Goal: Task Accomplishment & Management: Complete application form

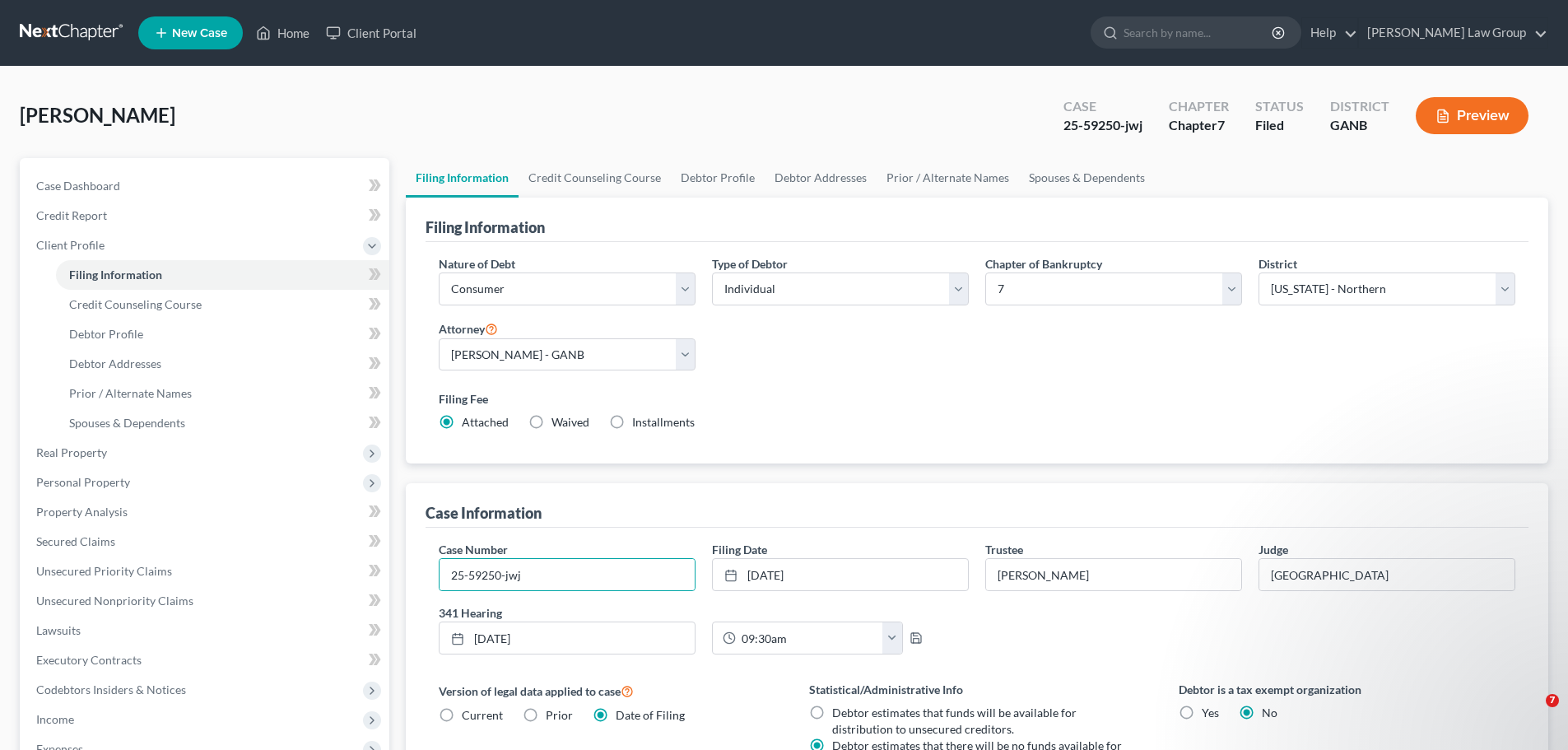
select select "1"
select select "0"
select select "19"
select select "0"
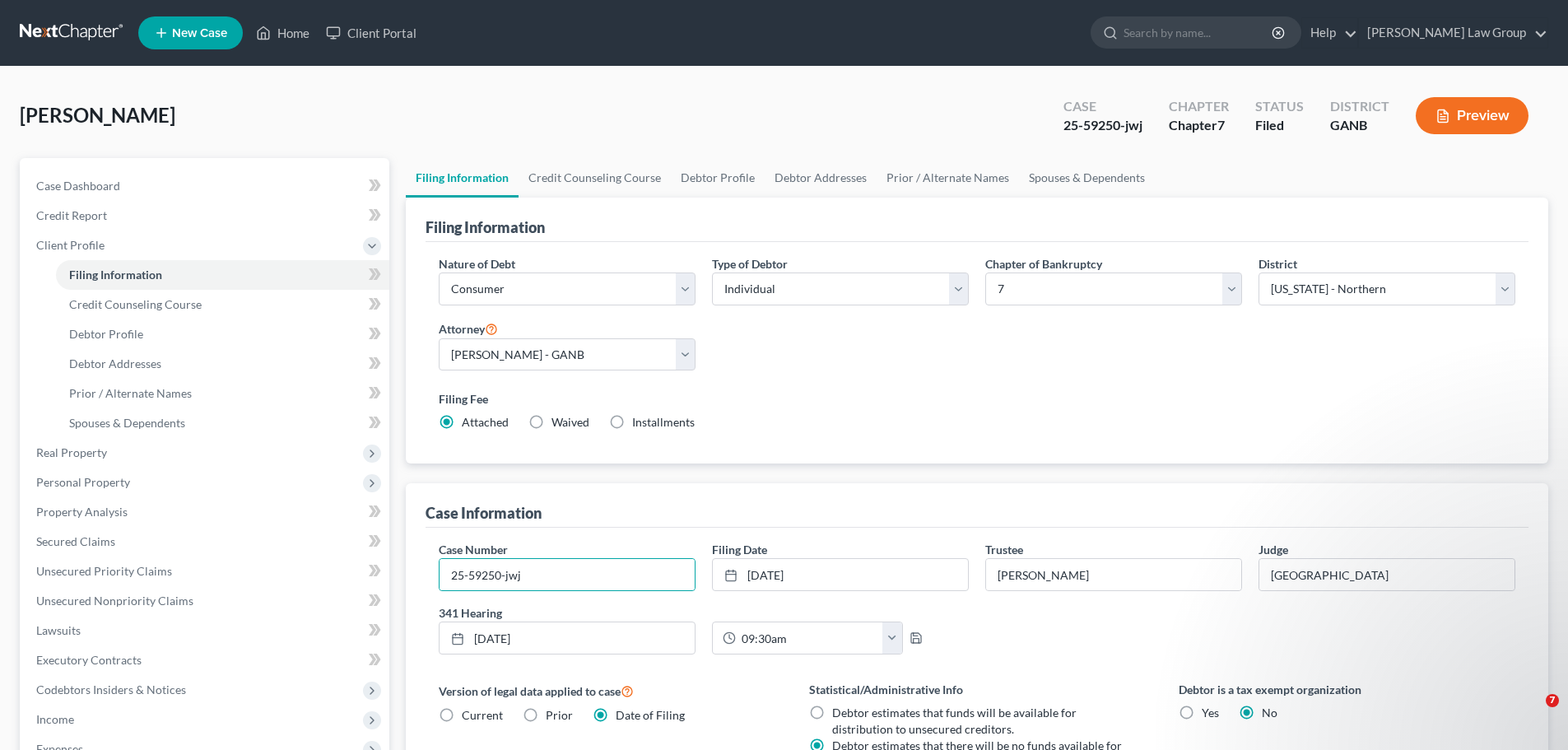
select select "10"
click at [294, 36] on link "Home" at bounding box center [283, 33] width 70 height 30
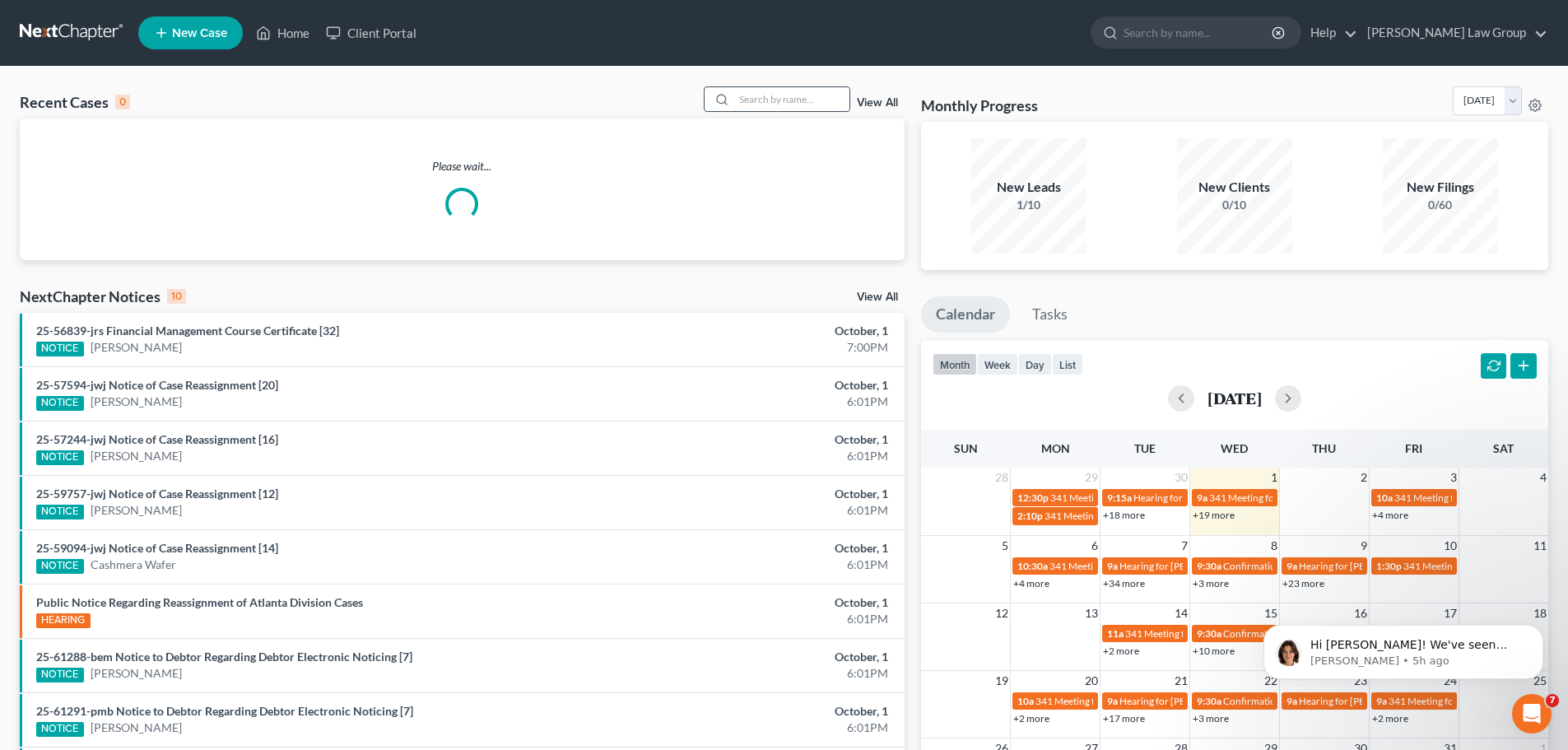
click at [800, 100] on input "search" at bounding box center [792, 99] width 115 height 24
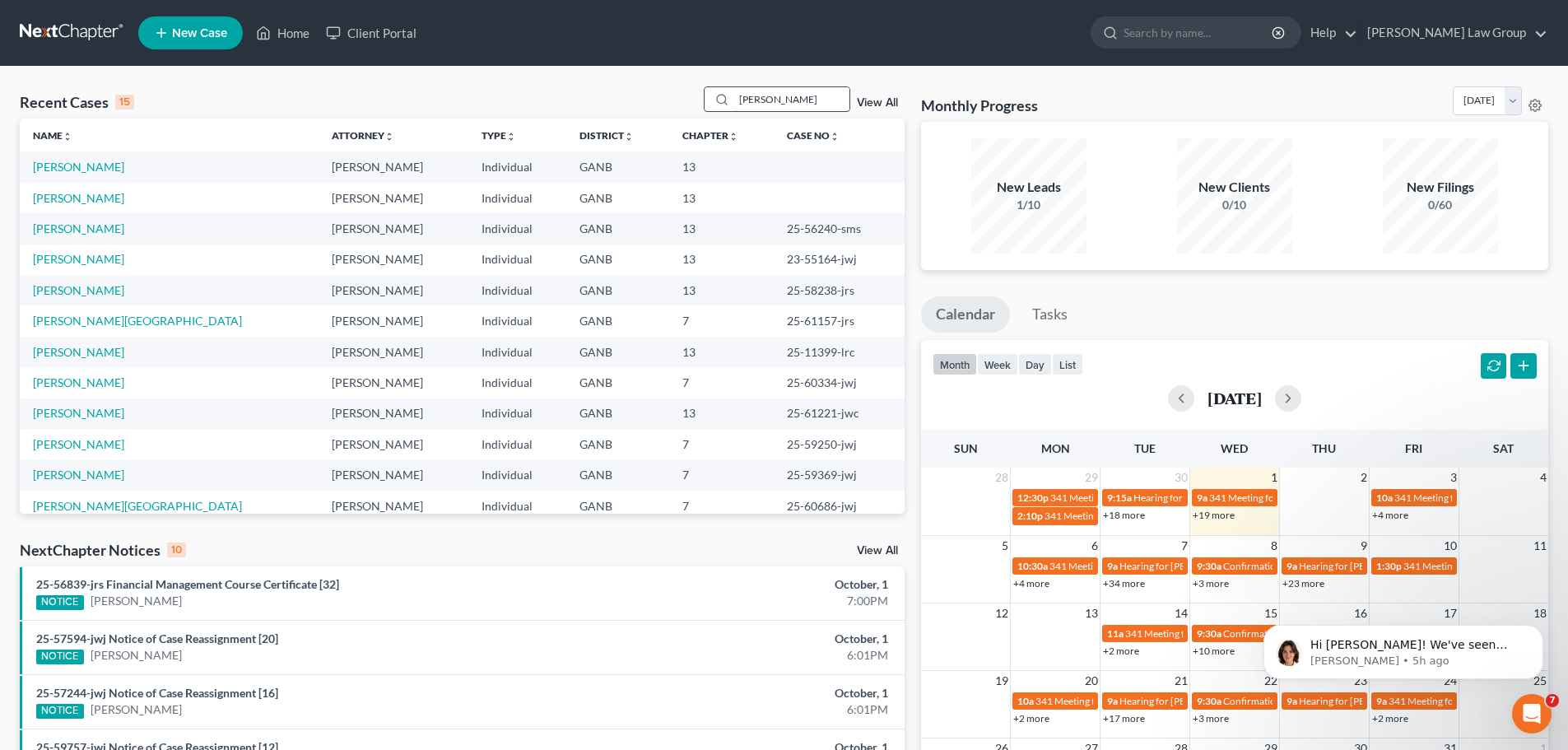
type input "[PERSON_NAME]"
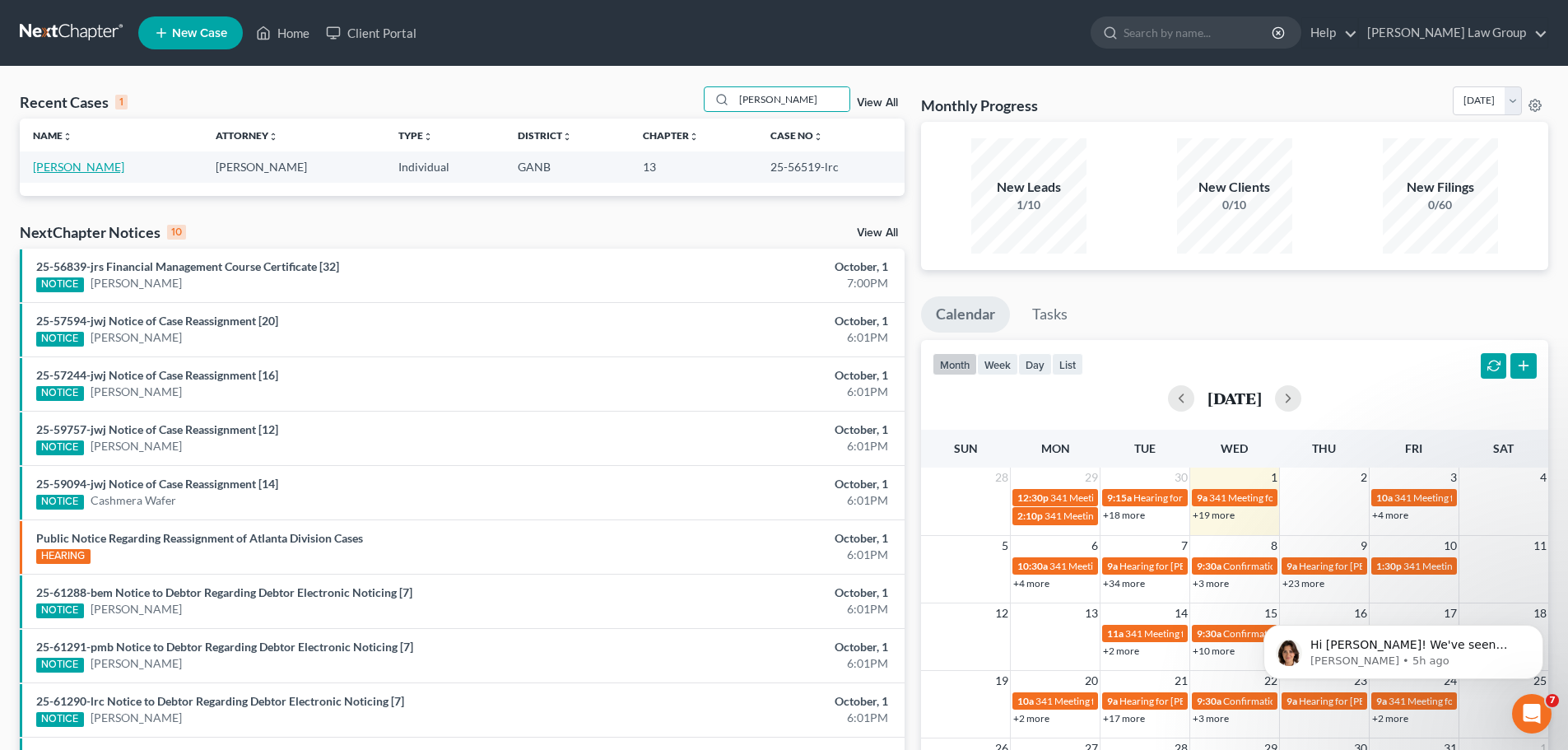
click at [85, 168] on link "[PERSON_NAME]" at bounding box center [78, 166] width 92 height 14
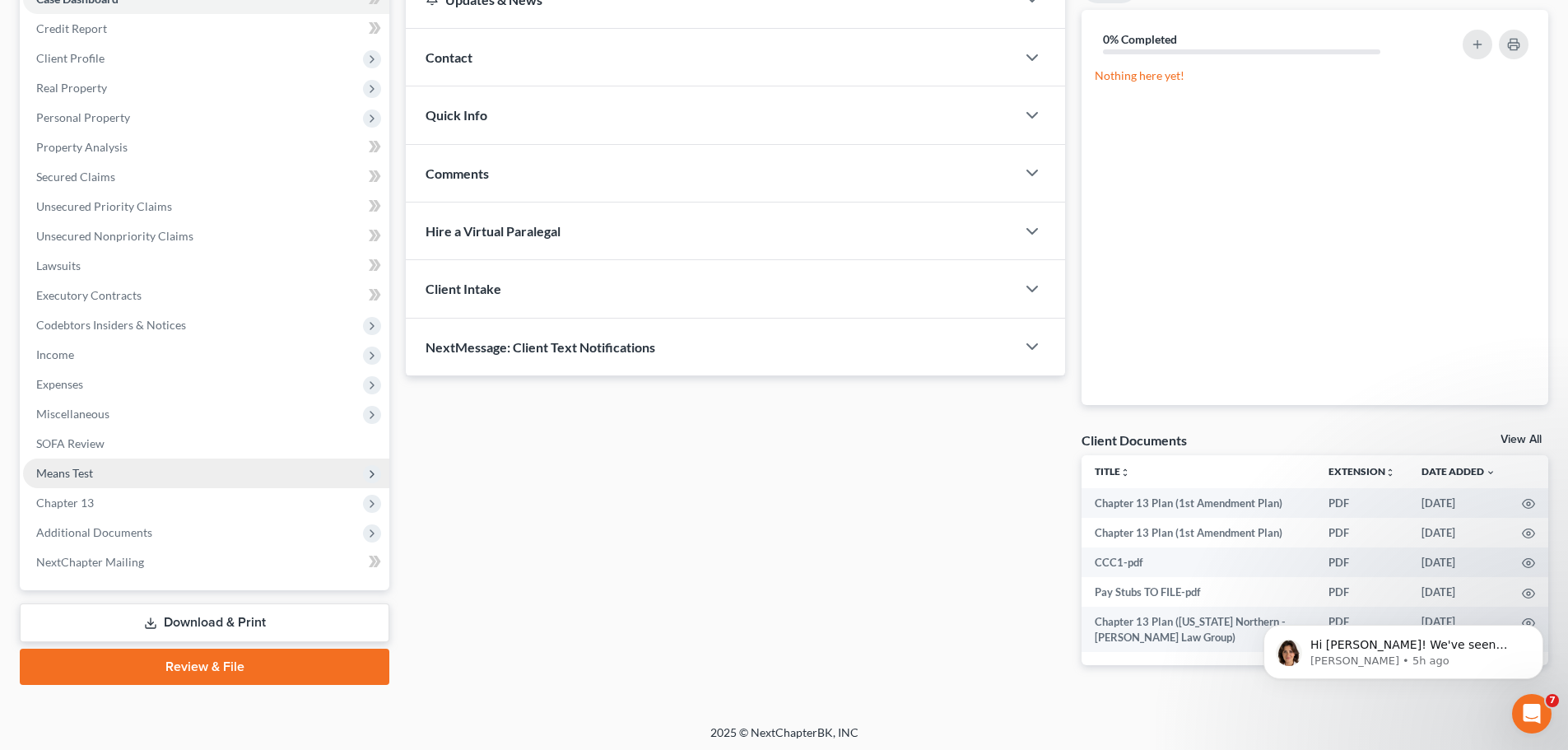
scroll to position [191, 0]
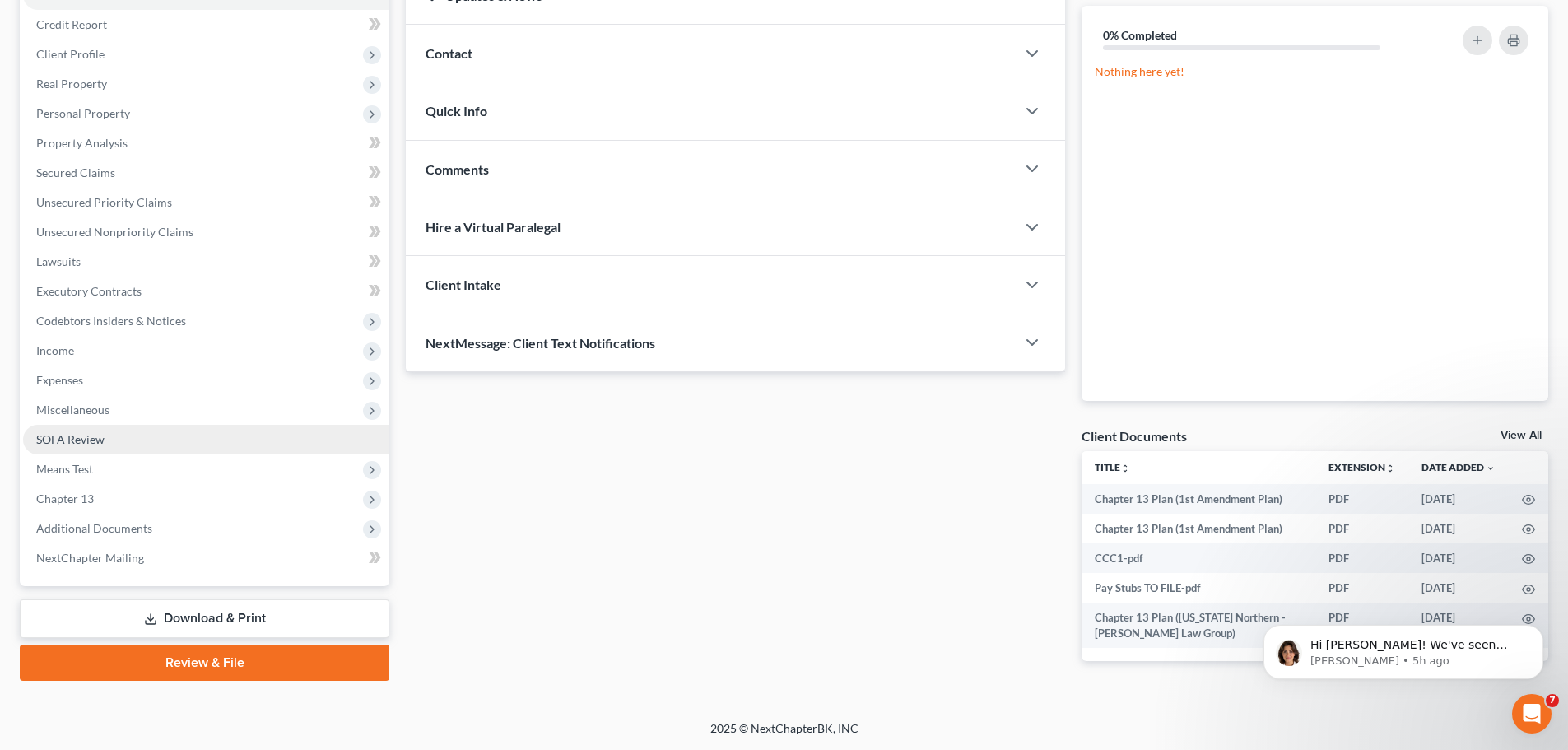
drag, startPoint x: 229, startPoint y: 538, endPoint x: 311, endPoint y: 434, distance: 132.4
click at [228, 537] on span "Additional Documents" at bounding box center [205, 528] width 366 height 30
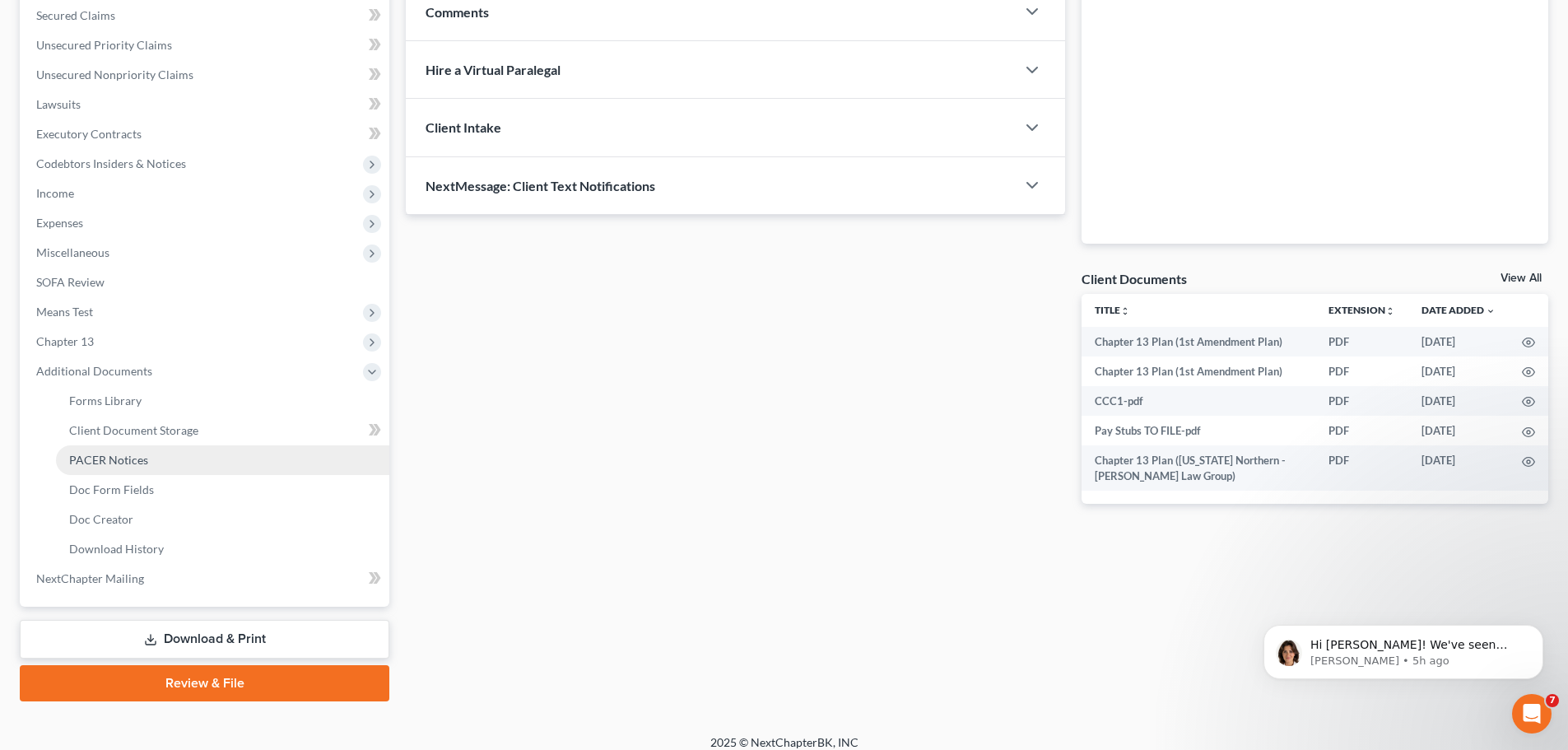
scroll to position [363, 0]
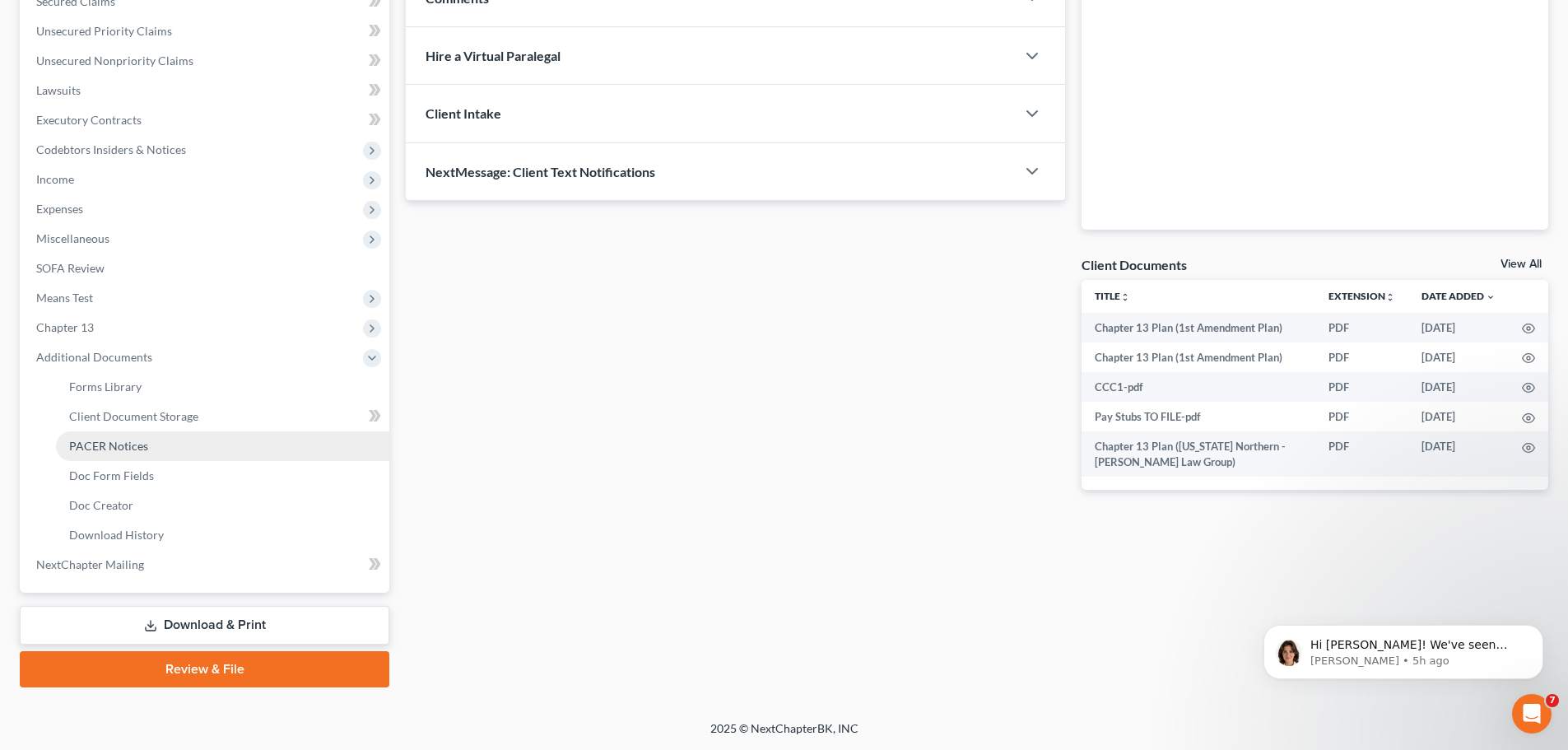
click at [183, 449] on link "PACER Notices" at bounding box center [223, 446] width 334 height 30
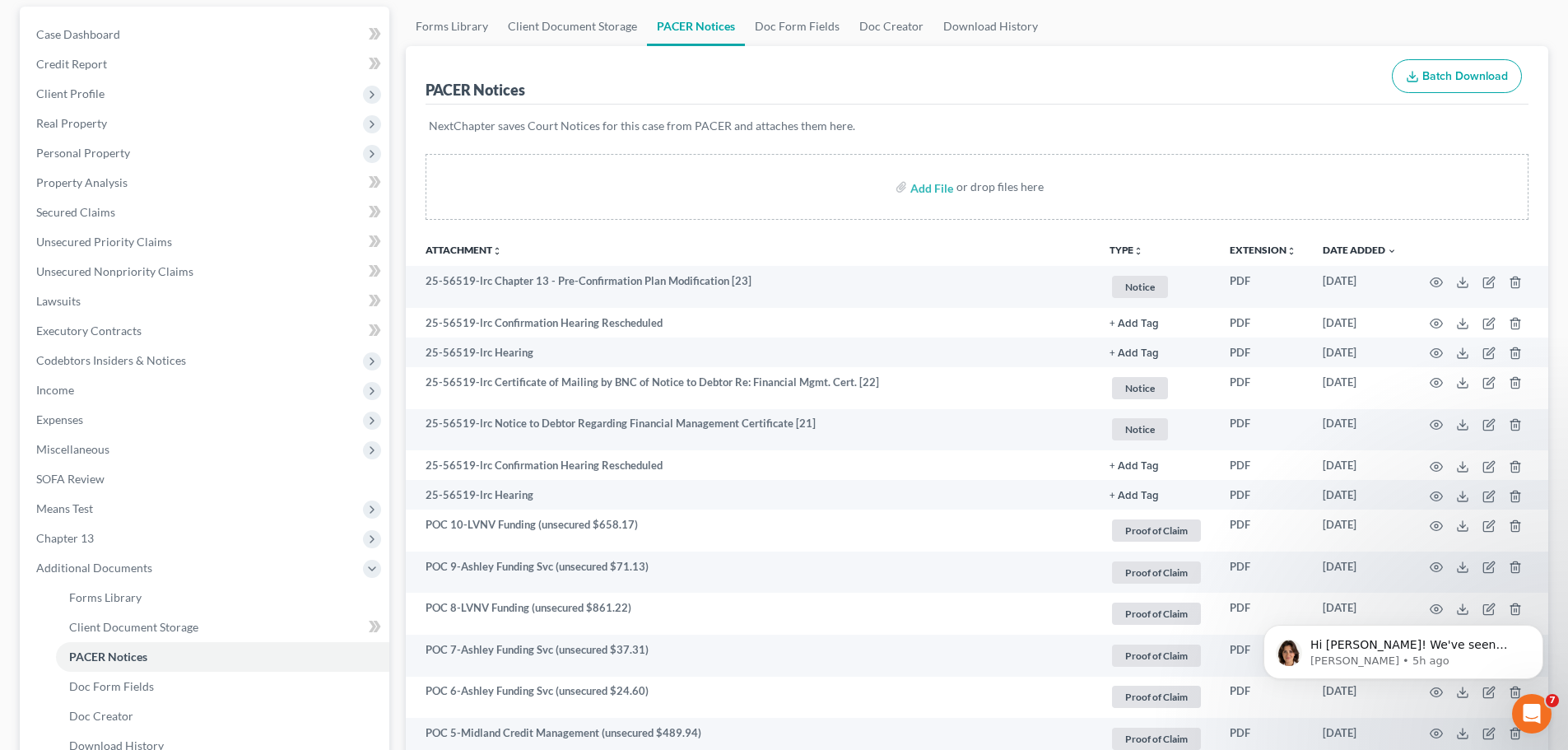
scroll to position [165, 0]
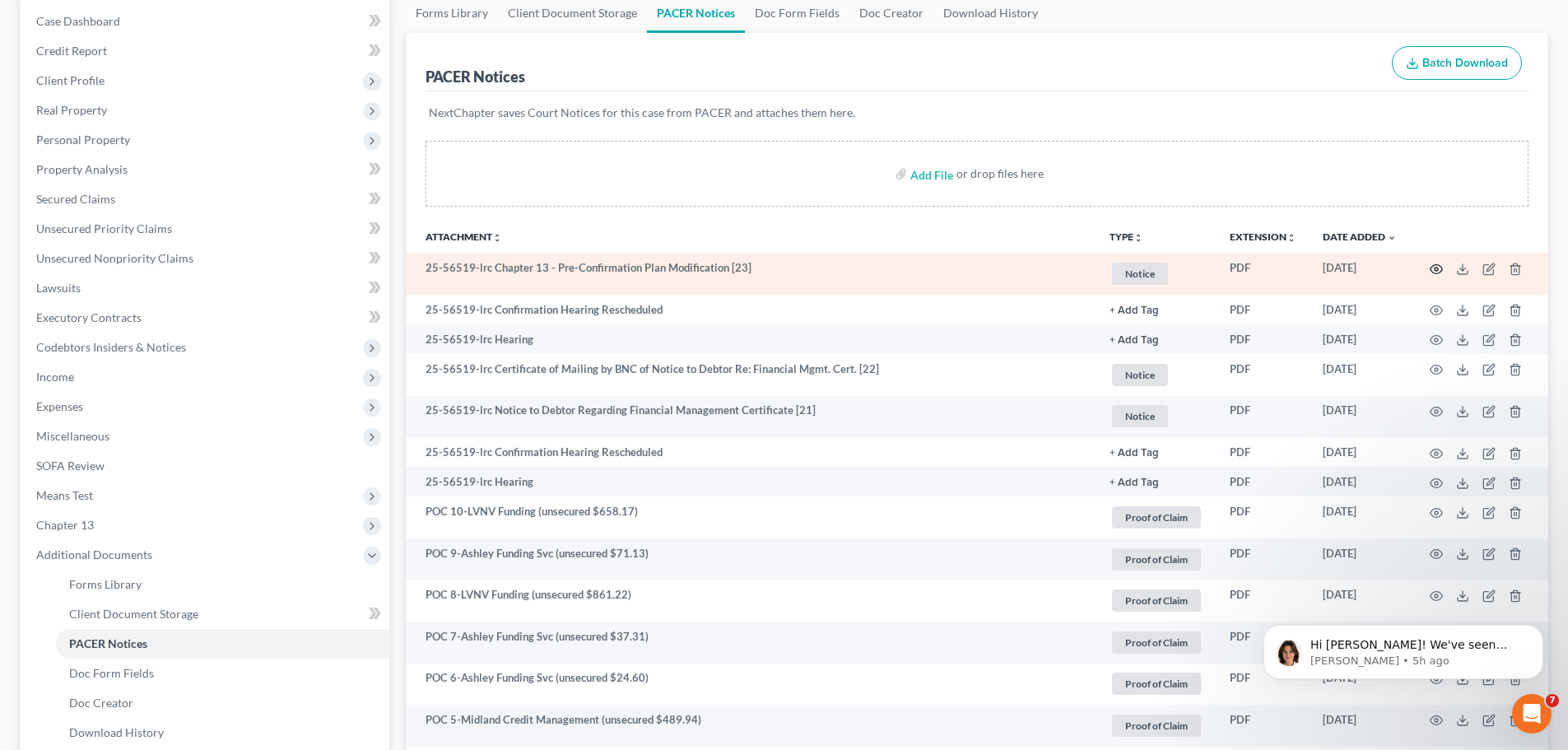
click at [1438, 269] on circle "button" at bounding box center [1437, 269] width 4 height 4
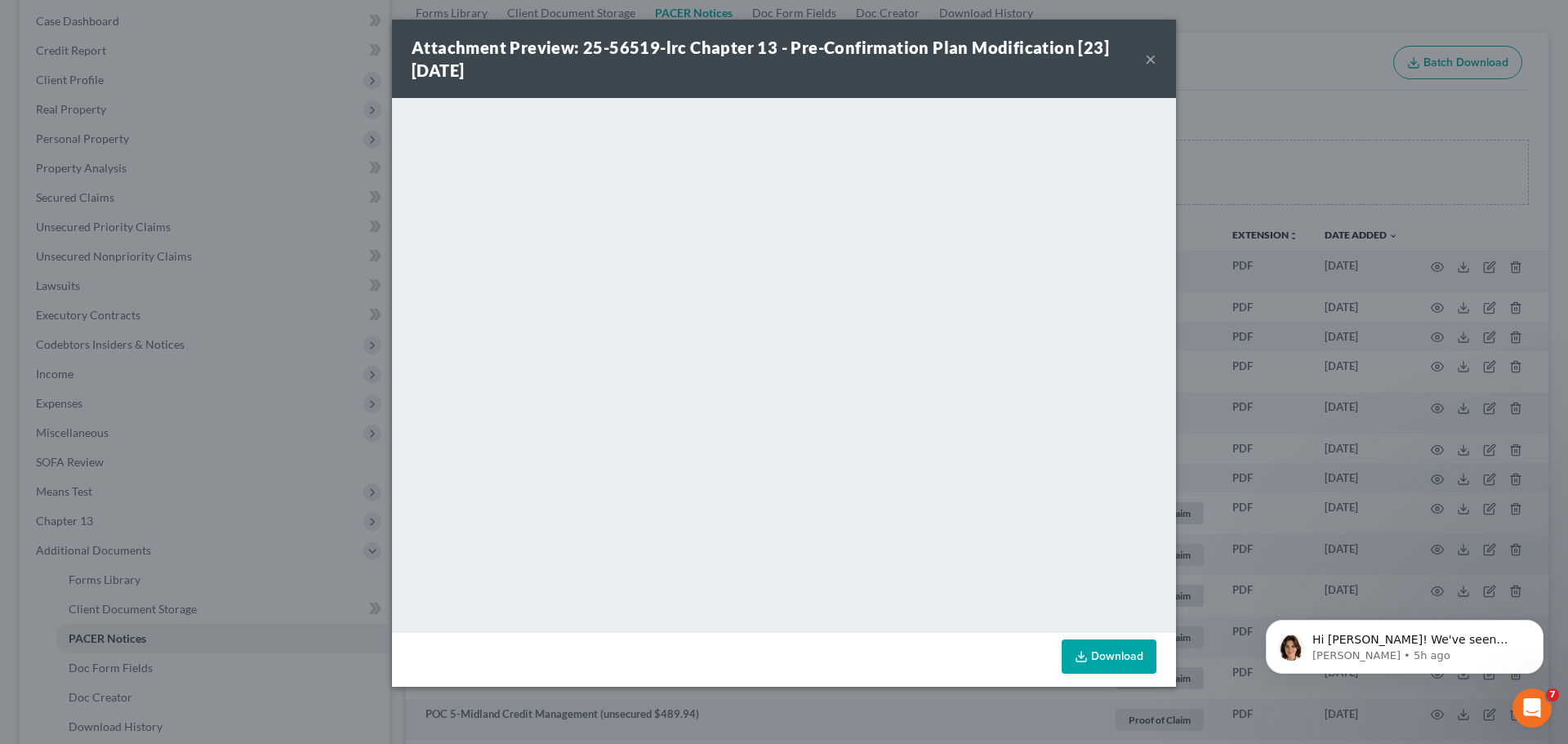
click at [1152, 61] on button "×" at bounding box center [1151, 59] width 12 height 20
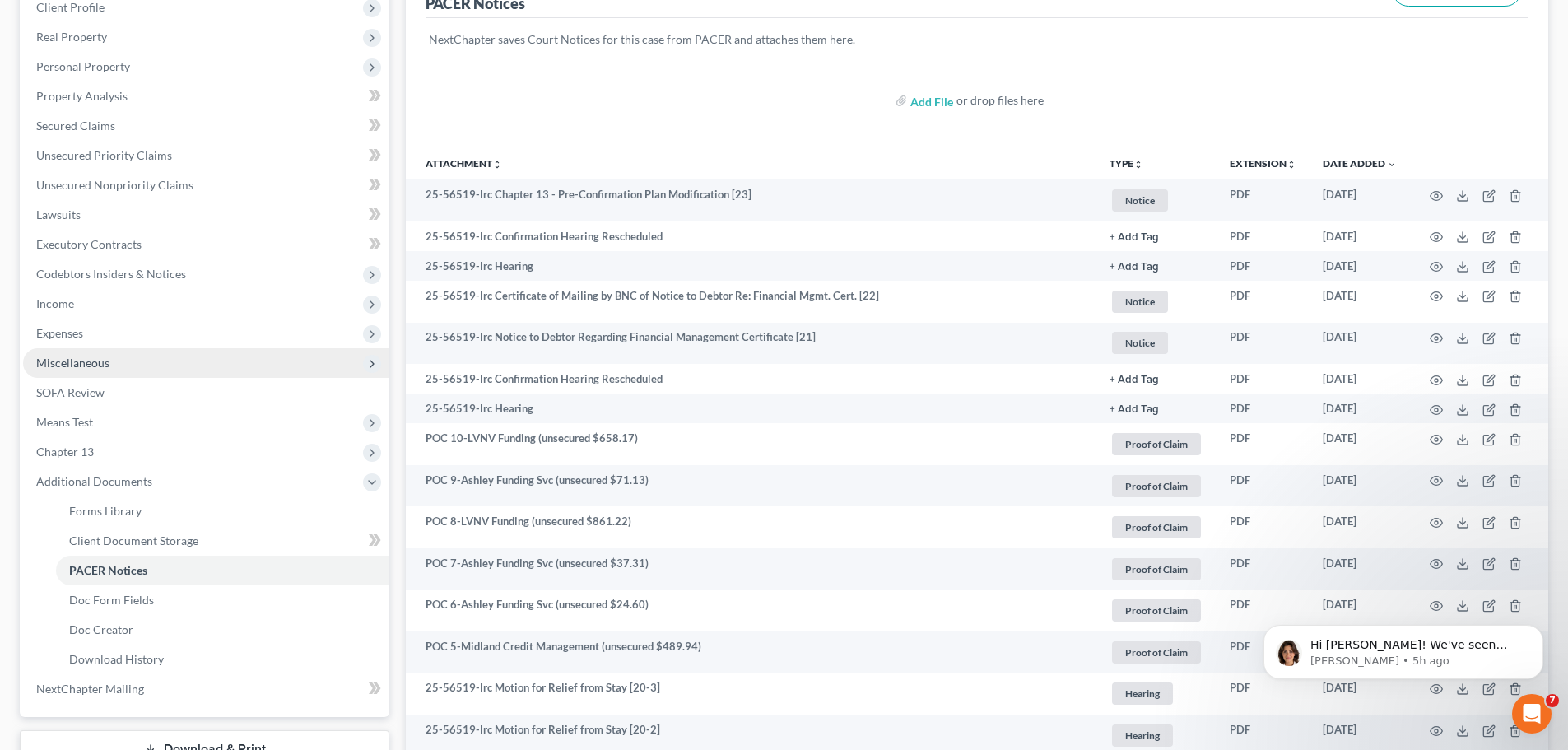
scroll to position [247, 0]
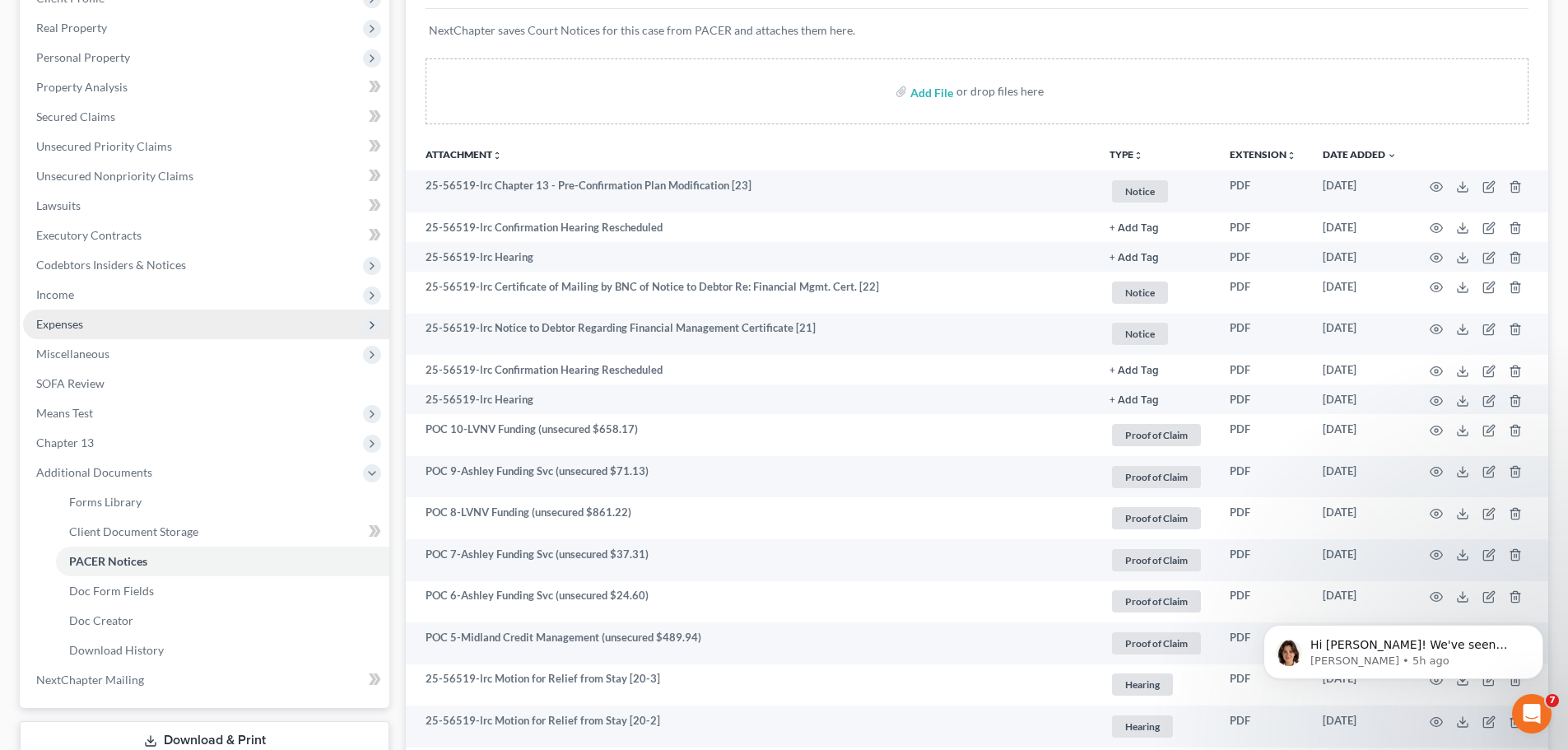
drag, startPoint x: 153, startPoint y: 298, endPoint x: 151, endPoint y: 320, distance: 22.1
click at [153, 298] on span "Income" at bounding box center [205, 295] width 366 height 30
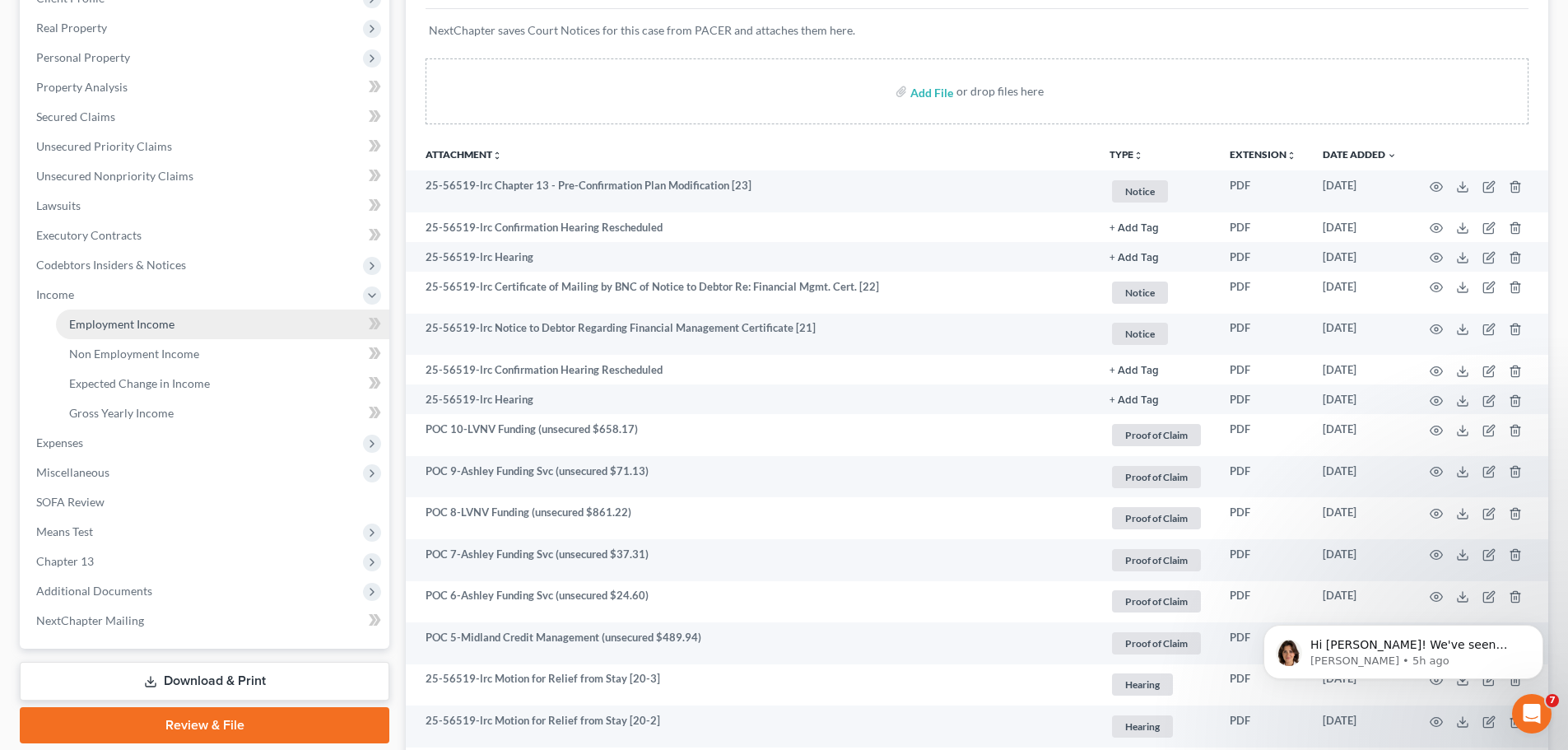
click at [151, 325] on span "Employment Income" at bounding box center [122, 324] width 105 height 14
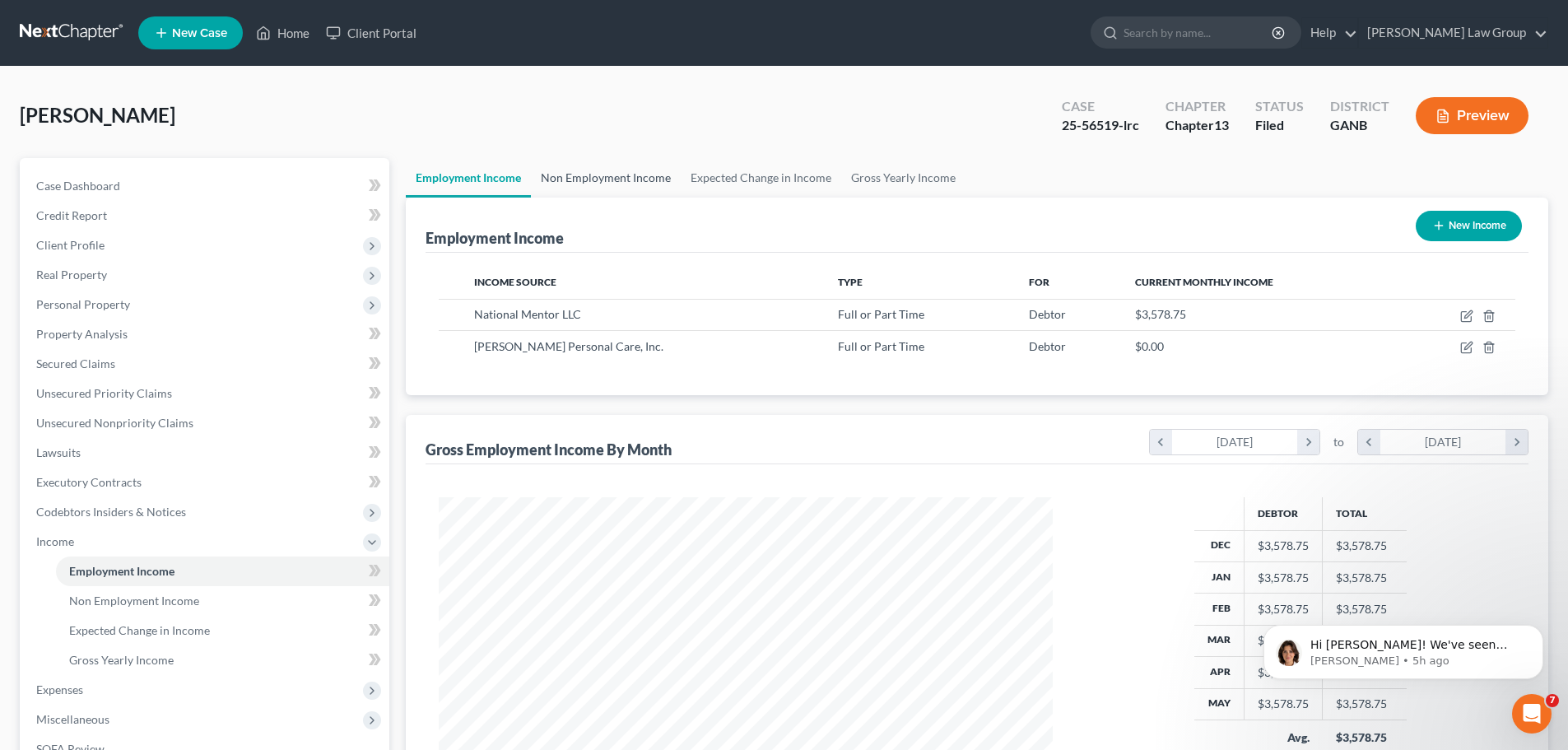
scroll to position [307, 647]
click at [622, 176] on link "Non Employment Income" at bounding box center [605, 177] width 150 height 39
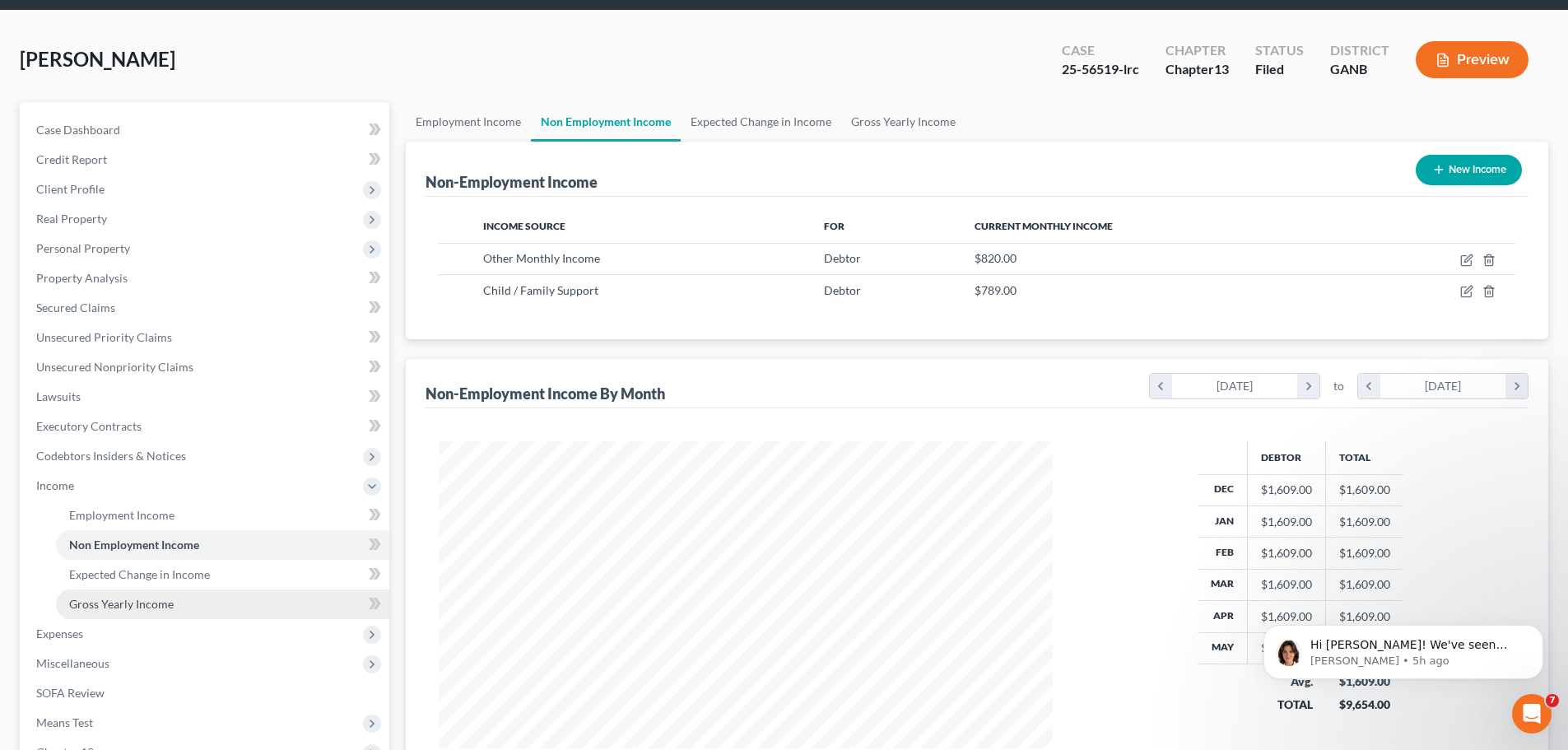
scroll to position [303, 0]
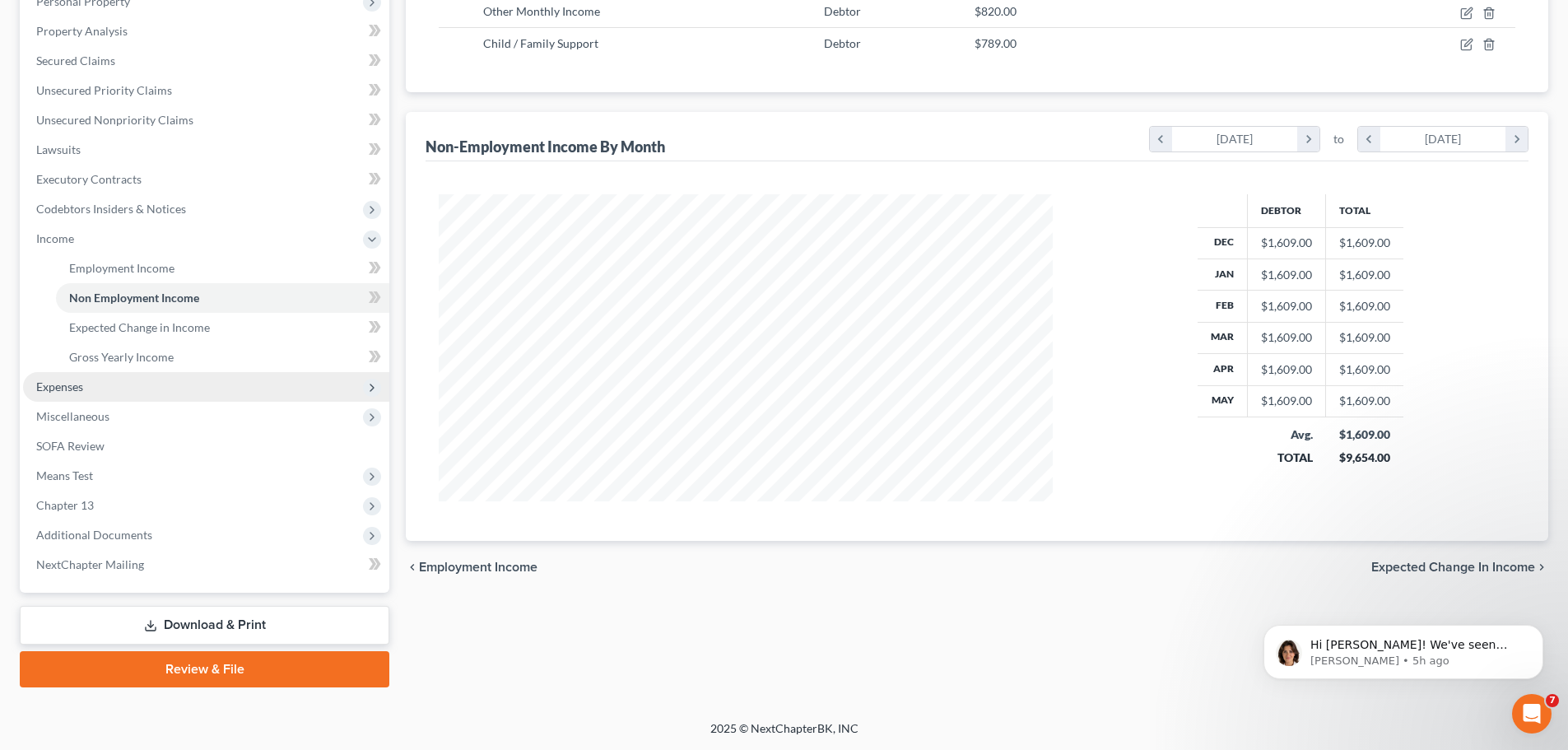
click at [129, 385] on span "Expenses" at bounding box center [205, 386] width 366 height 30
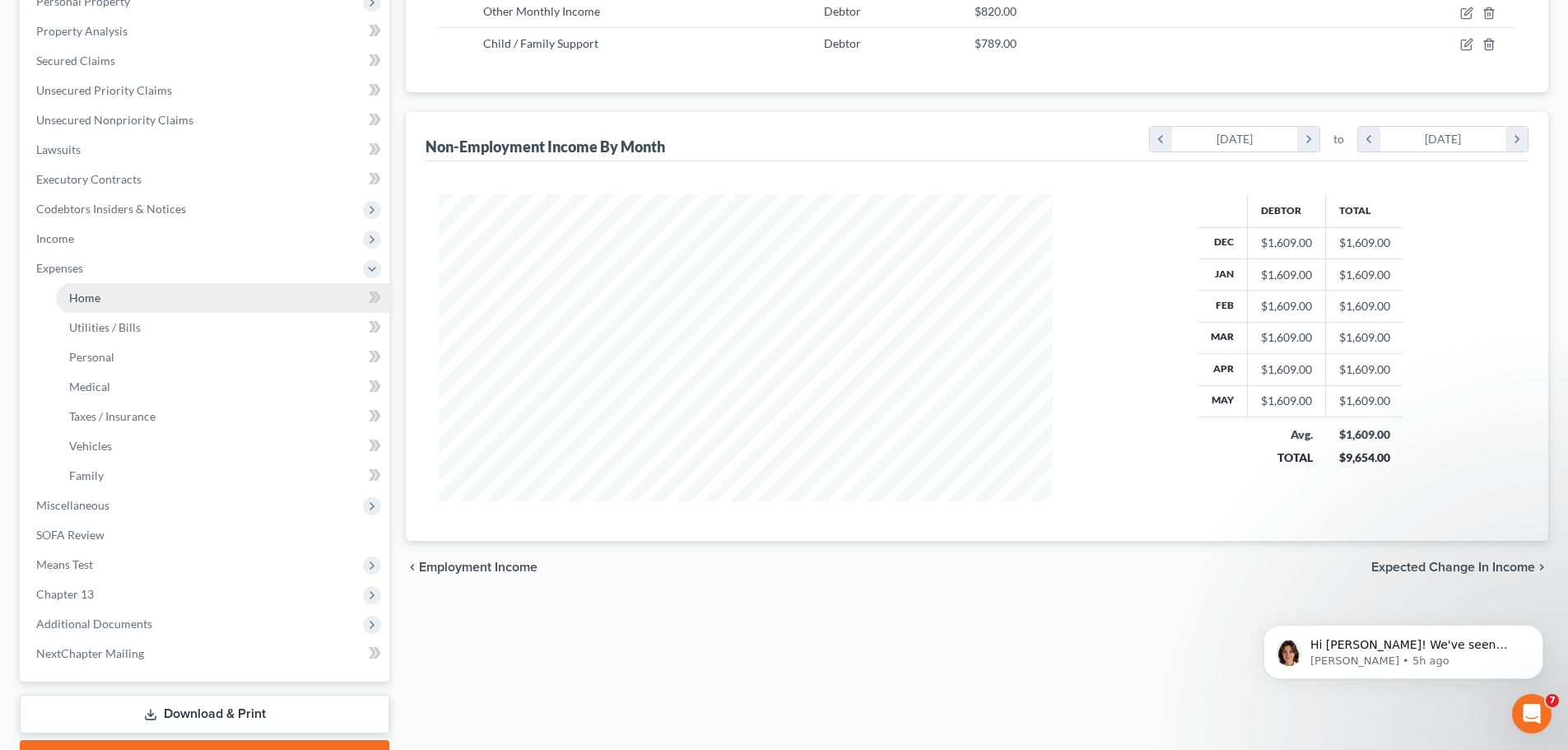
click at [128, 298] on link "Home" at bounding box center [223, 298] width 334 height 30
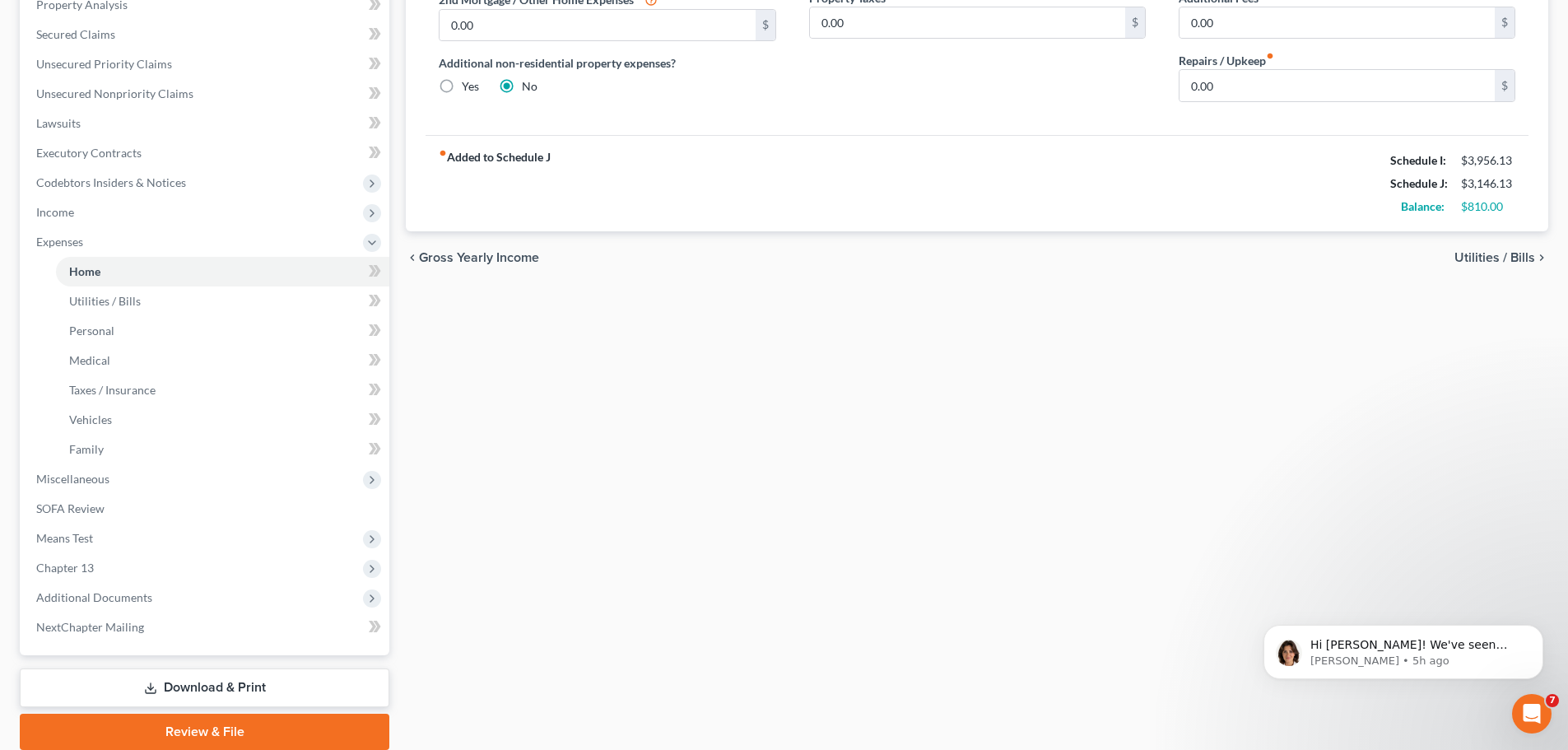
scroll to position [392, 0]
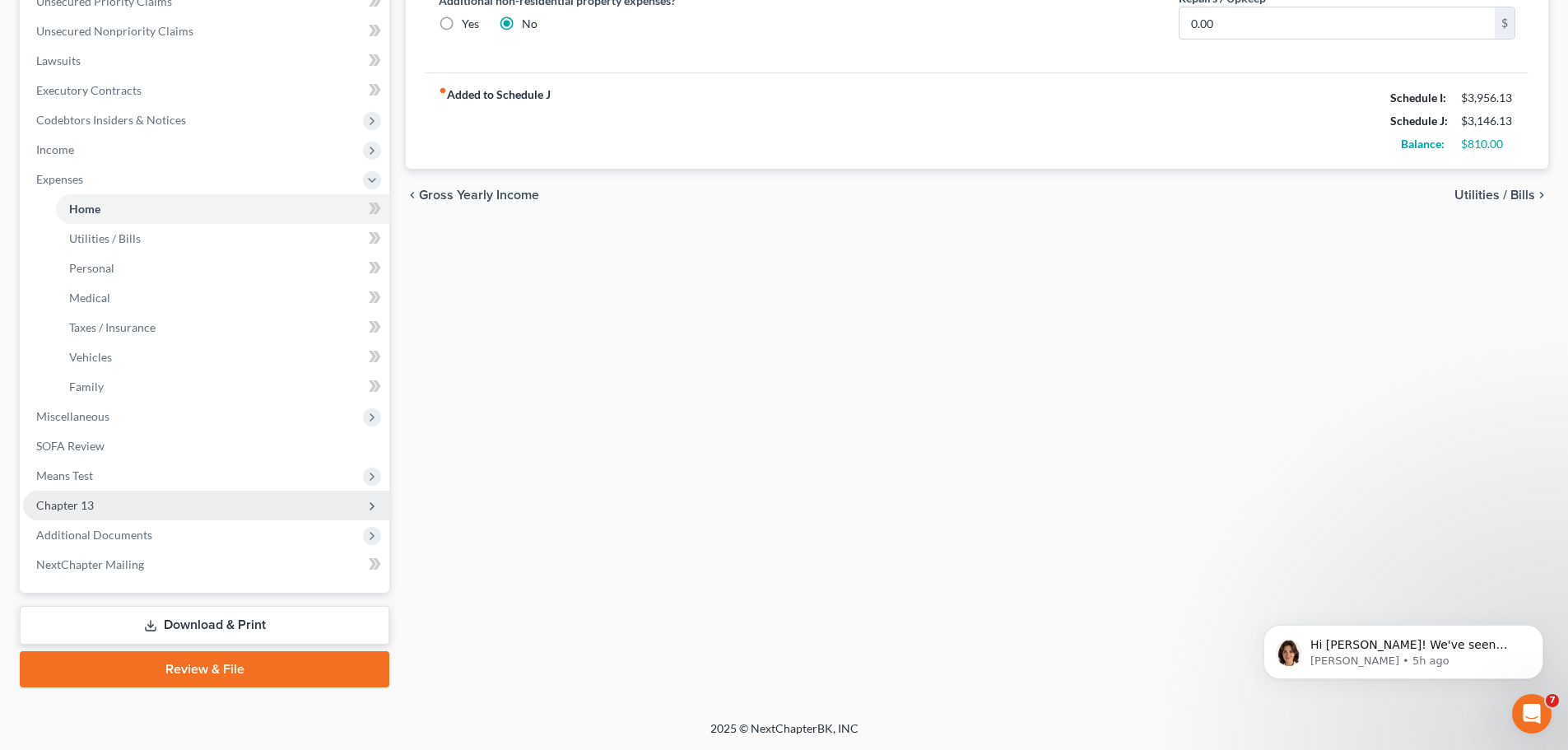
click at [181, 511] on span "Chapter 13" at bounding box center [205, 505] width 366 height 30
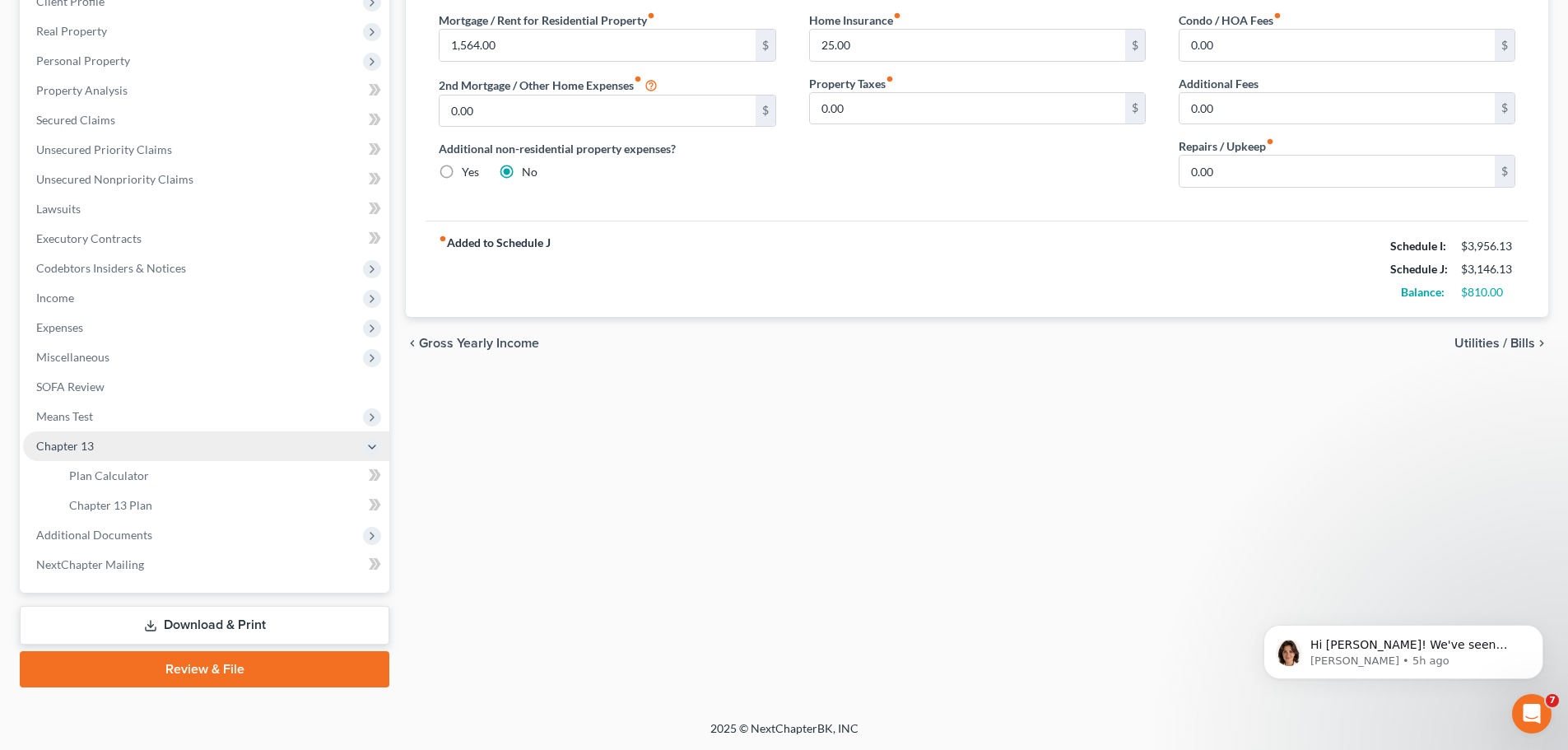
scroll to position [244, 0]
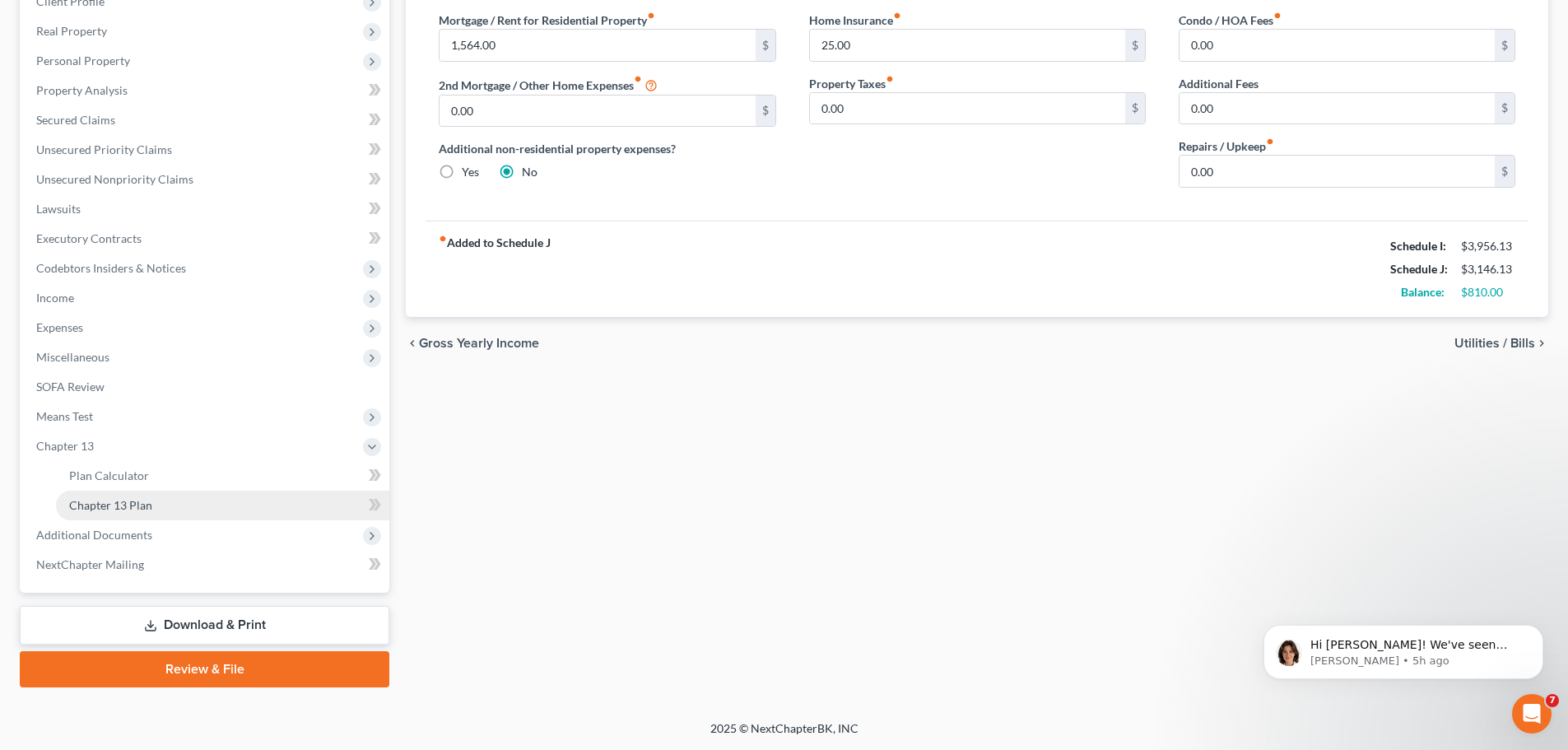
click at [216, 505] on link "Chapter 13 Plan" at bounding box center [223, 505] width 334 height 30
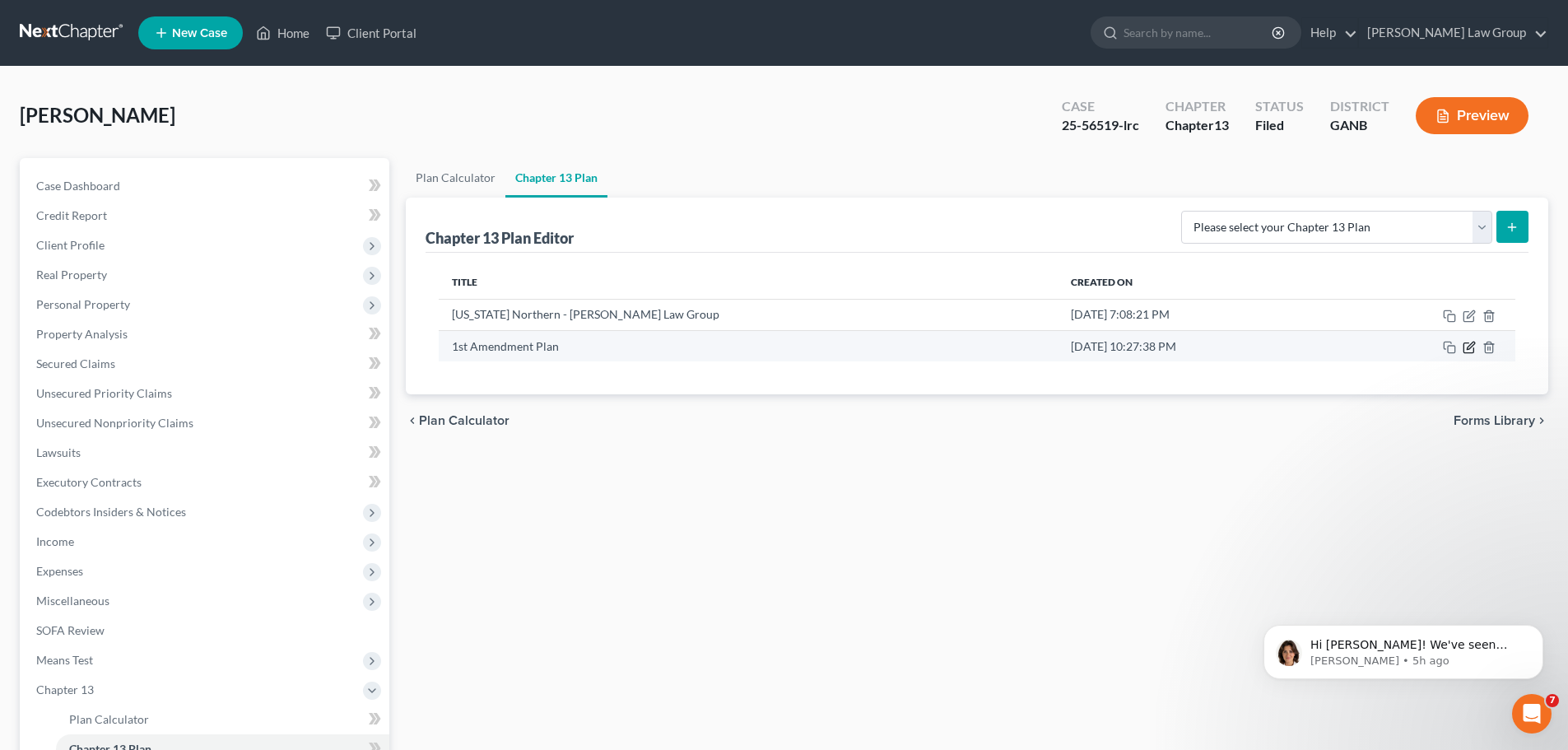
click at [1473, 347] on icon "button" at bounding box center [1469, 347] width 13 height 13
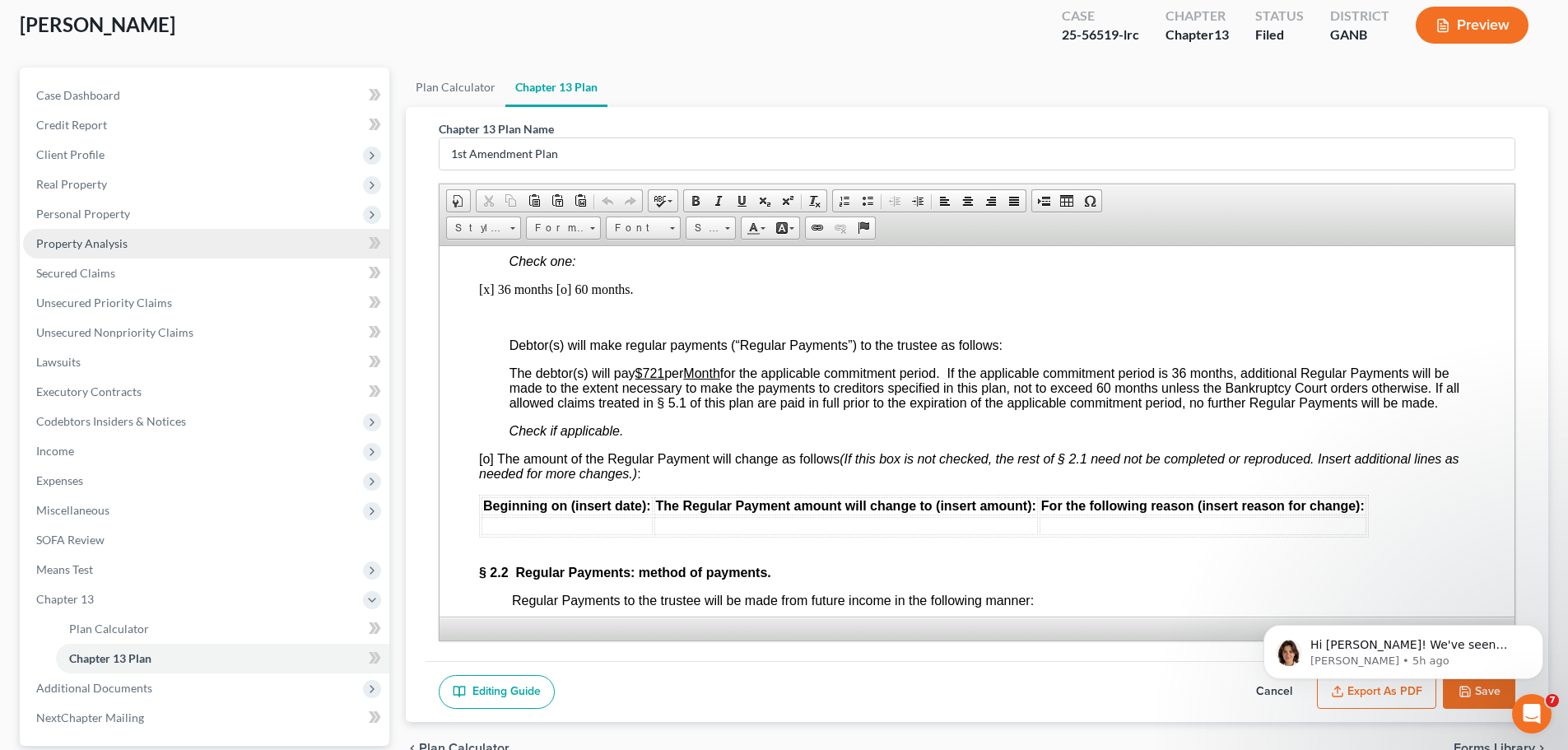
scroll to position [244, 0]
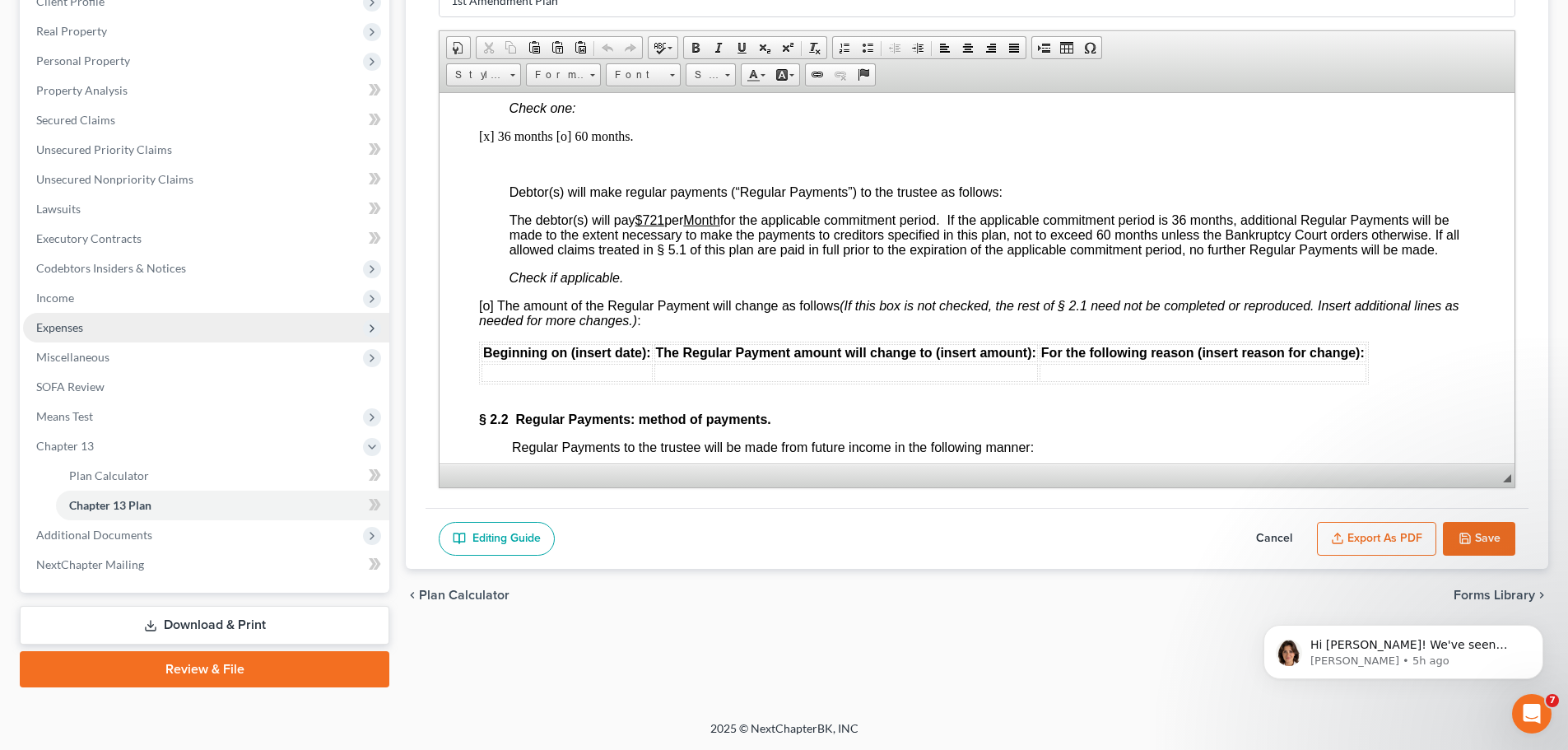
click at [119, 325] on span "Expenses" at bounding box center [205, 327] width 366 height 30
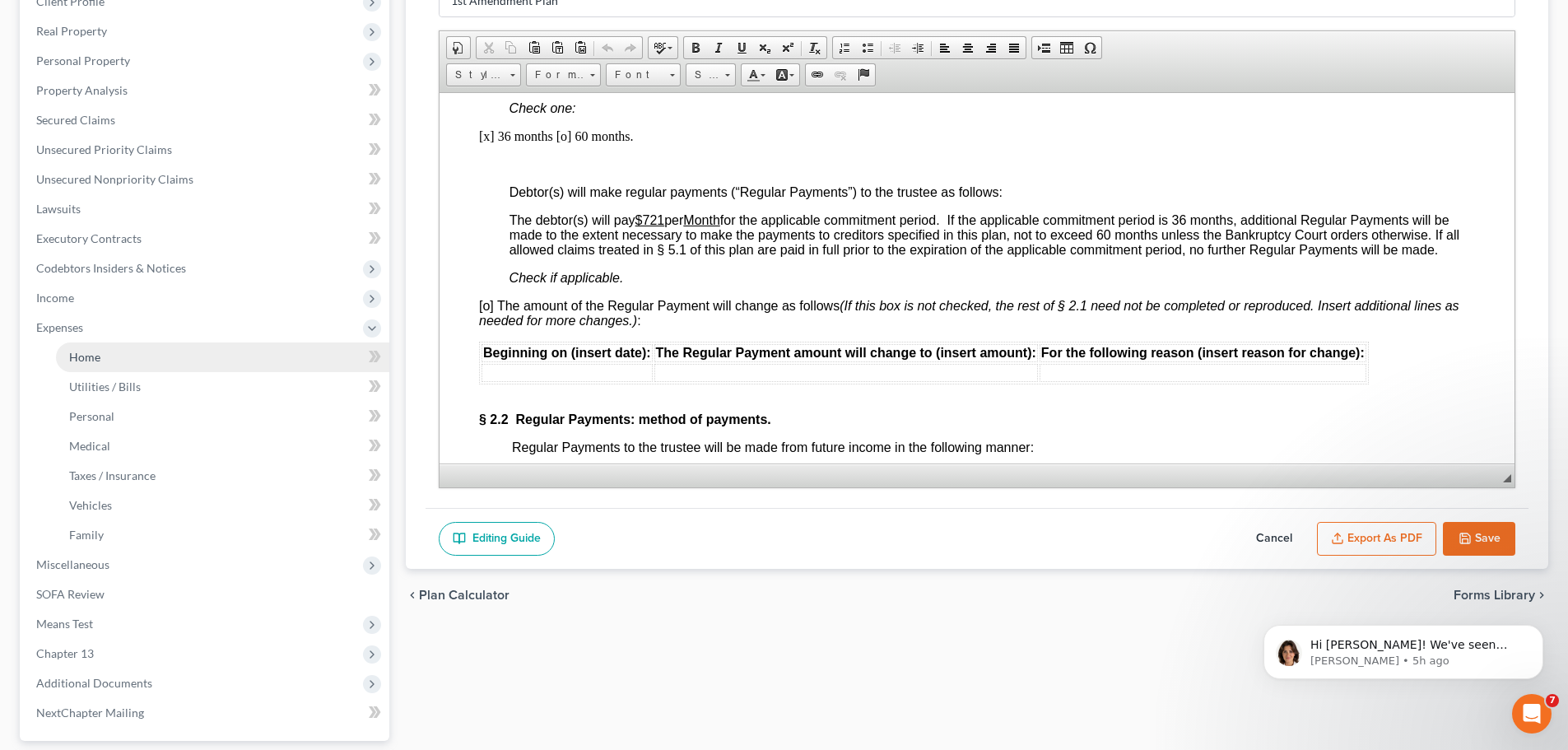
click at [124, 356] on link "Home" at bounding box center [223, 357] width 334 height 30
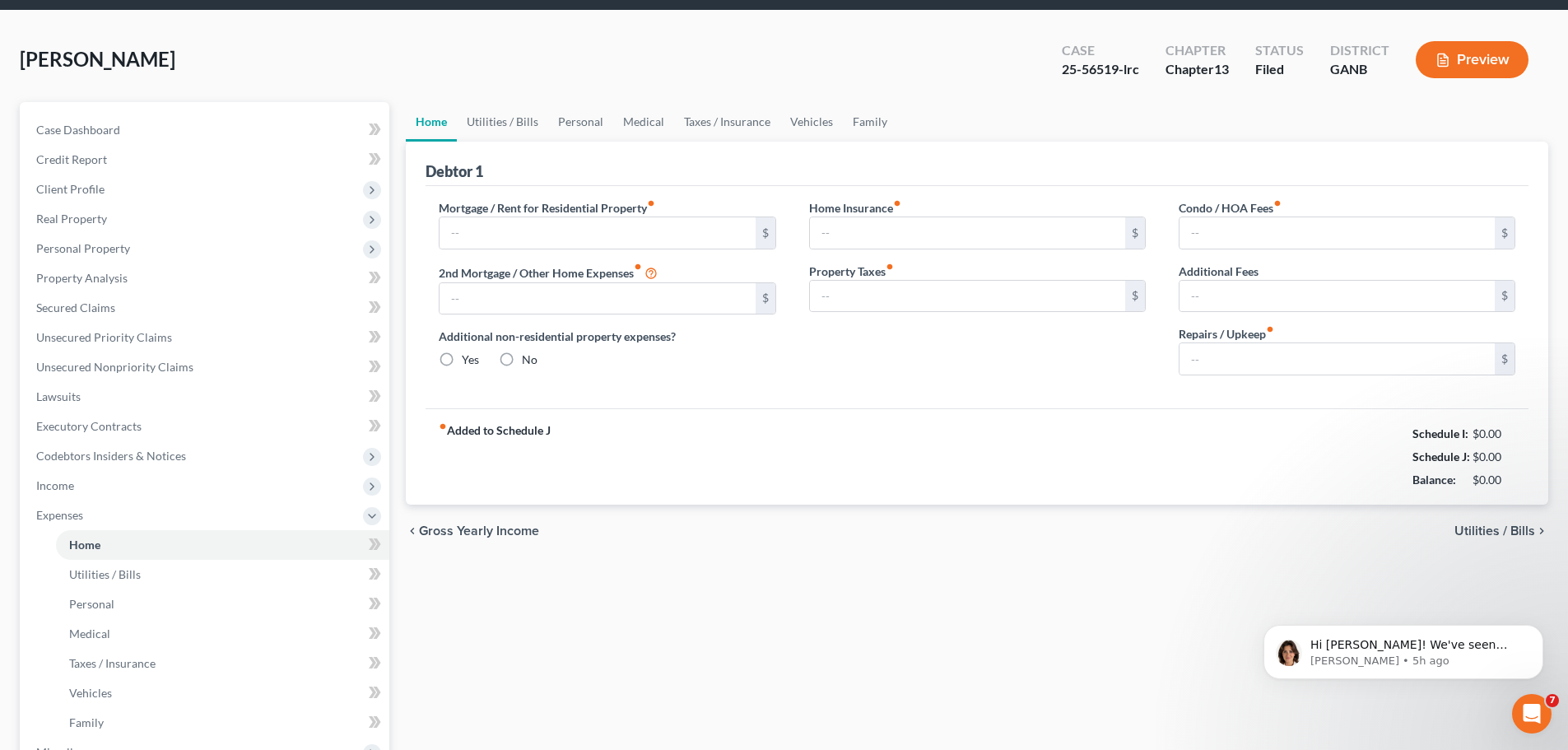
type input "1,564.00"
type input "0.00"
radio input "true"
type input "25.00"
type input "0.00"
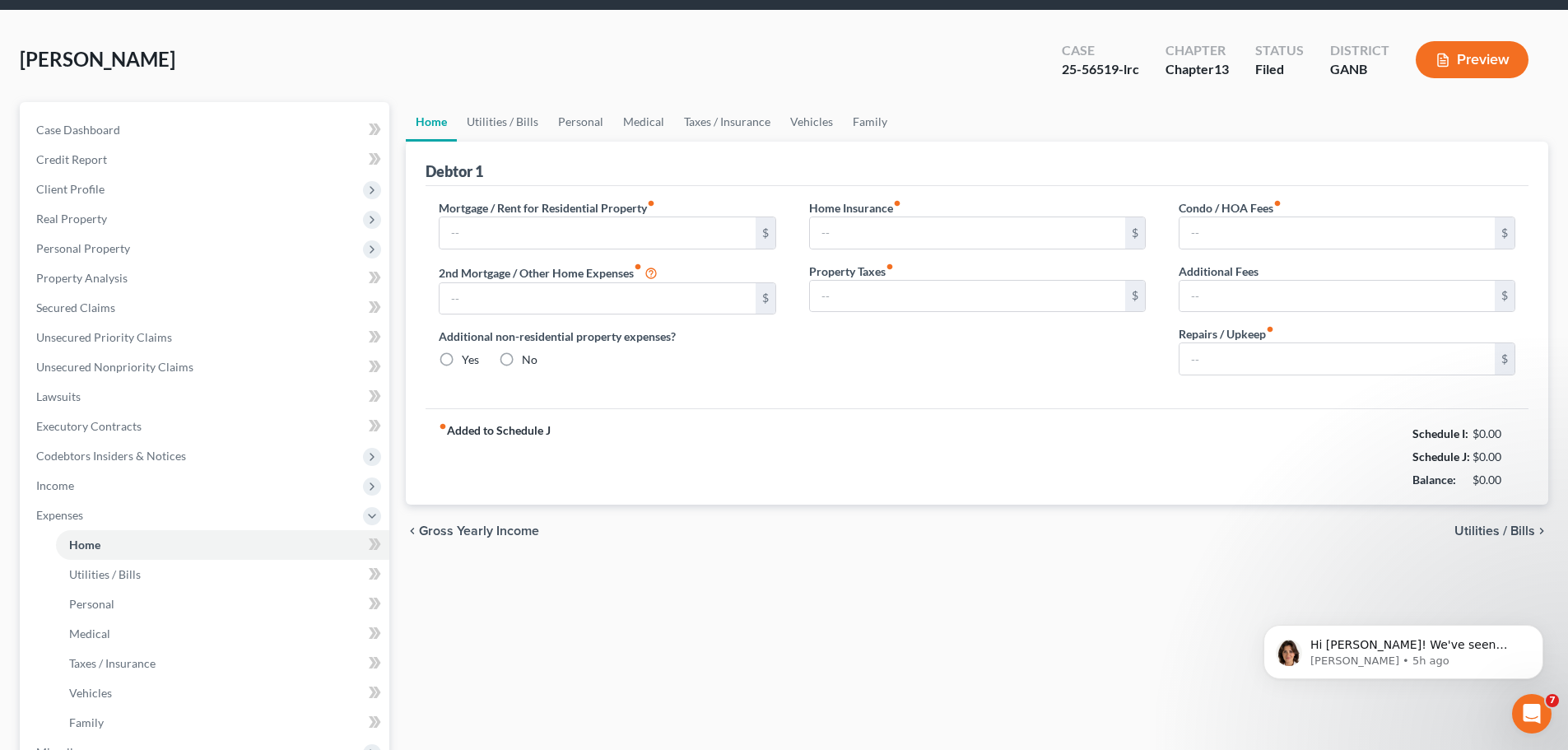
type input "0.00"
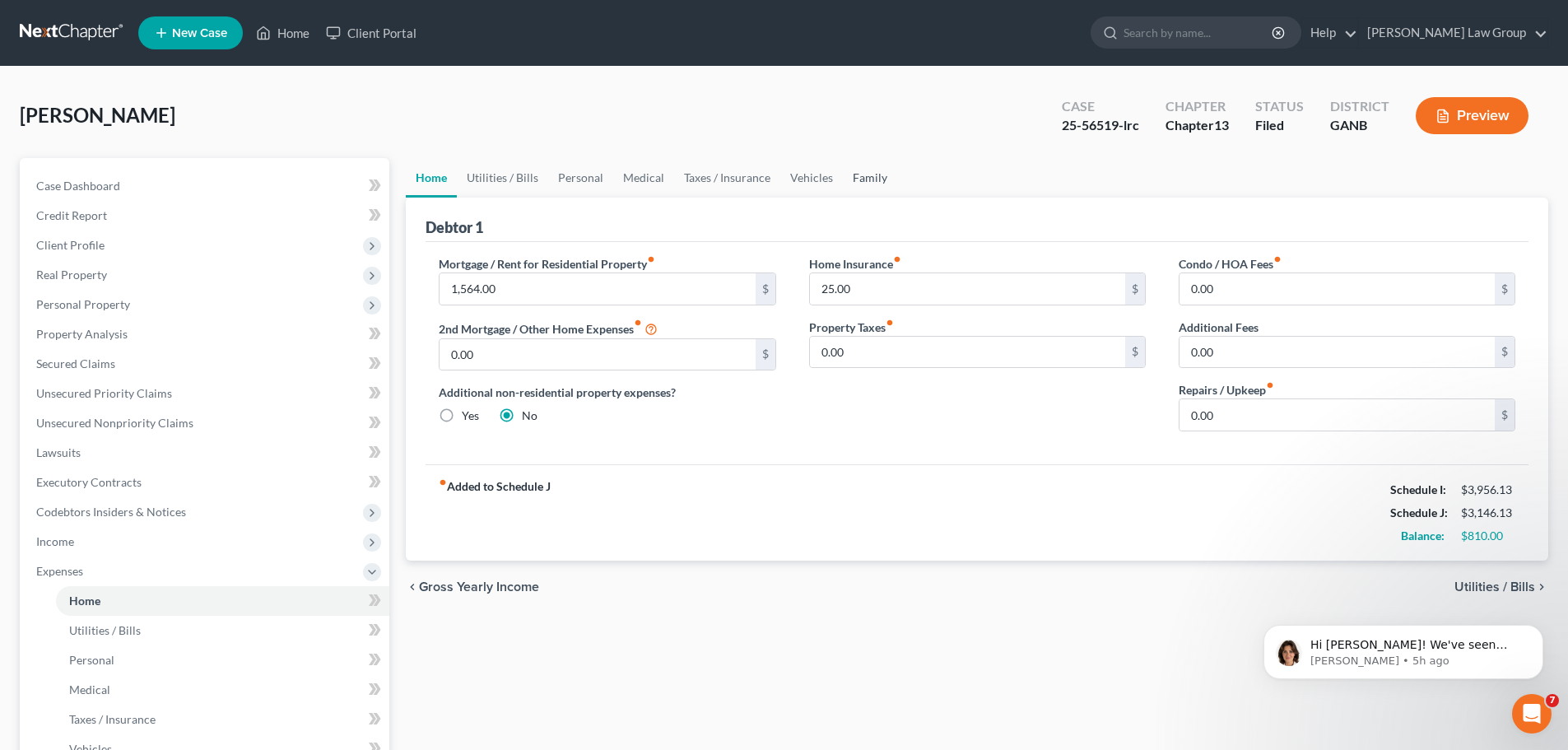
click at [876, 178] on link "Family" at bounding box center [870, 177] width 55 height 39
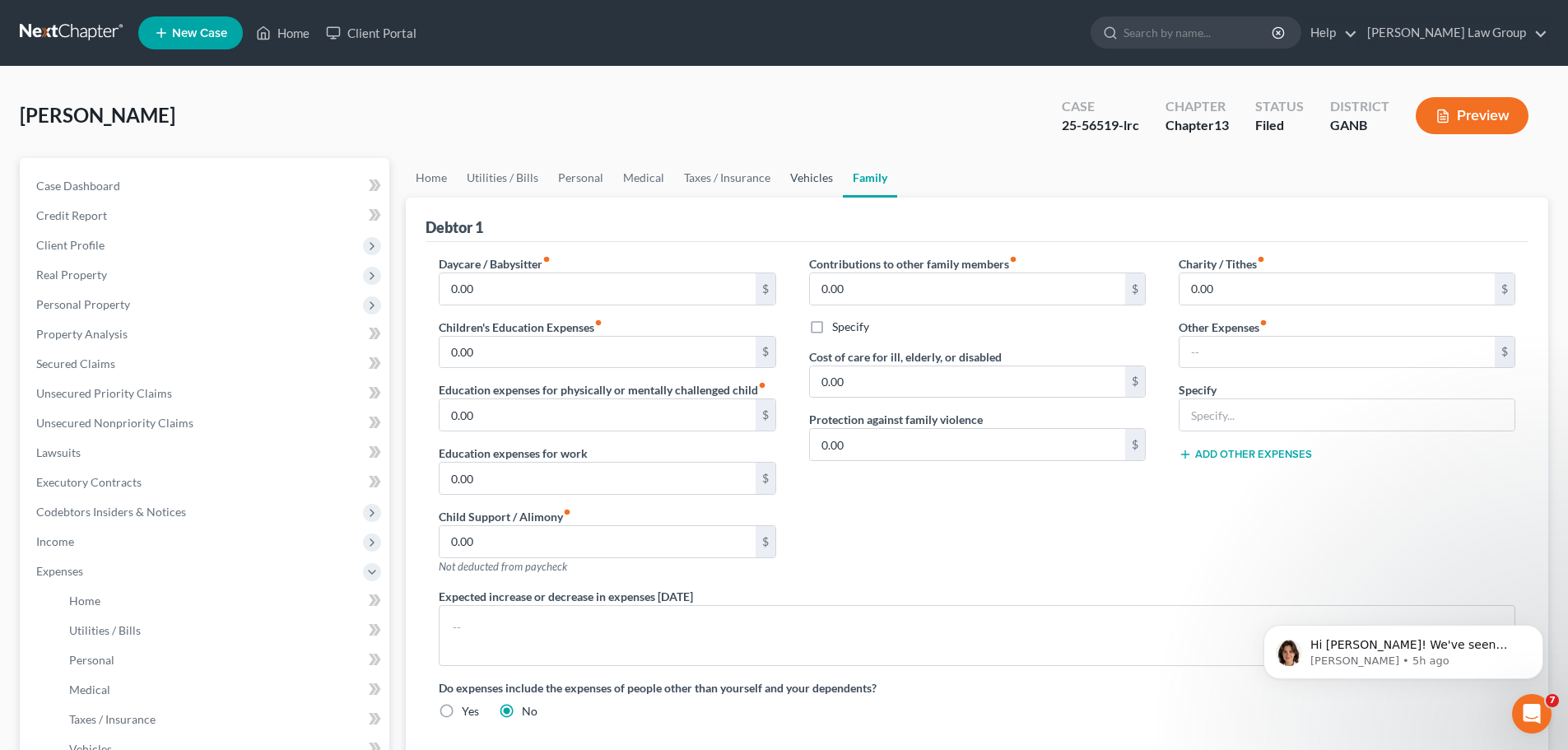
click at [806, 183] on link "Vehicles" at bounding box center [812, 177] width 63 height 39
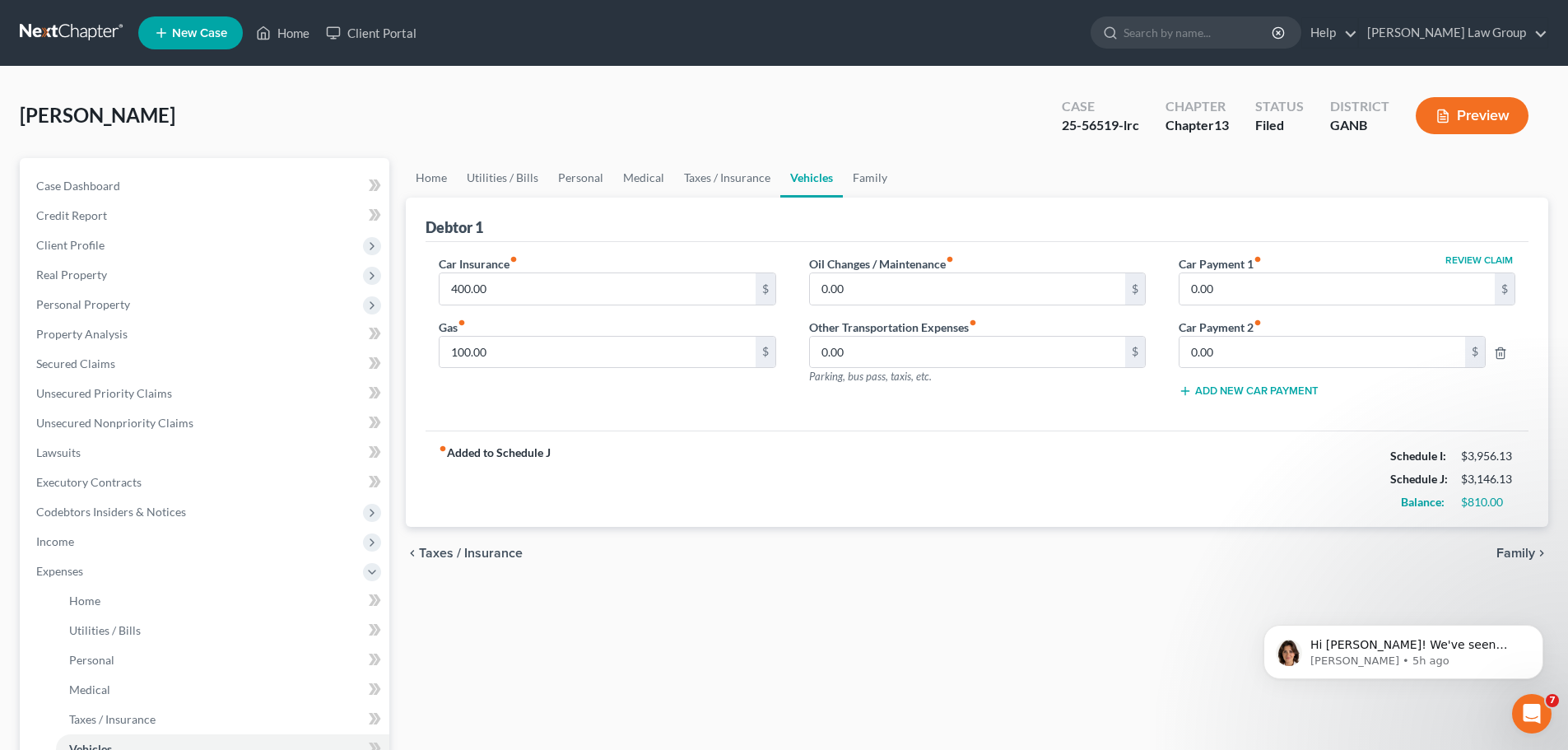
click at [497, 369] on div "Car Insurance fiber_manual_record 400.00 $ Gas fiber_manual_record 100.00 $" at bounding box center [607, 334] width 370 height 156
click at [502, 365] on input "100.00" at bounding box center [597, 352] width 315 height 31
click at [491, 351] on input "200" at bounding box center [597, 352] width 315 height 31
drag, startPoint x: 530, startPoint y: 341, endPoint x: 435, endPoint y: 345, distance: 95.1
click at [435, 345] on div "Car Insurance fiber_manual_record 400.00 $ Gas fiber_manual_record 200,190 $" at bounding box center [607, 334] width 370 height 156
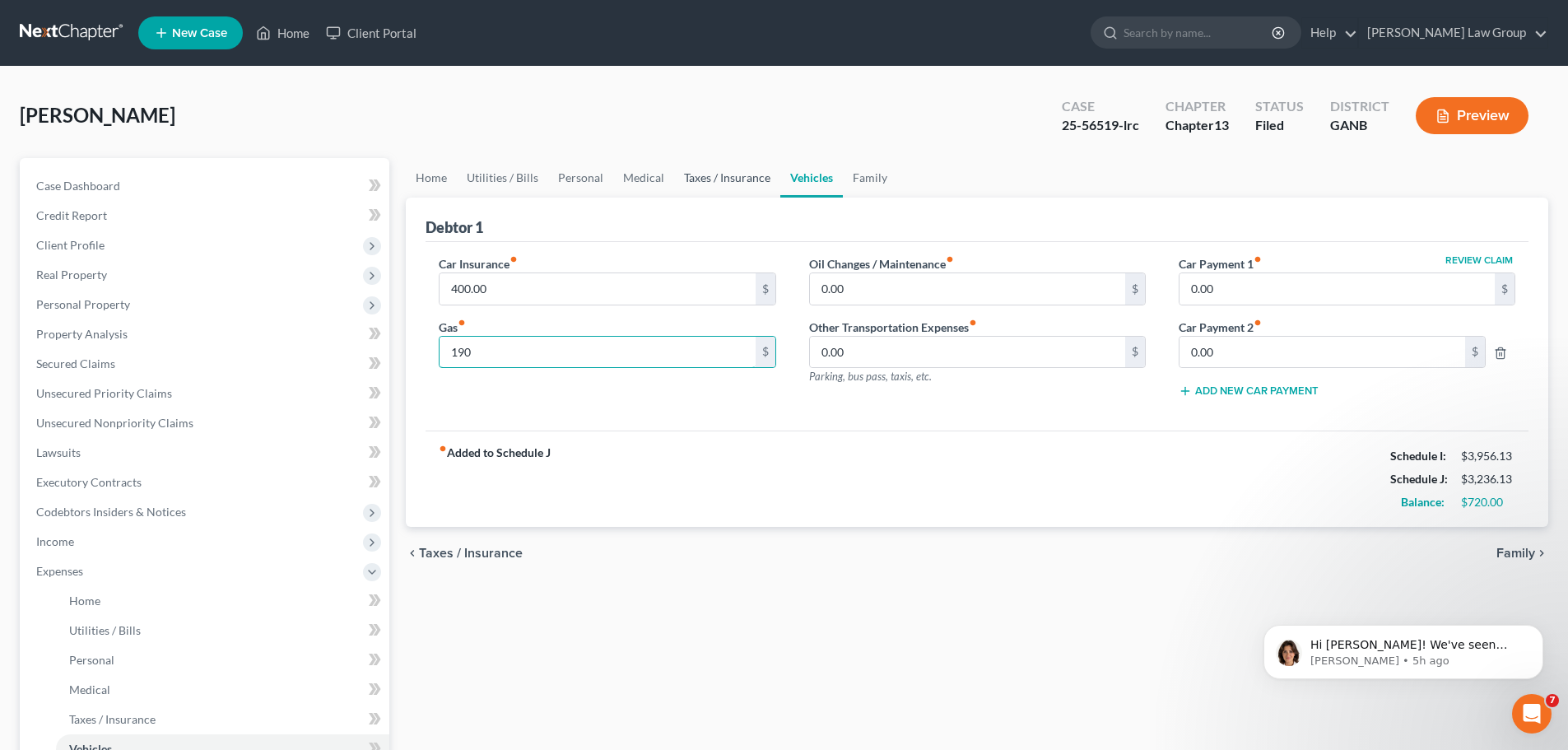
type input "190"
click at [713, 177] on link "Taxes / Insurance" at bounding box center [727, 177] width 106 height 39
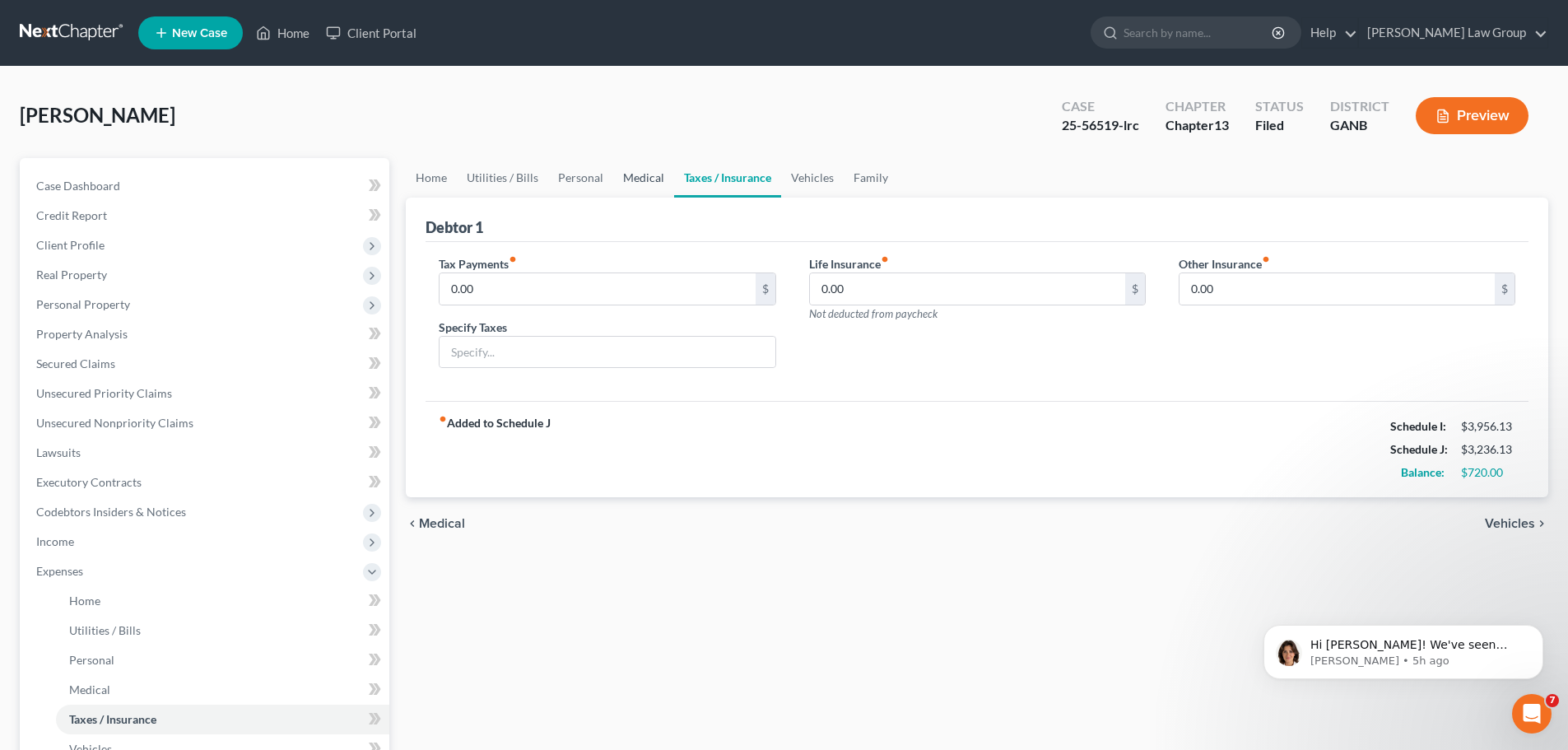
click at [644, 183] on link "Medical" at bounding box center [644, 177] width 61 height 39
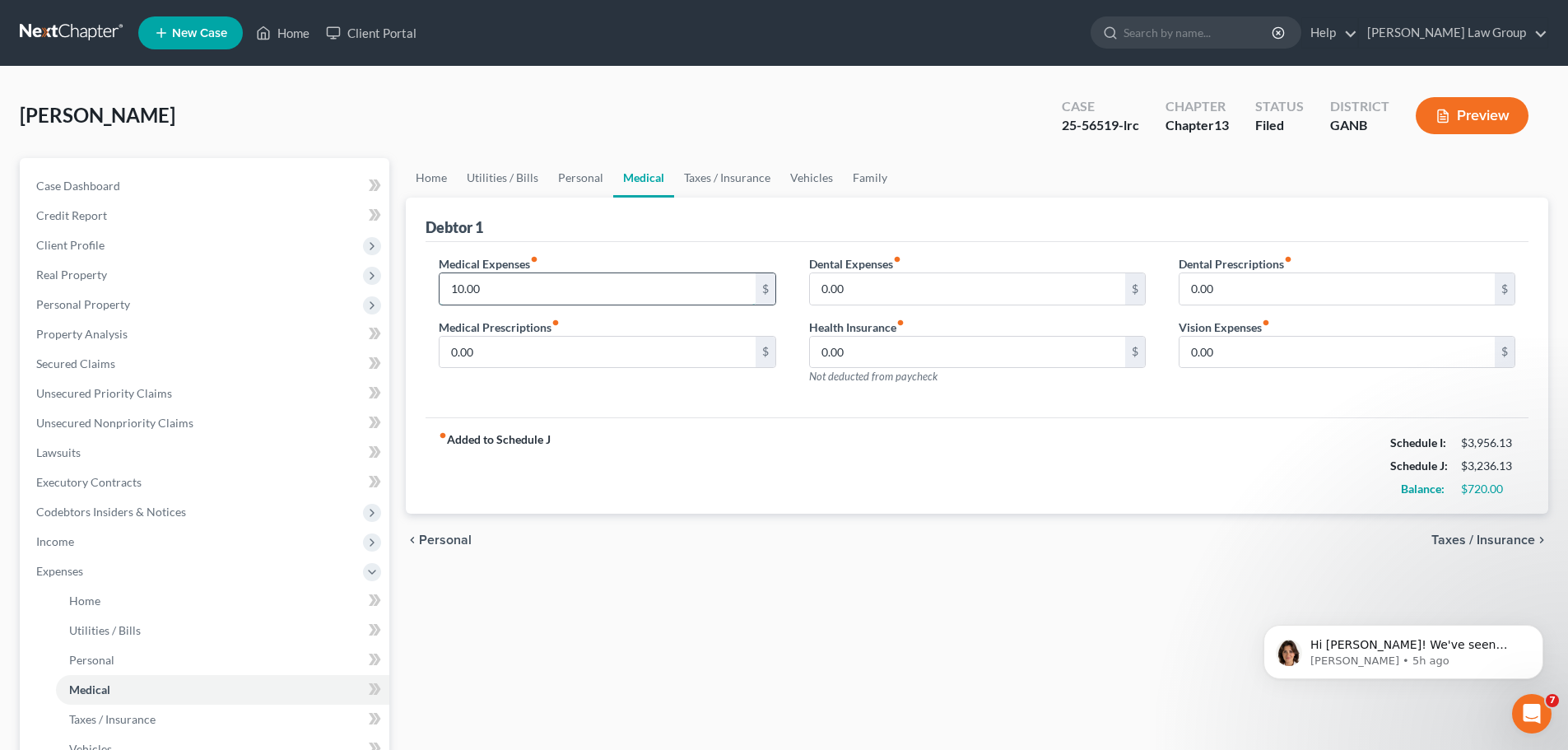
click at [518, 281] on input "10.00" at bounding box center [597, 289] width 315 height 31
click at [560, 180] on link "Personal" at bounding box center [581, 177] width 65 height 39
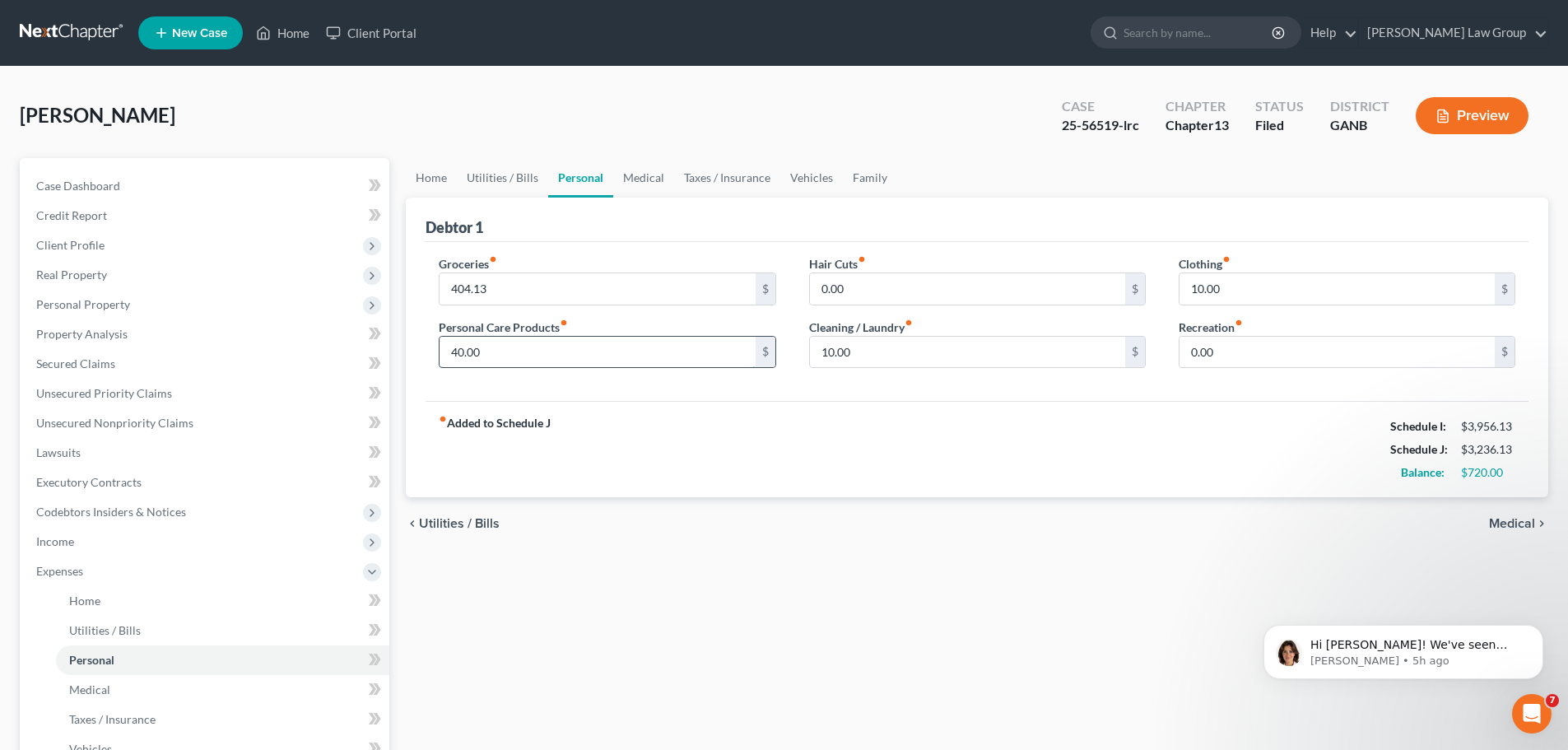
click at [511, 359] on input "40.00" at bounding box center [597, 352] width 315 height 31
click at [783, 399] on div "Groceries fiber_manual_record 404.13 $ Personal Care Products fiber_manual_reco…" at bounding box center [977, 322] width 1104 height 160
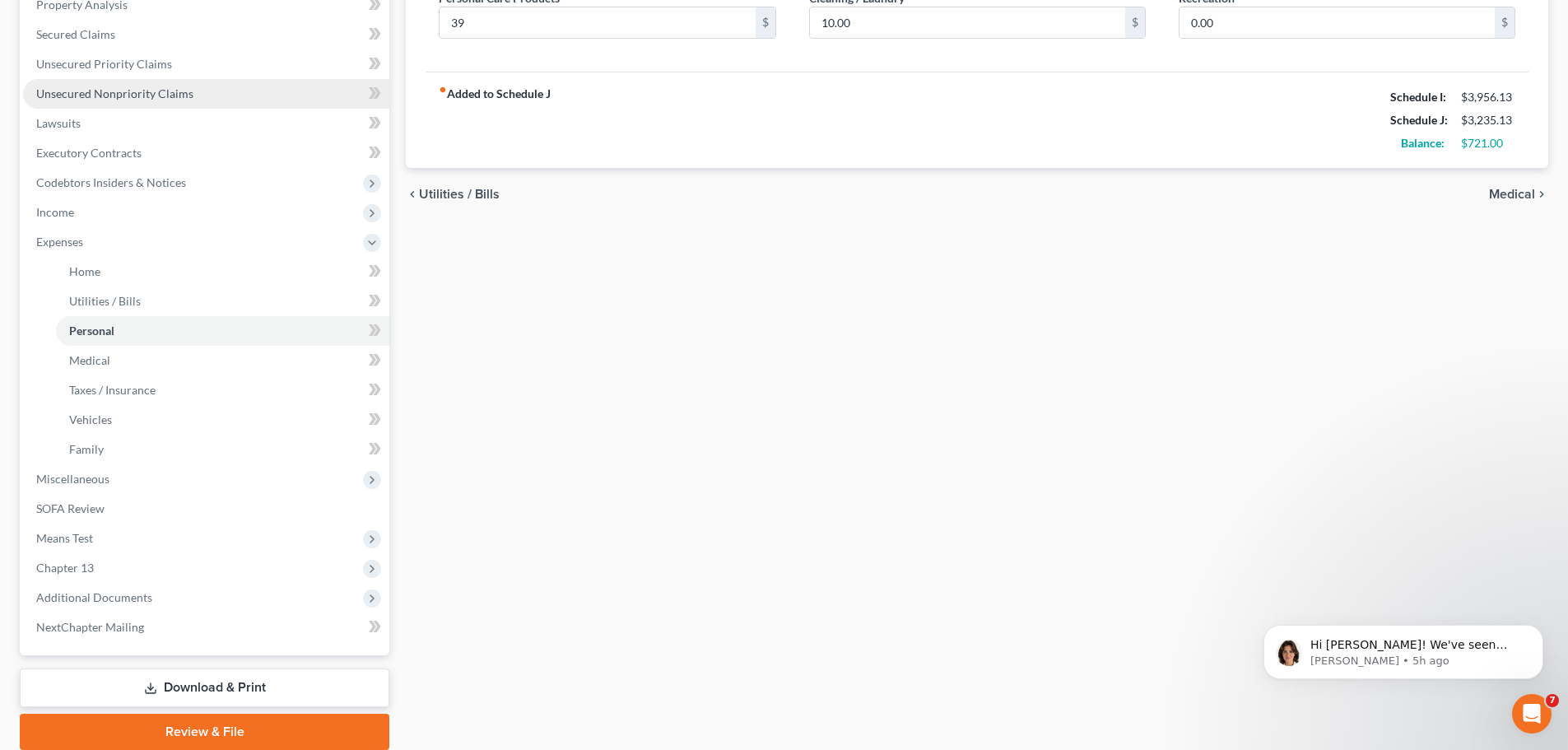
scroll to position [392, 0]
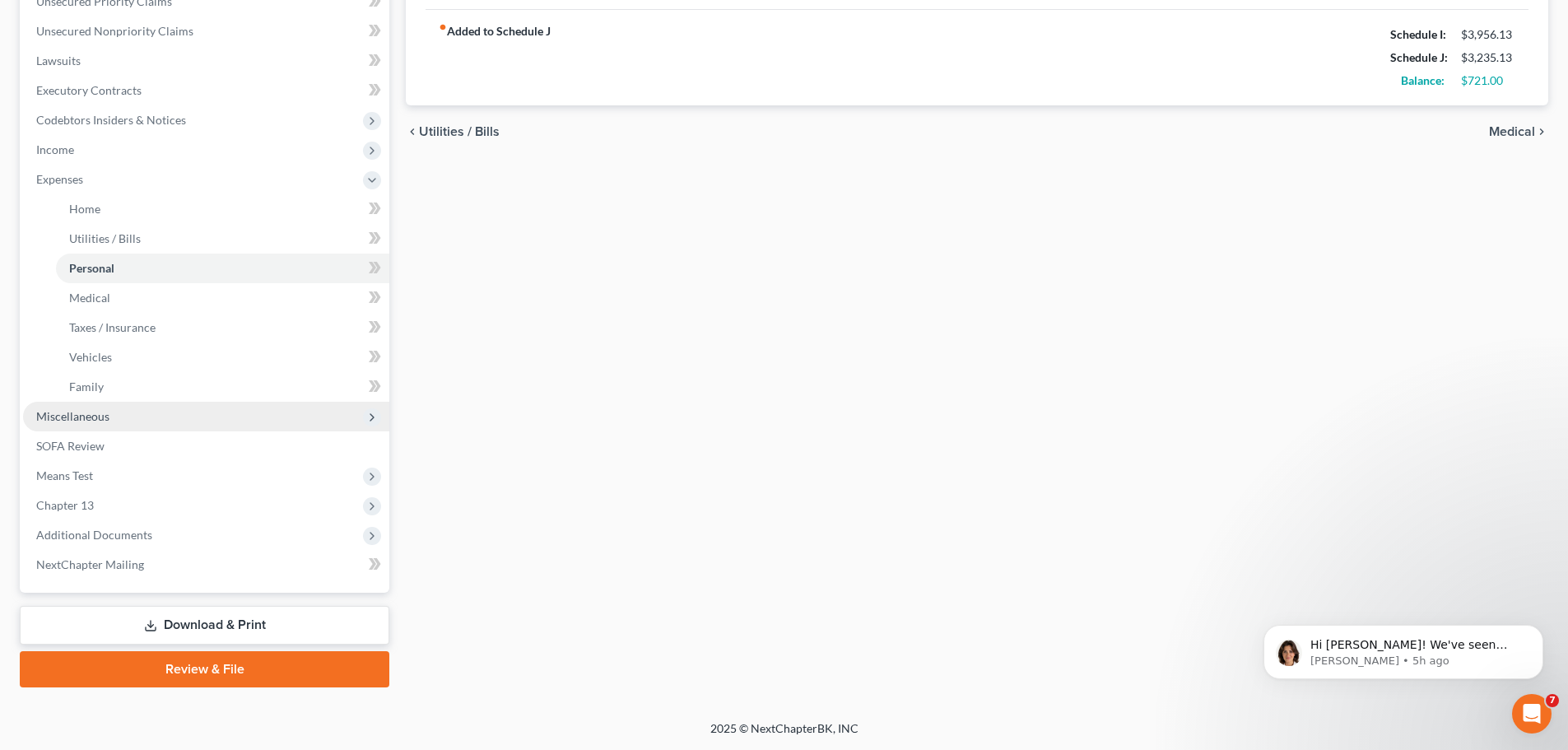
click at [185, 415] on span "Miscellaneous" at bounding box center [205, 416] width 366 height 30
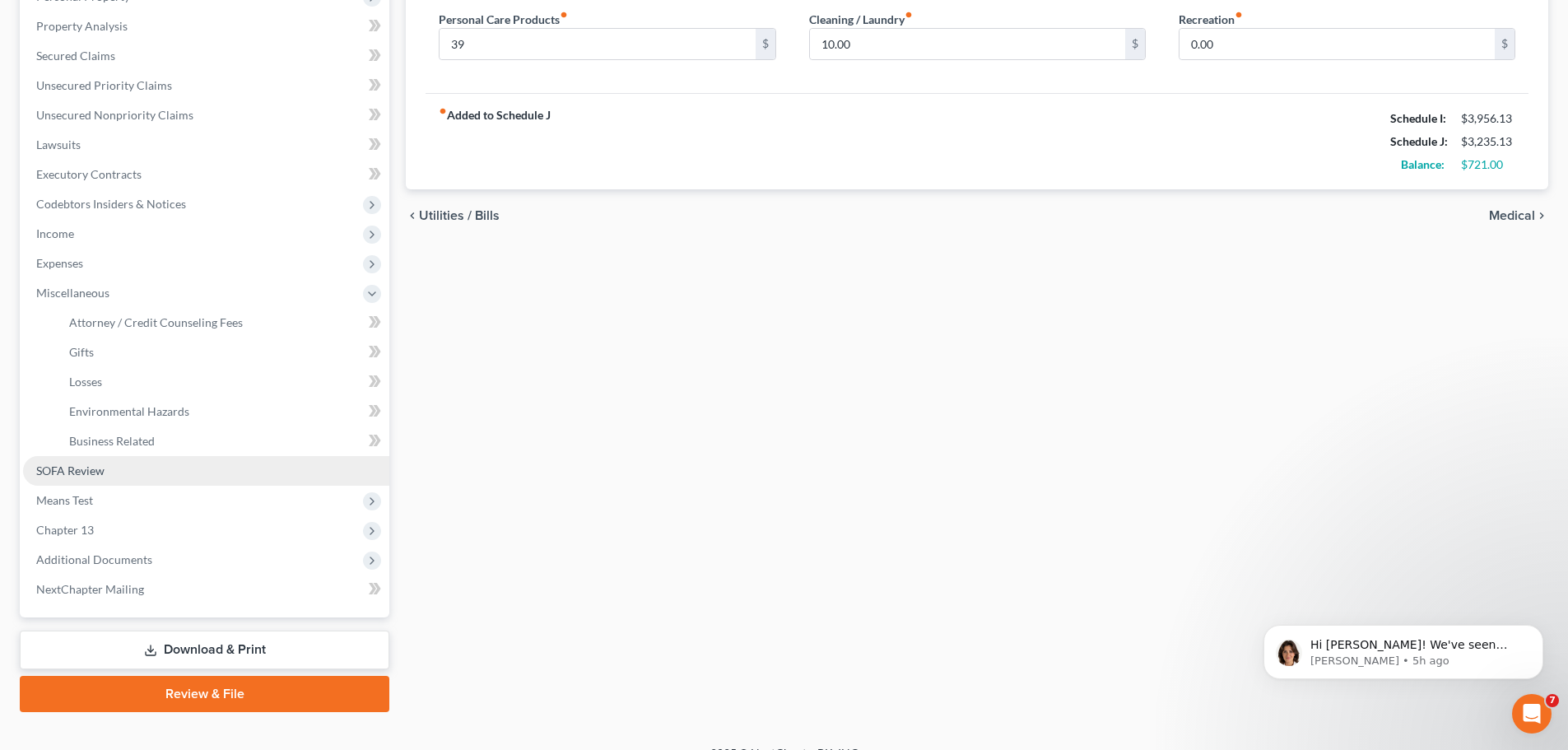
scroll to position [333, 0]
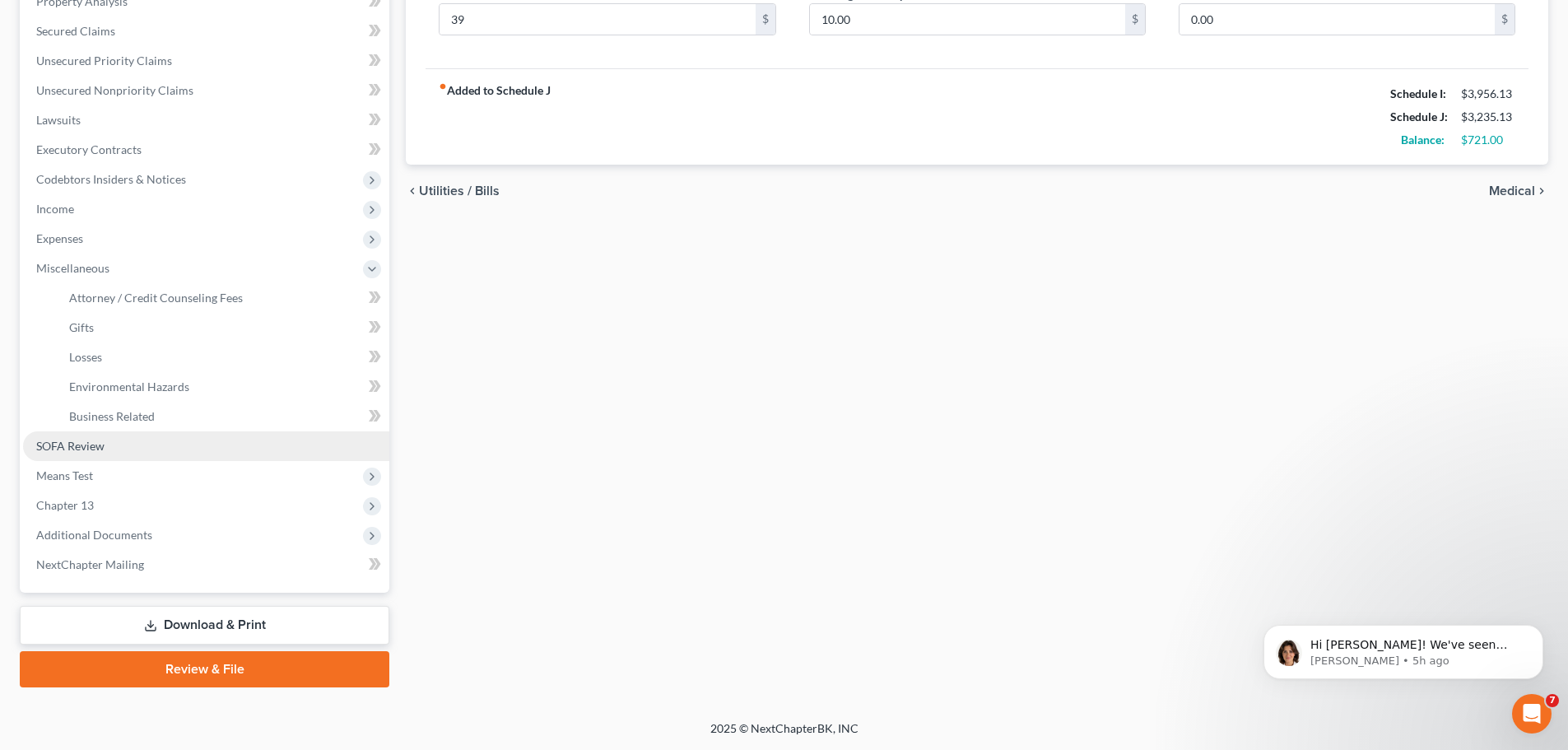
click at [202, 446] on link "SOFA Review" at bounding box center [205, 446] width 366 height 30
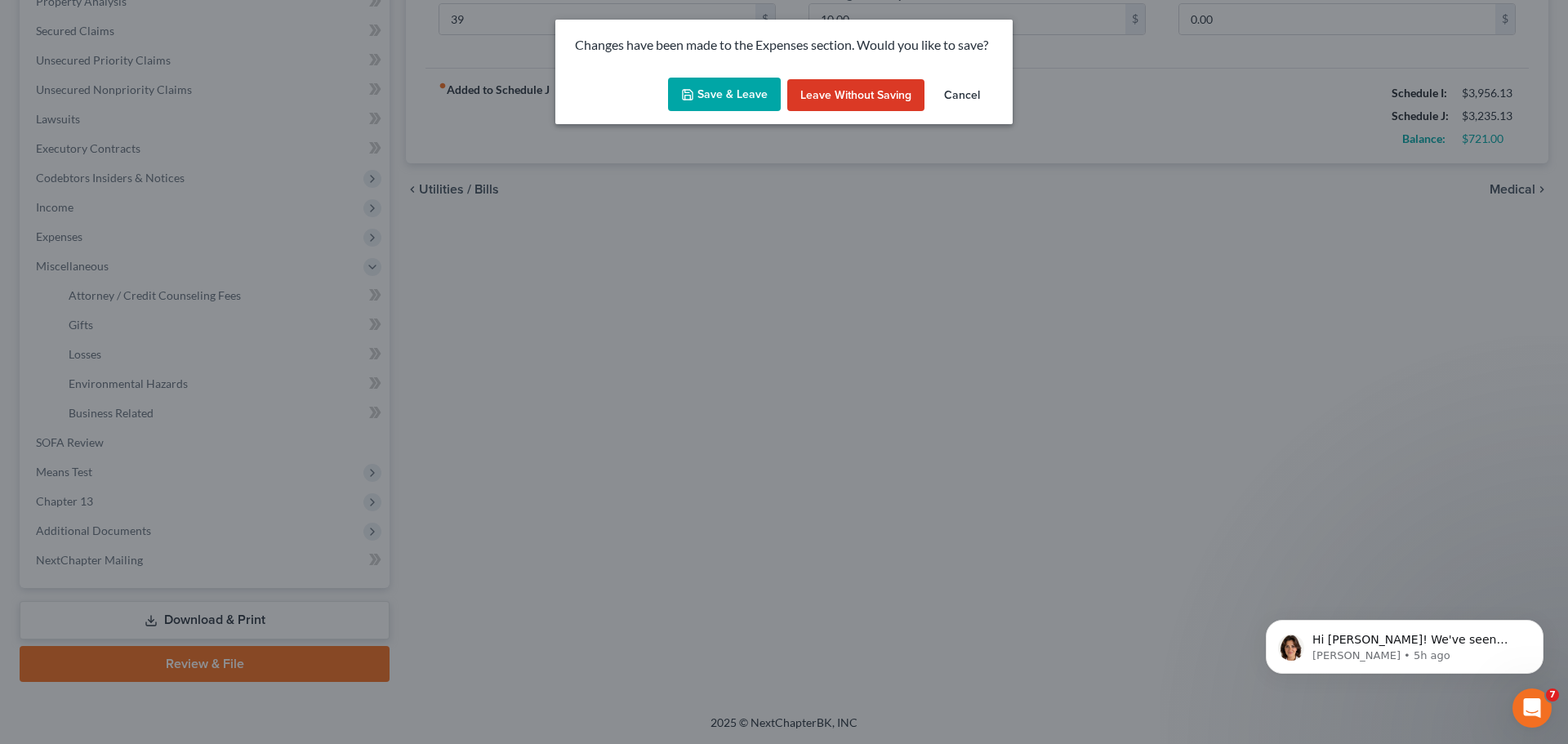
click at [733, 110] on button "Save & Leave" at bounding box center [724, 95] width 113 height 34
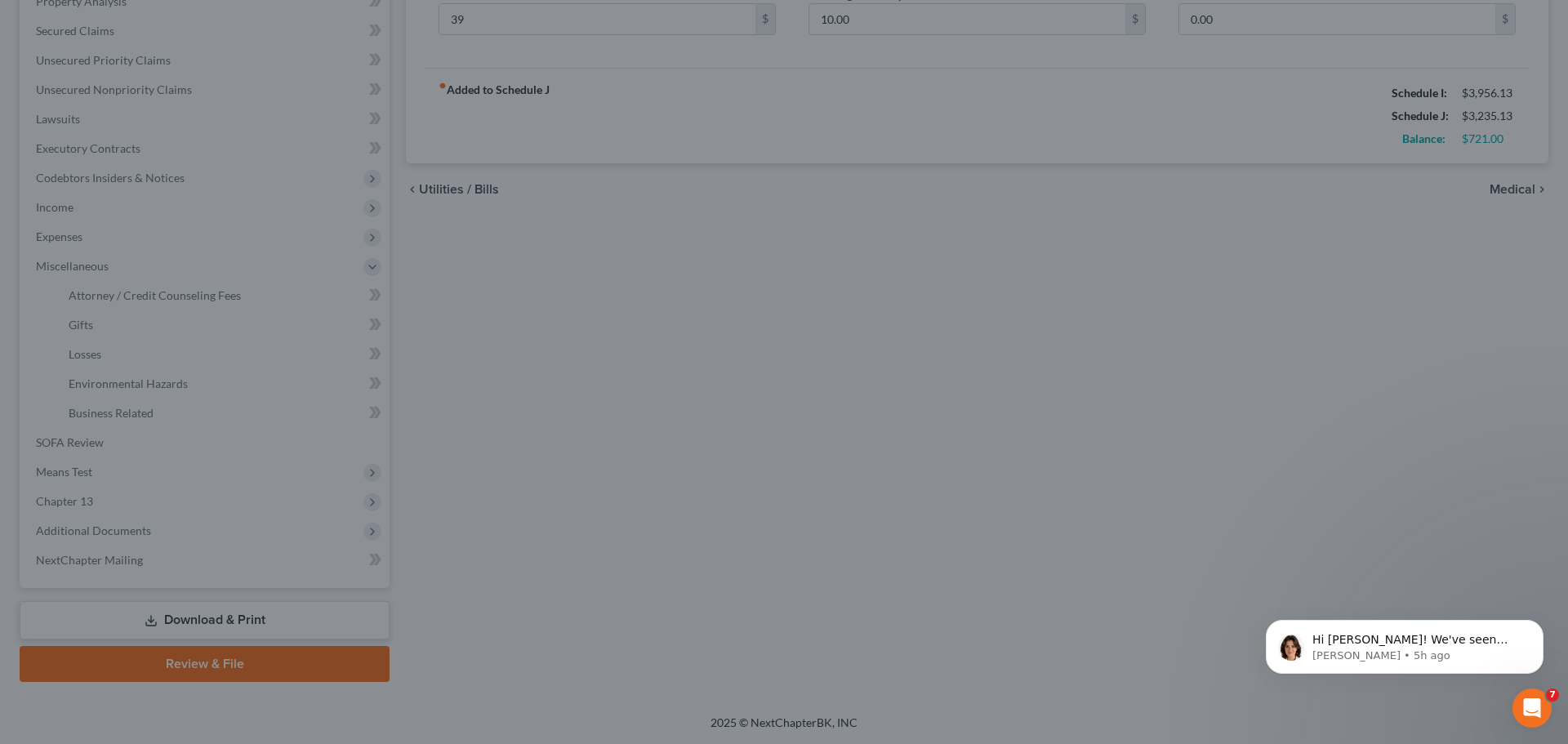
type input "39.00"
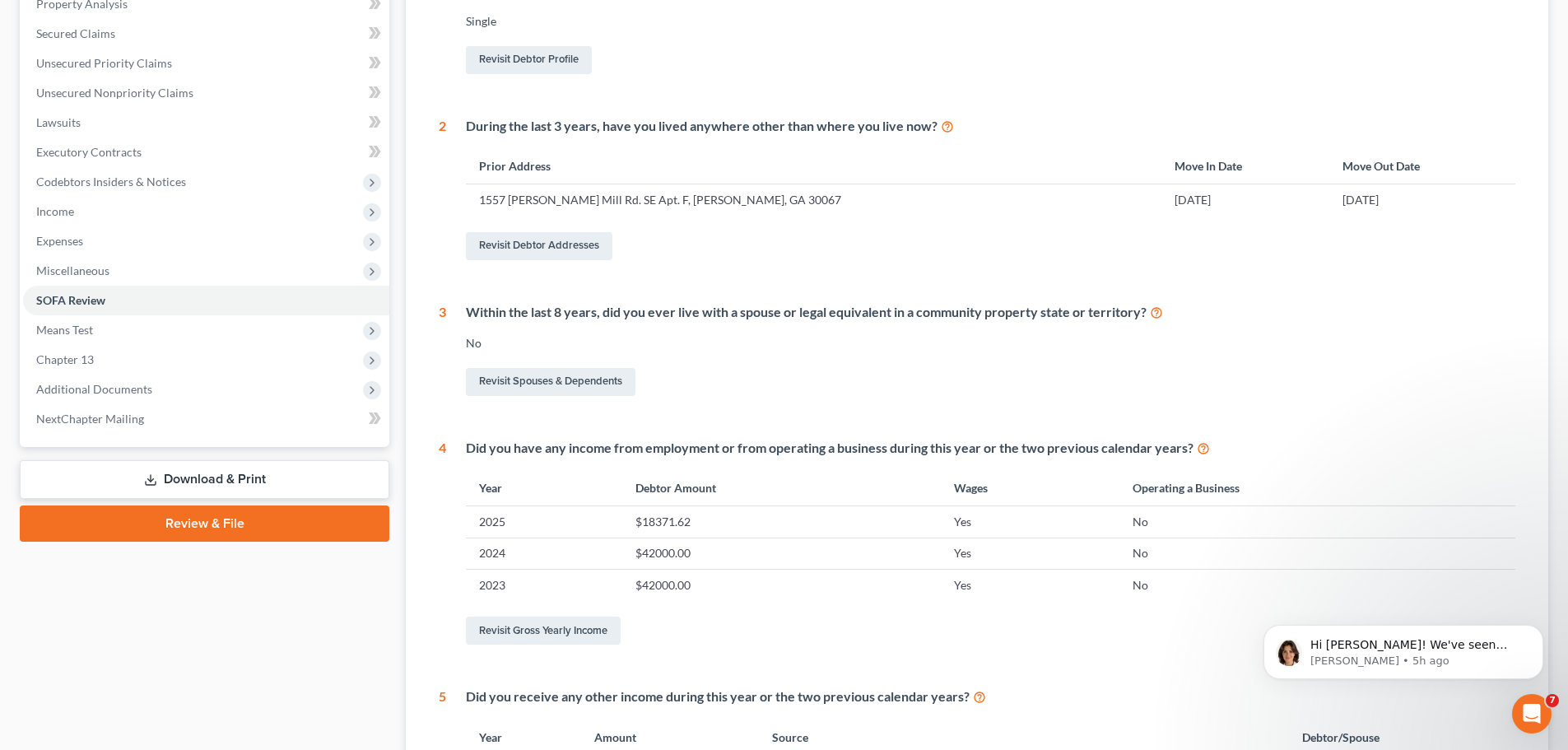
scroll to position [329, 0]
click at [158, 327] on span "Means Test" at bounding box center [205, 331] width 366 height 30
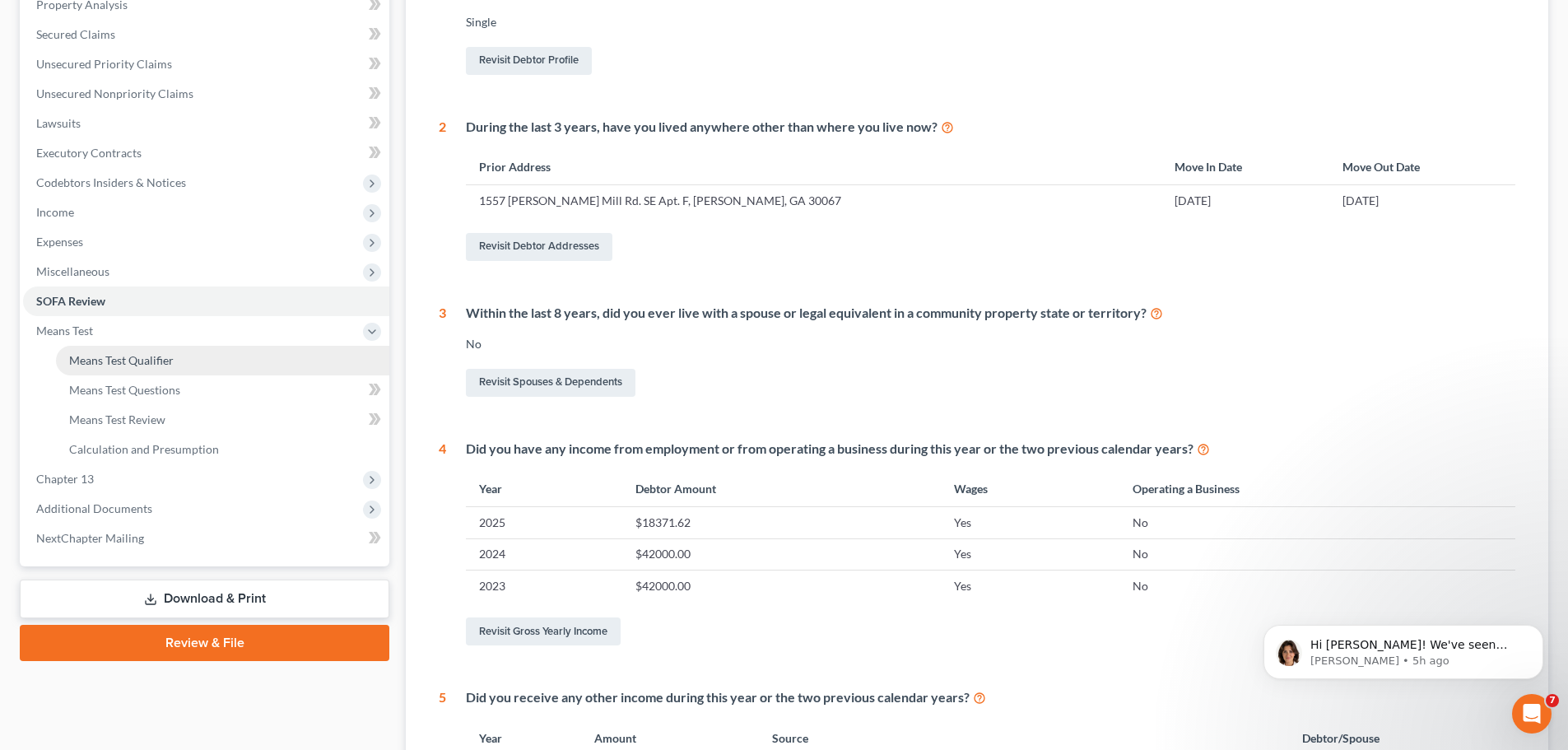
click at [255, 359] on link "Means Test Qualifier" at bounding box center [223, 360] width 334 height 30
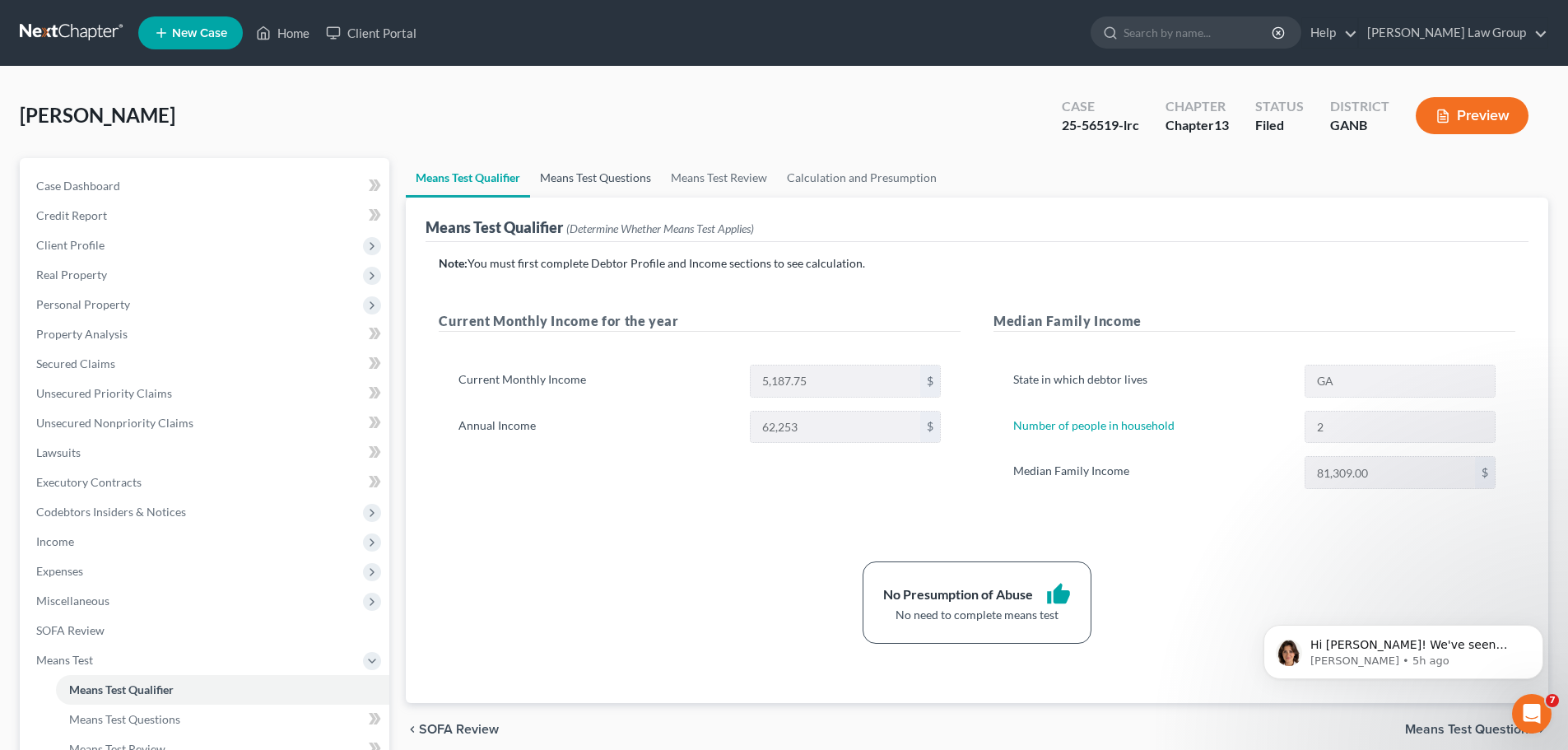
click at [584, 175] on link "Means Test Questions" at bounding box center [595, 177] width 131 height 39
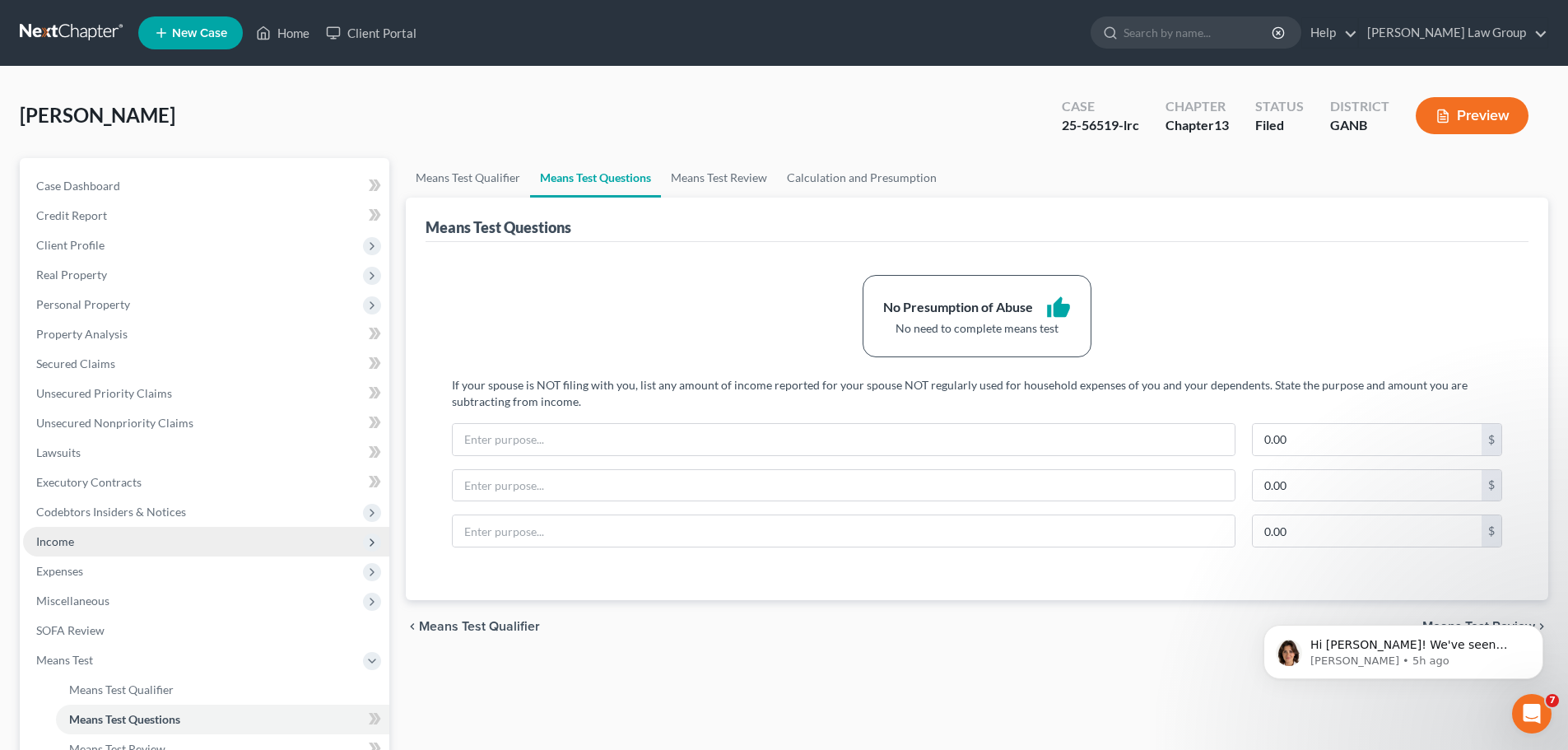
drag, startPoint x: 113, startPoint y: 548, endPoint x: 143, endPoint y: 555, distance: 30.8
click at [109, 550] on span "Income" at bounding box center [205, 542] width 366 height 30
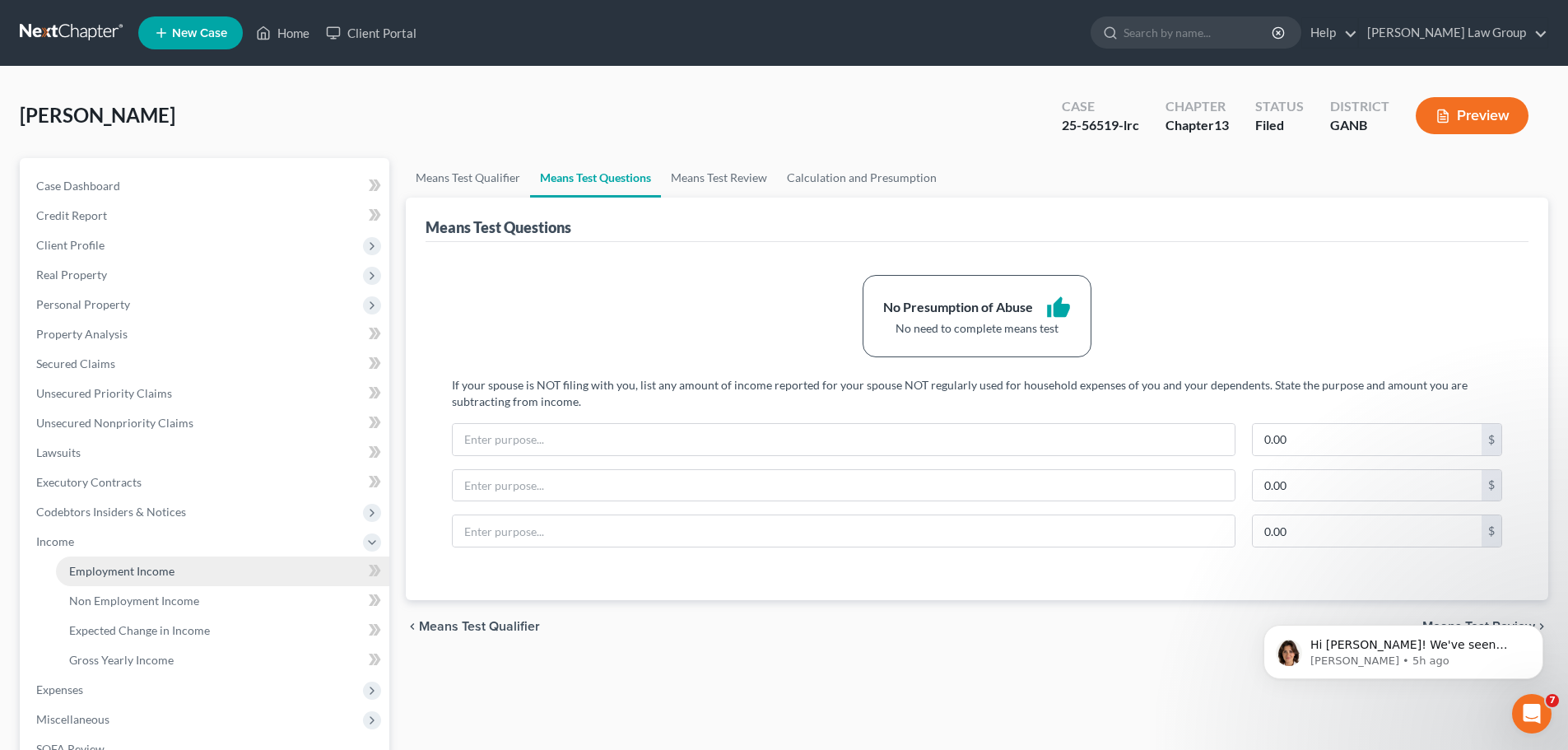
drag, startPoint x: 165, startPoint y: 570, endPoint x: 178, endPoint y: 567, distance: 13.3
click at [165, 568] on span "Employment Income" at bounding box center [122, 570] width 105 height 14
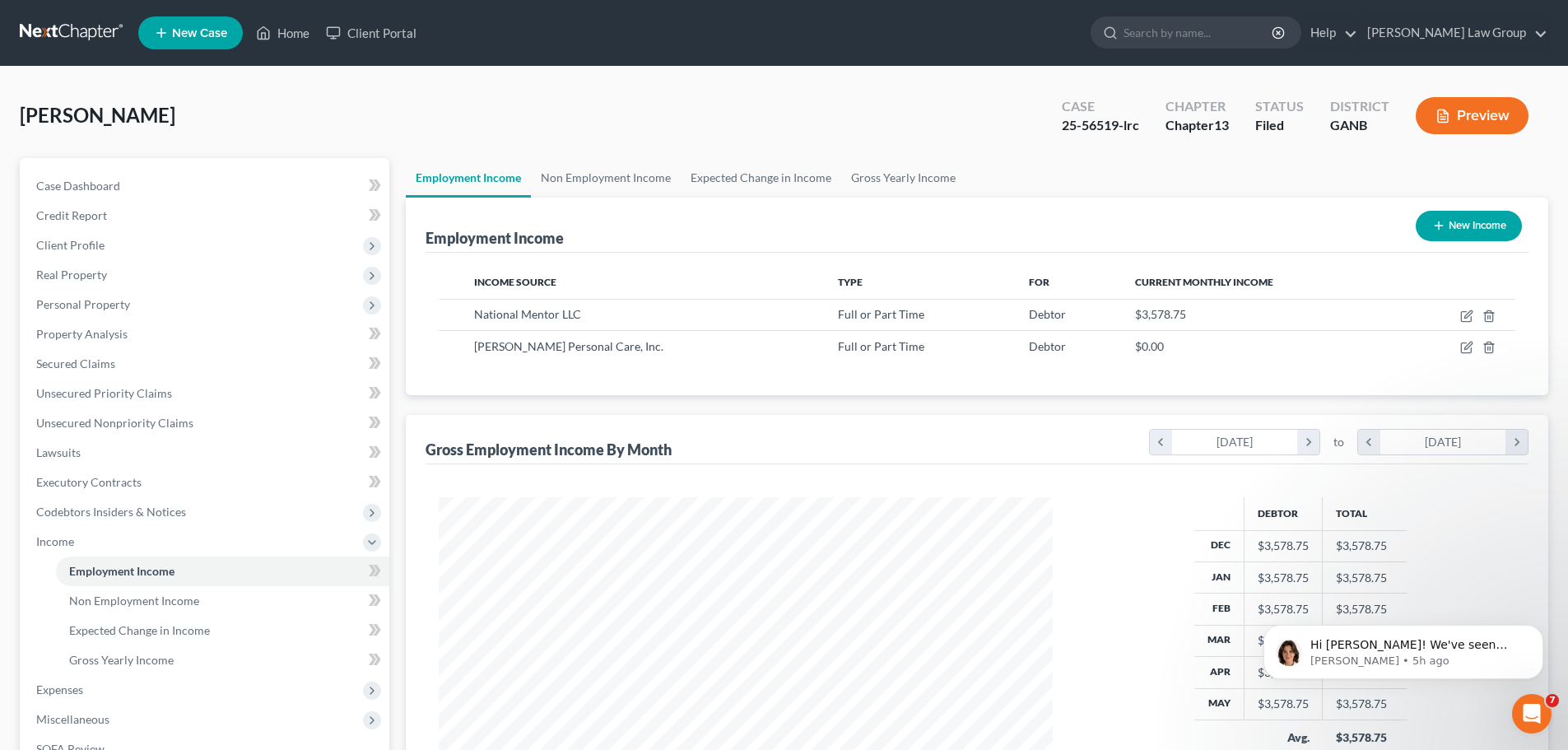
scroll to position [307, 647]
click at [630, 177] on link "Non Employment Income" at bounding box center [605, 177] width 150 height 39
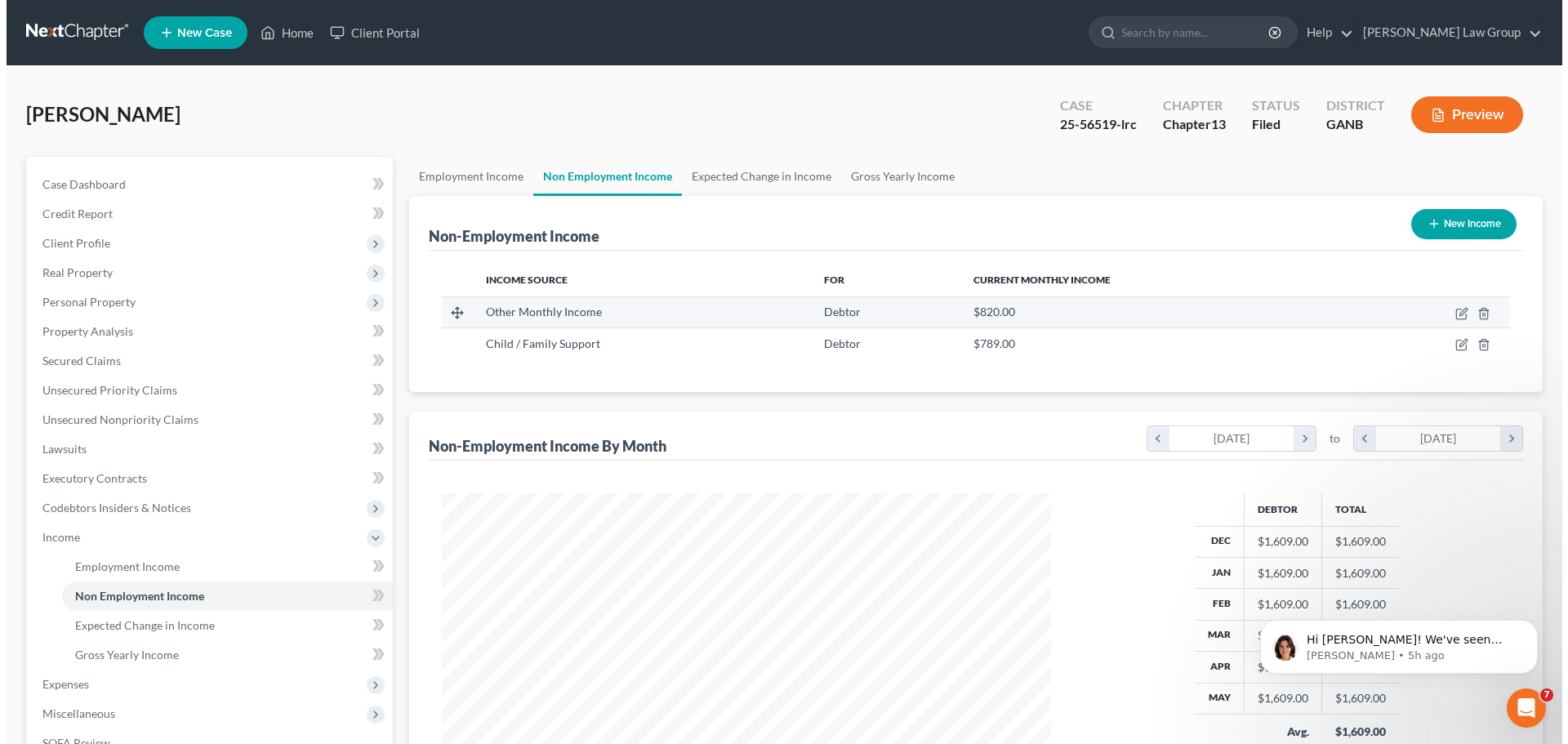
scroll to position [305, 642]
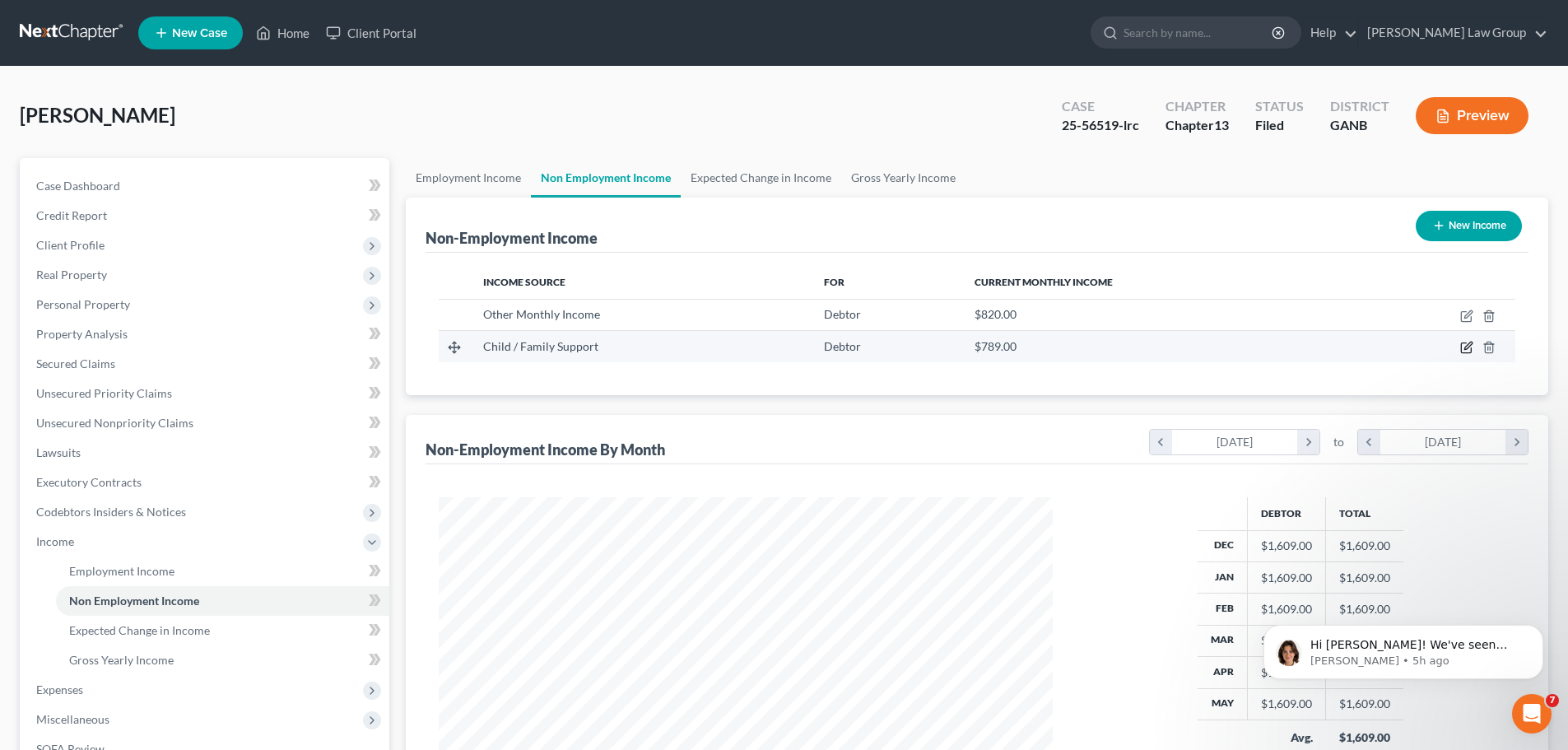
click at [1463, 347] on icon "button" at bounding box center [1466, 348] width 10 height 10
select select "7"
select select "0"
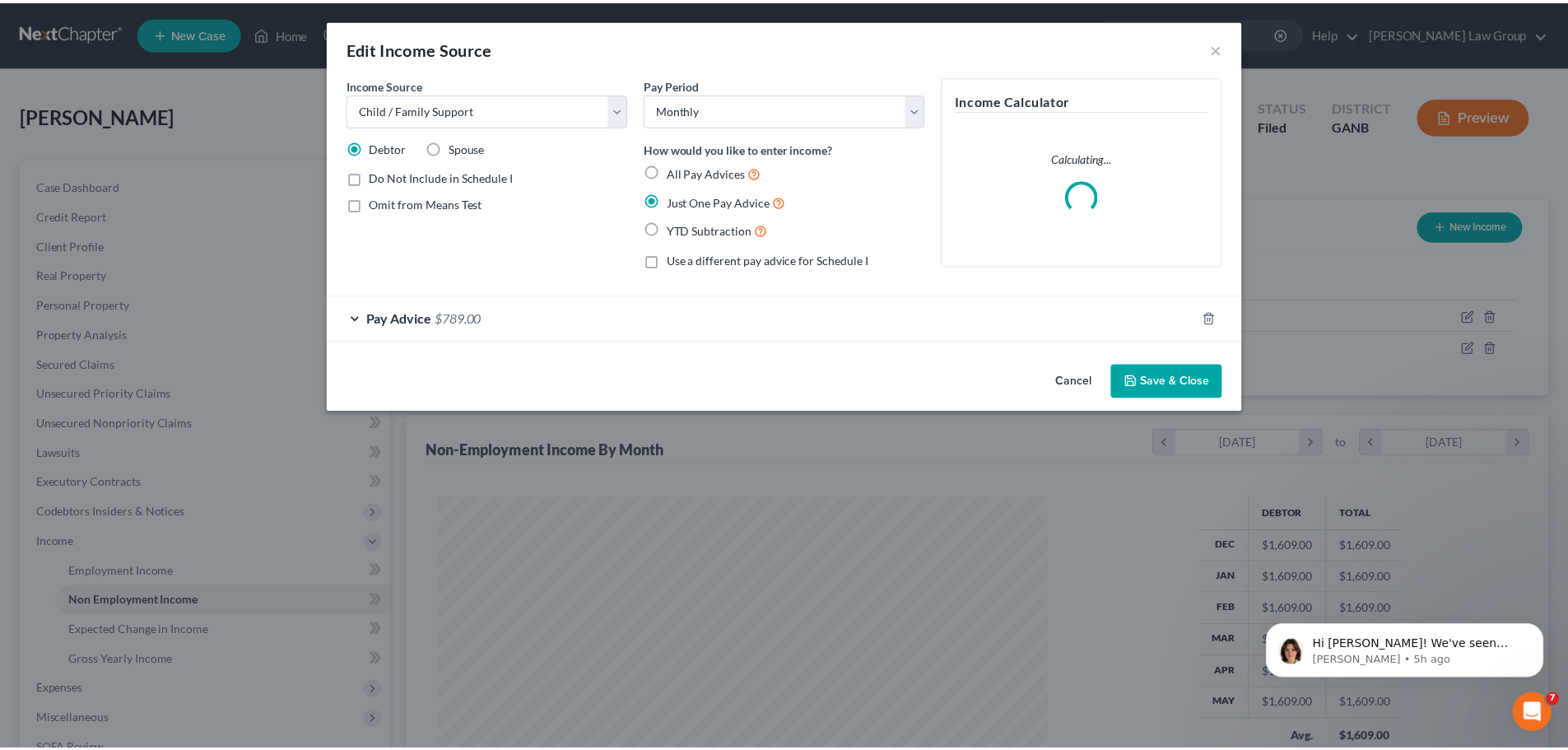
scroll to position [310, 653]
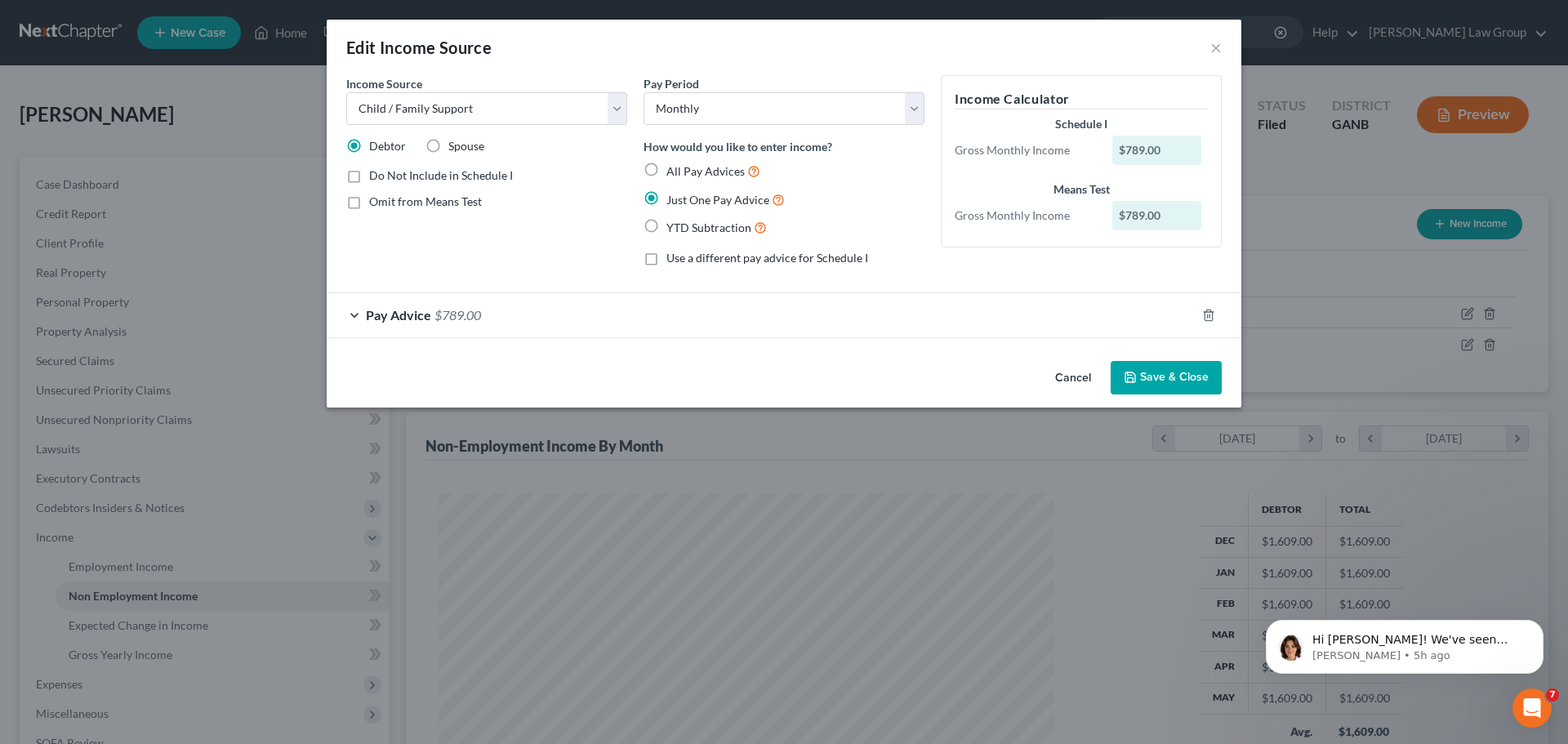
click at [1169, 372] on button "Save & Close" at bounding box center [1166, 378] width 111 height 34
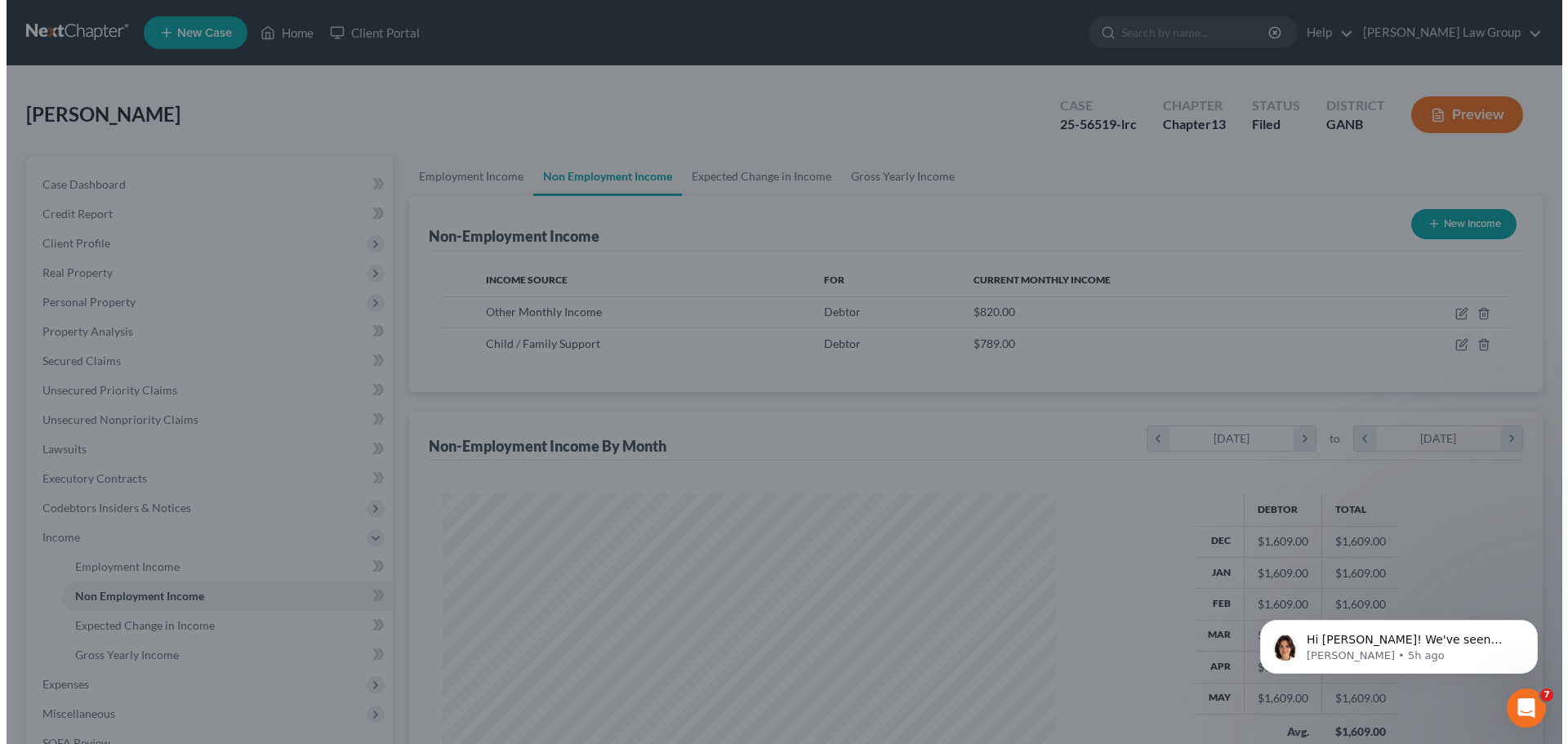
scroll to position [816480, 816006]
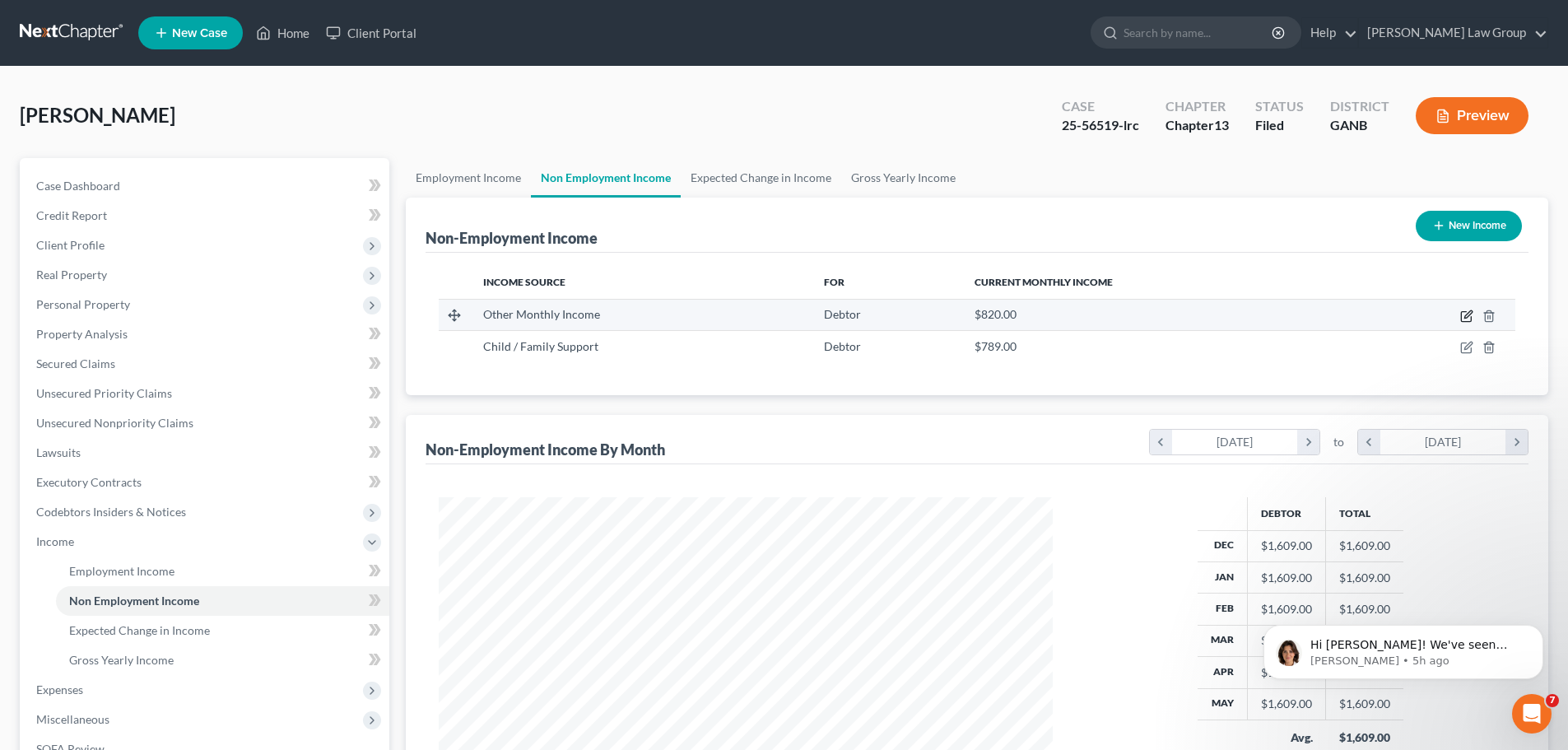
click at [1466, 313] on icon "button" at bounding box center [1467, 316] width 13 height 13
select select "13"
select select "0"
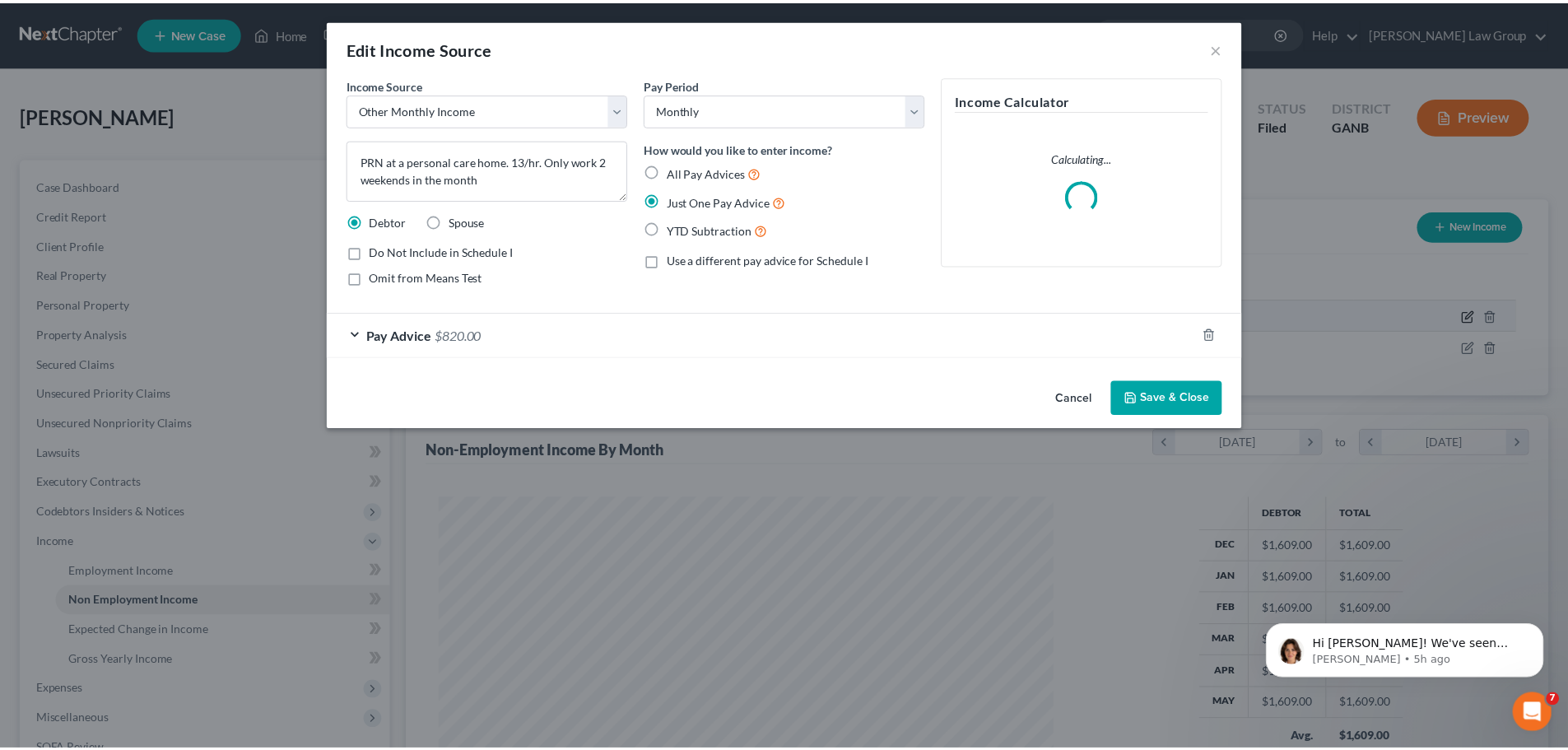
scroll to position [310, 653]
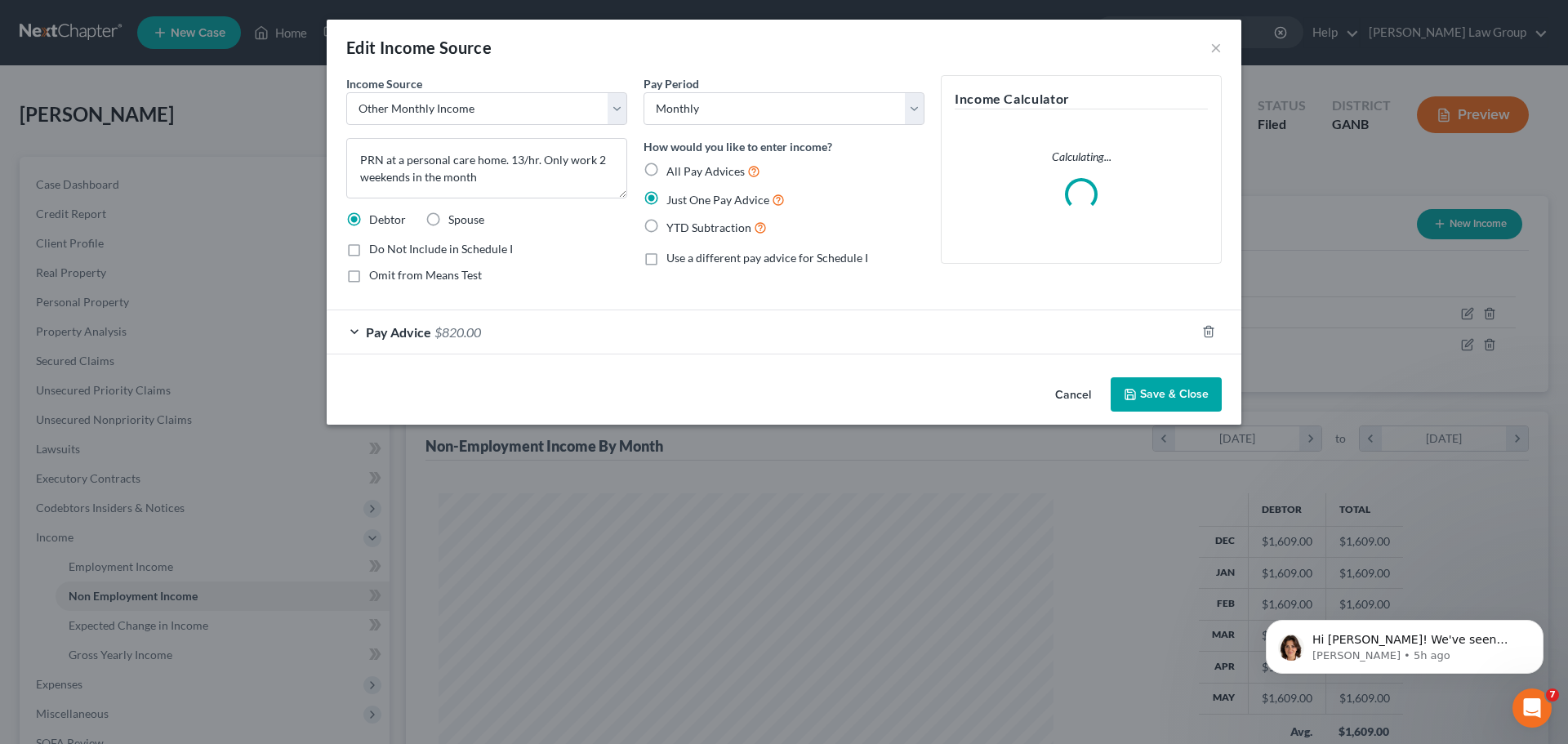
click at [1147, 393] on button "Save & Close" at bounding box center [1166, 394] width 111 height 34
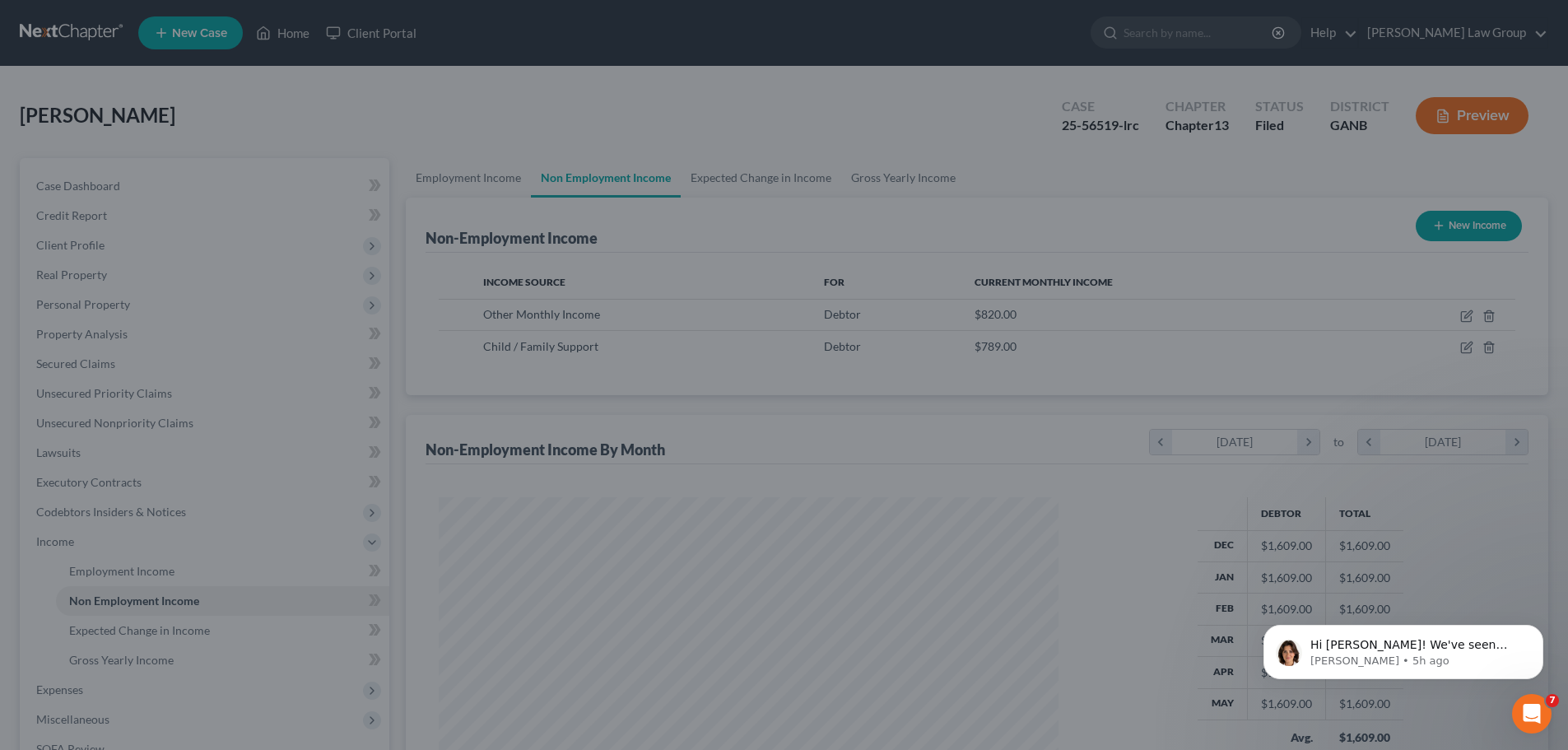
scroll to position [823065, 822629]
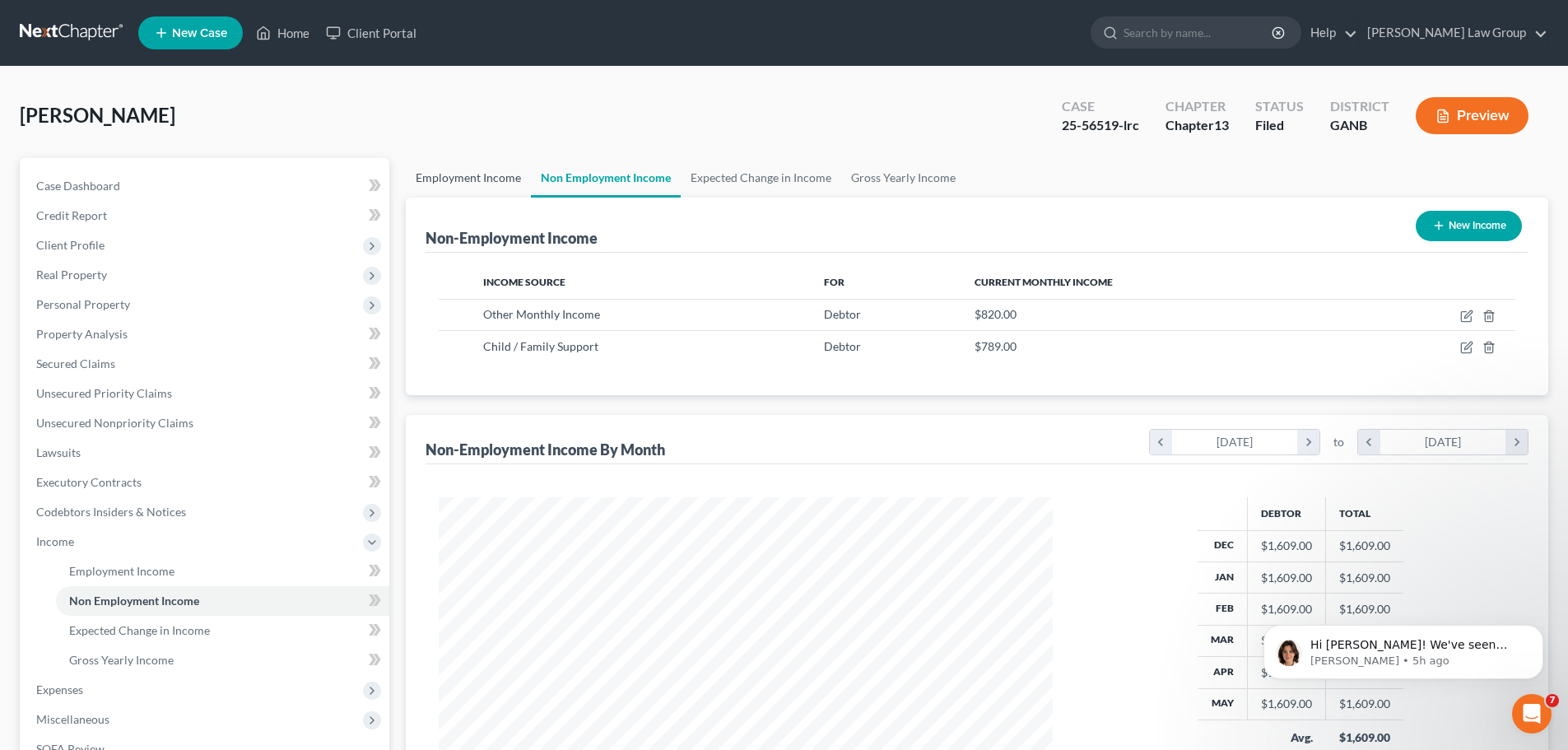
click at [471, 188] on link "Employment Income" at bounding box center [469, 177] width 125 height 39
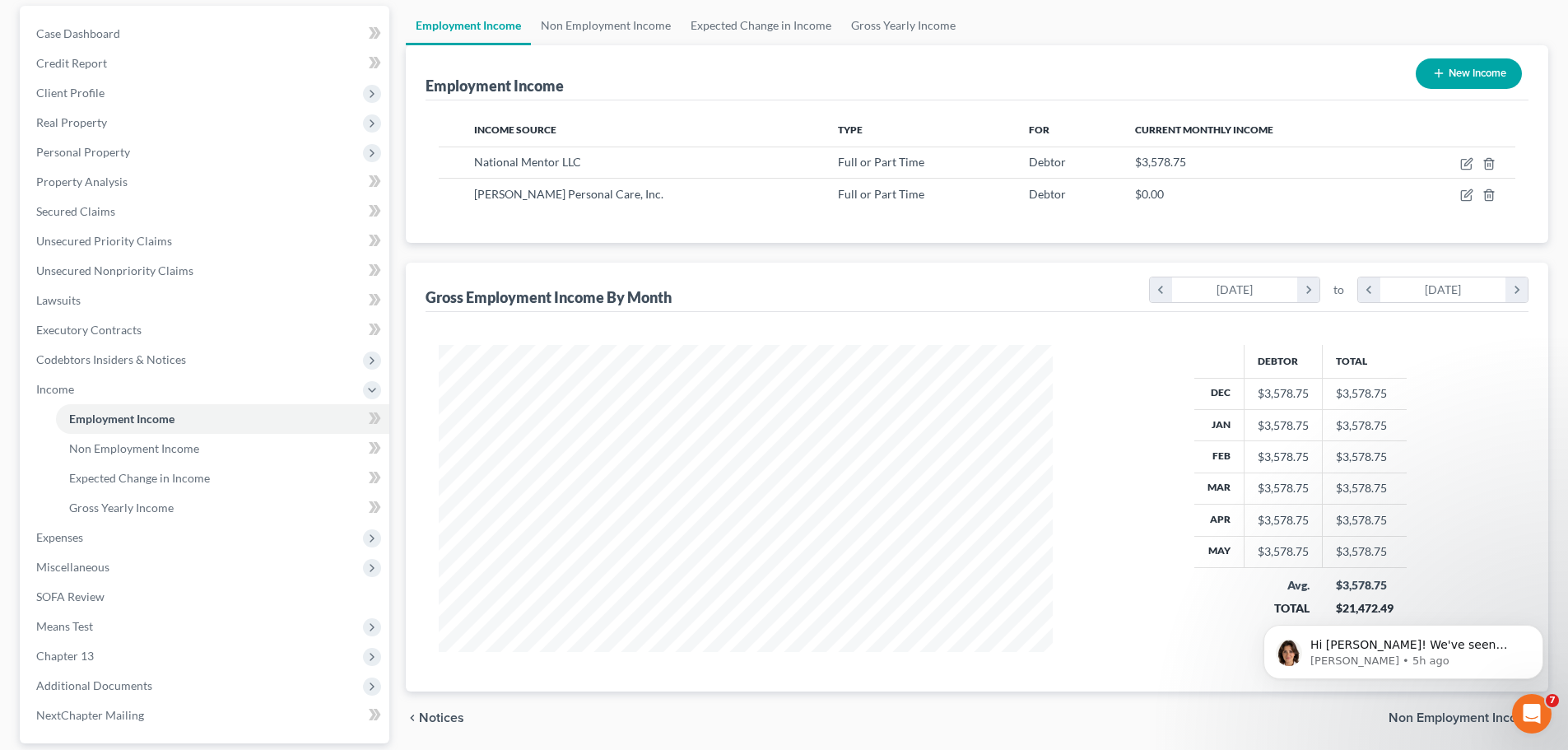
scroll to position [56, 0]
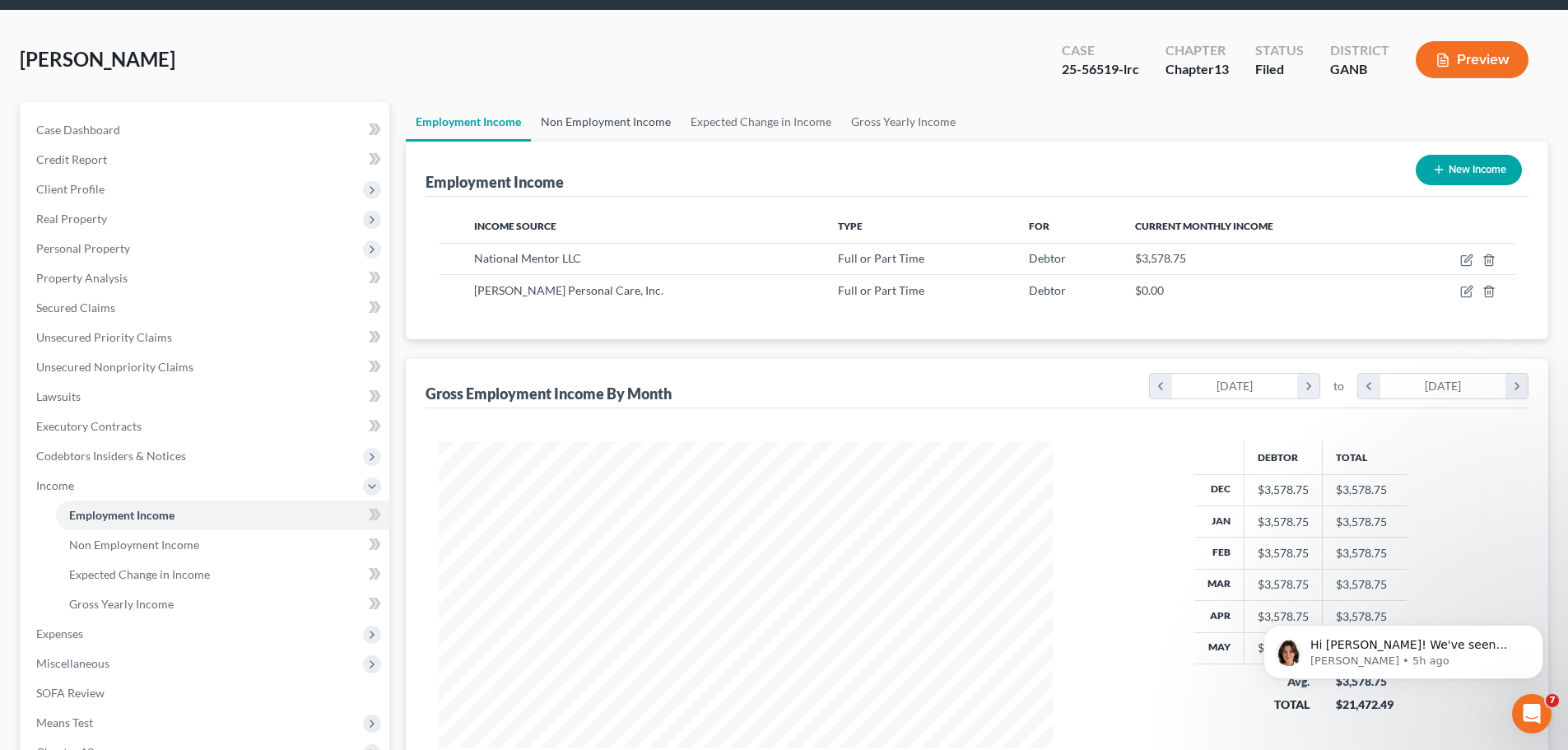
click at [581, 114] on link "Non Employment Income" at bounding box center [605, 121] width 150 height 39
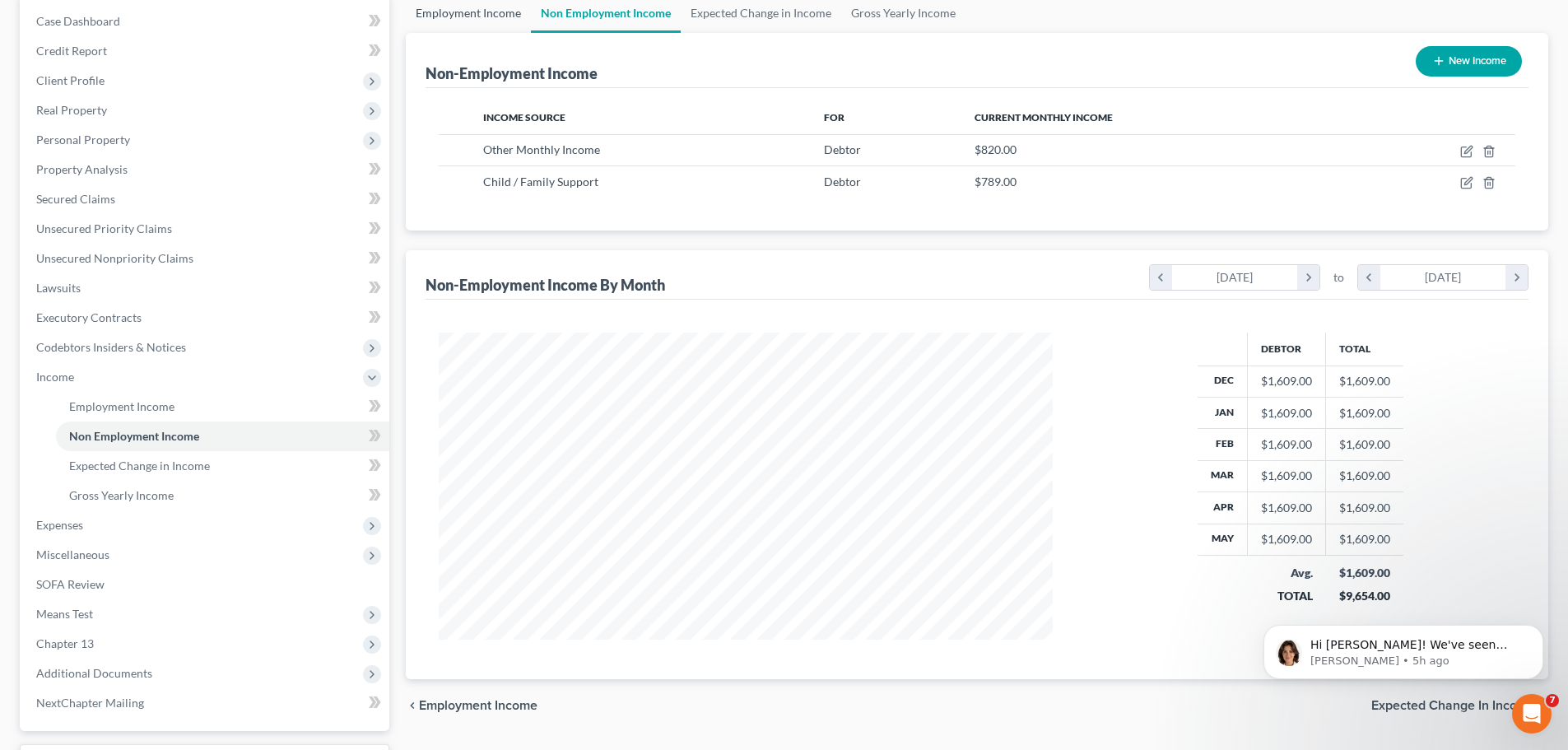
click at [459, 15] on link "Employment Income" at bounding box center [469, 13] width 125 height 39
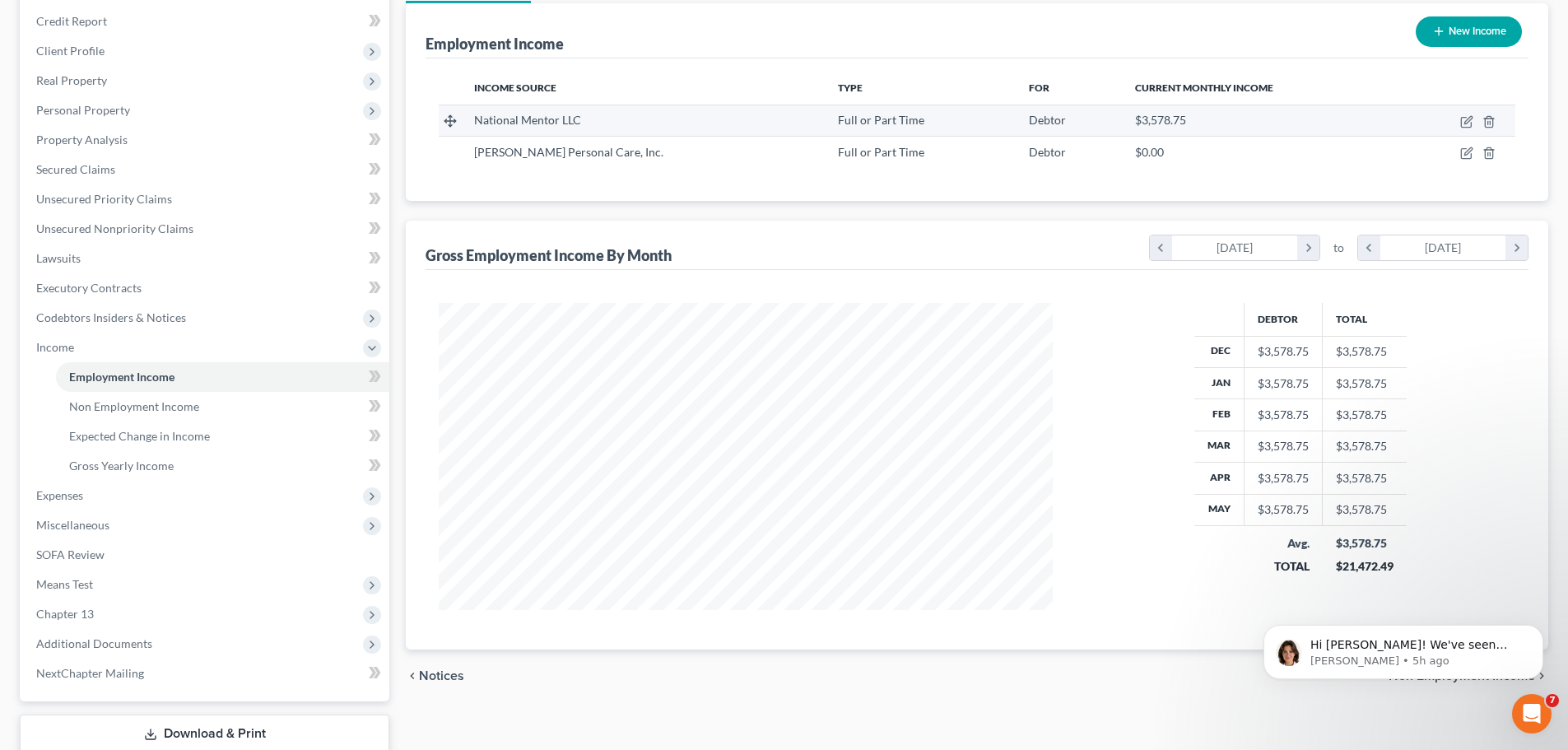
scroll to position [165, 0]
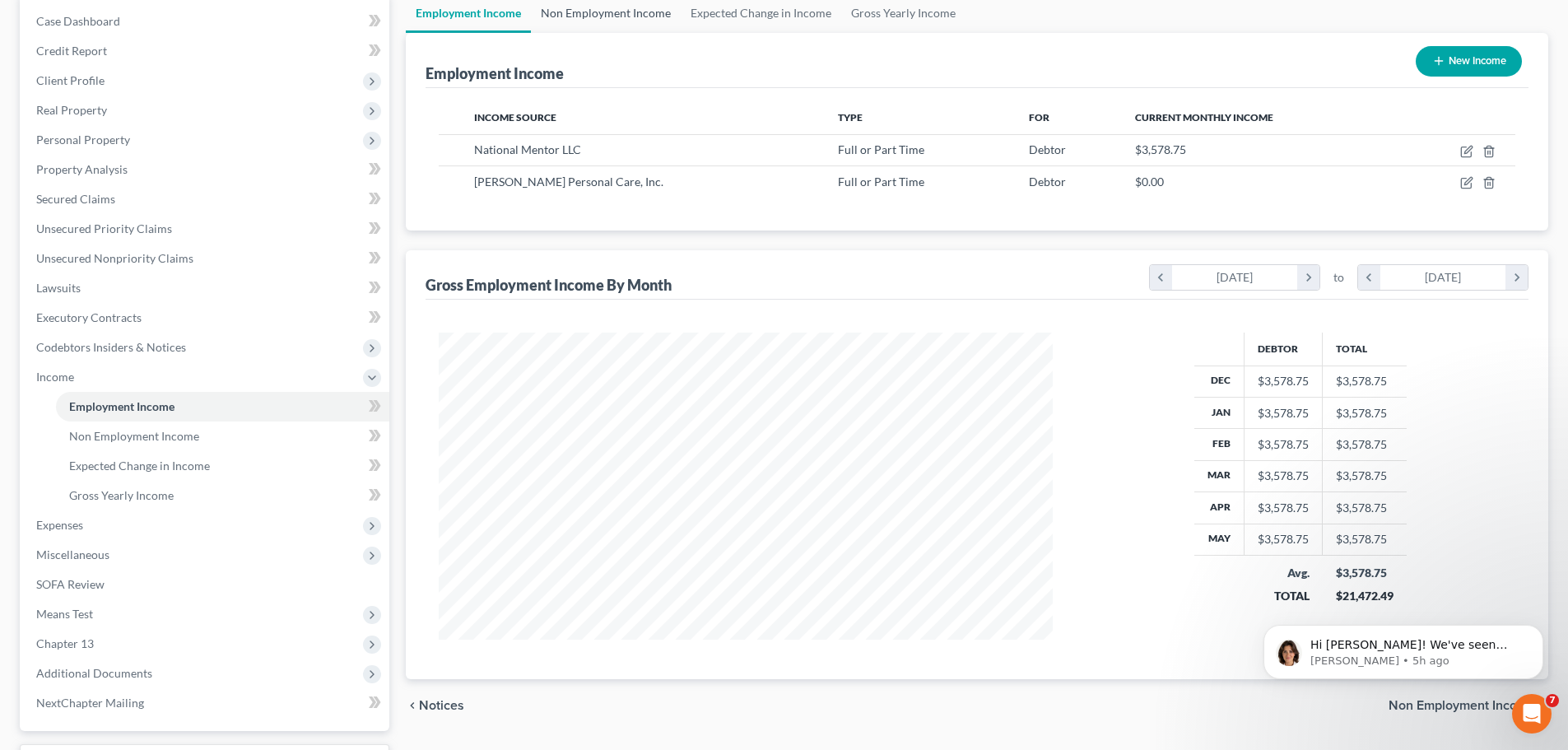
click at [603, 19] on link "Non Employment Income" at bounding box center [605, 13] width 150 height 39
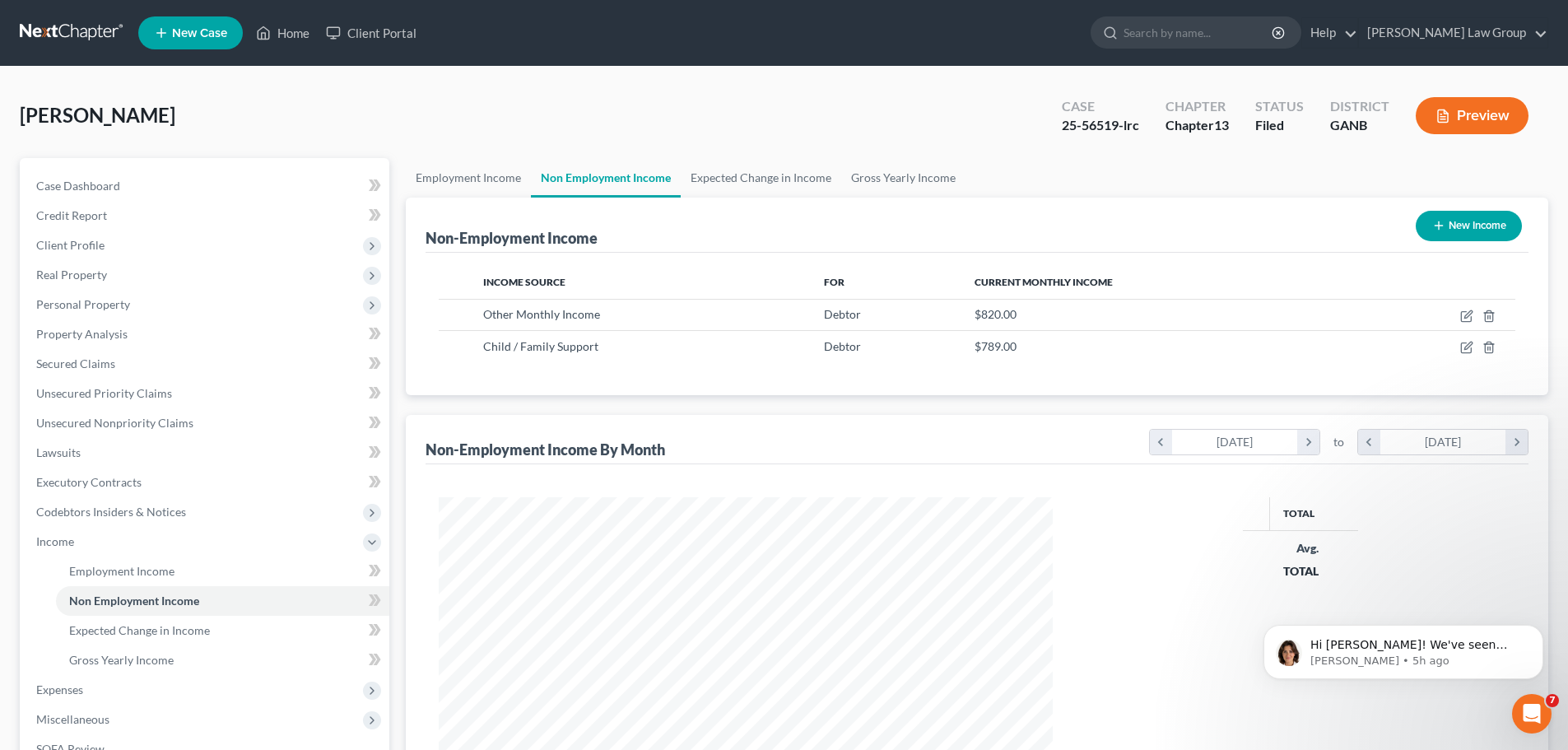
scroll to position [823065, 822629]
click at [474, 174] on link "Employment Income" at bounding box center [469, 177] width 125 height 39
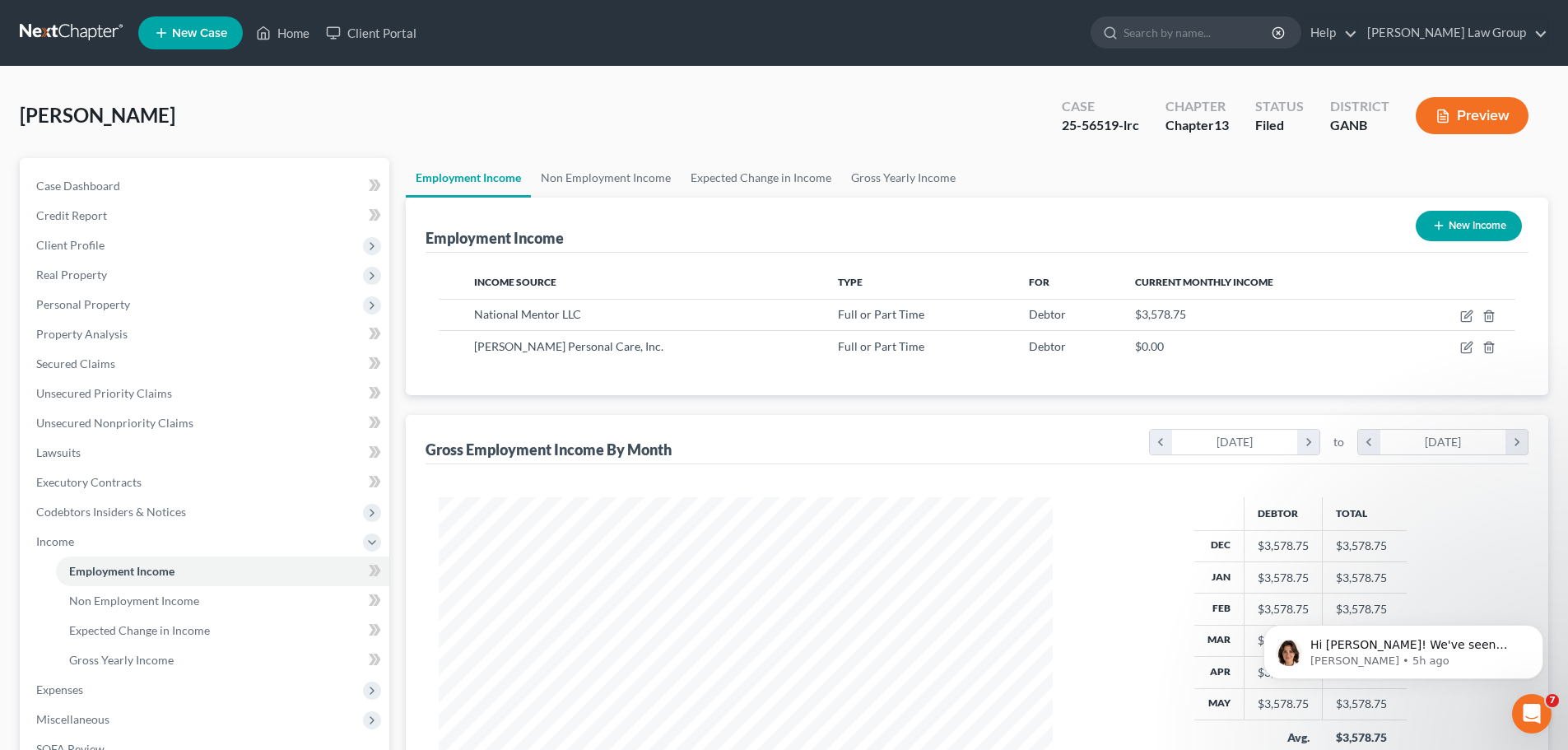
scroll to position [303, 0]
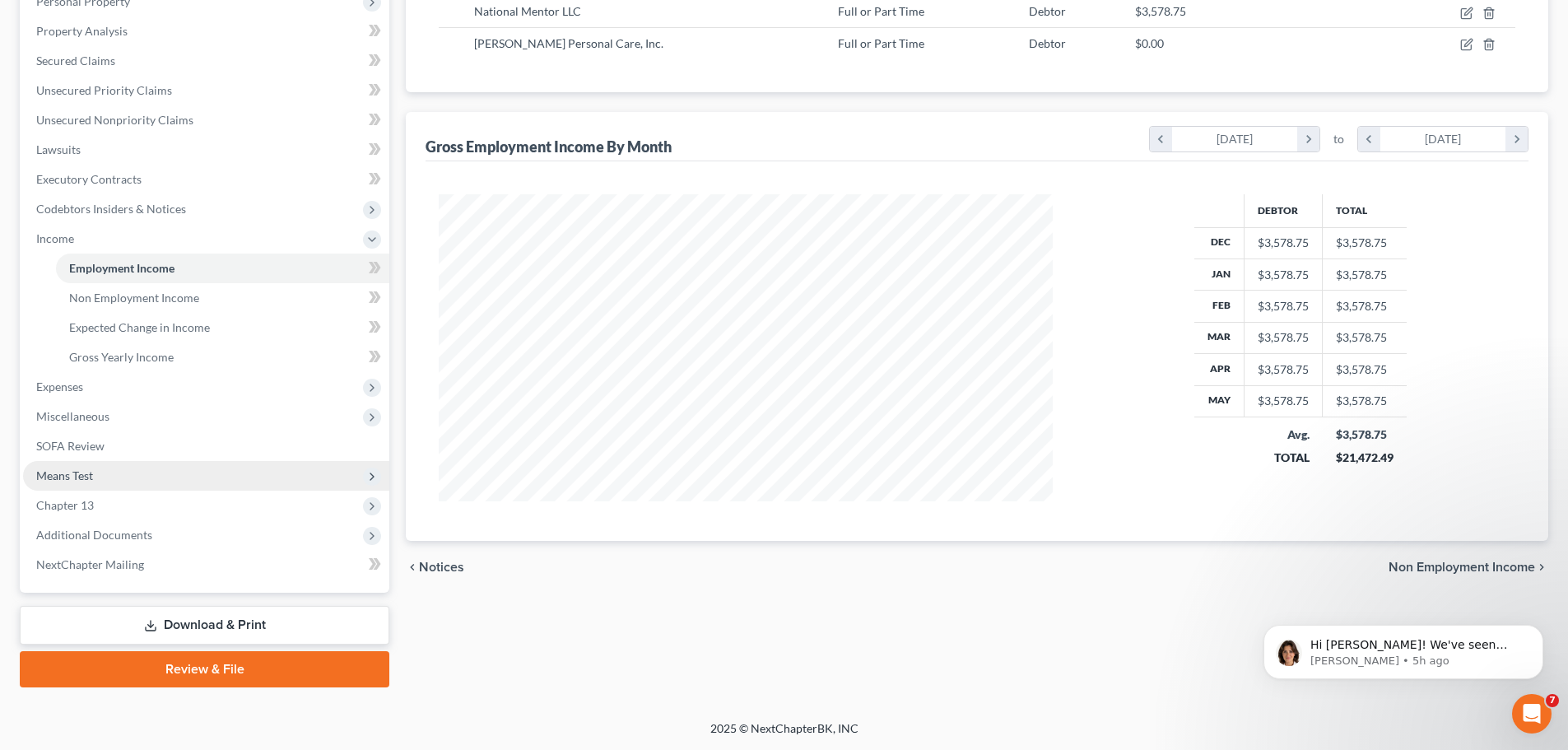
drag, startPoint x: 196, startPoint y: 477, endPoint x: 268, endPoint y: 477, distance: 72.0
click at [195, 477] on span "Means Test" at bounding box center [205, 475] width 366 height 30
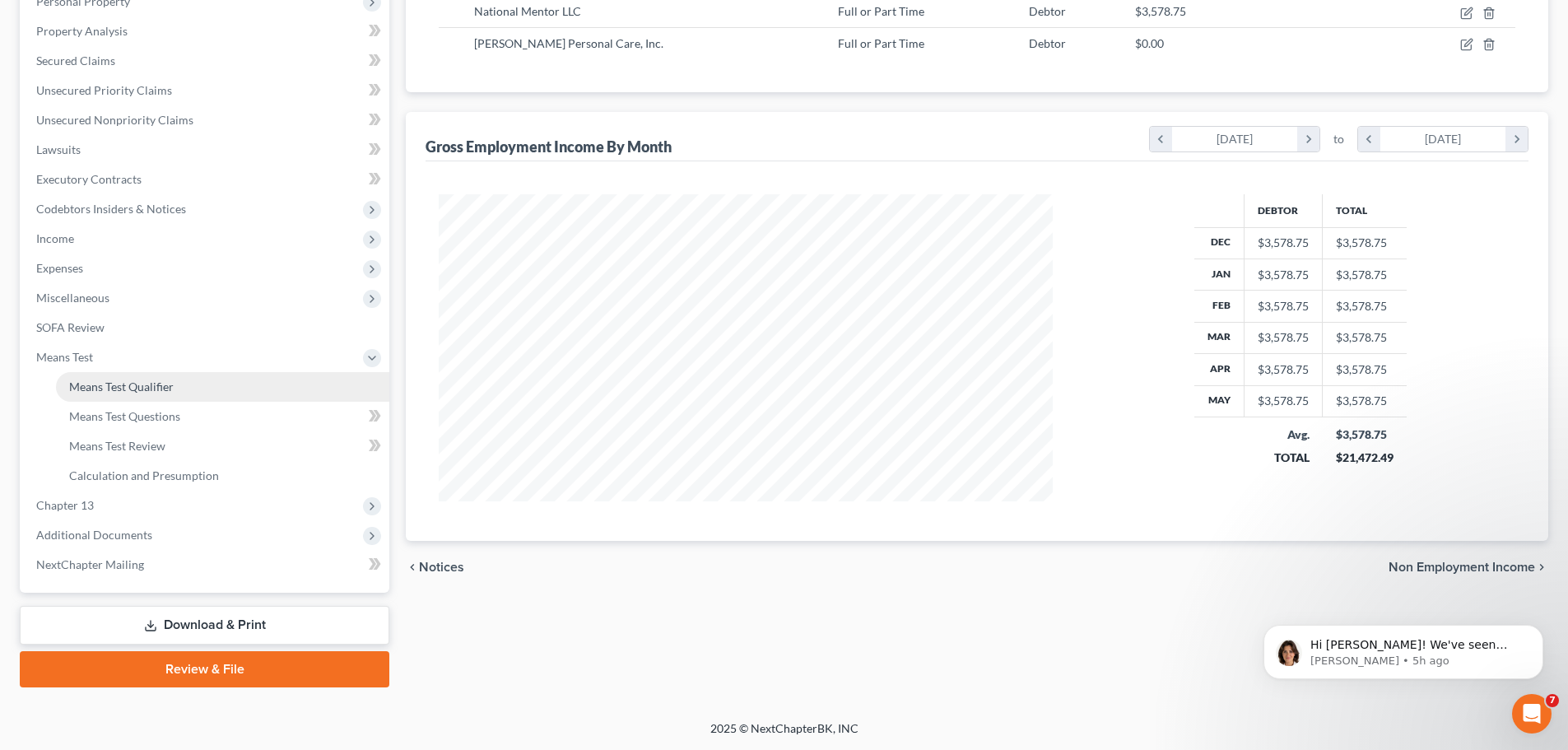
click at [285, 387] on link "Means Test Qualifier" at bounding box center [223, 386] width 334 height 30
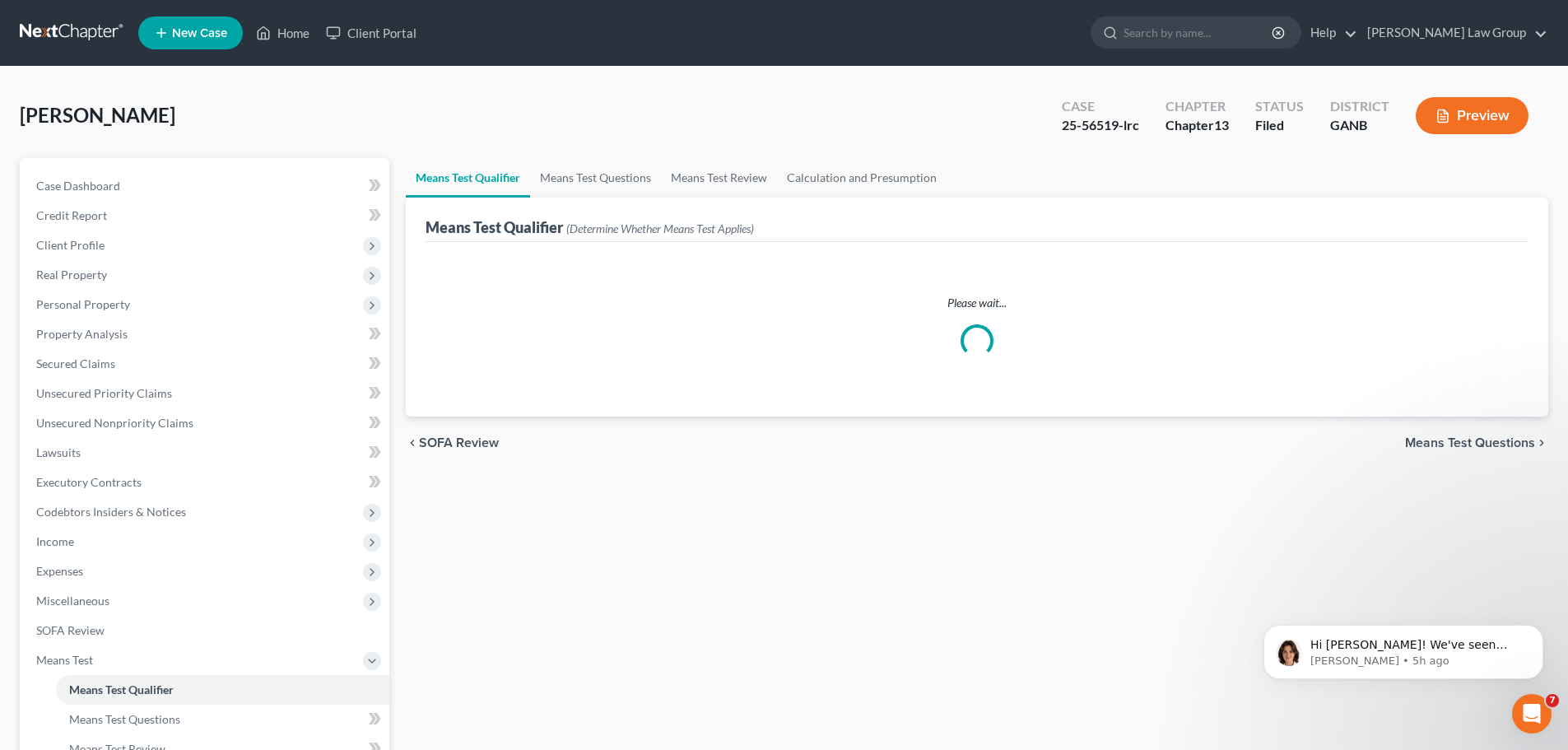
click at [1470, 125] on button "Preview" at bounding box center [1473, 115] width 113 height 37
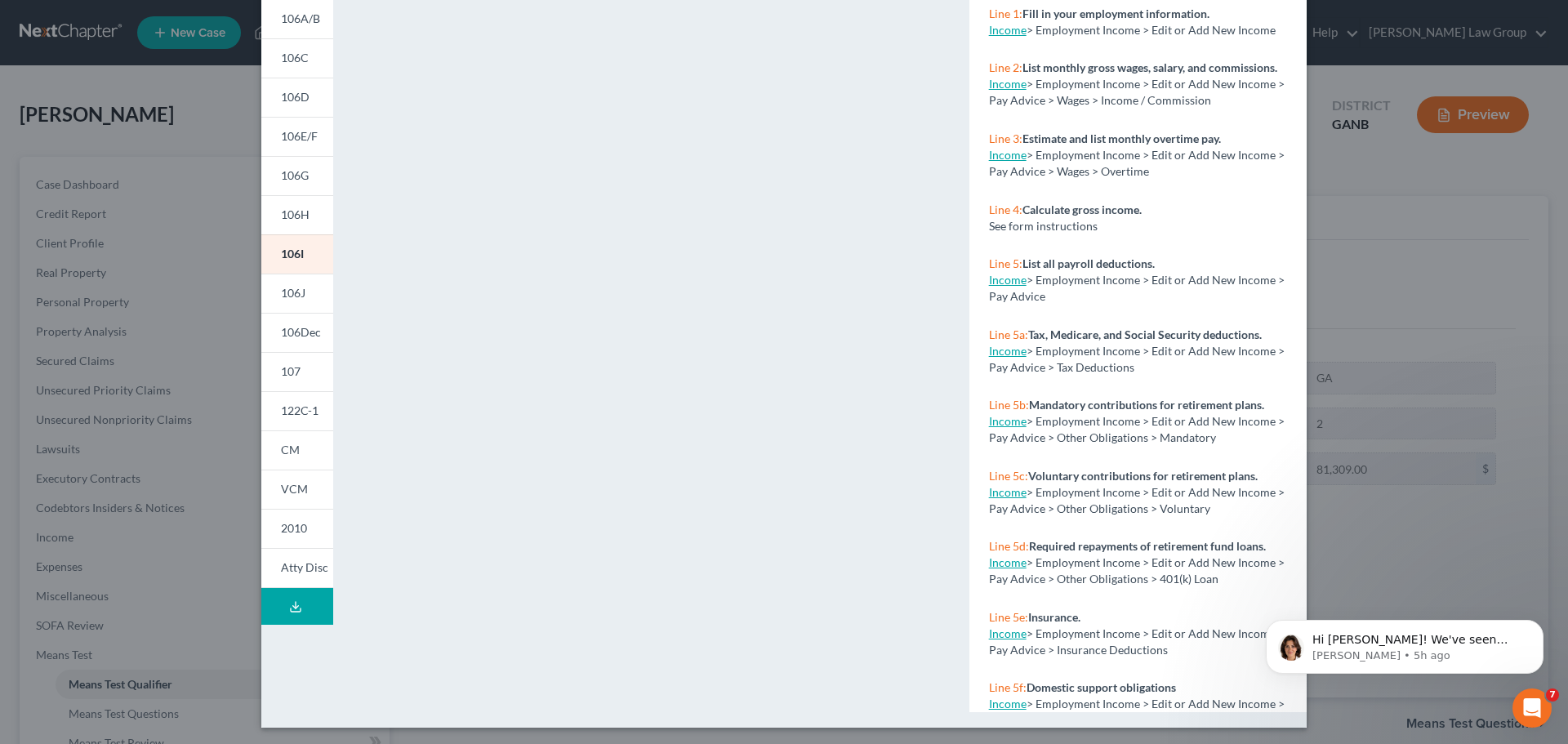
scroll to position [178, 0]
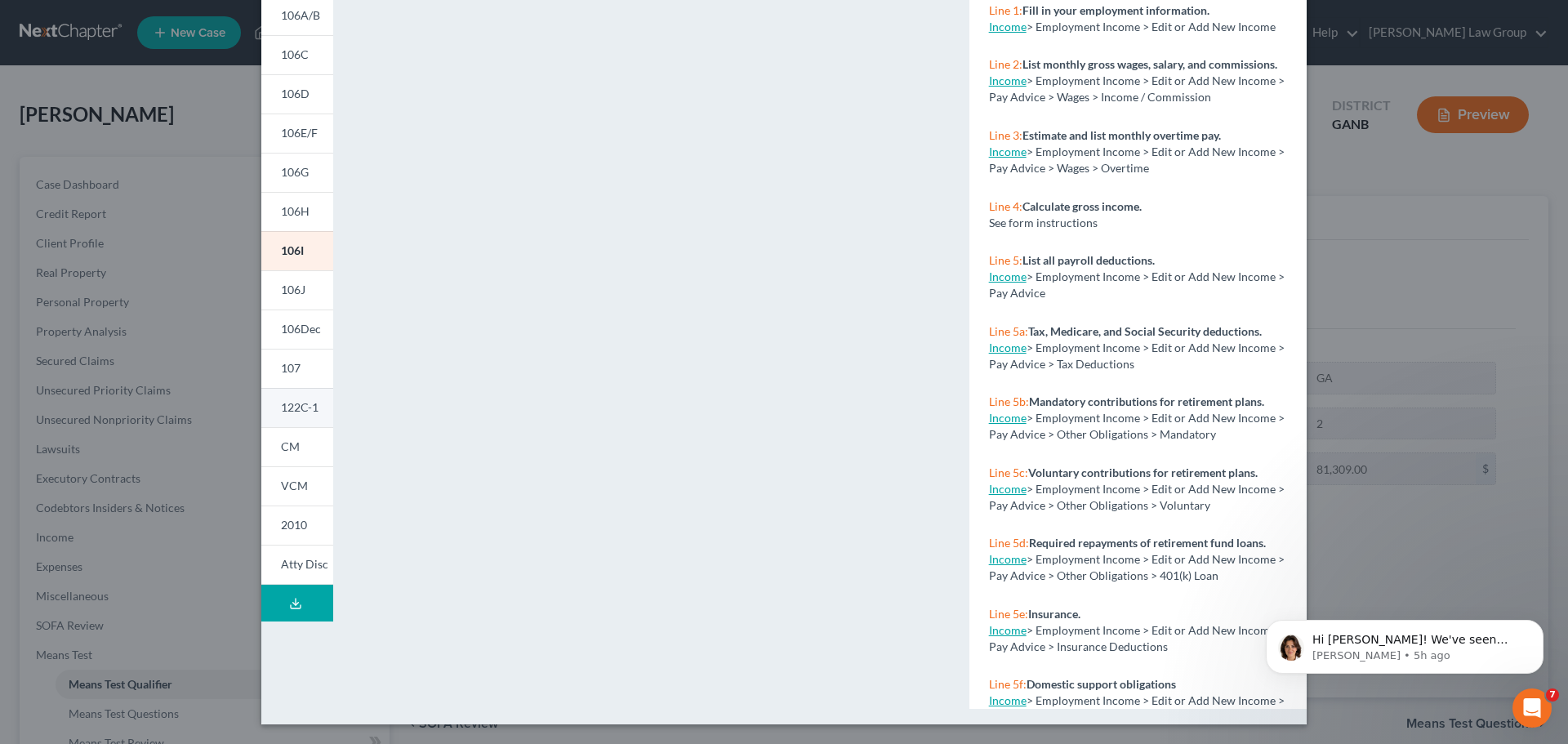
click at [289, 421] on link "122C-1" at bounding box center [298, 407] width 72 height 39
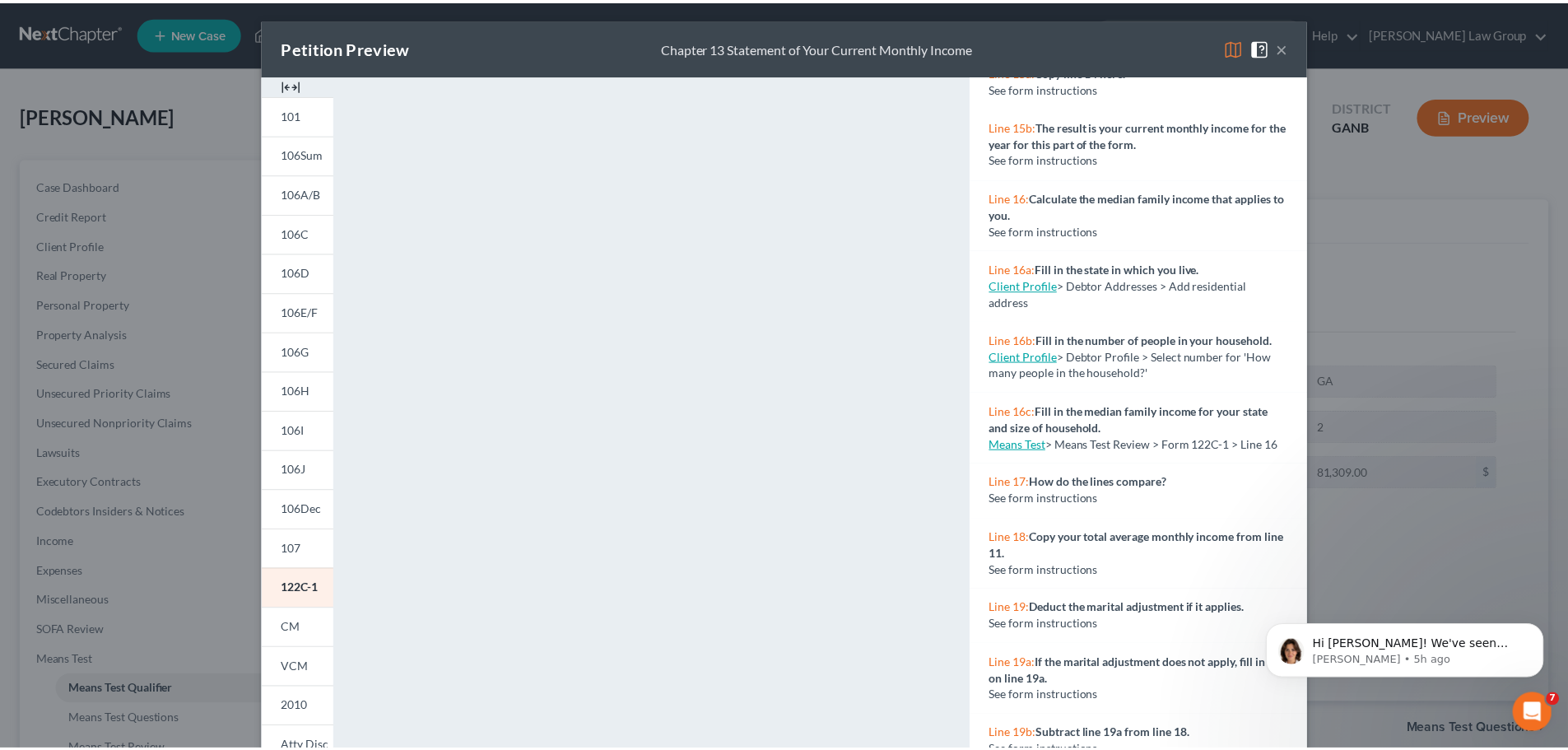
scroll to position [0, 0]
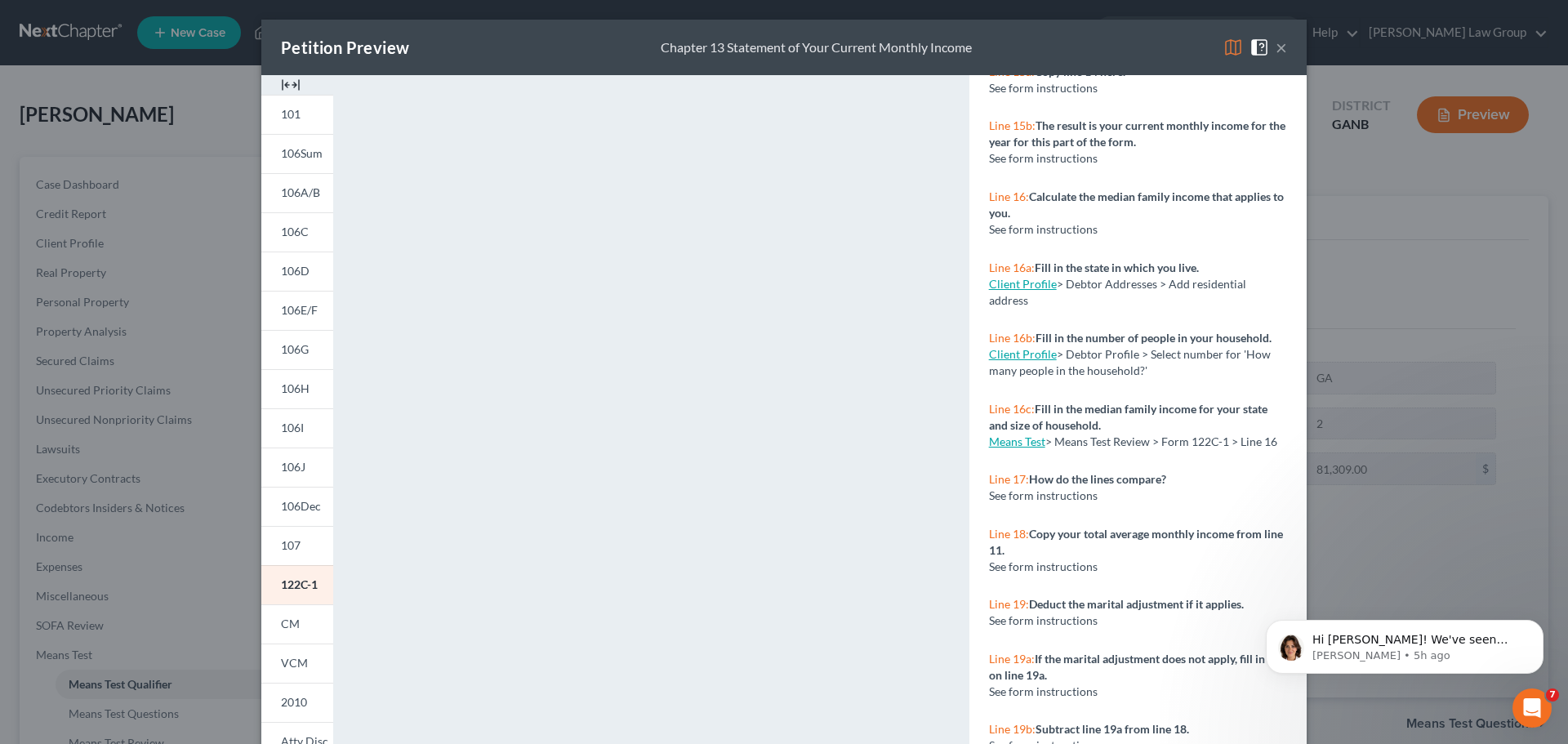
click at [1276, 52] on button "×" at bounding box center [1281, 48] width 12 height 20
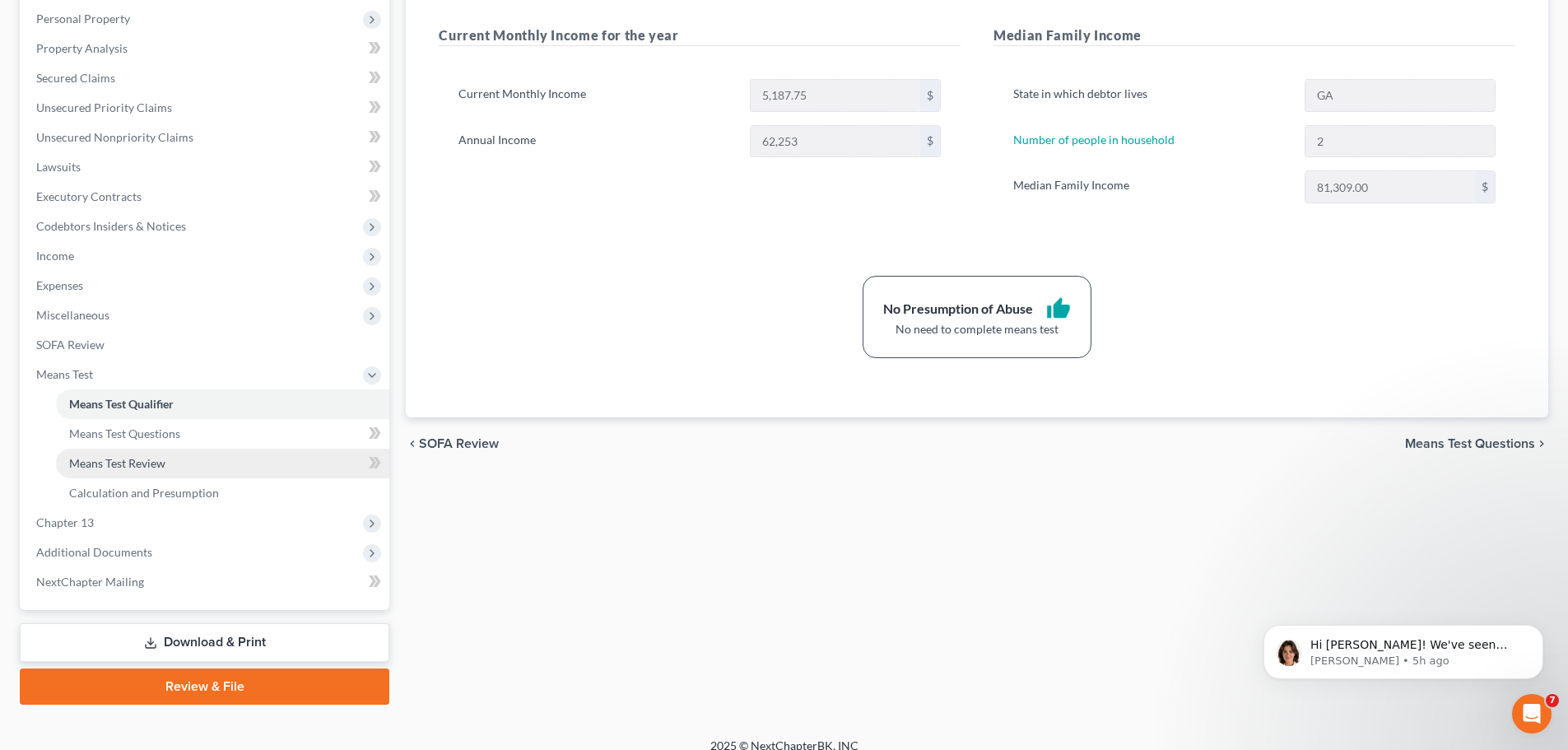
scroll to position [303, 0]
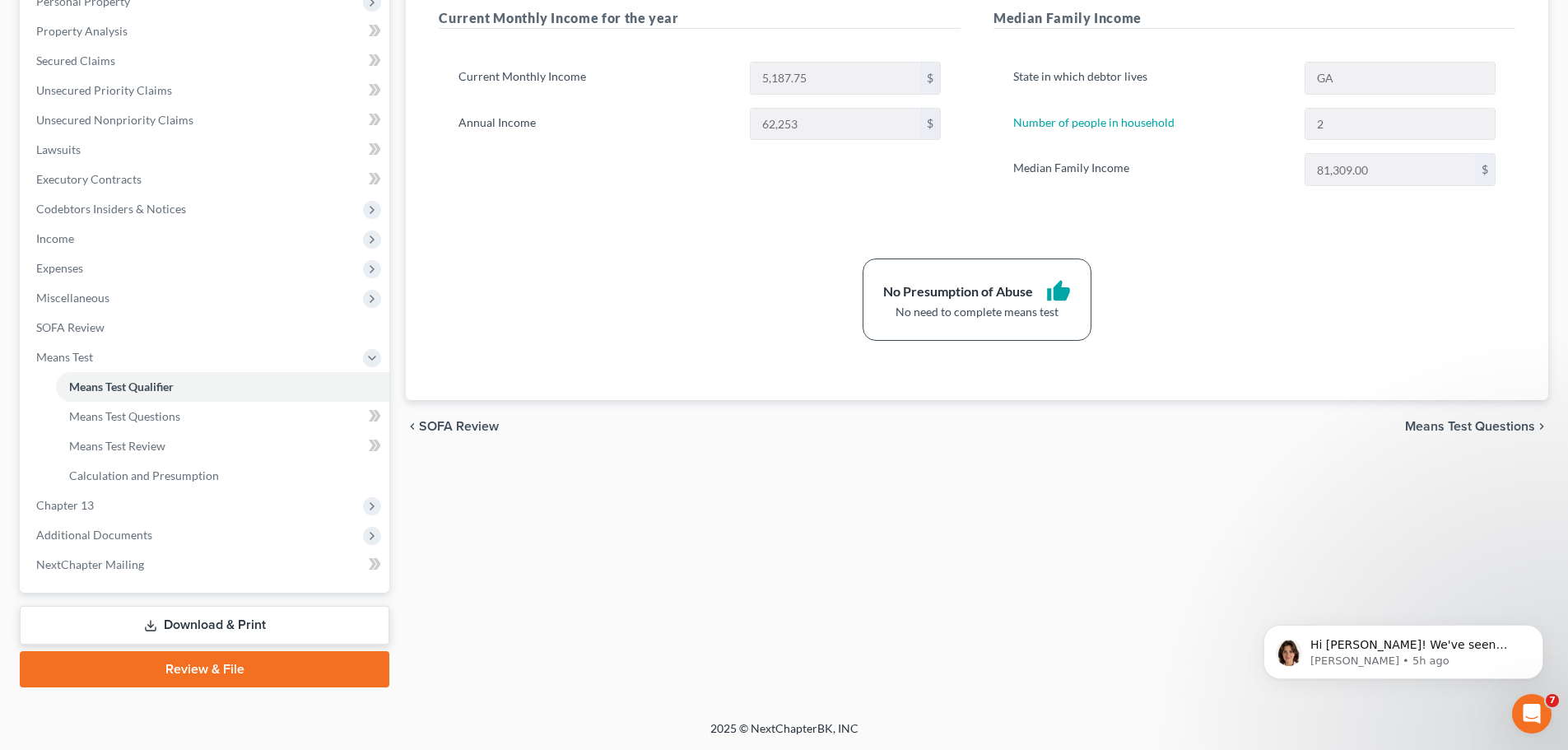
click at [262, 629] on link "Download & Print" at bounding box center [205, 625] width 370 height 39
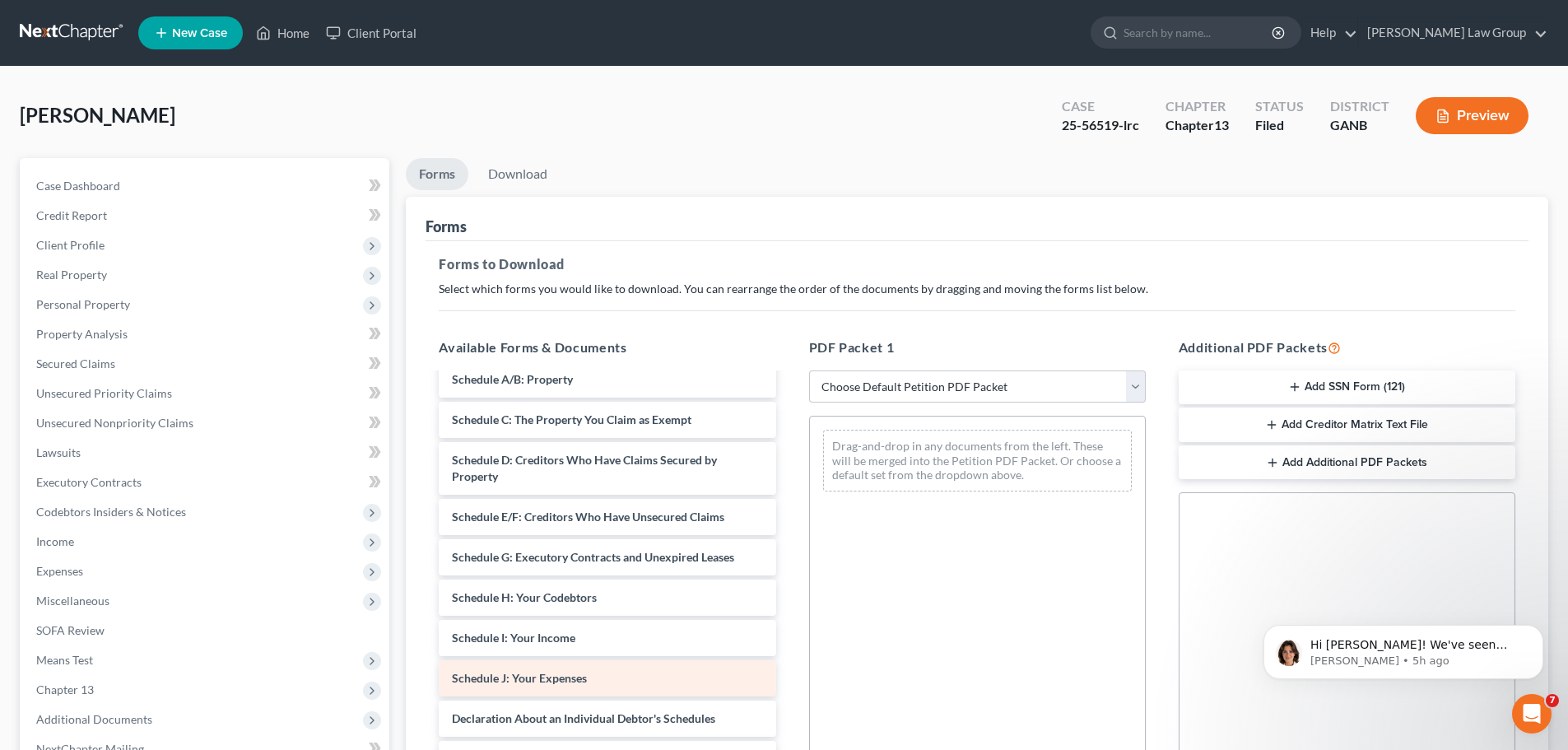
scroll to position [329, 0]
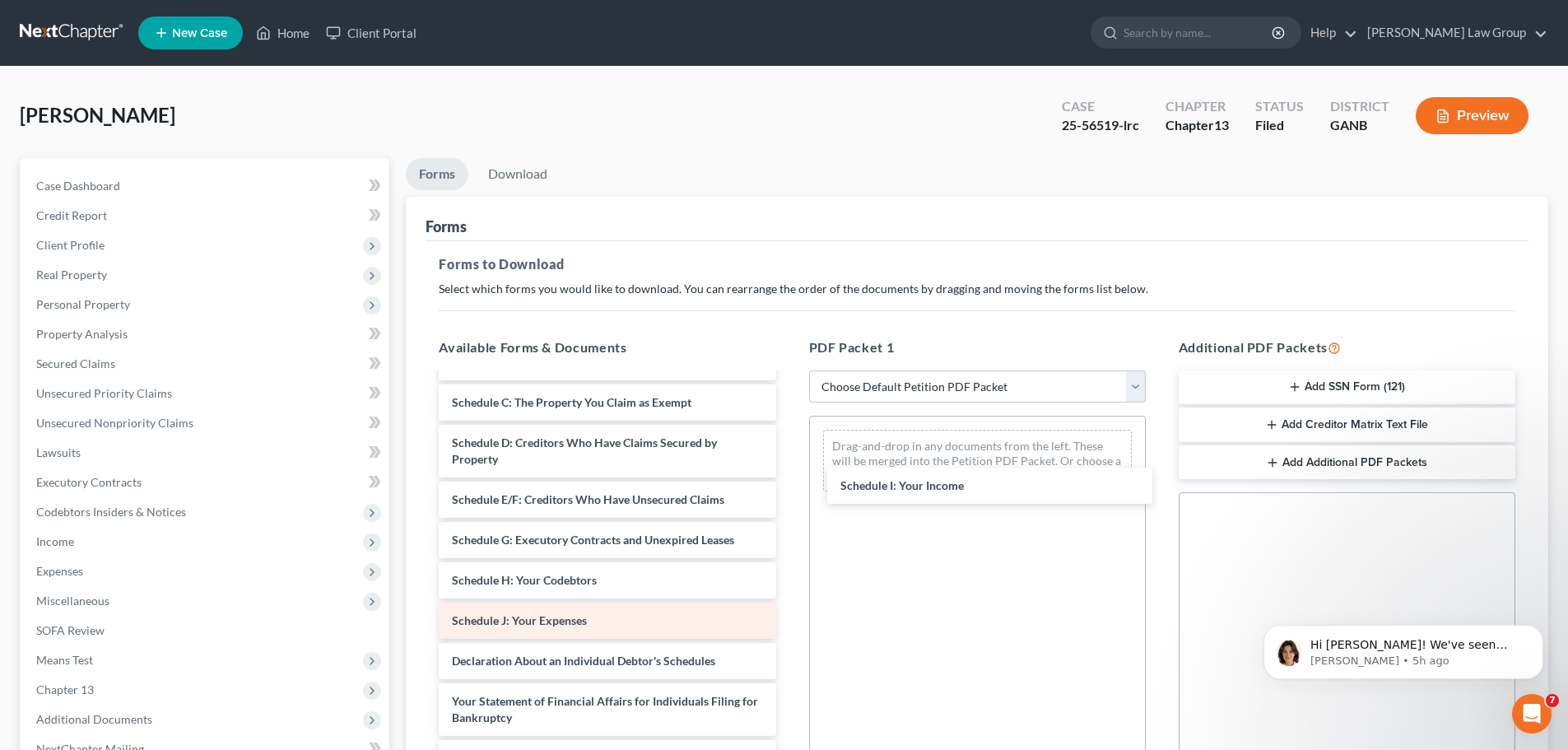
drag, startPoint x: 610, startPoint y: 607, endPoint x: 580, endPoint y: 604, distance: 30.1
click at [789, 483] on div "Schedule I: Your Income Chapter 13 Plan (1st Amendment Plan) Chapter 13 Plan (1…" at bounding box center [606, 500] width 363 height 909
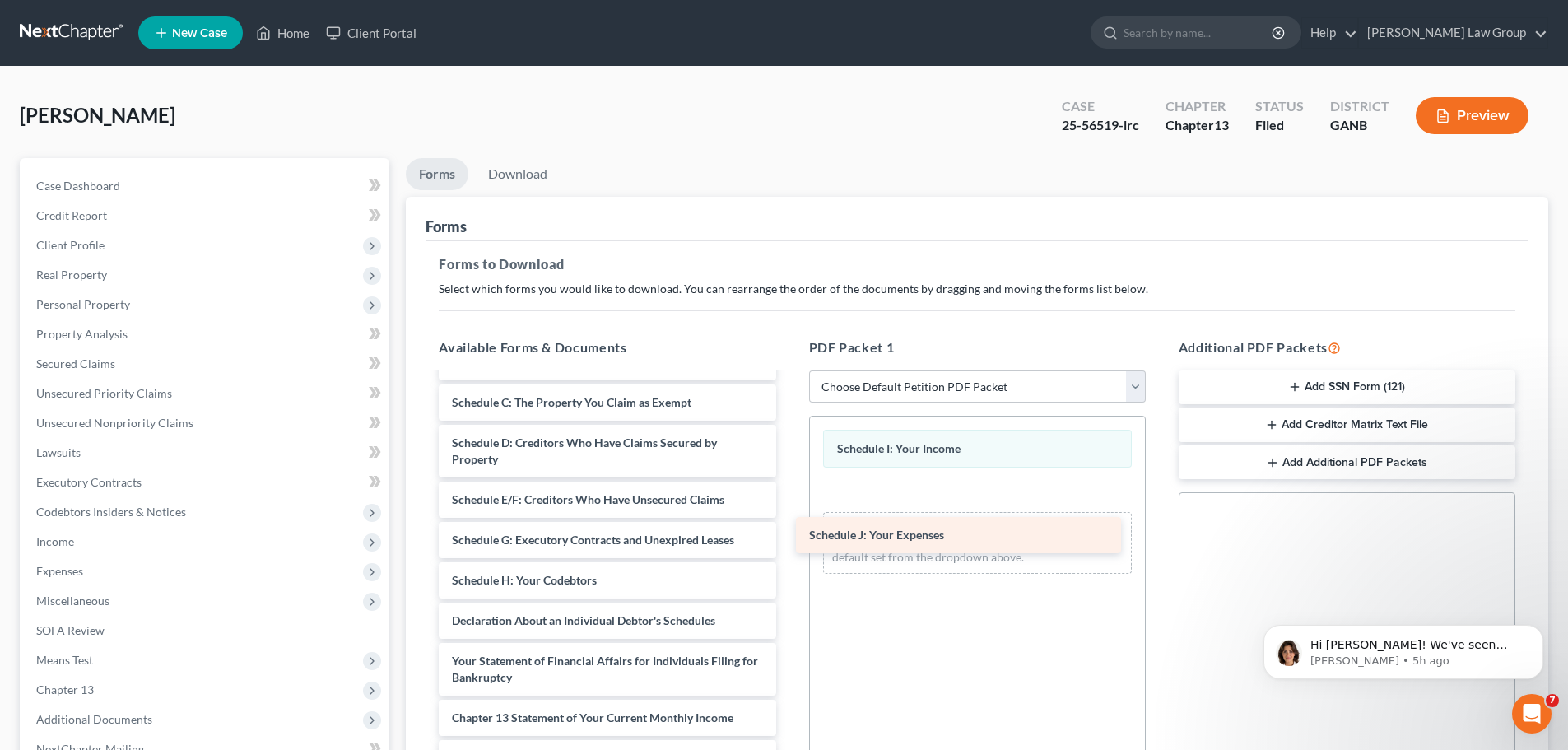
drag, startPoint x: 548, startPoint y: 603, endPoint x: 905, endPoint y: 534, distance: 363.6
click at [789, 534] on div "Schedule J: Your Expenses Chapter 13 Plan (1st Amendment Plan) Chapter 13 Plan …" at bounding box center [606, 480] width 363 height 869
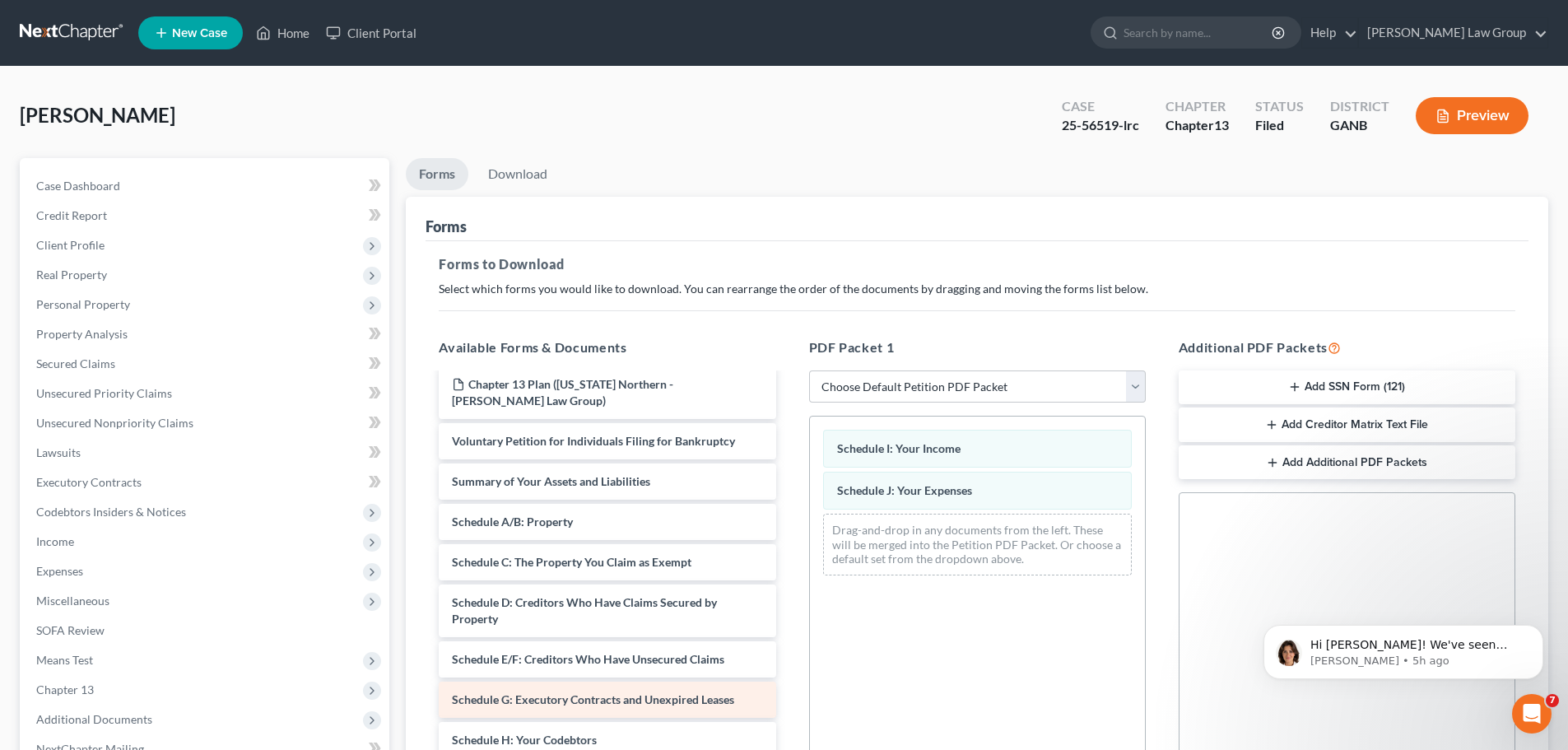
scroll to position [165, 0]
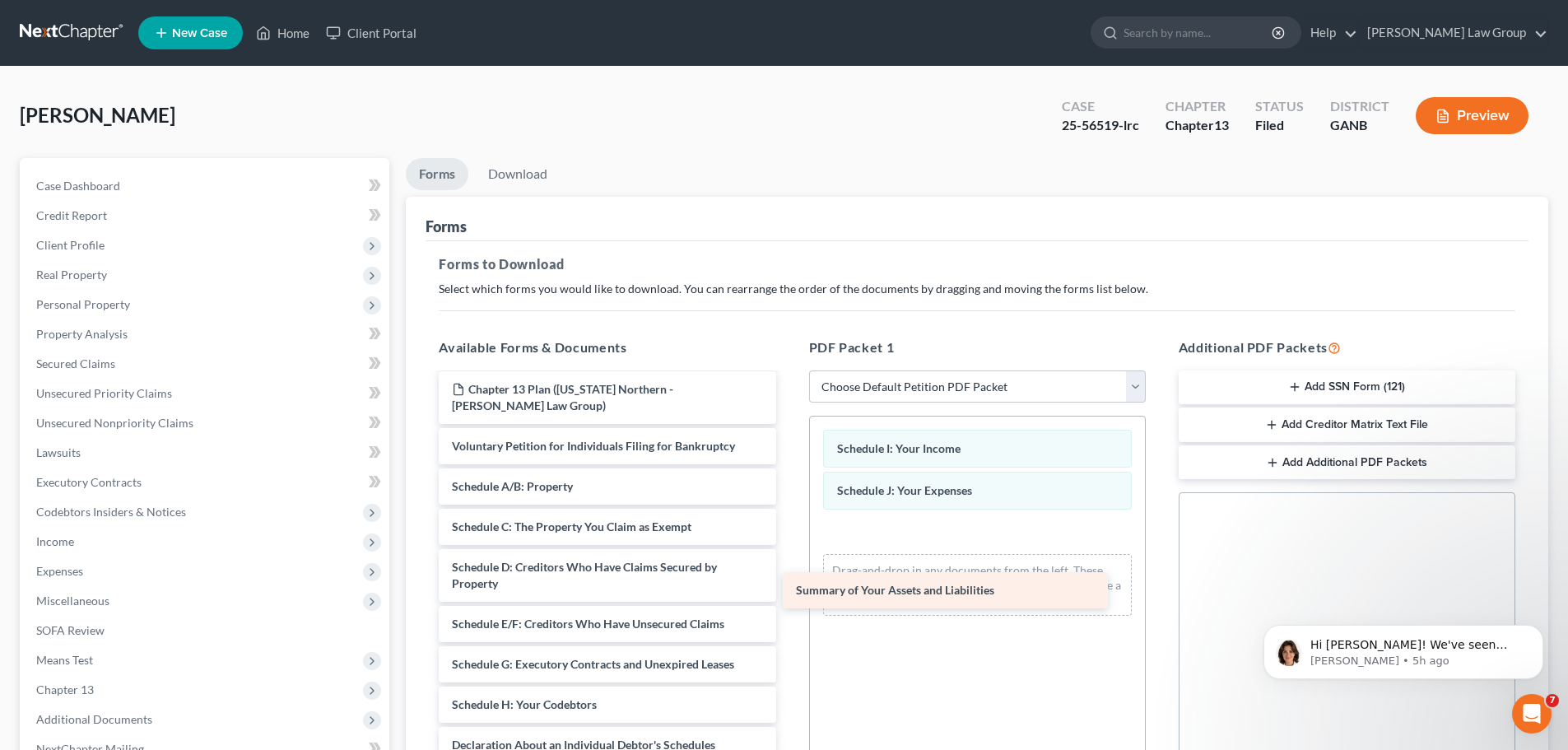
drag, startPoint x: 613, startPoint y: 474, endPoint x: 958, endPoint y: 589, distance: 363.7
click at [789, 589] on div "Summary of Your Assets and Liabilities Chapter 13 Plan (1st Amendment Plan) Cha…" at bounding box center [606, 624] width 363 height 828
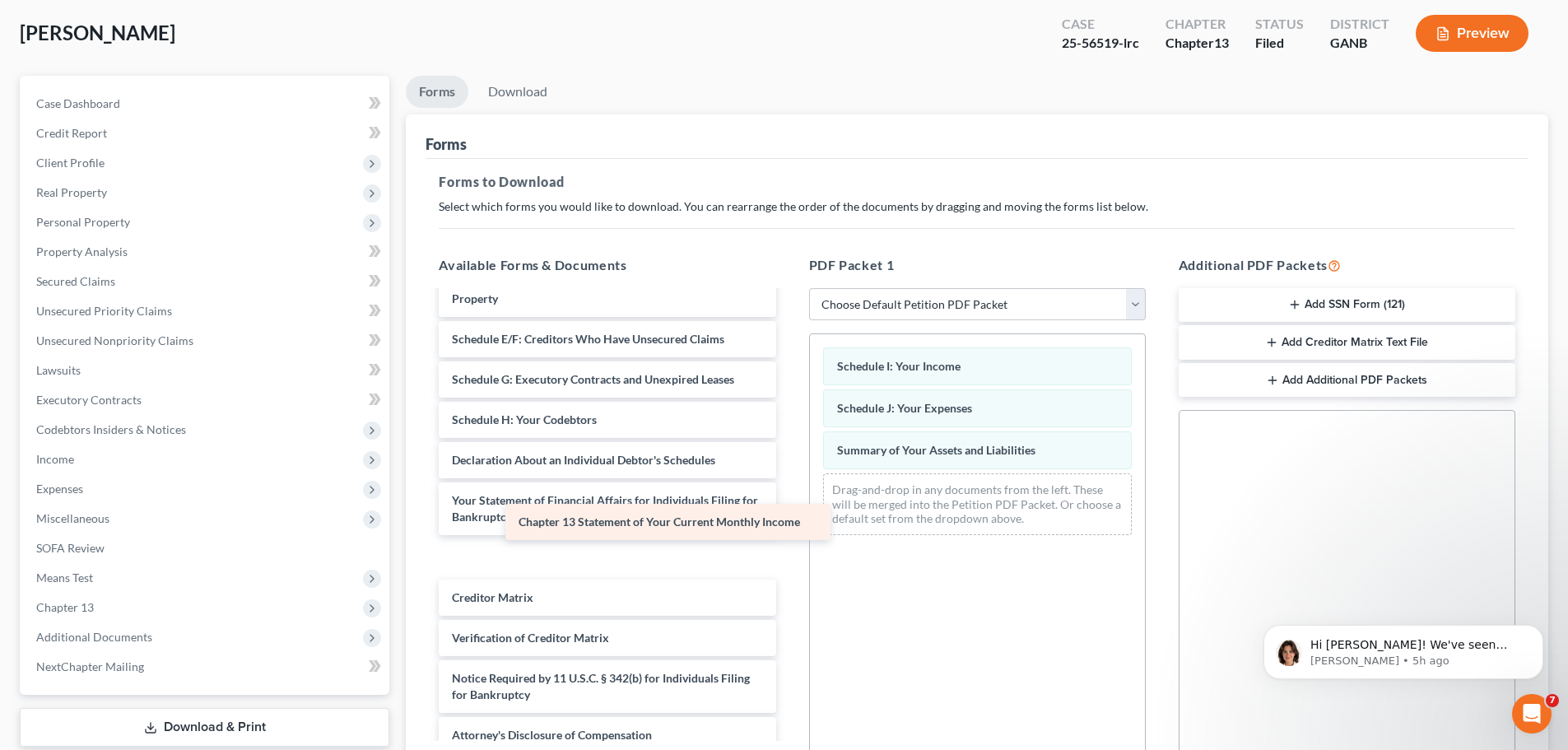
scroll to position [327, 0]
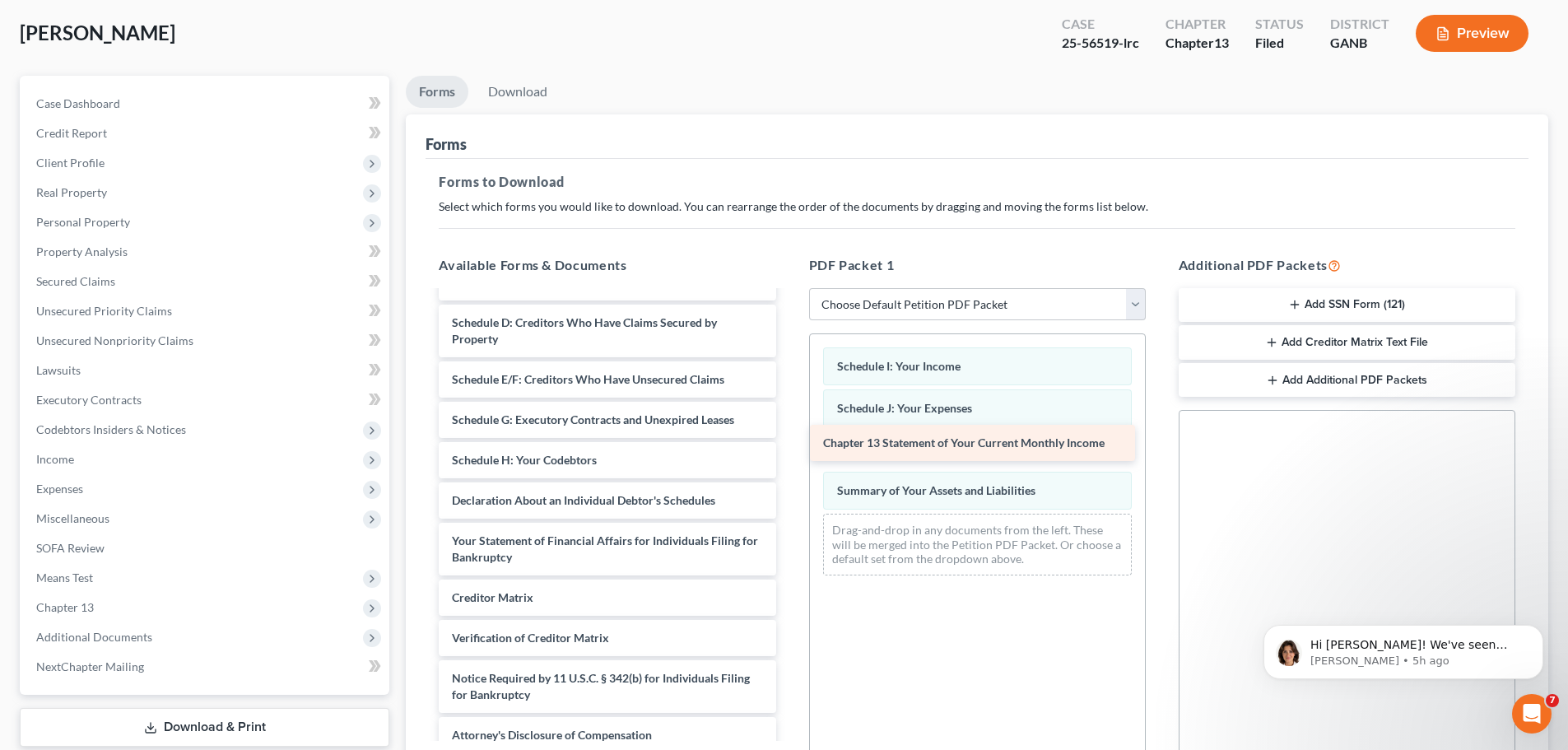
drag, startPoint x: 574, startPoint y: 544, endPoint x: 945, endPoint y: 455, distance: 381.5
click at [789, 455] on div "Chapter 13 Statement of Your Current Monthly Income Chapter 13 Plan (1st Amendm…" at bounding box center [606, 359] width 363 height 788
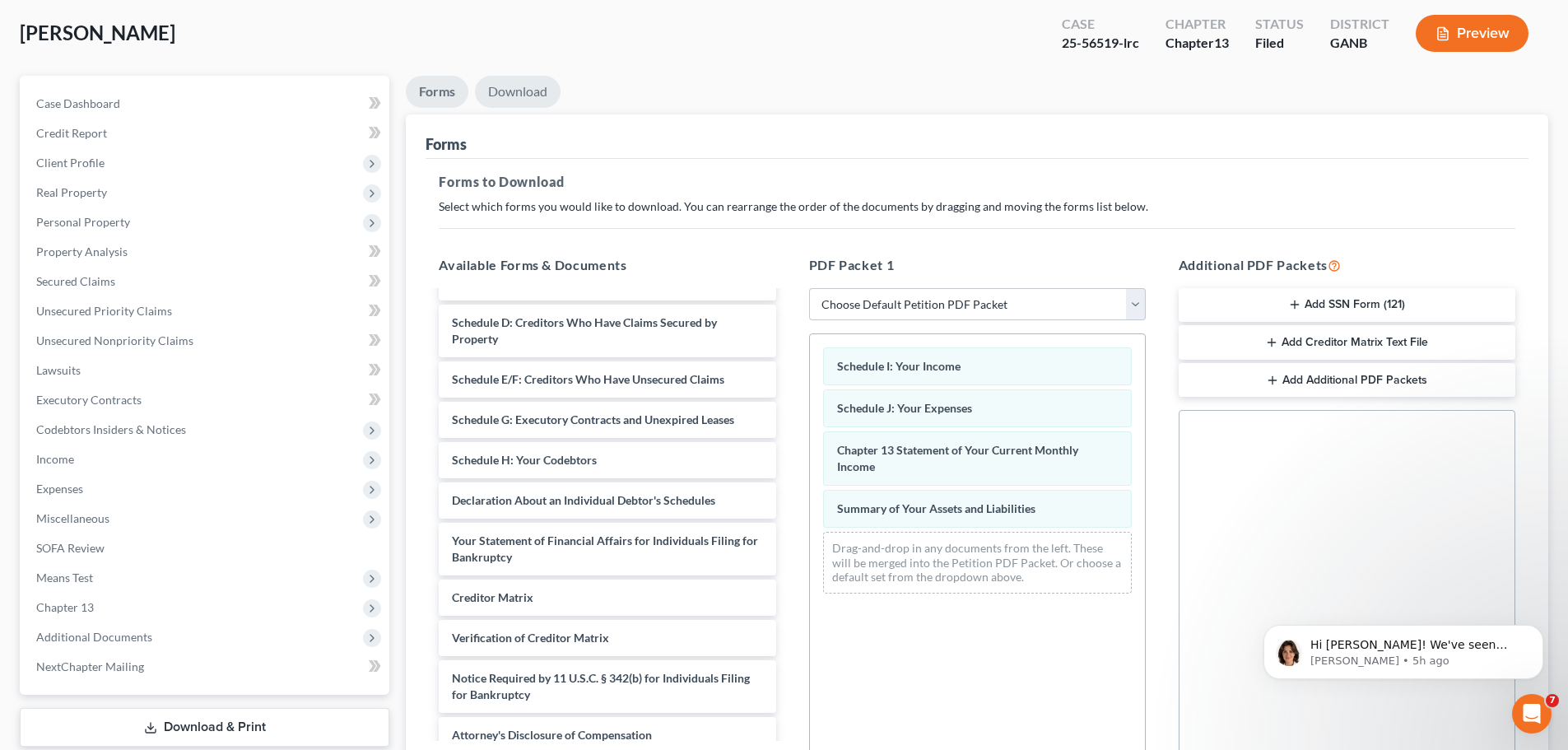
click at [534, 95] on link "Download" at bounding box center [518, 91] width 85 height 32
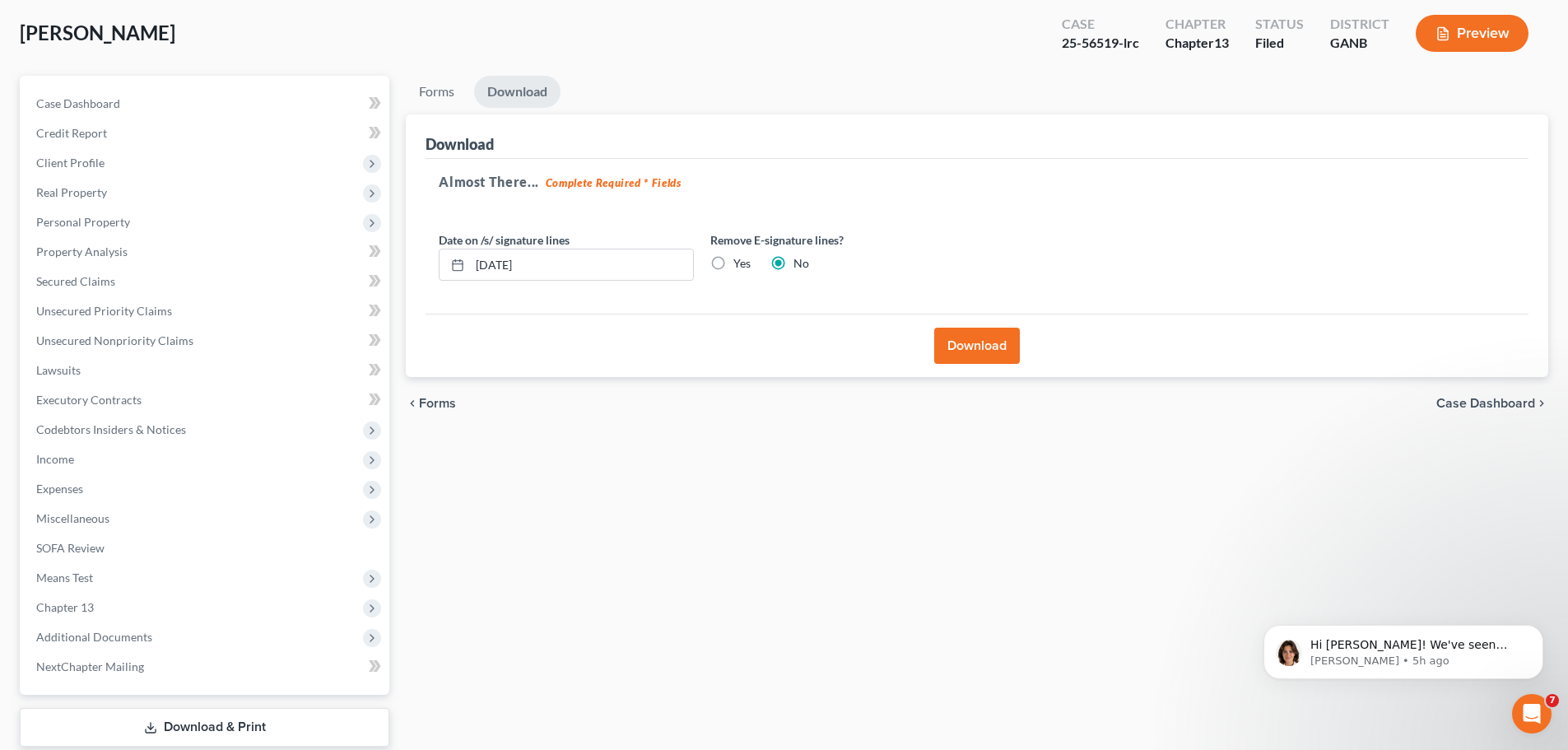
click at [958, 350] on button "Download" at bounding box center [977, 345] width 85 height 36
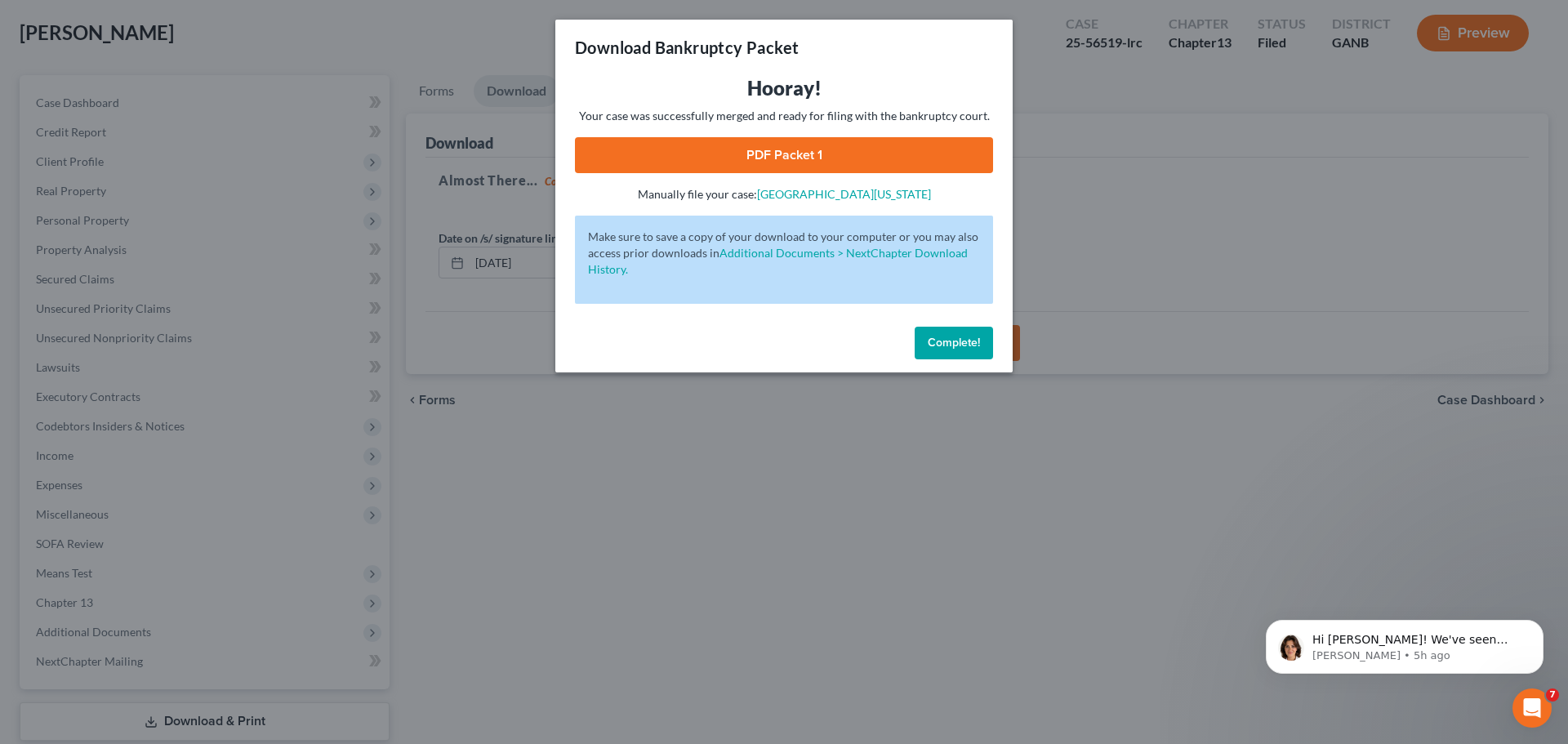
click at [779, 152] on link "PDF Packet 1" at bounding box center [784, 155] width 418 height 36
drag, startPoint x: 949, startPoint y: 346, endPoint x: 189, endPoint y: 373, distance: 760.5
click at [949, 346] on span "Complete!" at bounding box center [954, 342] width 52 height 14
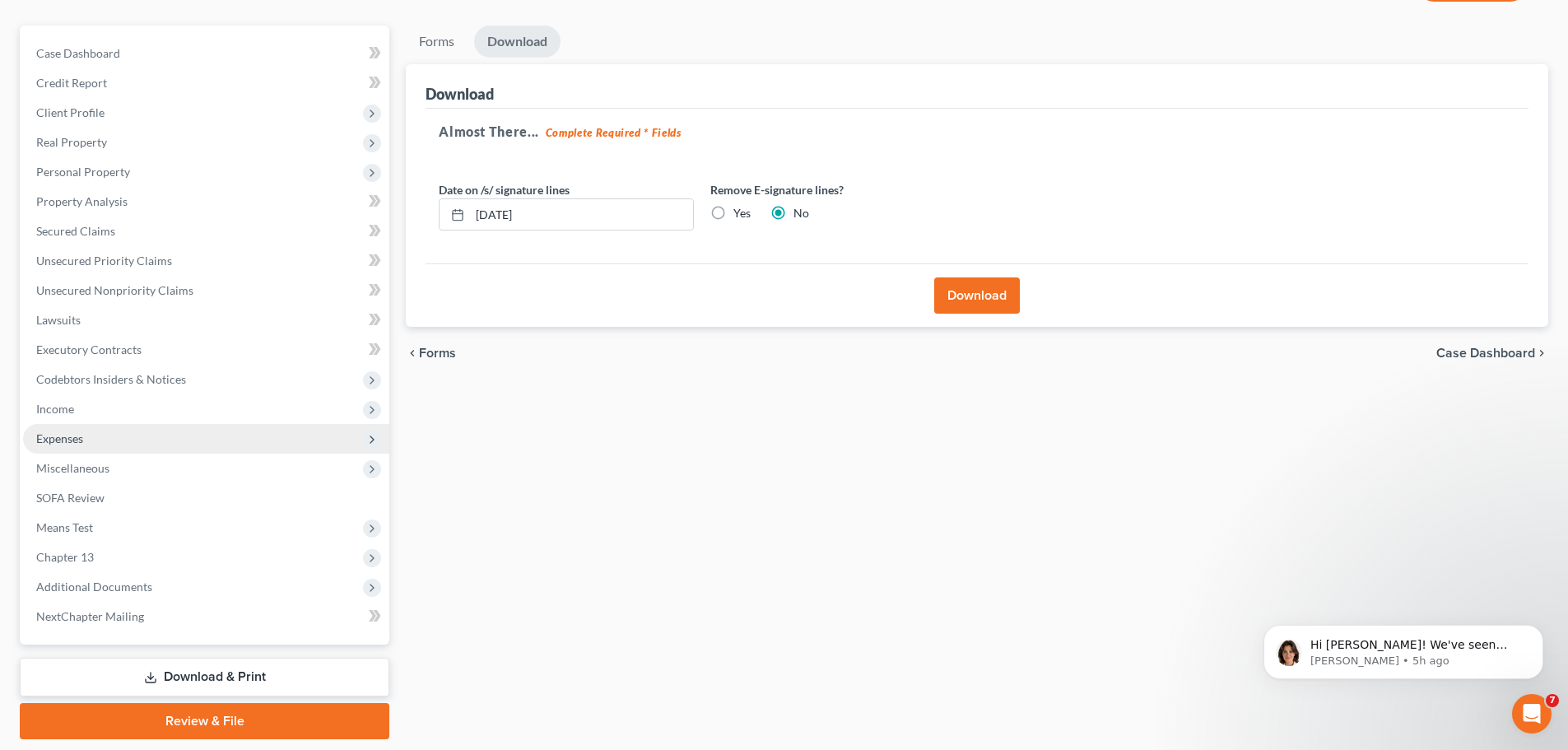
scroll to position [185, 0]
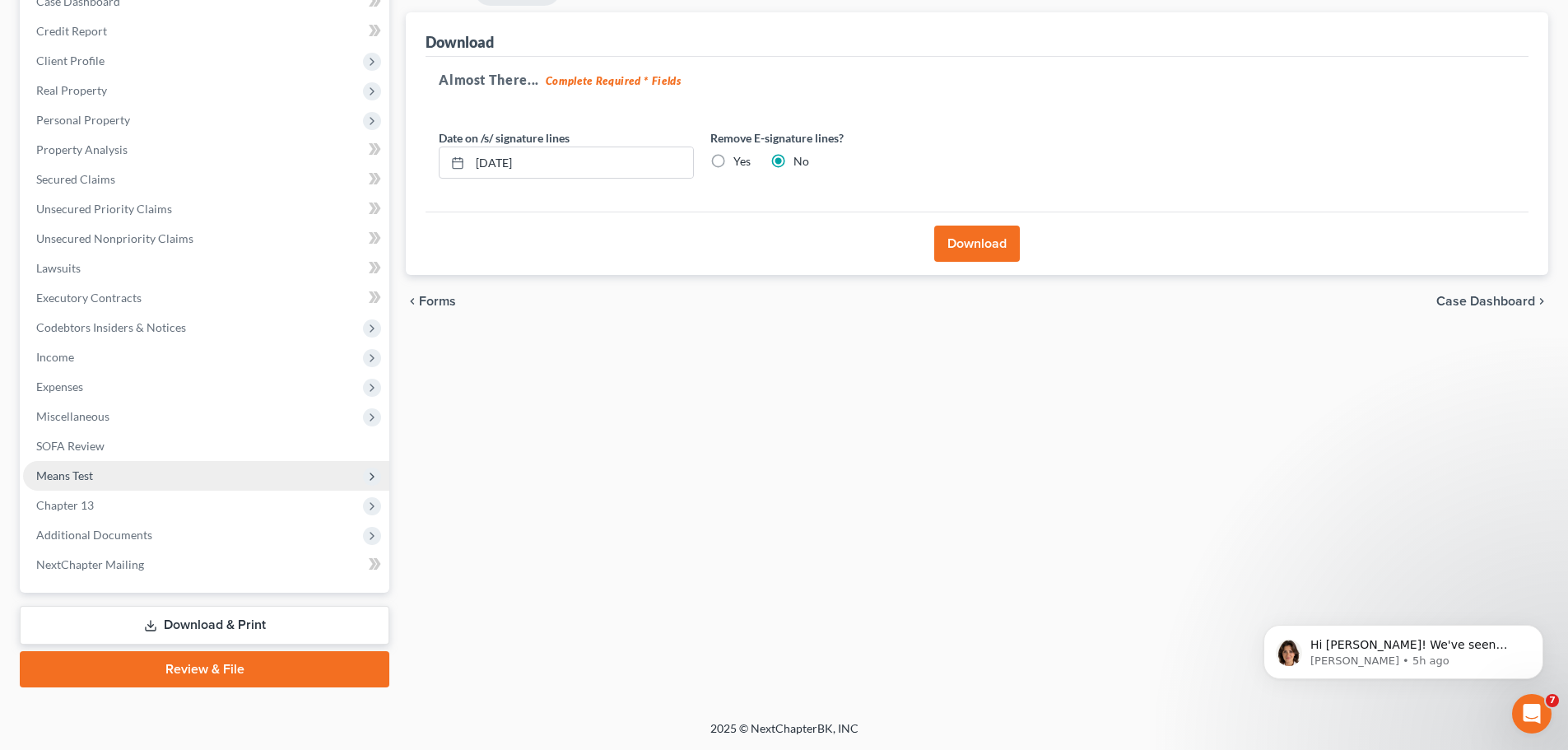
click at [208, 539] on span "Additional Documents" at bounding box center [205, 535] width 366 height 30
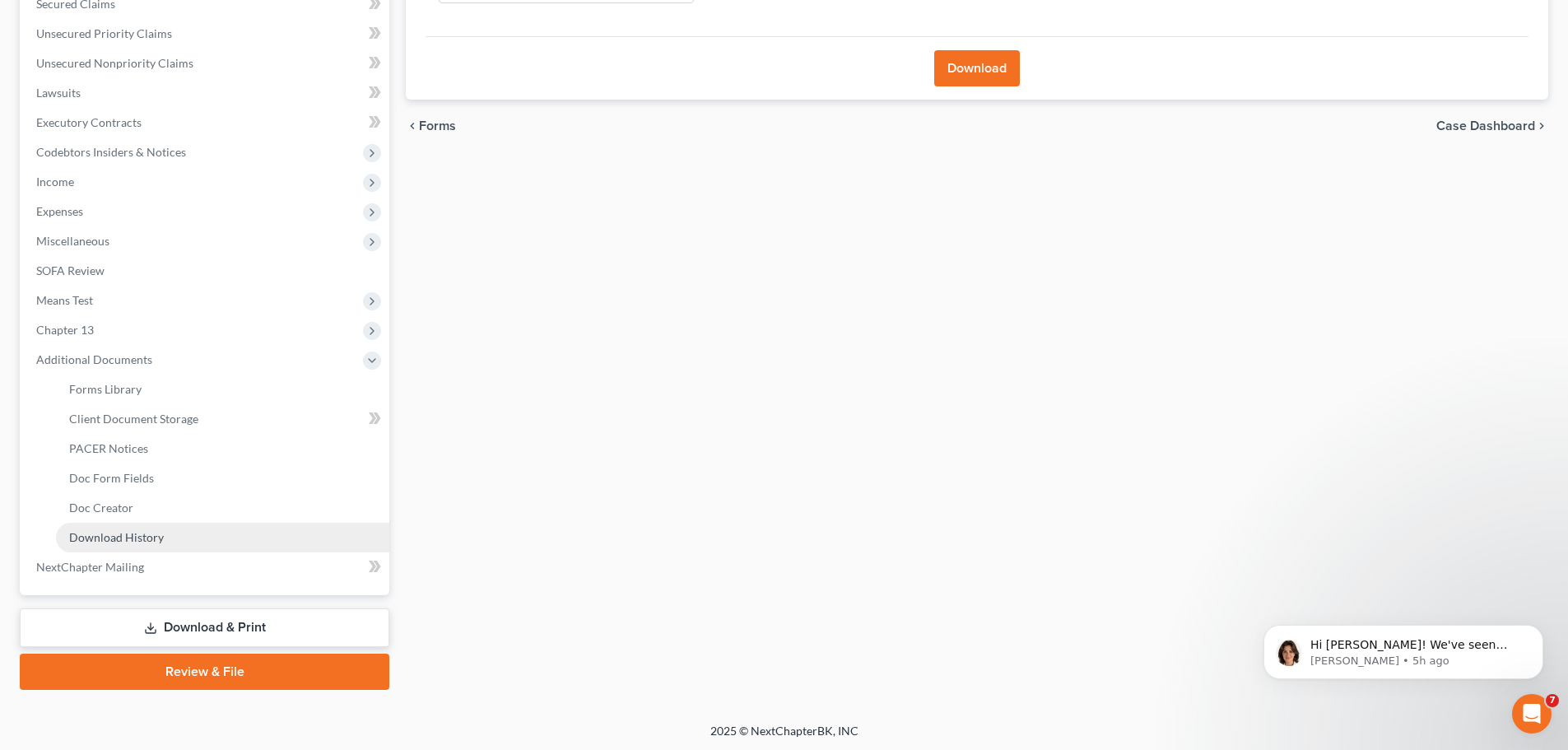
scroll to position [363, 0]
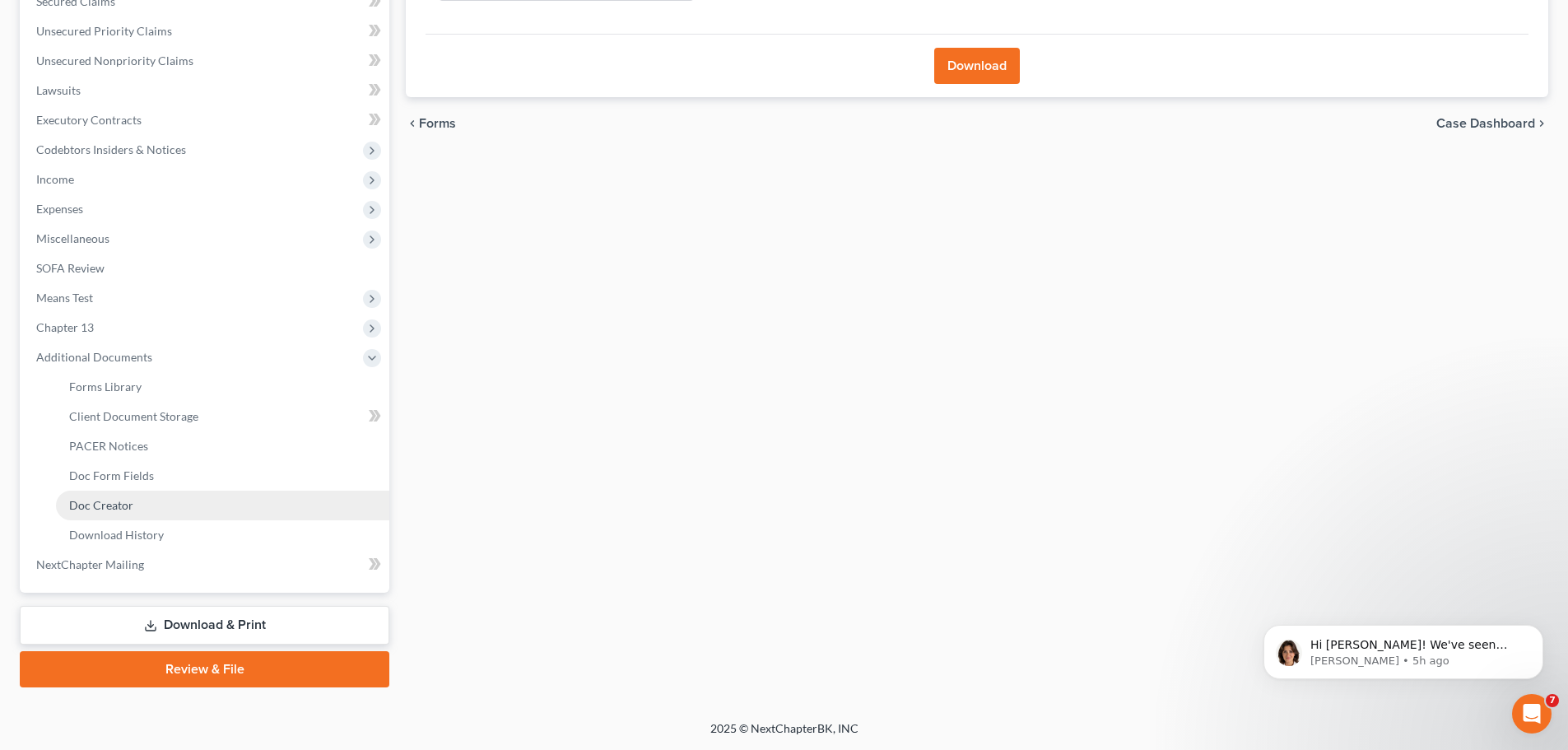
click at [246, 500] on link "Doc Creator" at bounding box center [223, 505] width 334 height 30
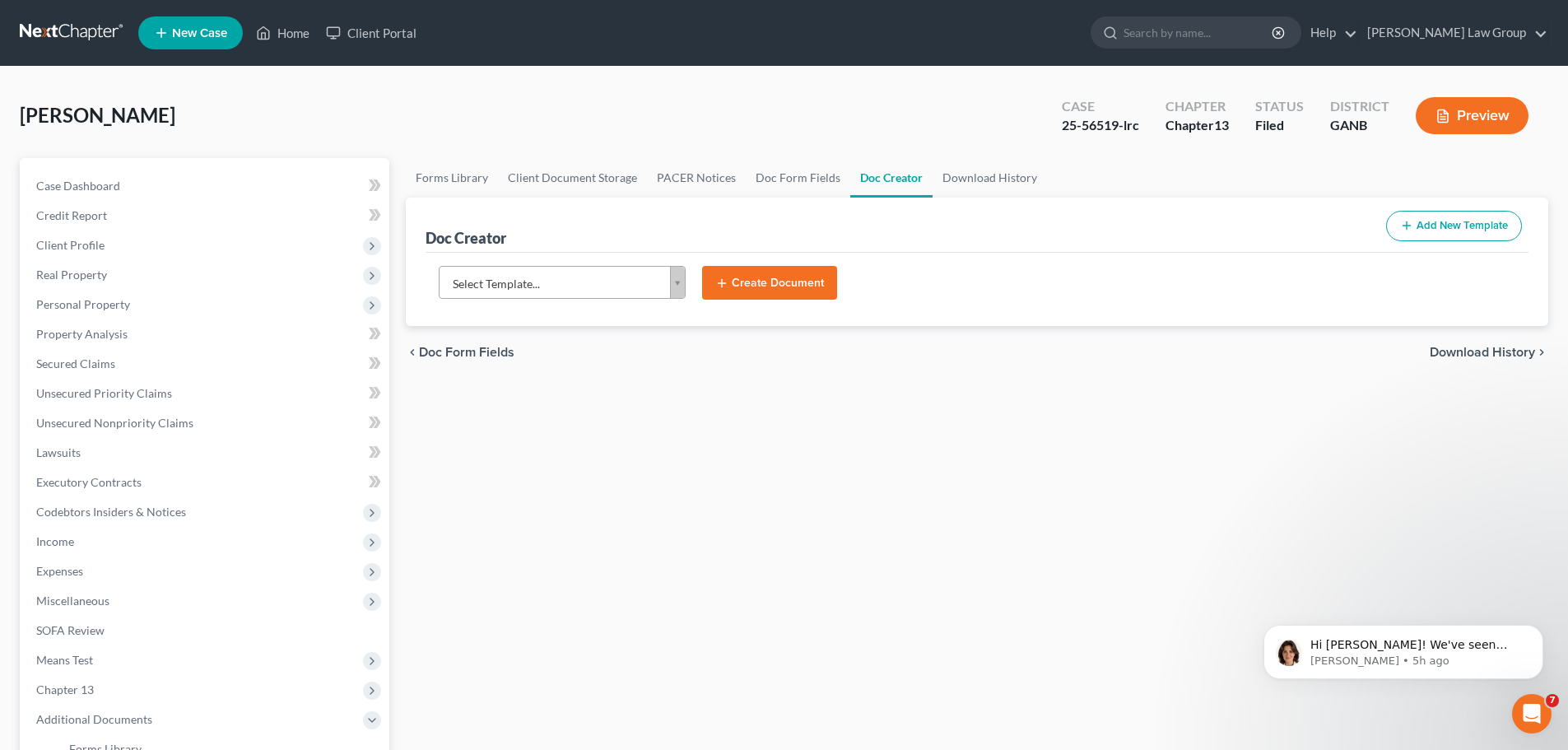
click at [586, 295] on body "Home New Case Client Portal [PERSON_NAME] Law Group [EMAIL_ADDRESS][DOMAIN_NAME…" at bounding box center [784, 556] width 1568 height 1113
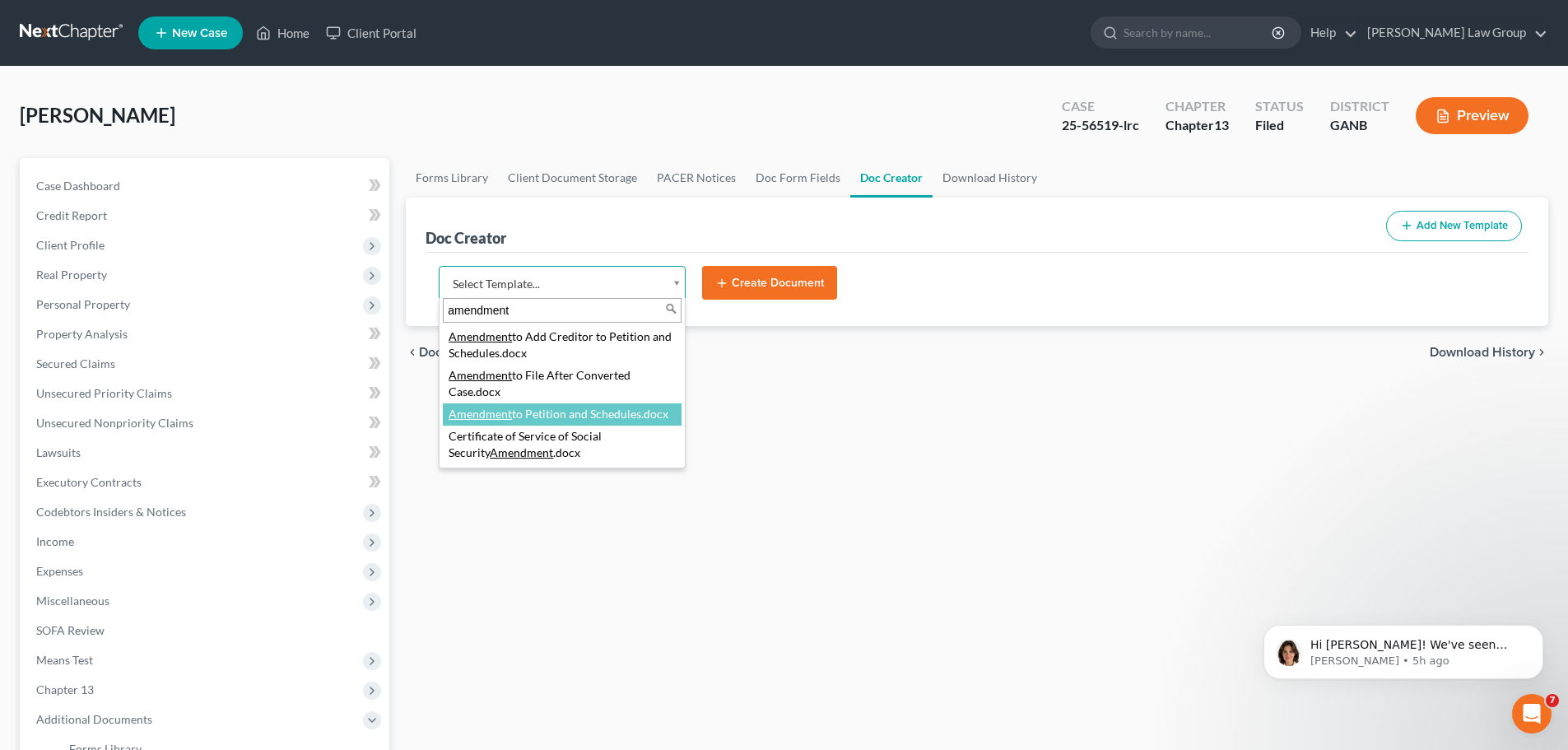
type input "amendment"
select select "110999"
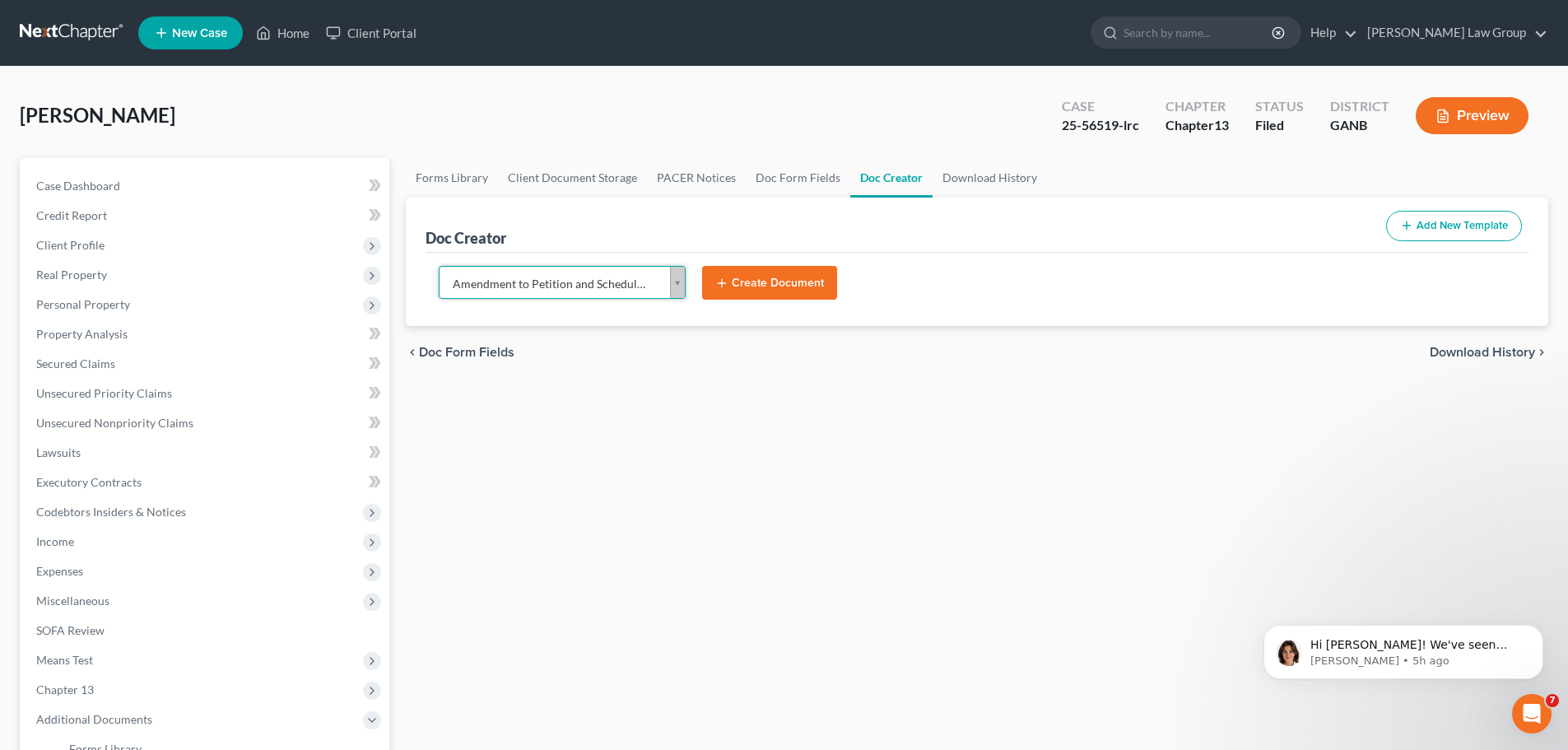
click at [782, 274] on button "Create Document" at bounding box center [770, 284] width 135 height 35
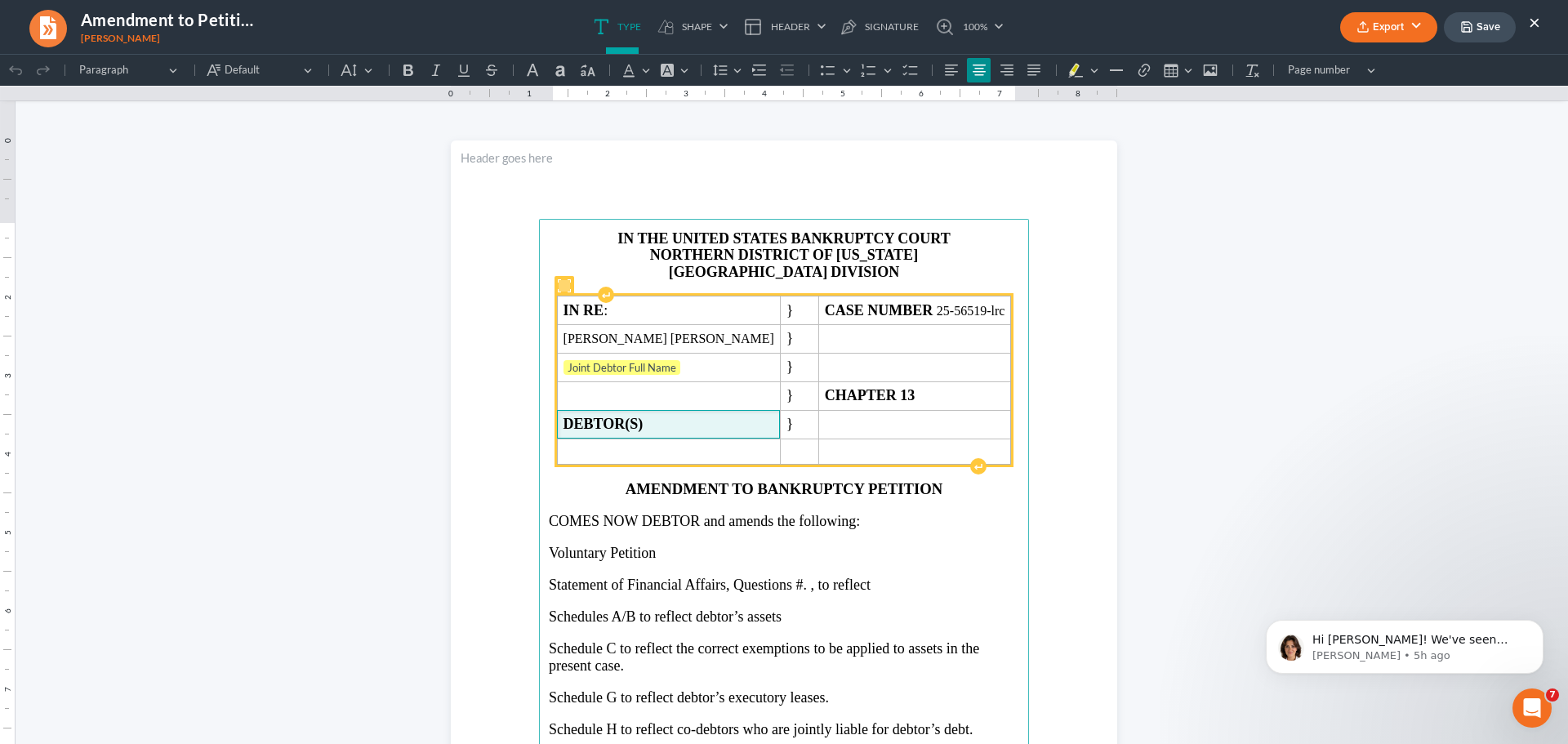
click at [753, 436] on td "DEBTOR(S)" at bounding box center [668, 425] width 223 height 29
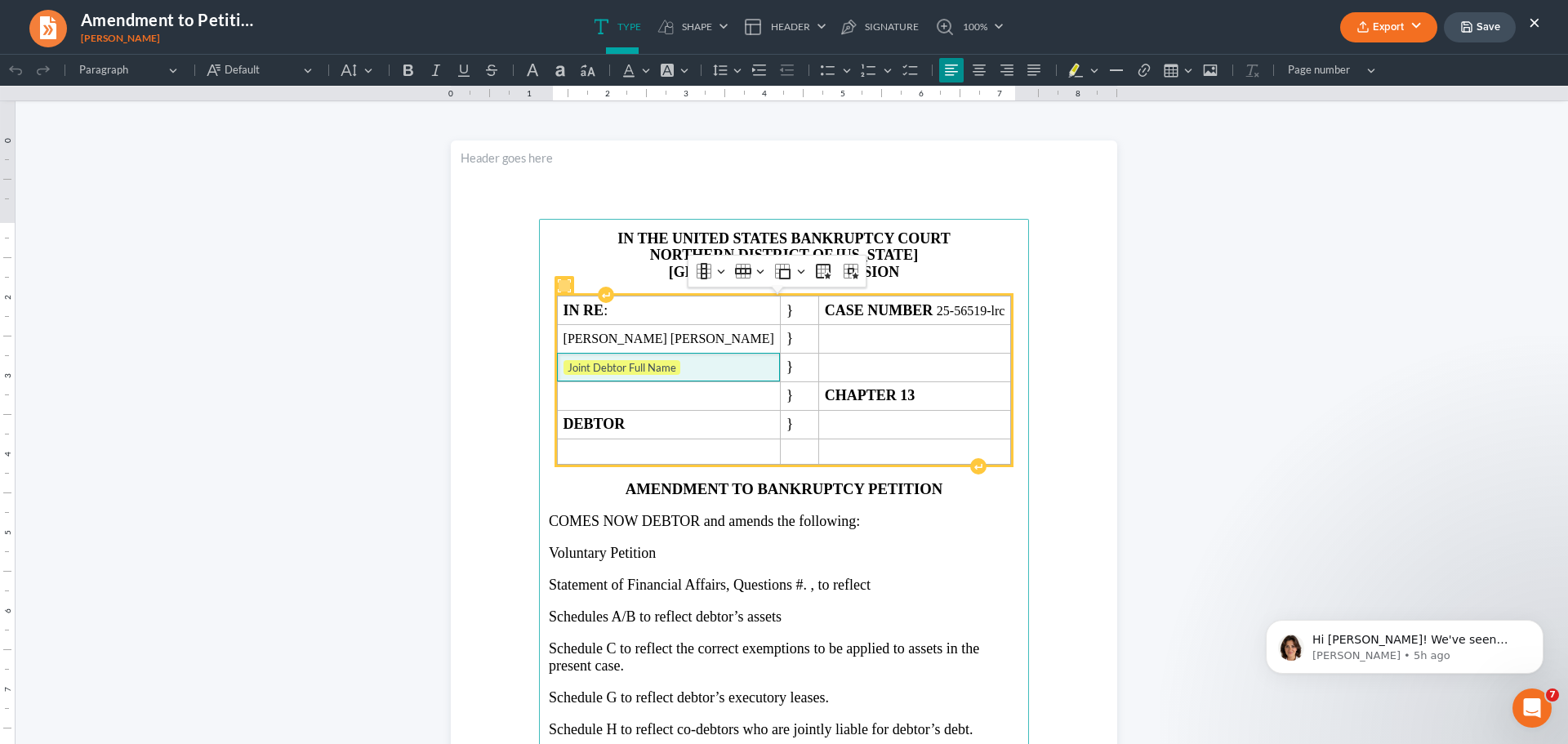
click at [730, 377] on td "Joint Debtor Full Name" at bounding box center [668, 367] width 223 height 29
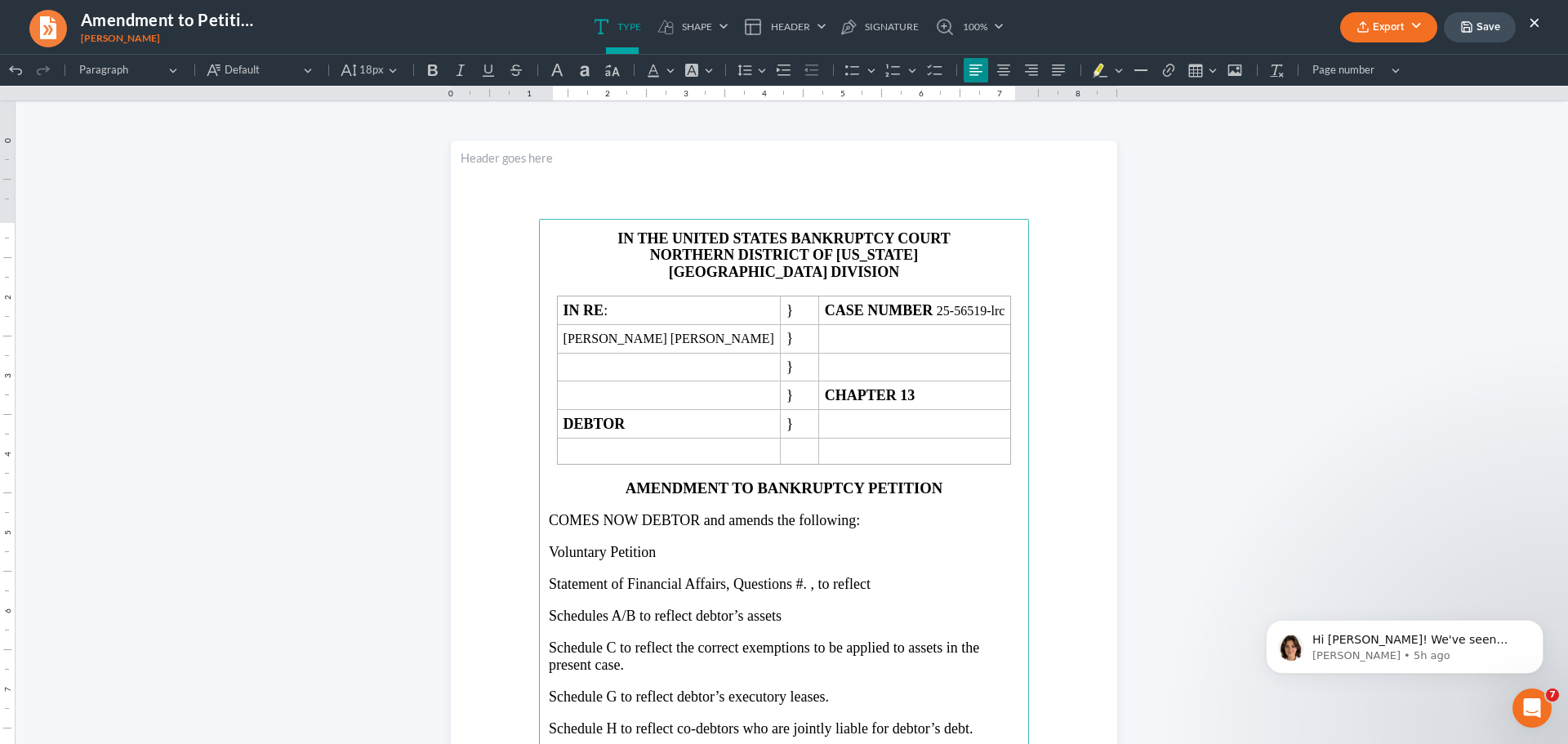
click at [638, 553] on span "Voluntary Petition" at bounding box center [602, 552] width 107 height 16
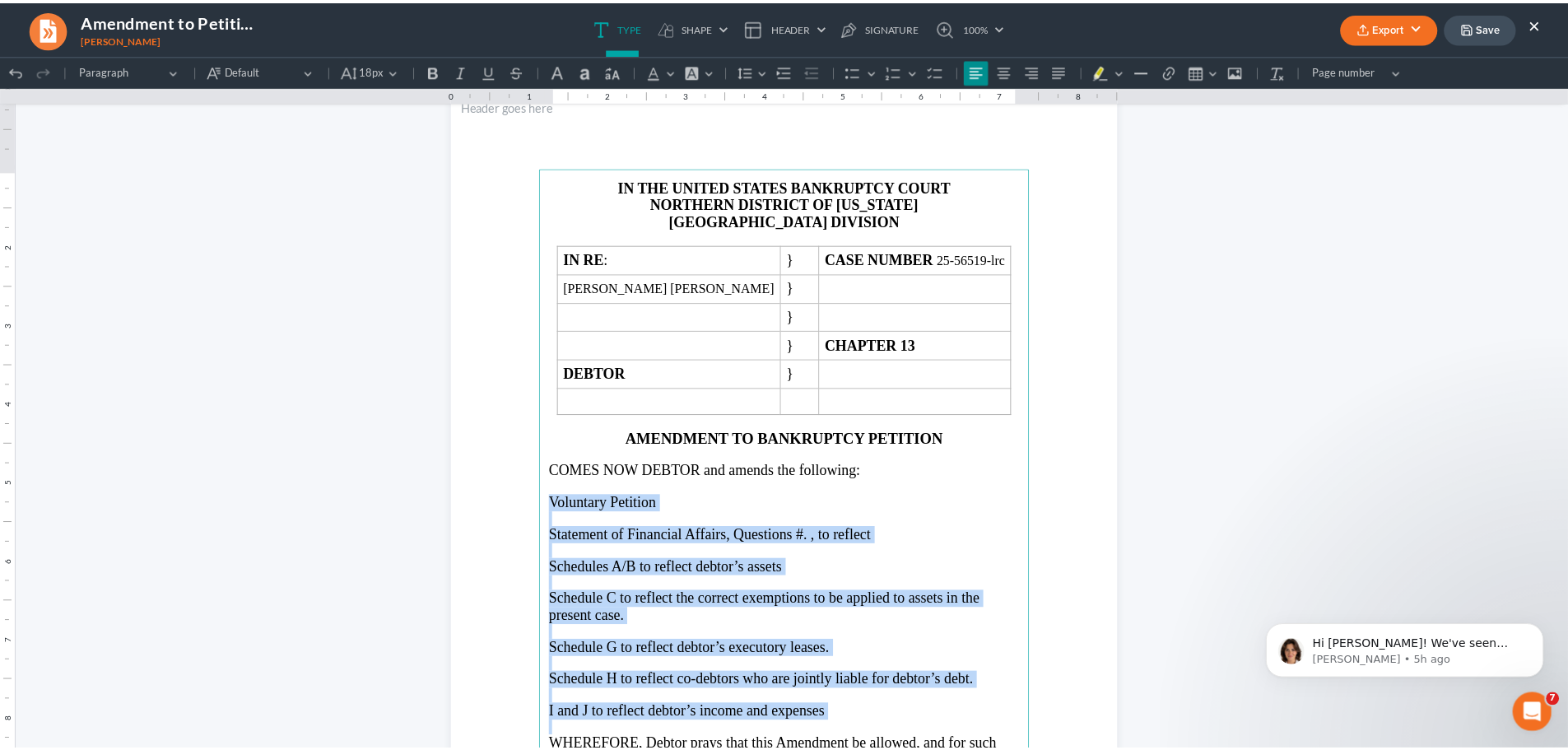
scroll to position [83, 0]
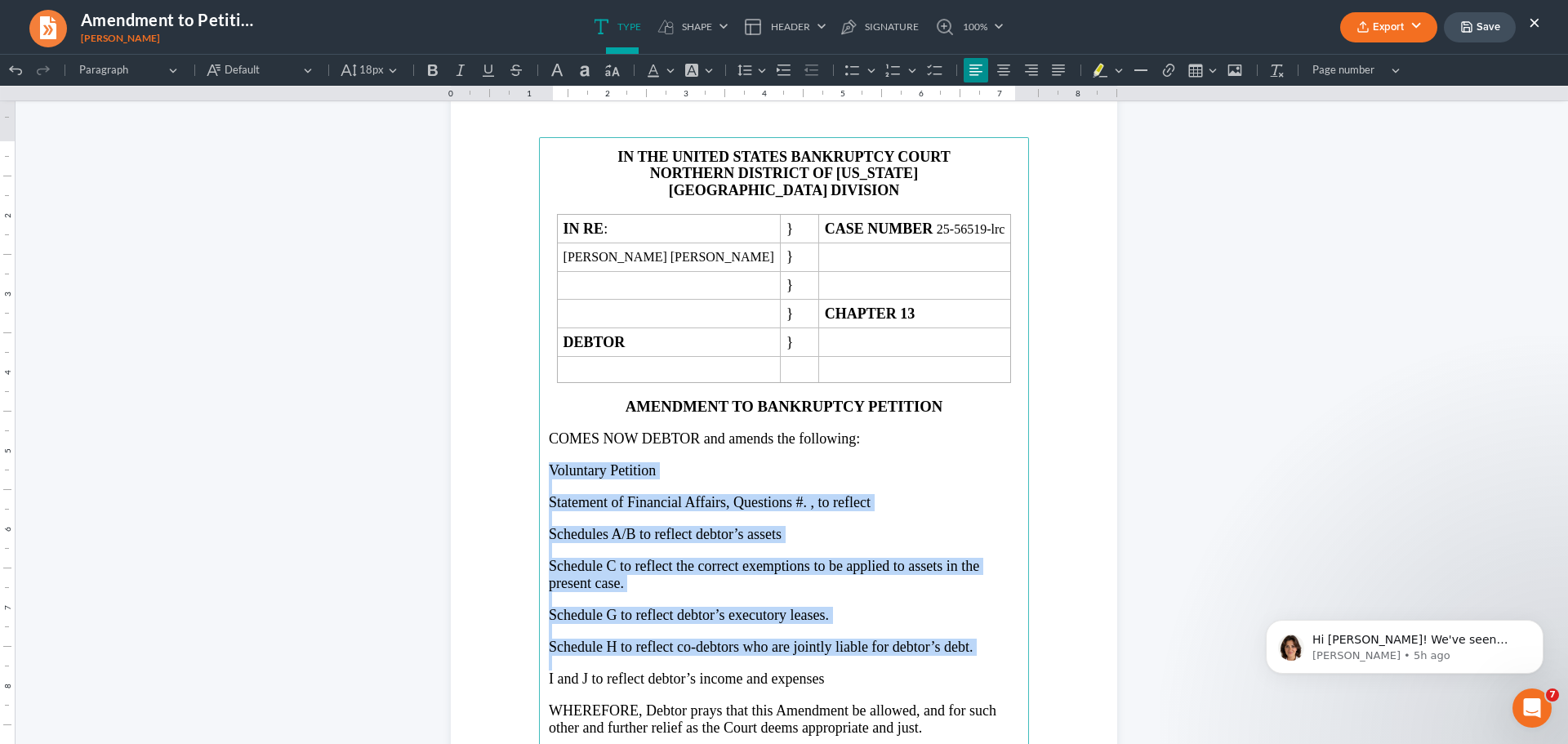
drag, startPoint x: 546, startPoint y: 554, endPoint x: 977, endPoint y: 655, distance: 442.7
click at [977, 655] on main "IN THE UNITED STATES BANKRUPTCY COURT NORTHERN DISTRICT OF [US_STATE] ATLANTA D…" at bounding box center [784, 490] width 490 height 706
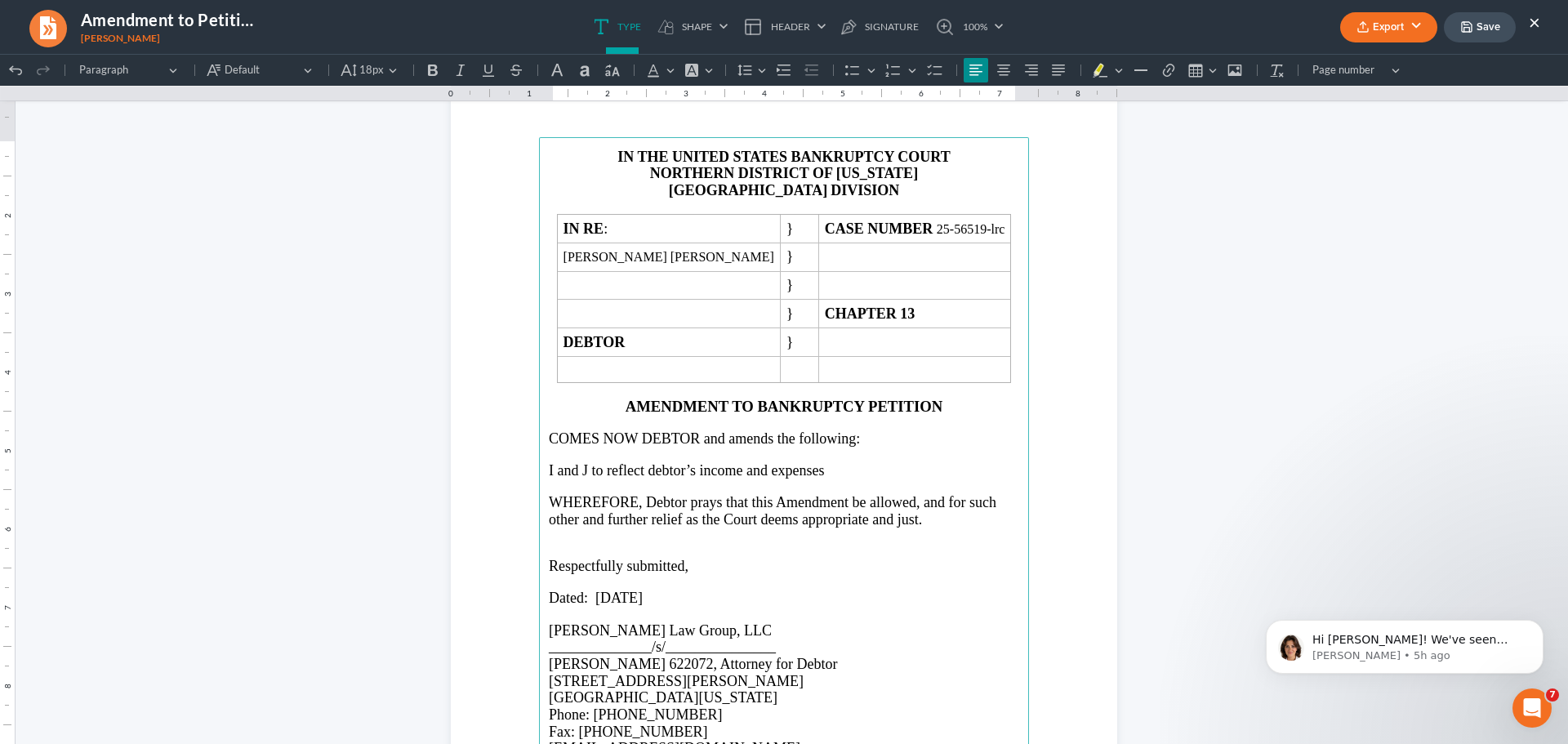
click at [836, 477] on p "I and J to reflect debtor’s income and expenses" at bounding box center [784, 471] width 471 height 17
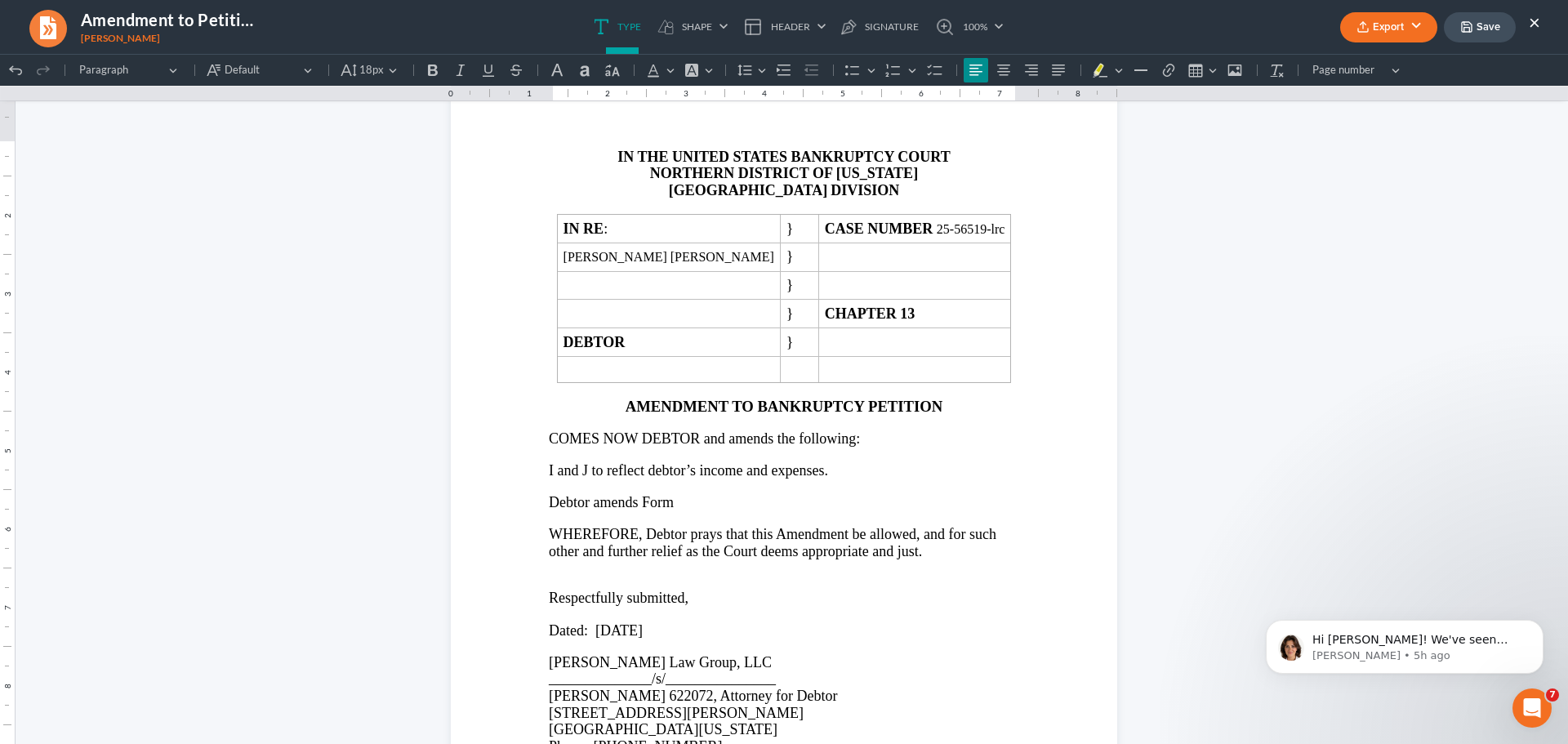
click at [1389, 34] on button "Export" at bounding box center [1389, 28] width 97 height 31
click at [1371, 89] on link "Word" at bounding box center [1387, 92] width 126 height 28
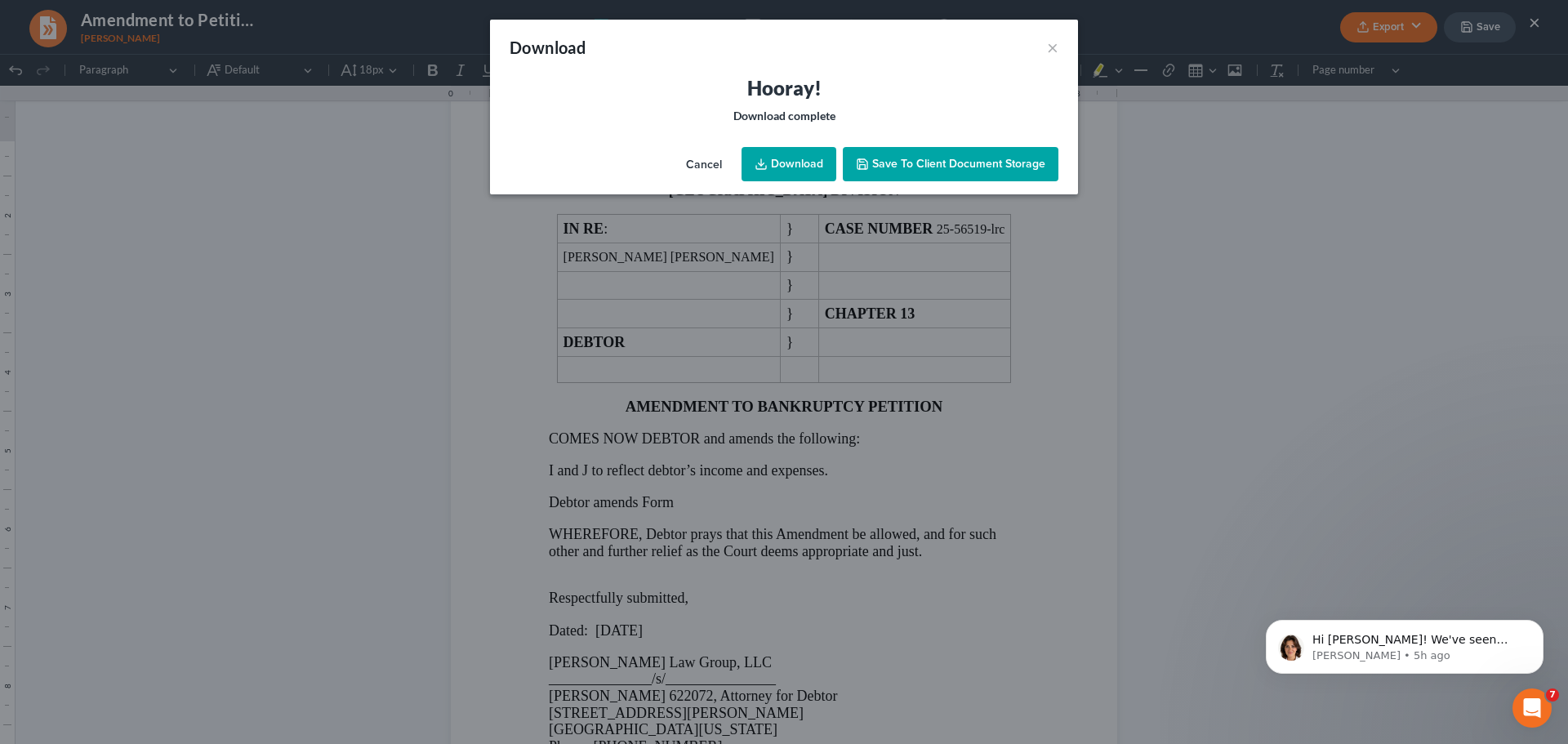
click at [798, 158] on link "Download" at bounding box center [788, 164] width 95 height 34
click at [1052, 51] on button "×" at bounding box center [1052, 48] width 12 height 20
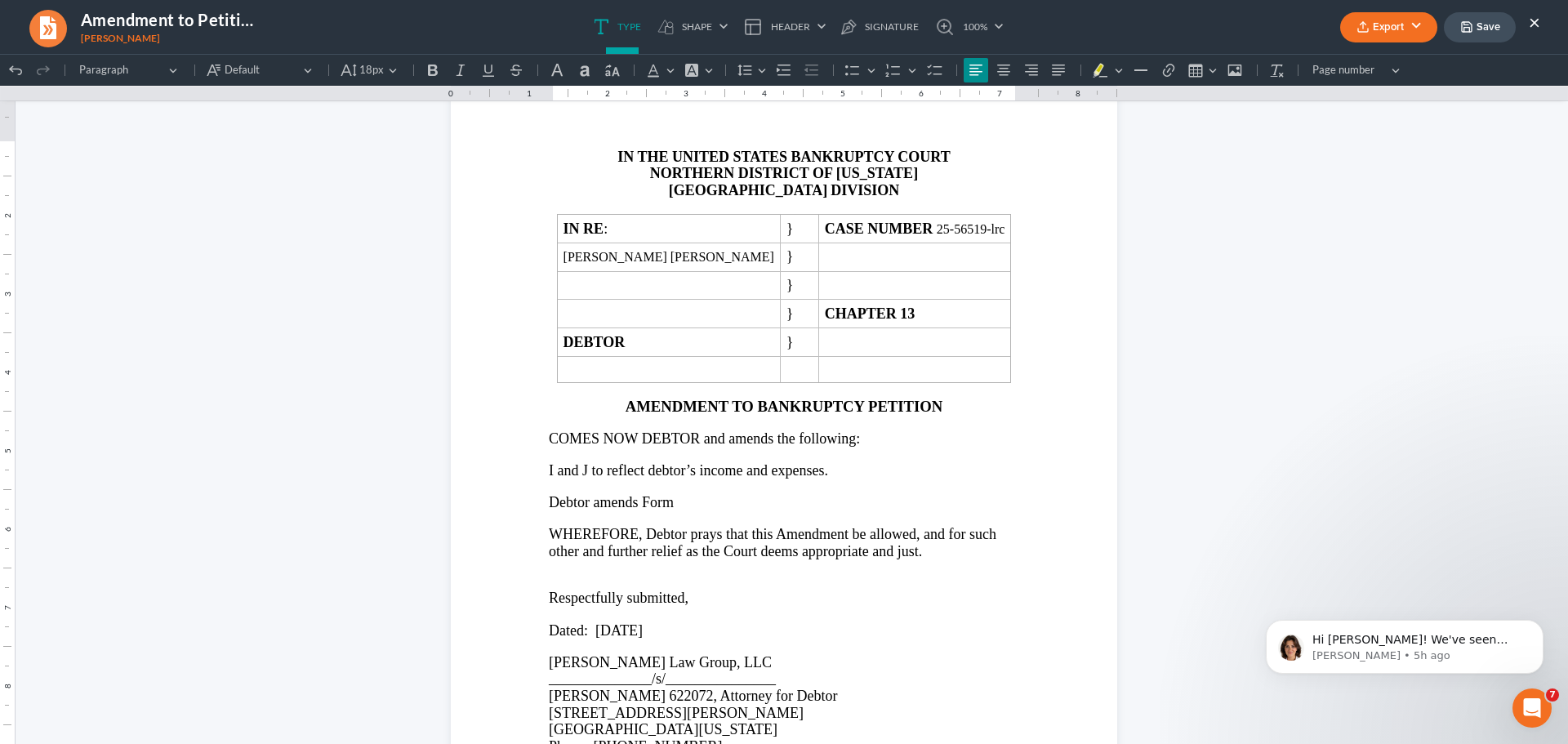
click at [1525, 21] on ul "Export PDF Word Client Doc Storage Save ×" at bounding box center [1440, 27] width 200 height 35
click at [1533, 19] on button "×" at bounding box center [1534, 23] width 12 height 20
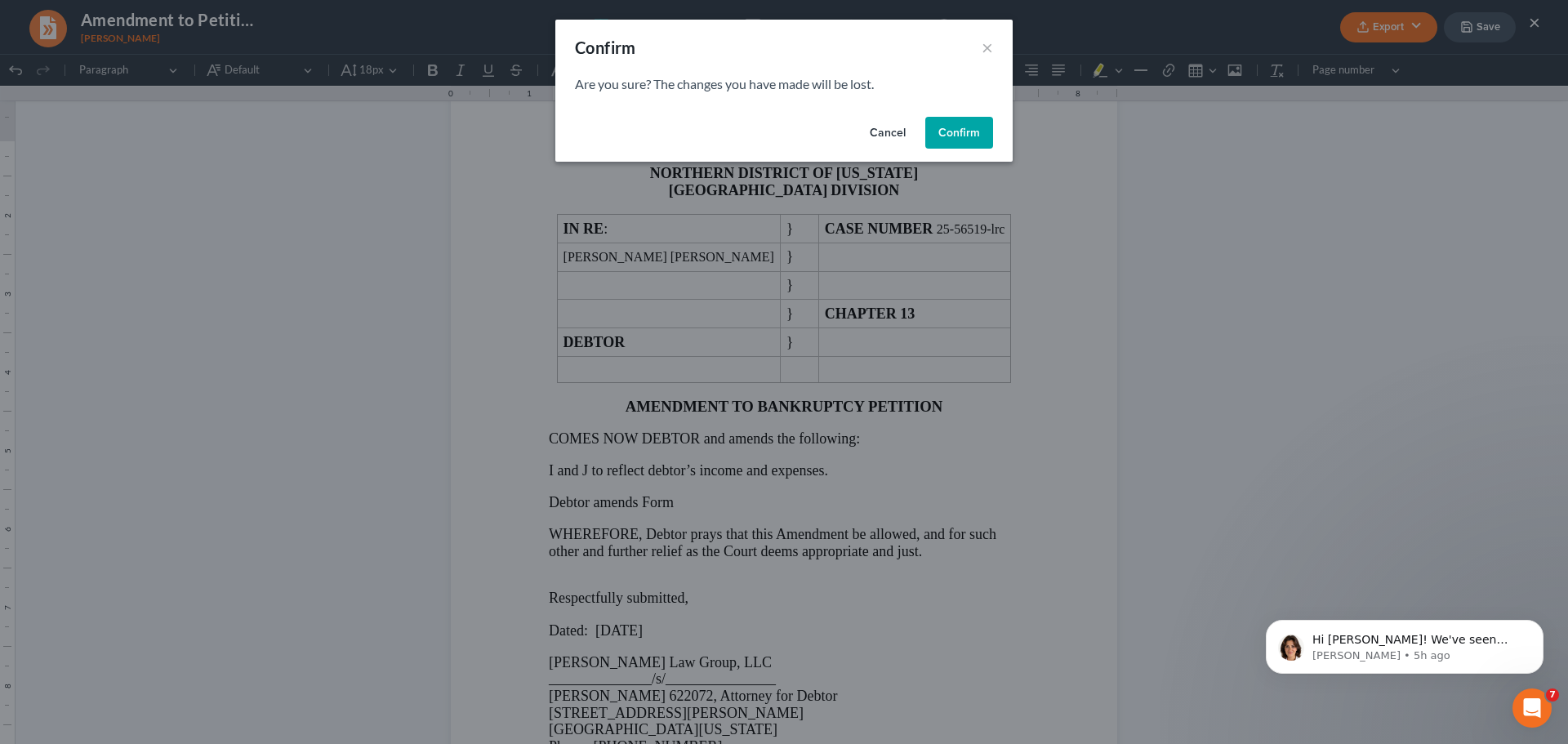
click at [947, 130] on button "Confirm" at bounding box center [958, 133] width 68 height 32
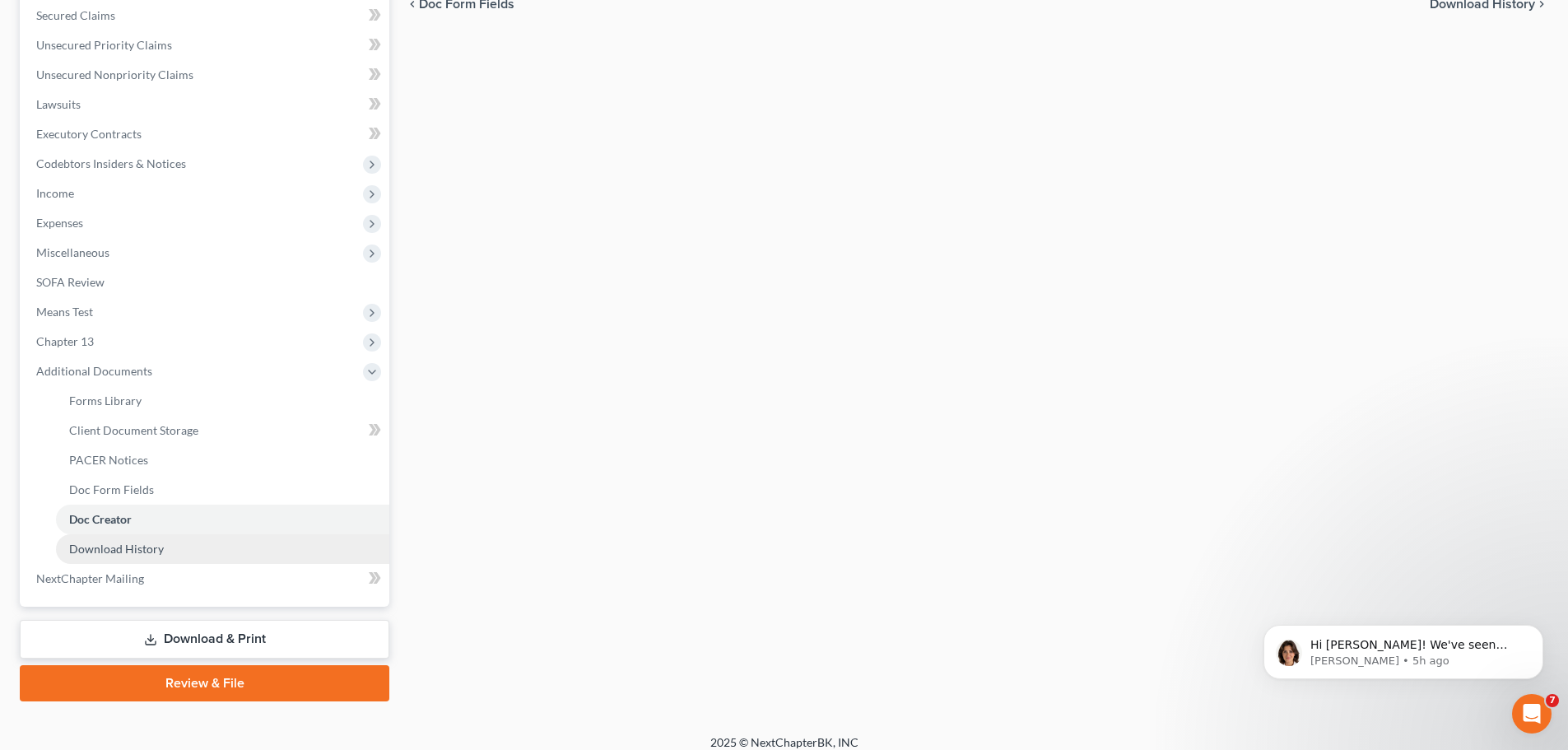
scroll to position [363, 0]
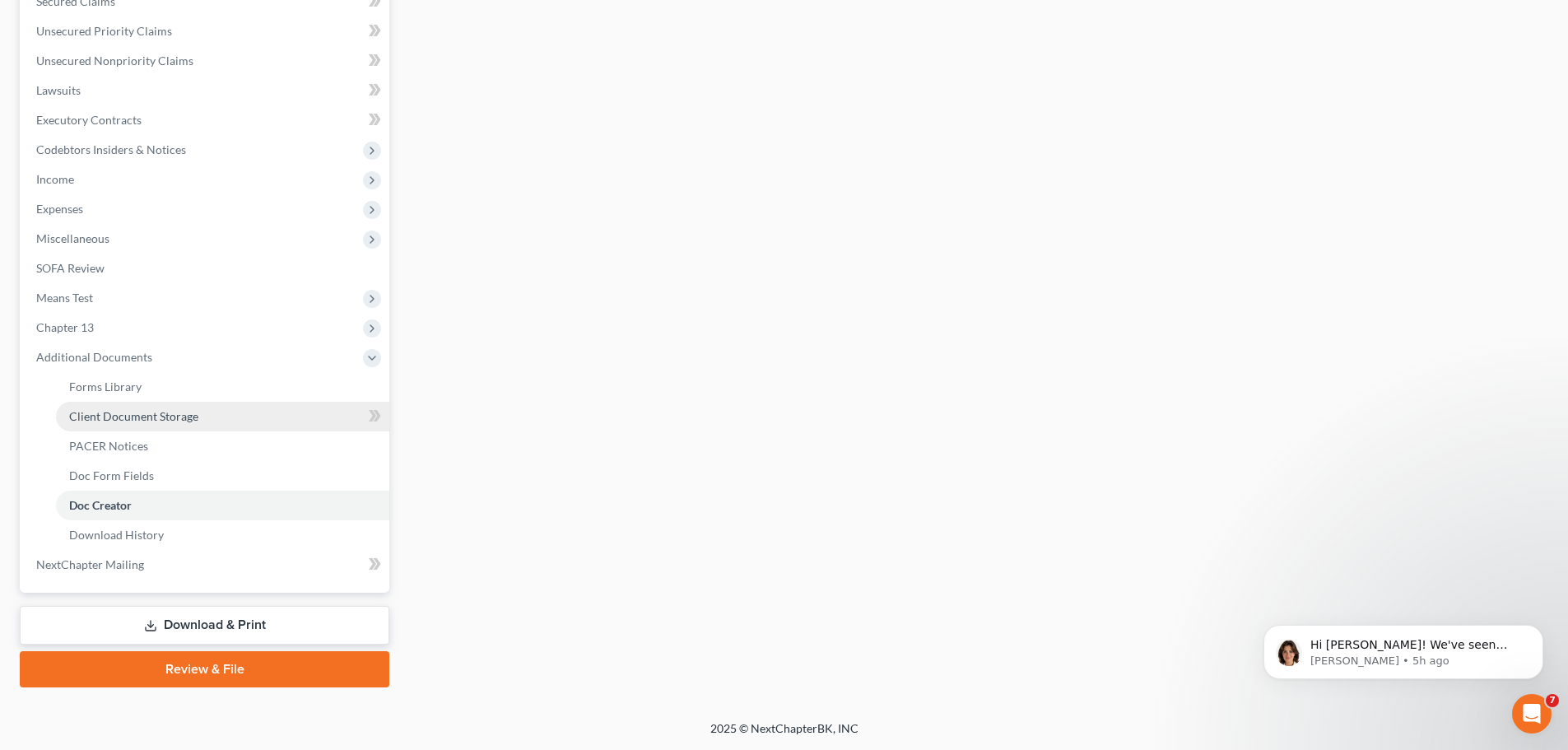
click at [223, 420] on link "Client Document Storage" at bounding box center [223, 416] width 334 height 30
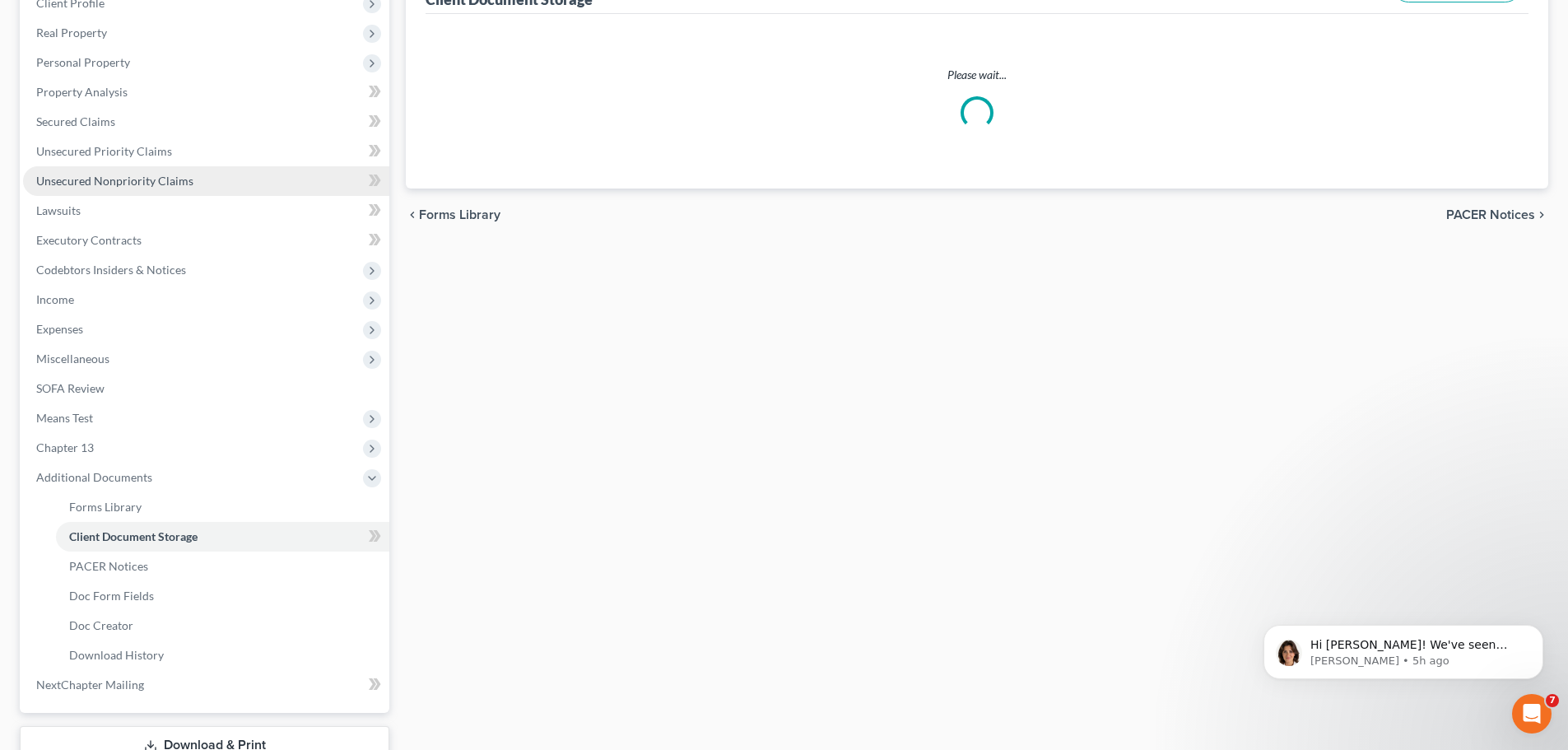
select select "0"
select select "35"
select select "5"
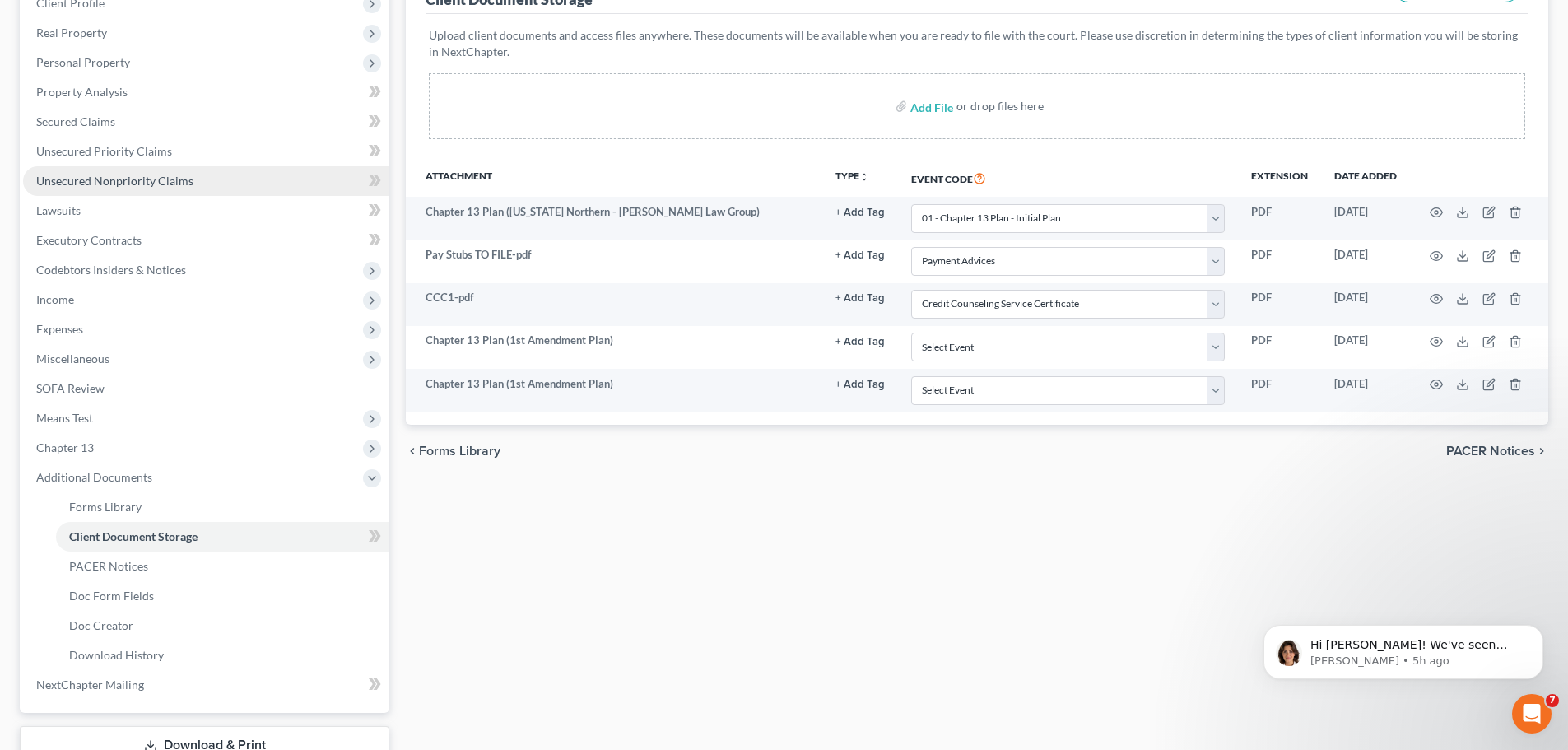
scroll to position [363, 0]
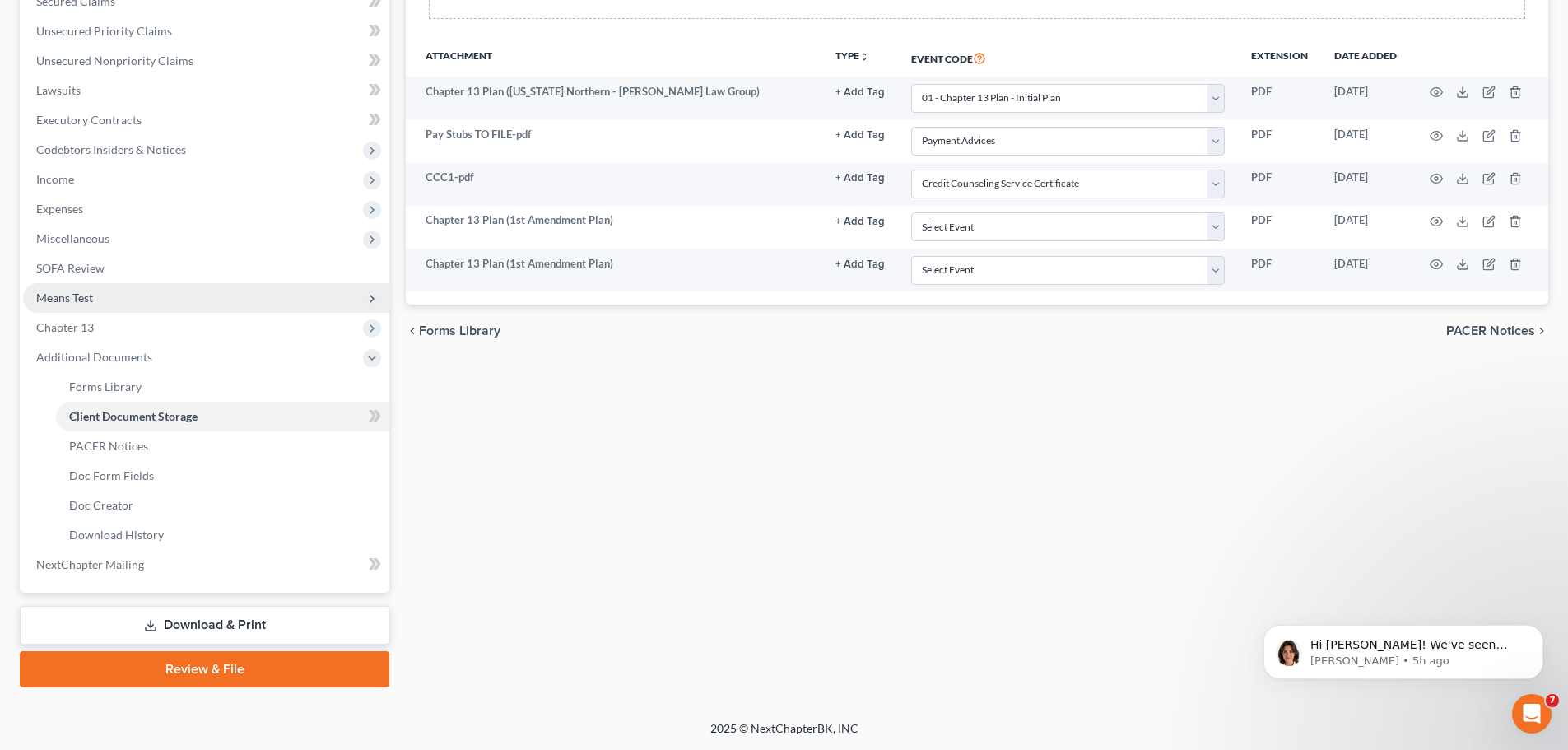
click at [137, 294] on span "Means Test" at bounding box center [205, 298] width 366 height 30
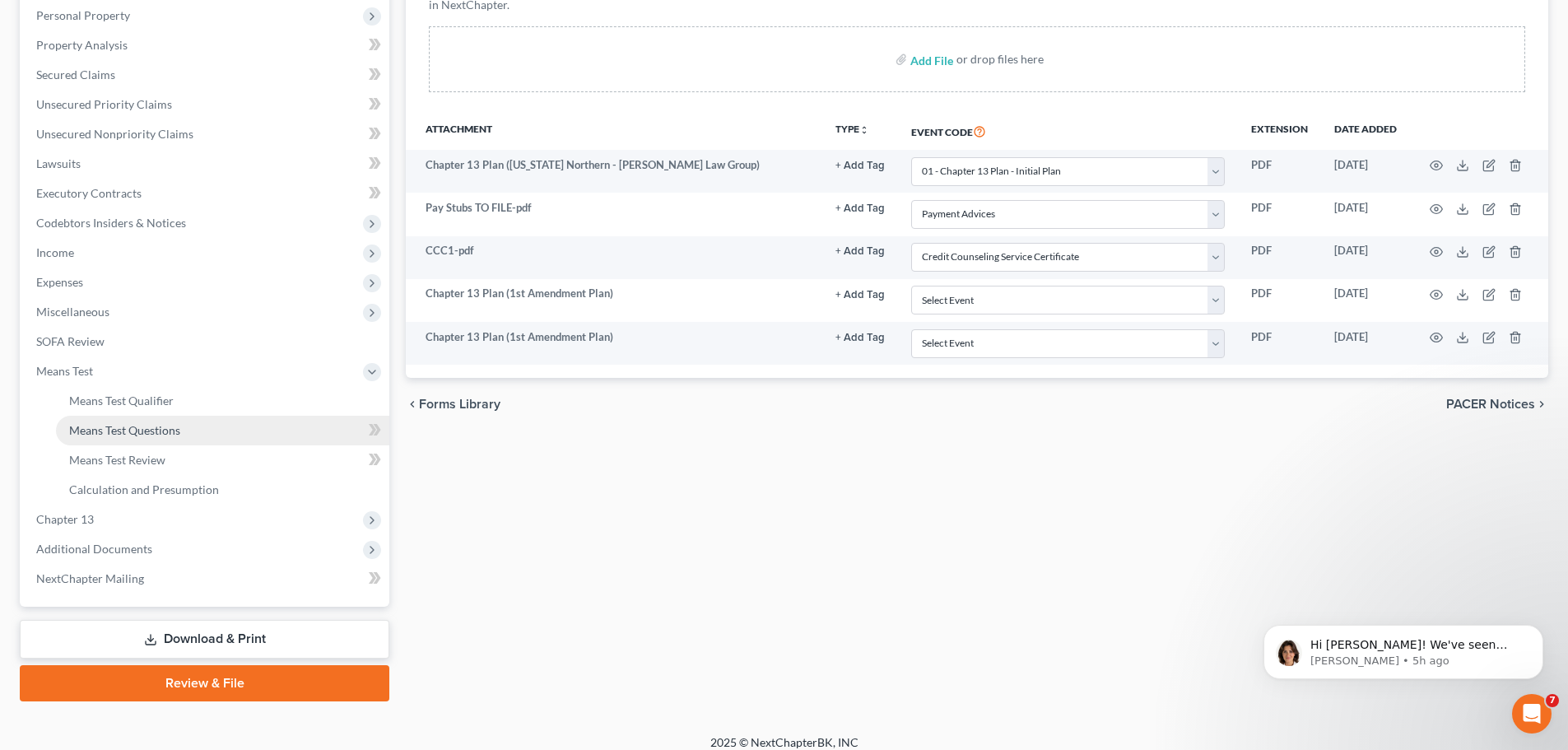
scroll to position [303, 0]
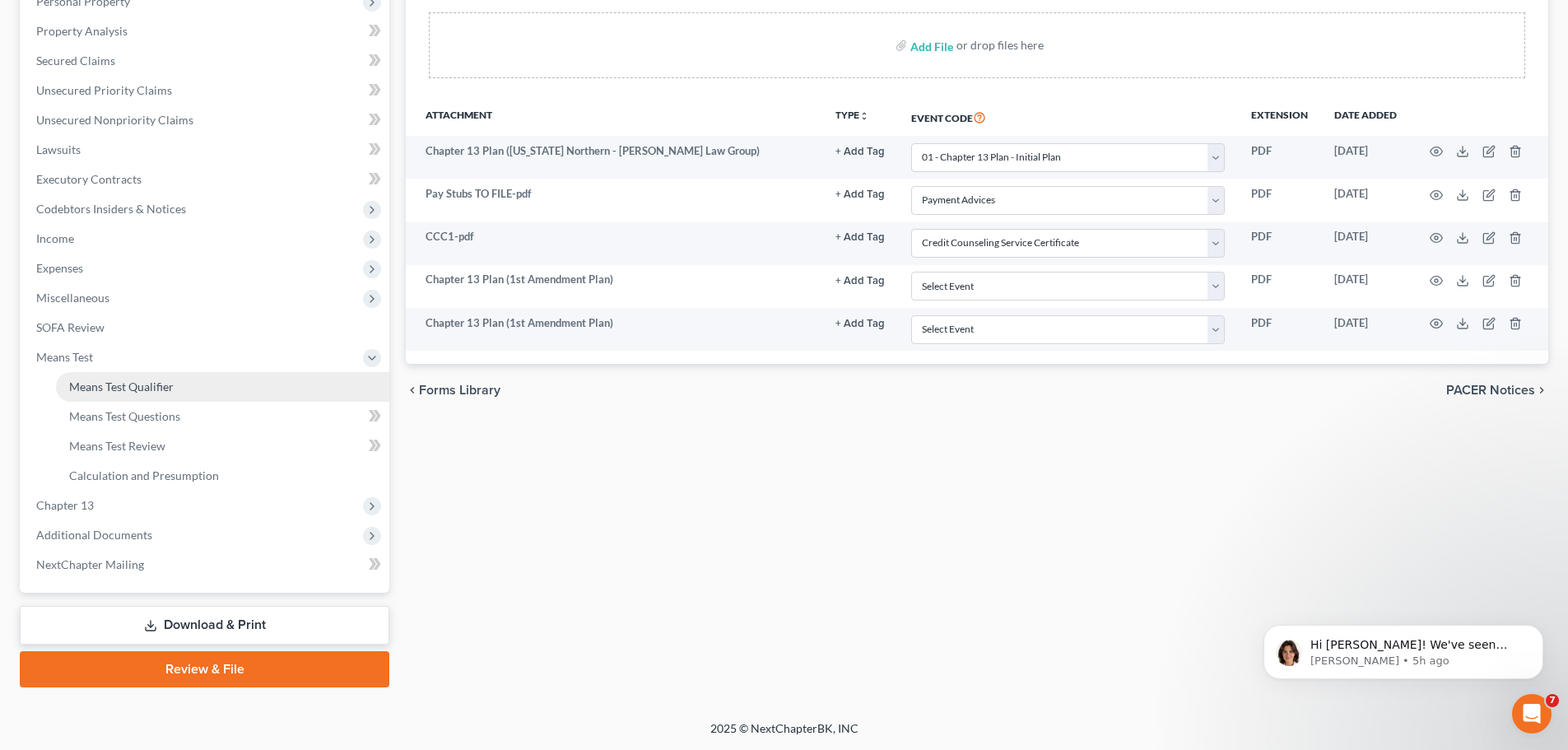
click at [109, 380] on span "Means Test Qualifier" at bounding box center [121, 386] width 105 height 14
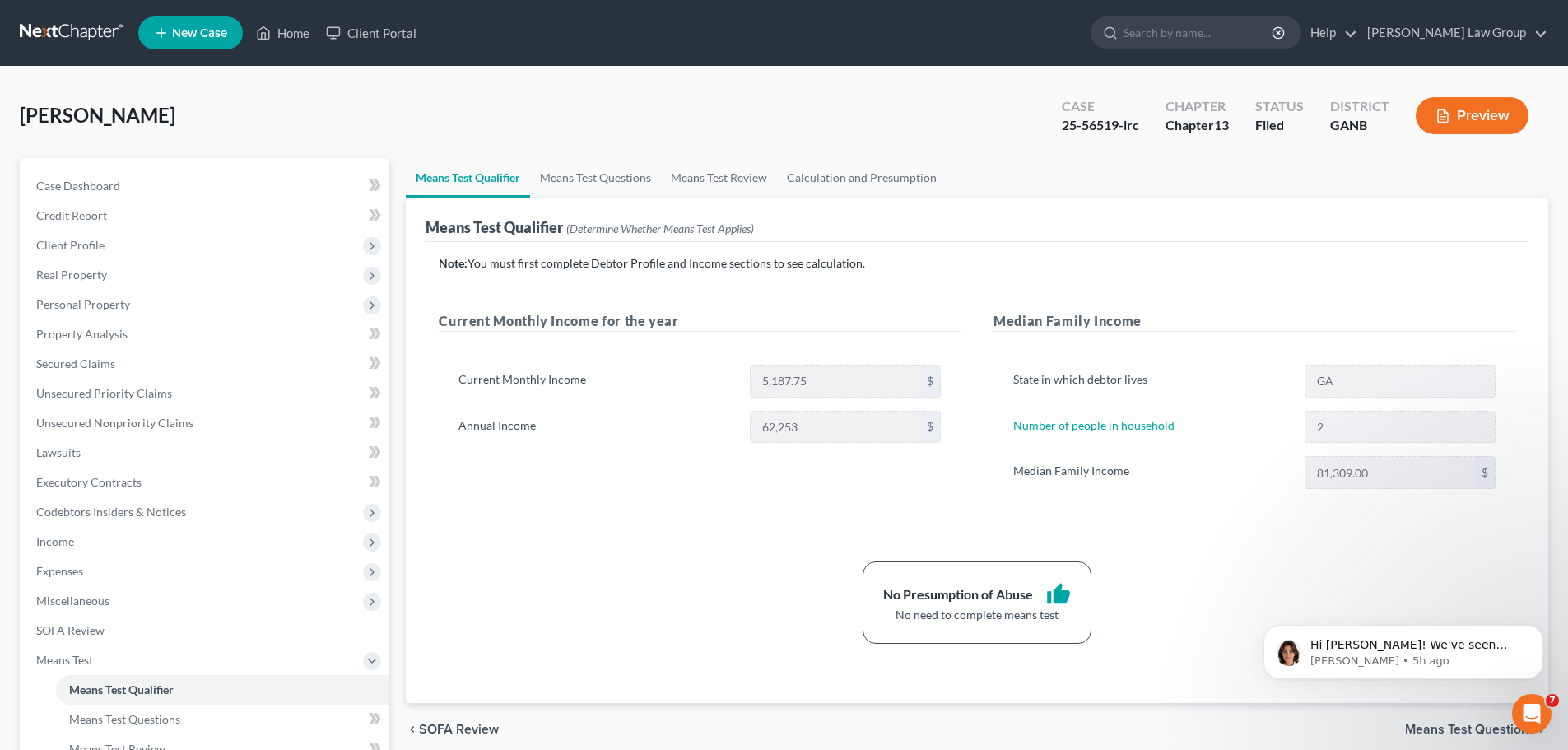
click at [1488, 115] on button "Preview" at bounding box center [1473, 115] width 113 height 37
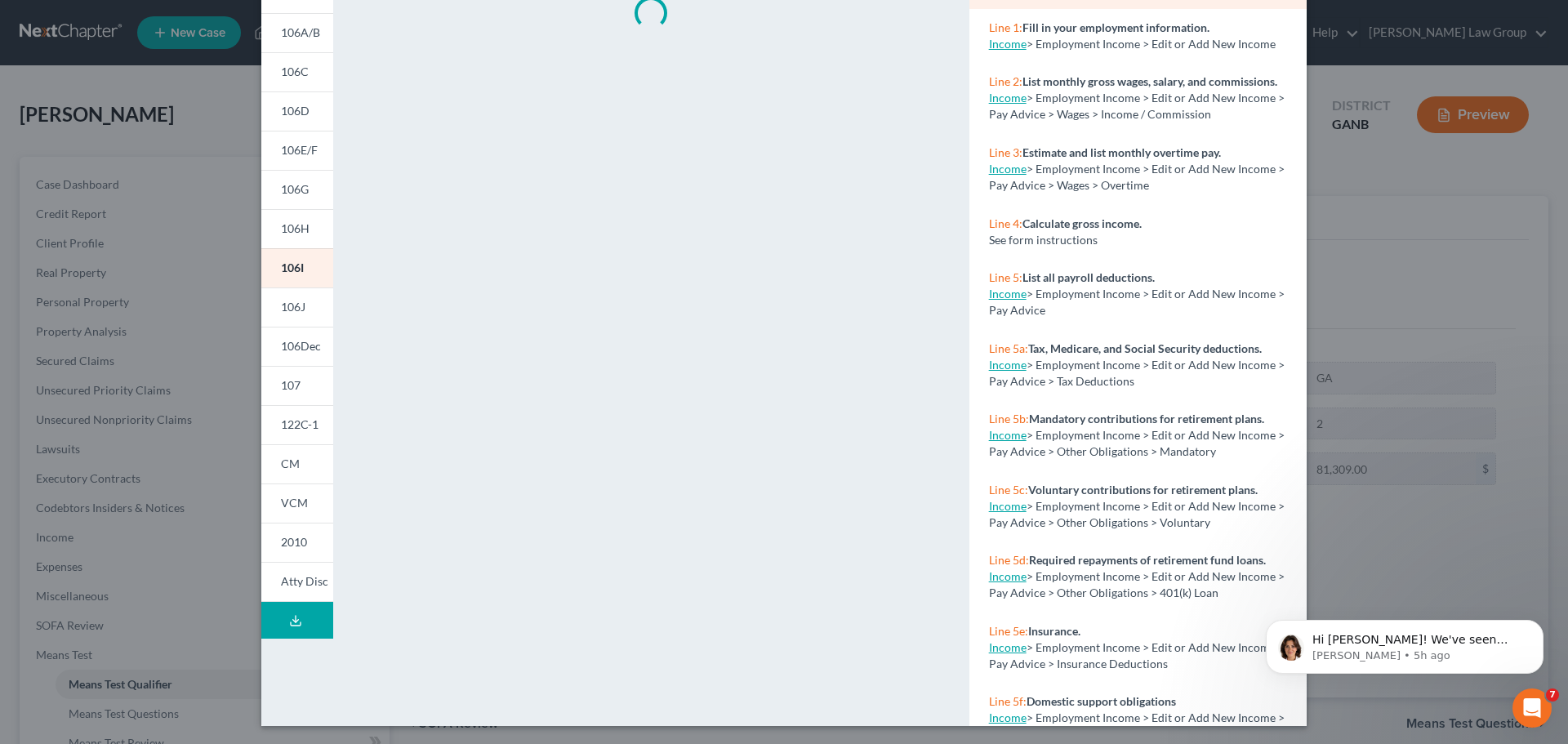
scroll to position [161, 0]
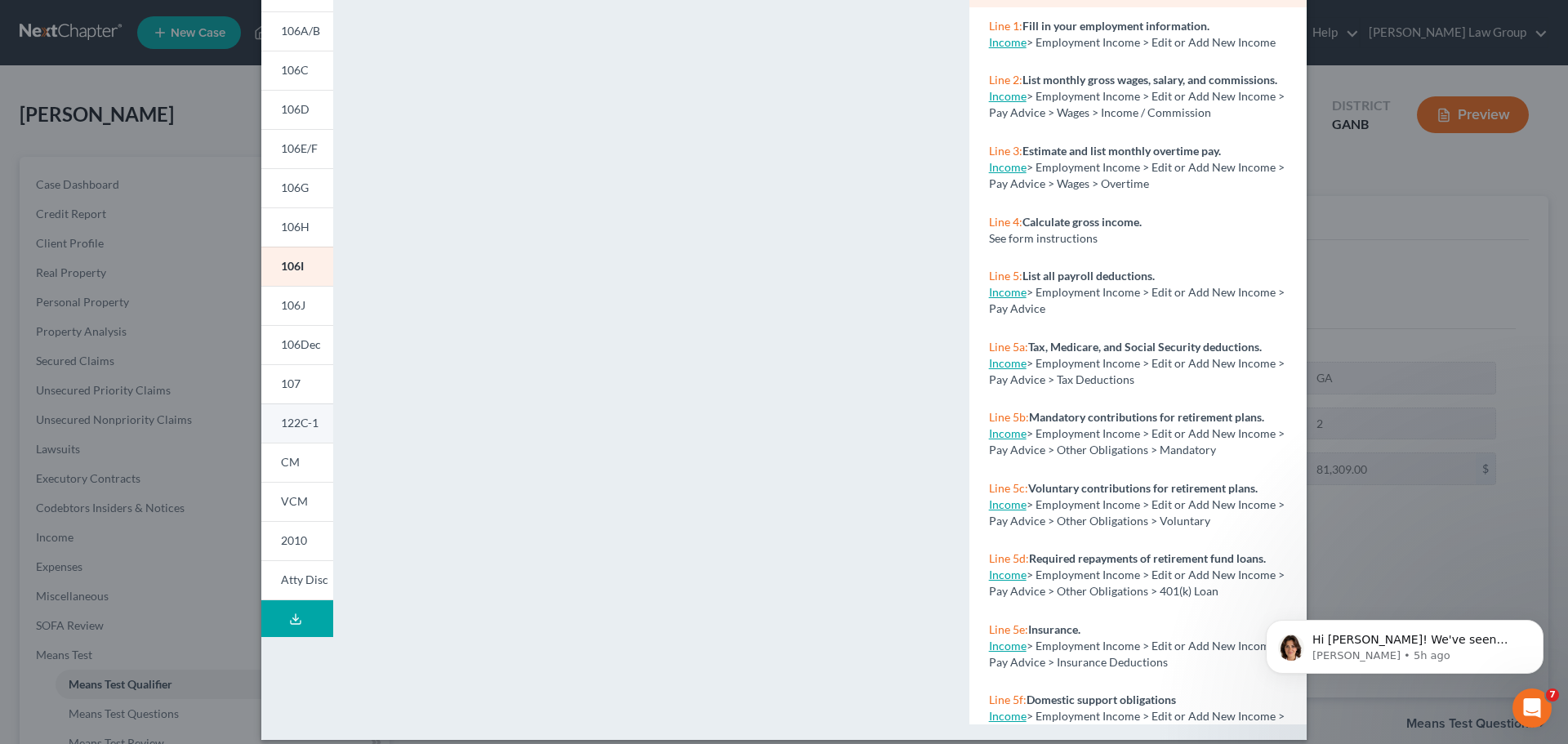
click at [286, 426] on span "122C-1" at bounding box center [300, 422] width 38 height 14
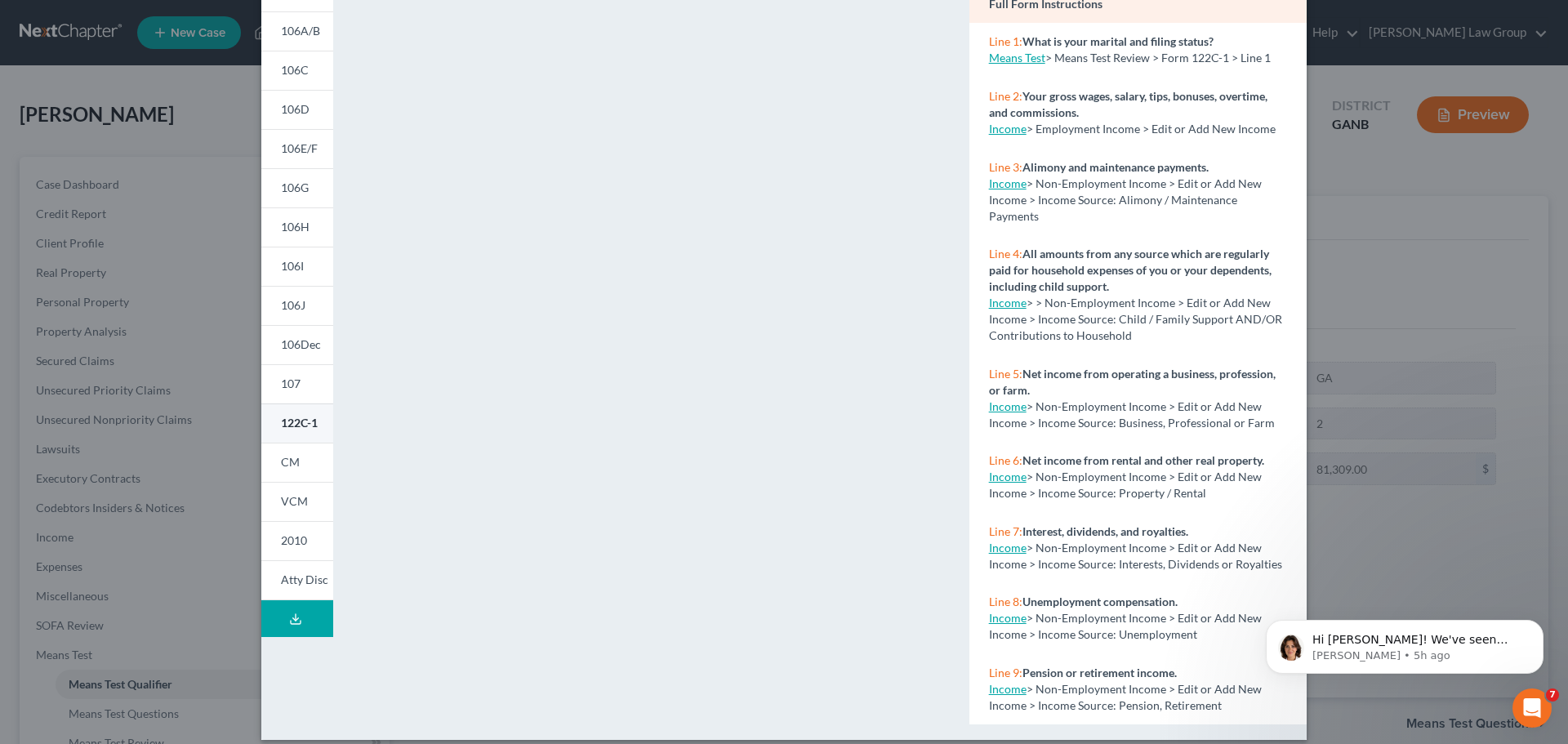
click at [291, 418] on span "122C-1" at bounding box center [299, 422] width 37 height 14
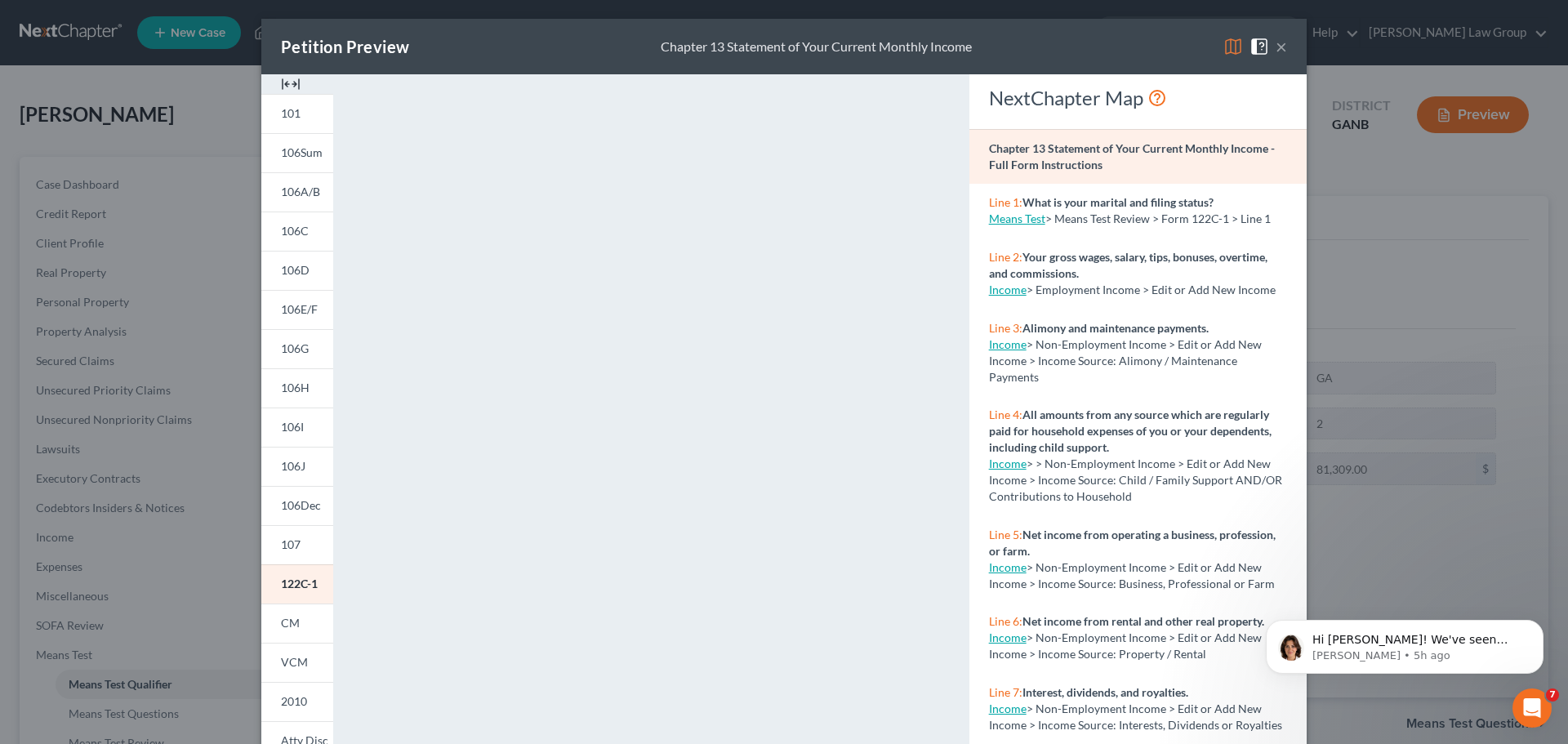
scroll to position [0, 0]
drag, startPoint x: 1274, startPoint y: 47, endPoint x: 1549, endPoint y: 70, distance: 276.0
click at [1276, 47] on button "×" at bounding box center [1281, 48] width 12 height 20
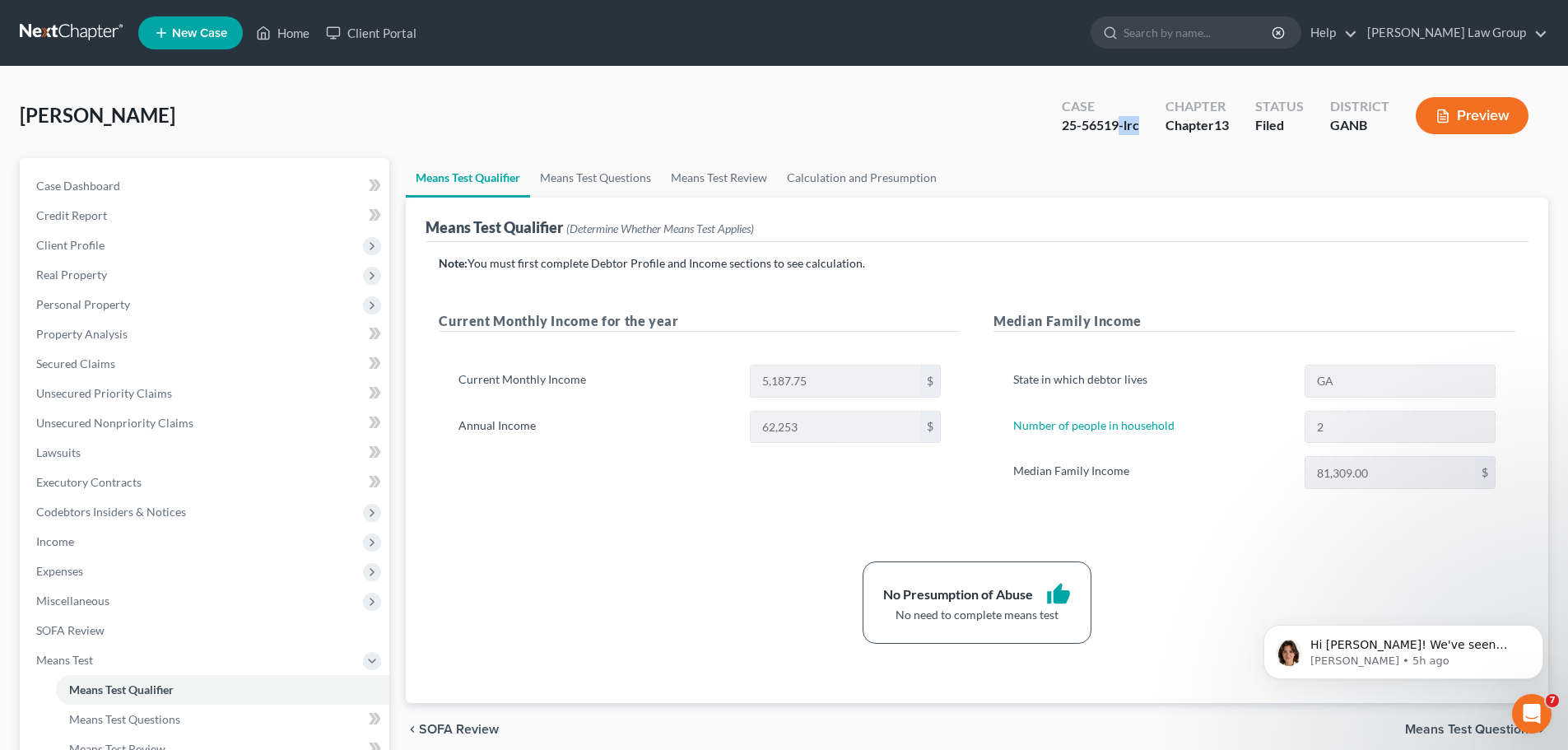
drag, startPoint x: 1144, startPoint y: 130, endPoint x: 1122, endPoint y: 129, distance: 22.0
click at [1122, 129] on div "Case 25-56519-lrc" at bounding box center [1101, 116] width 104 height 48
click at [1079, 126] on div "25-56519-lrc" at bounding box center [1100, 125] width 77 height 19
click at [1114, 120] on div "25-56519-lrc" at bounding box center [1100, 125] width 77 height 19
drag, startPoint x: 1119, startPoint y: 118, endPoint x: 1045, endPoint y: 126, distance: 74.4
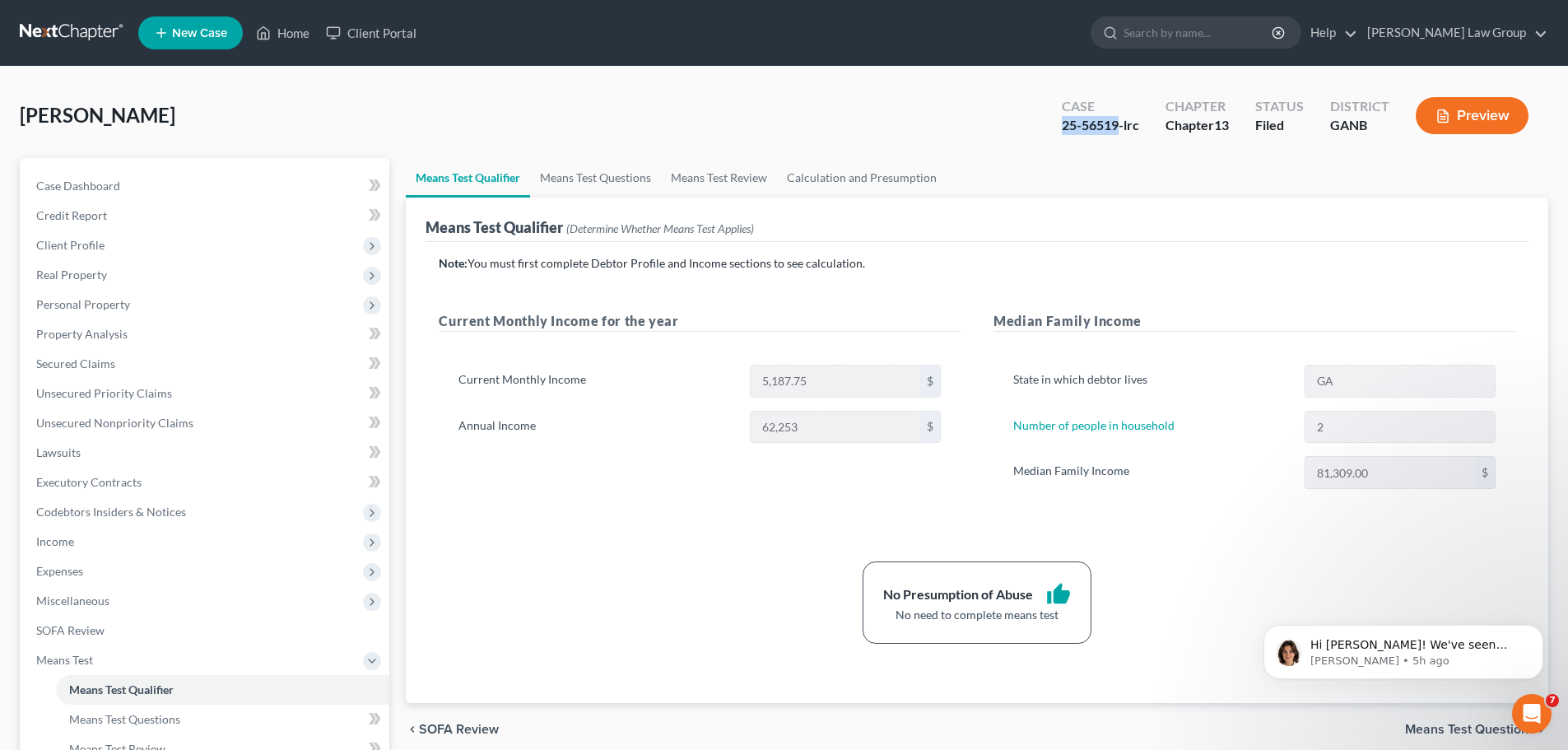
click at [1045, 126] on div "Case 25-56519-lrc Chapter Chapter 13 Status Filed District GANB Preview" at bounding box center [1295, 115] width 506 height 58
copy div "25-56519"
click at [1466, 113] on button "Preview" at bounding box center [1473, 115] width 113 height 37
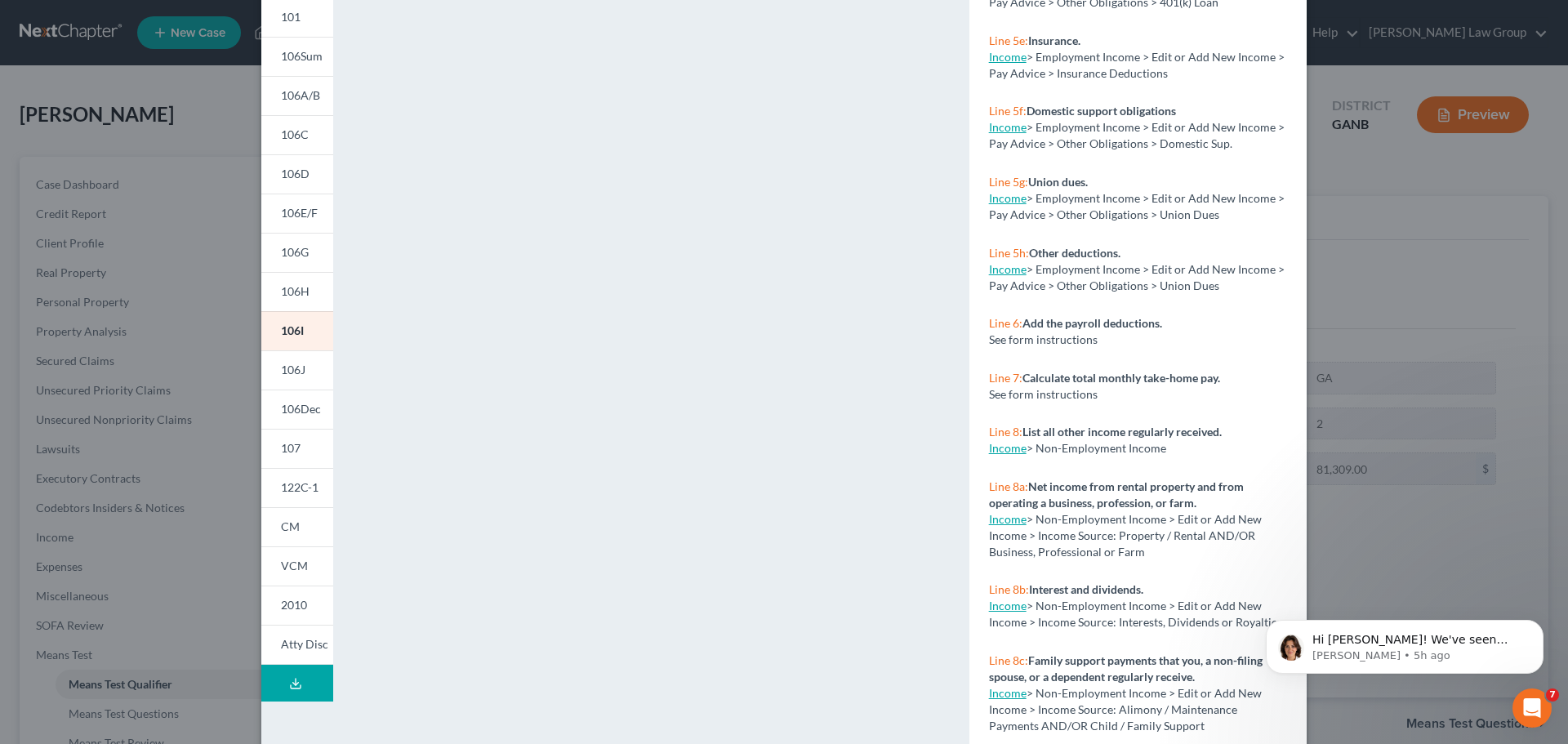
scroll to position [178, 0]
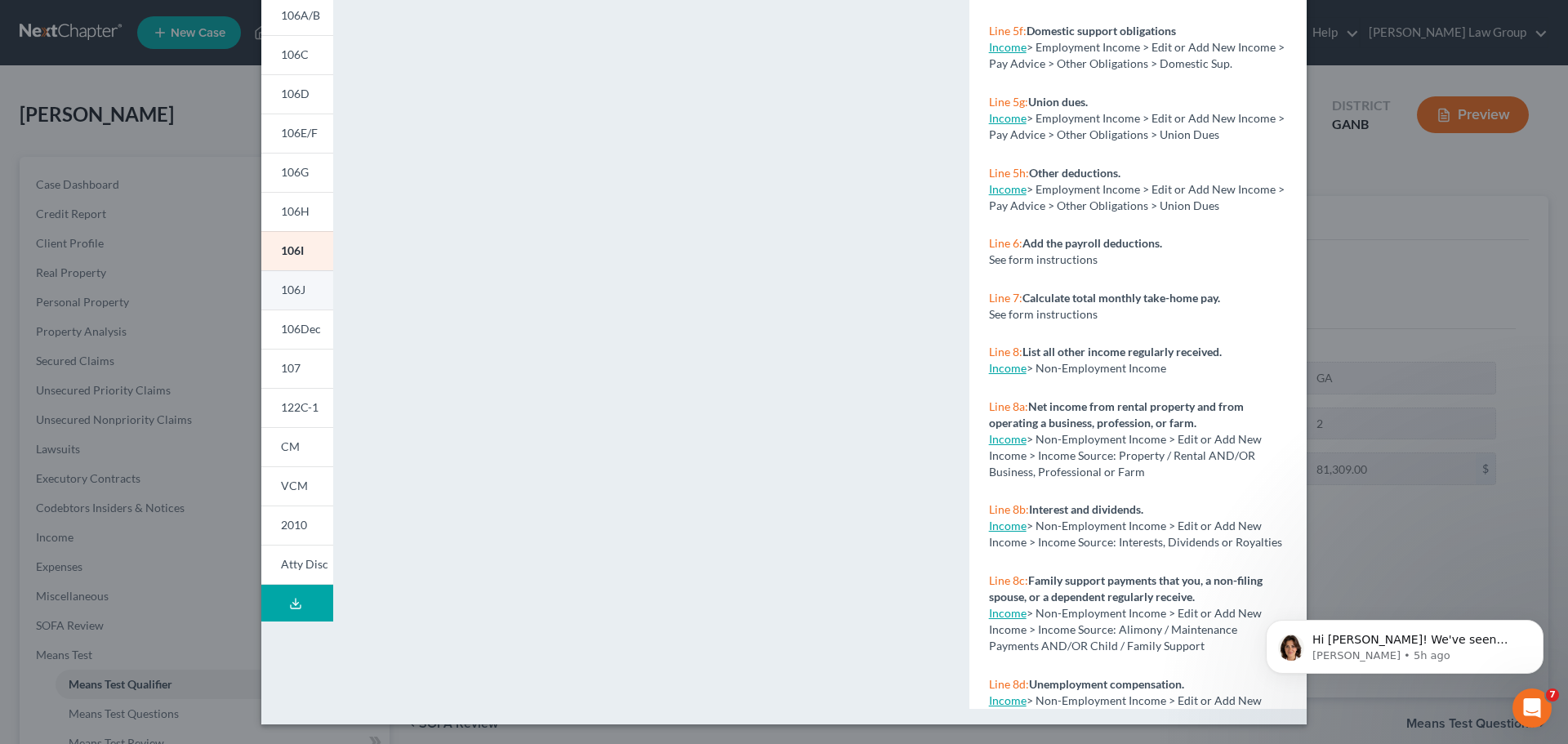
click at [325, 293] on link "106J" at bounding box center [298, 289] width 72 height 39
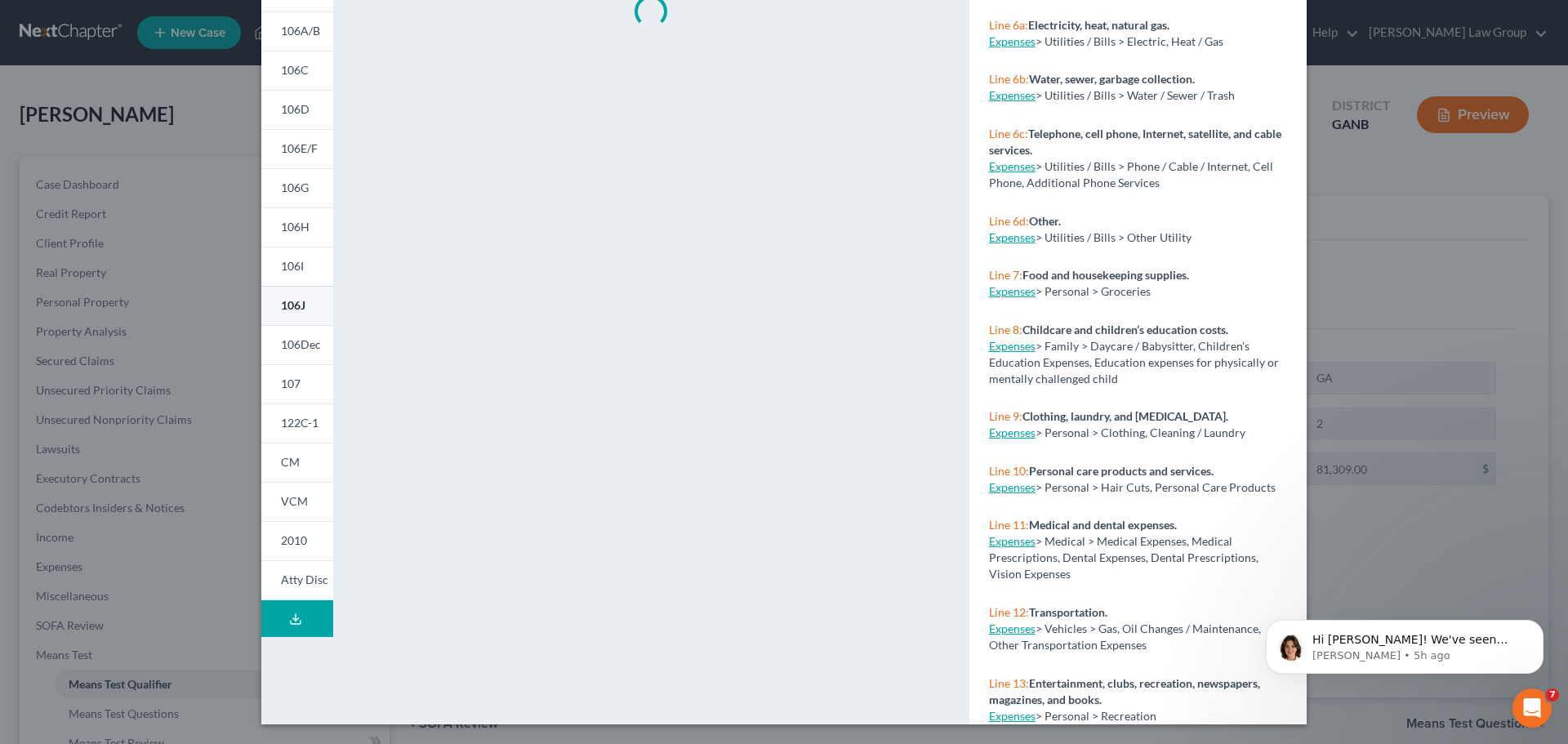
click at [297, 295] on link "106J" at bounding box center [298, 305] width 72 height 39
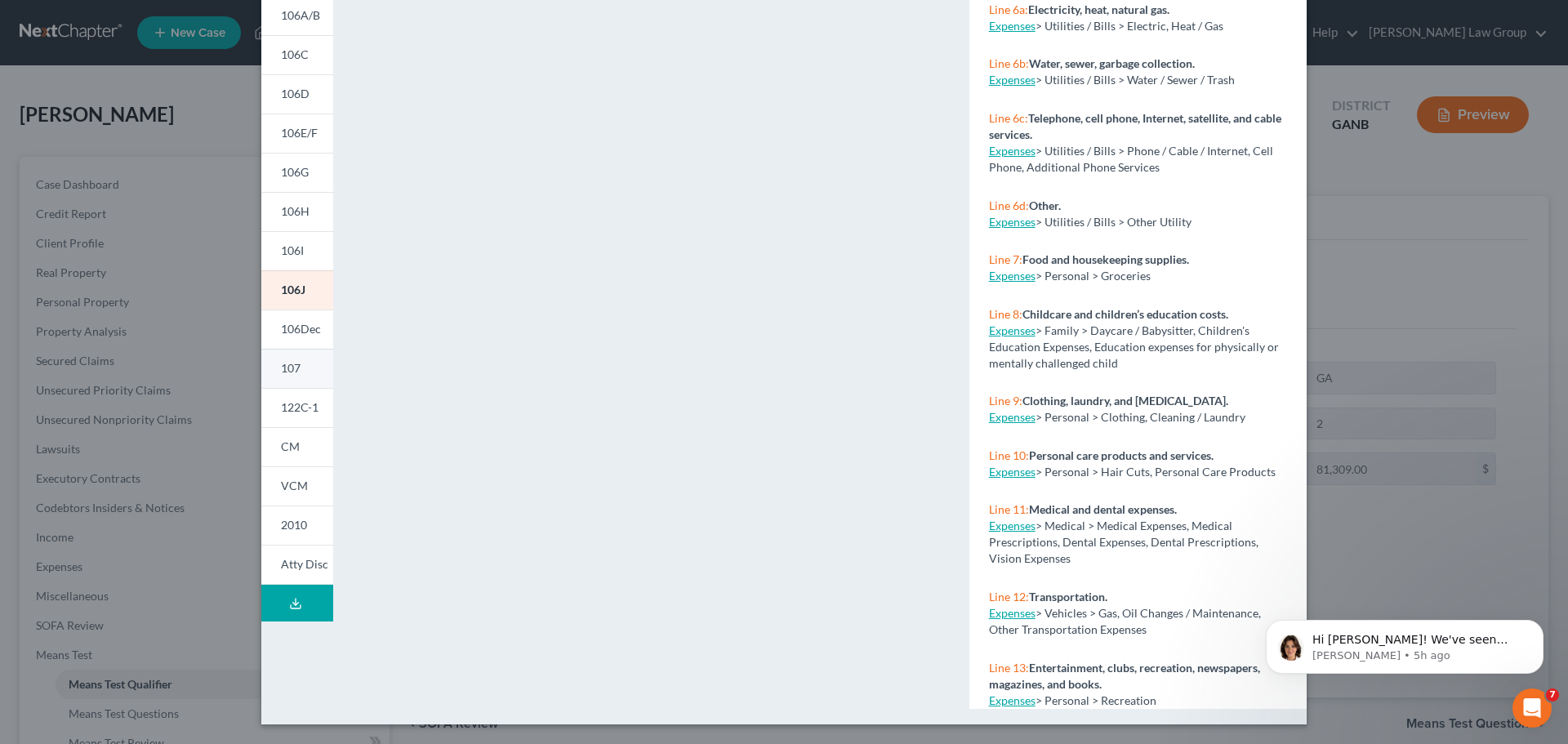
click at [325, 385] on div "101 106Sum 106A/B 106C 106D 106E/F 106G 106H 106I 106J 106Dec 107 122C-1 CM VCM…" at bounding box center [298, 311] width 88 height 827
click at [325, 385] on link "107" at bounding box center [298, 368] width 72 height 39
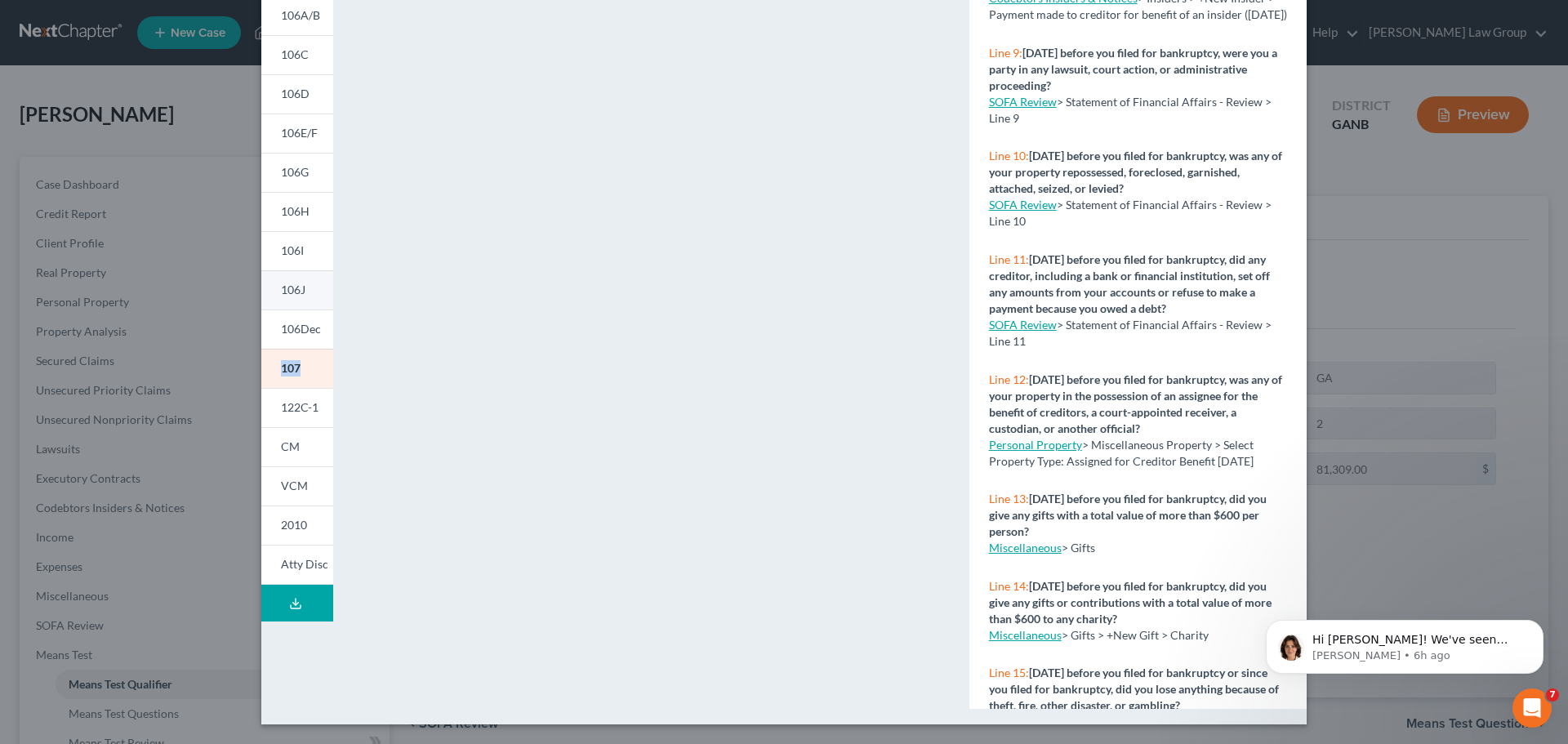
click at [292, 296] on span "106J" at bounding box center [293, 289] width 24 height 14
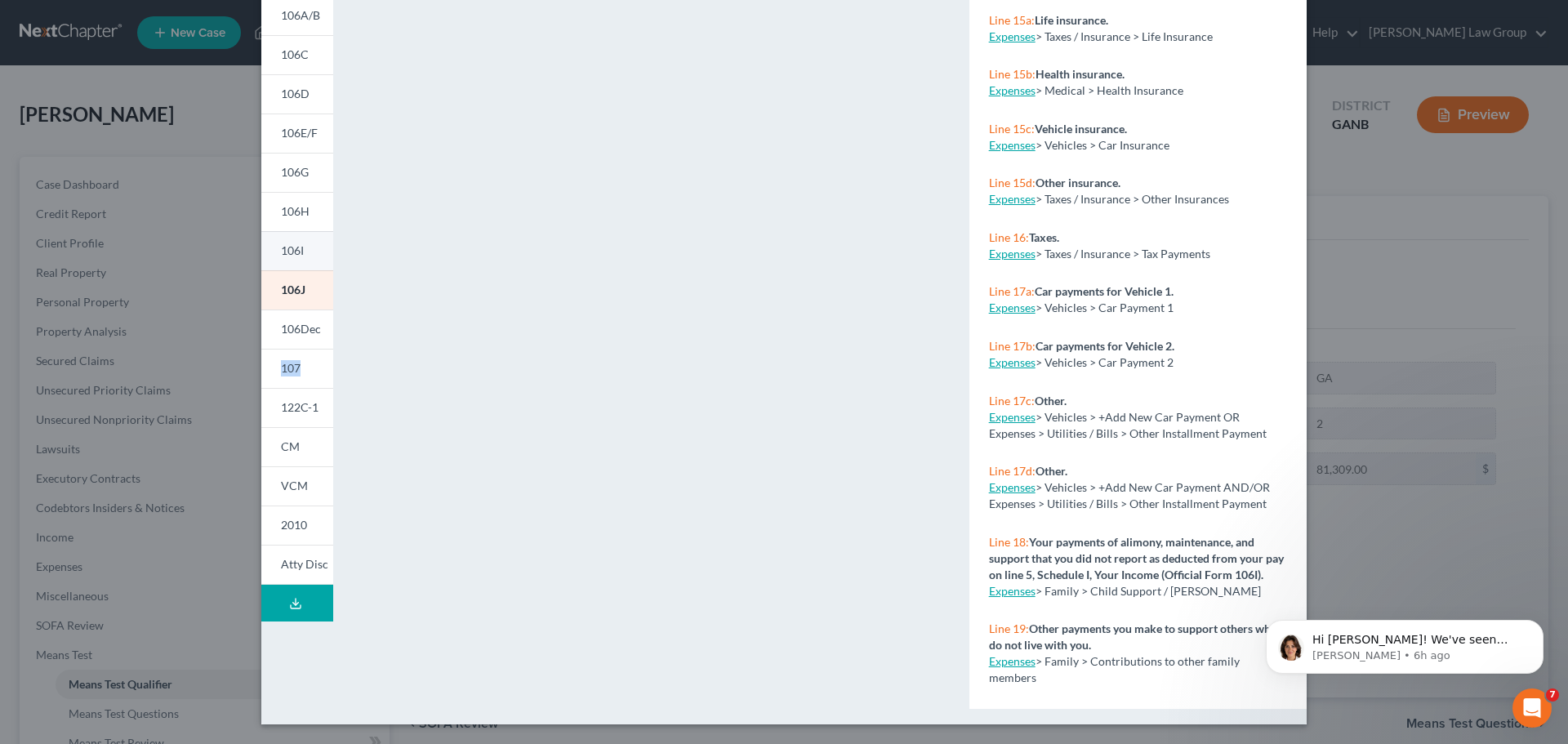
click at [281, 251] on span "106I" at bounding box center [292, 250] width 23 height 14
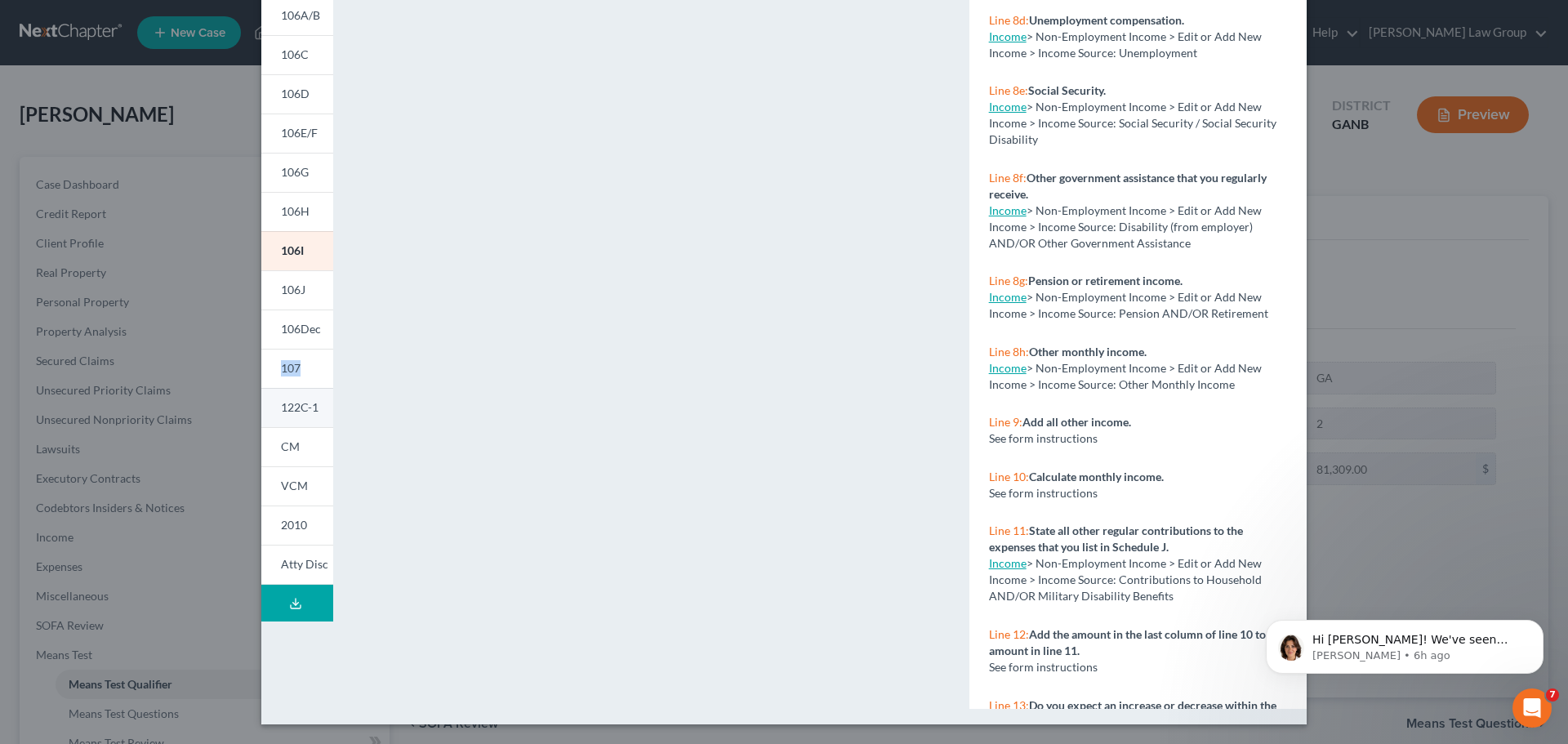
click at [291, 407] on span "122C-1" at bounding box center [300, 407] width 38 height 14
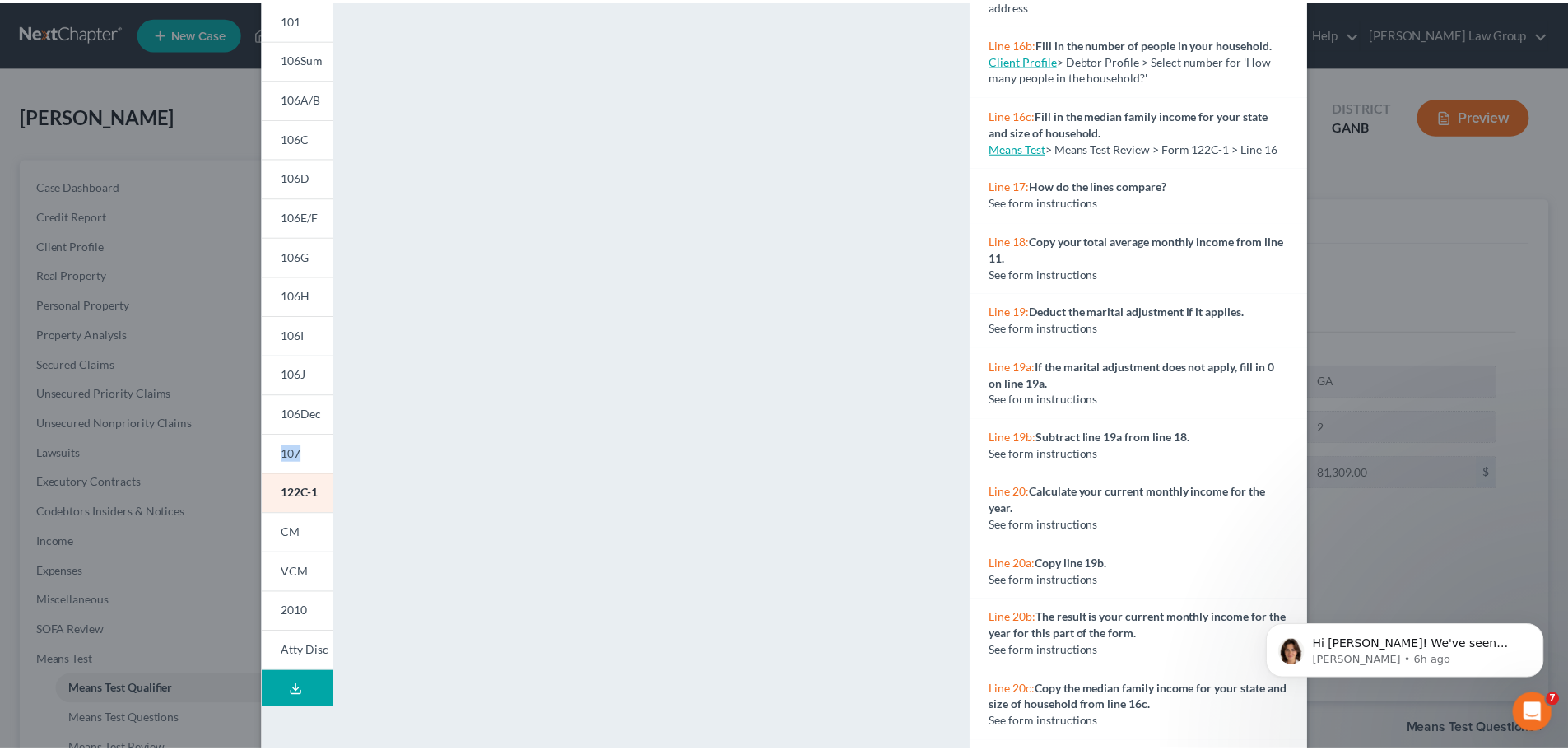
scroll to position [0, 0]
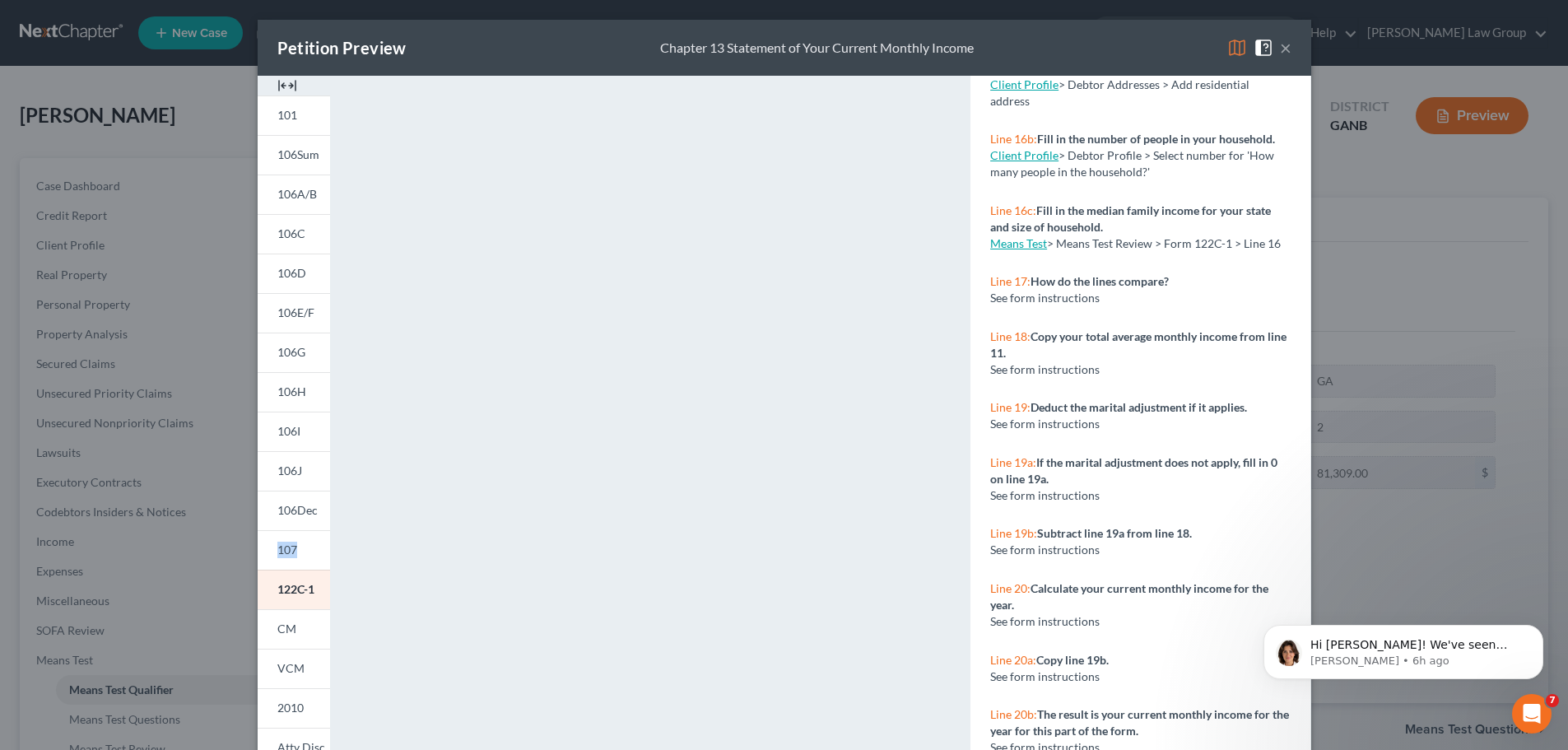
drag, startPoint x: 1569, startPoint y: 558, endPoint x: 1598, endPoint y: 715, distance: 159.7
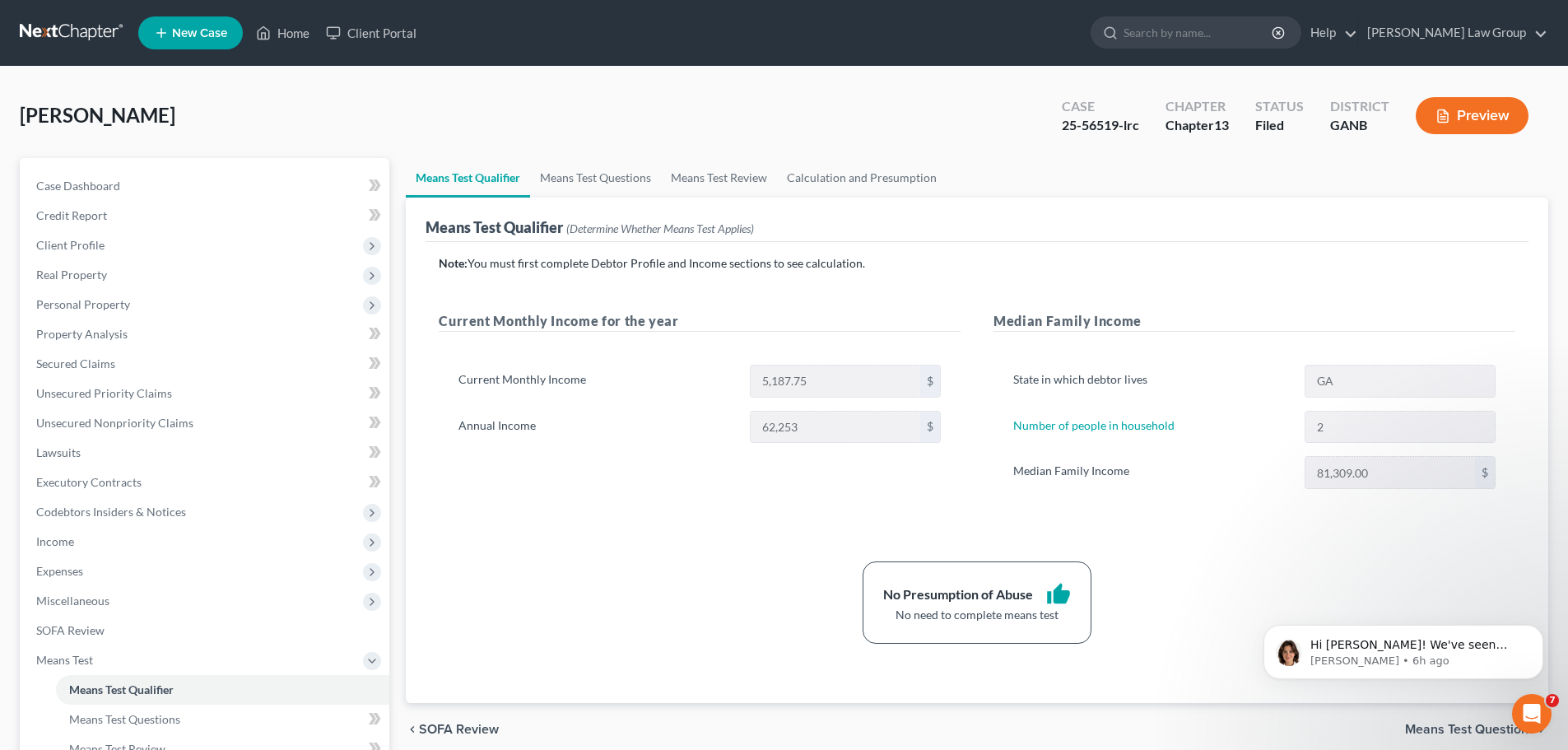
click at [1463, 116] on button "Preview" at bounding box center [1473, 115] width 113 height 37
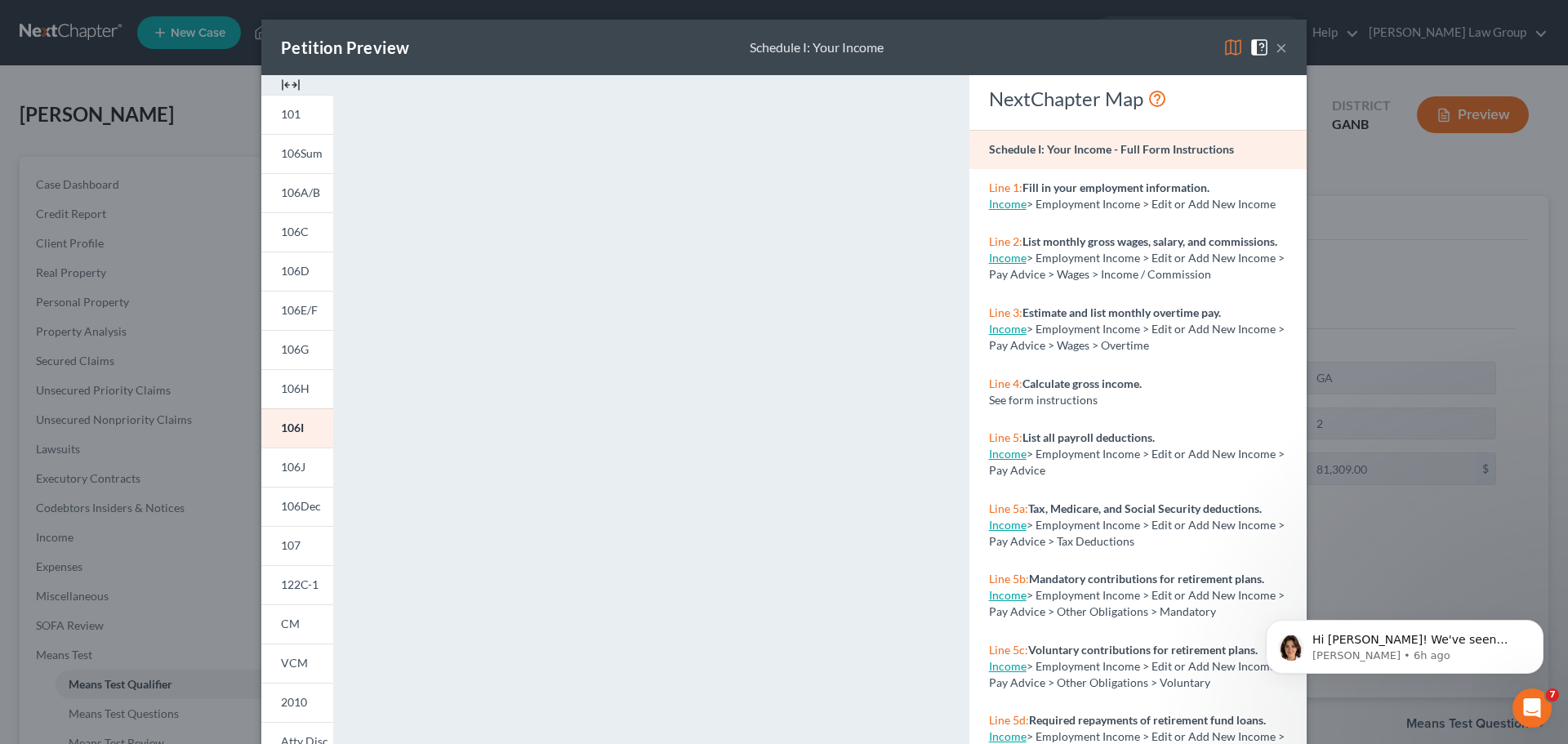
scroll to position [178, 0]
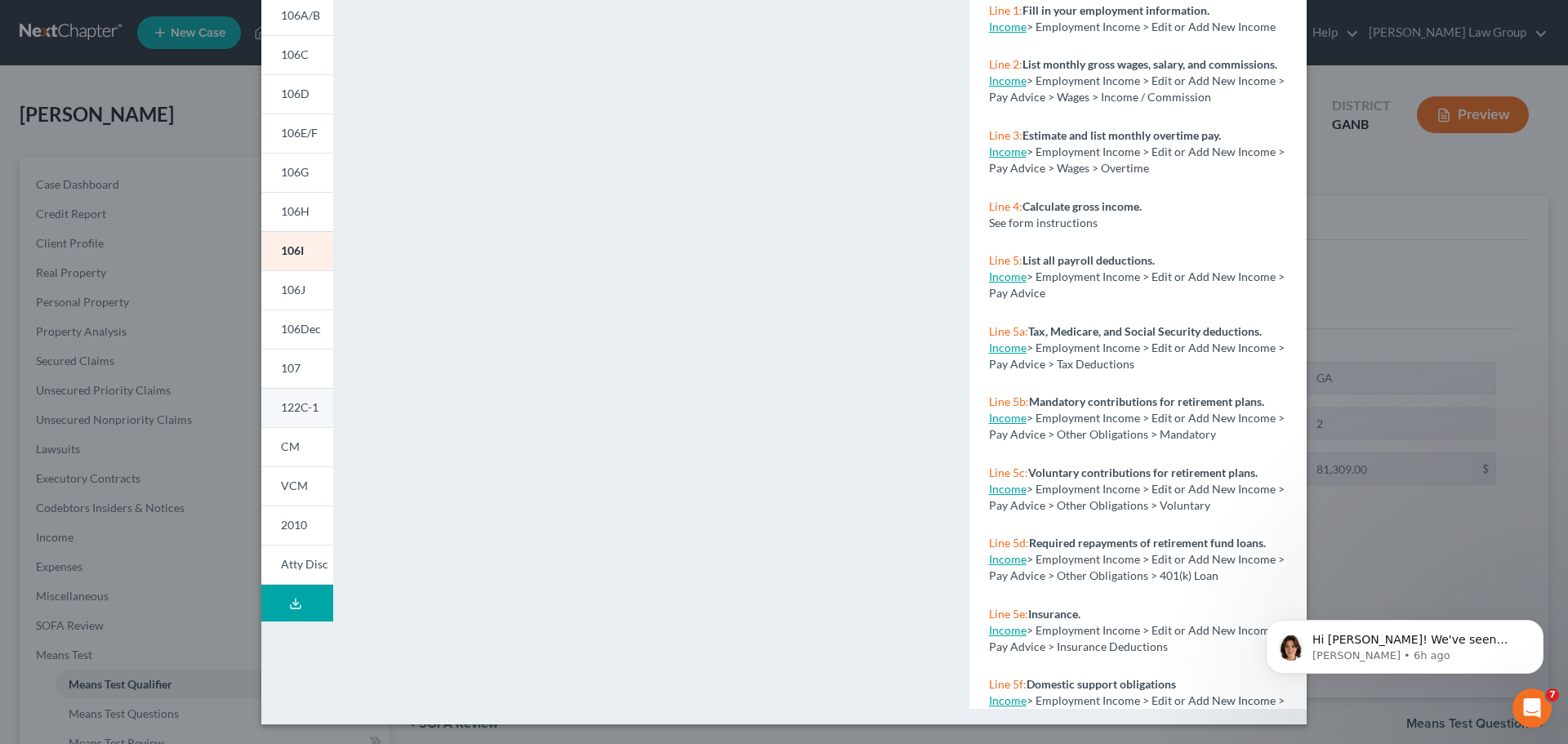
click at [300, 405] on span "122C-1" at bounding box center [300, 407] width 38 height 14
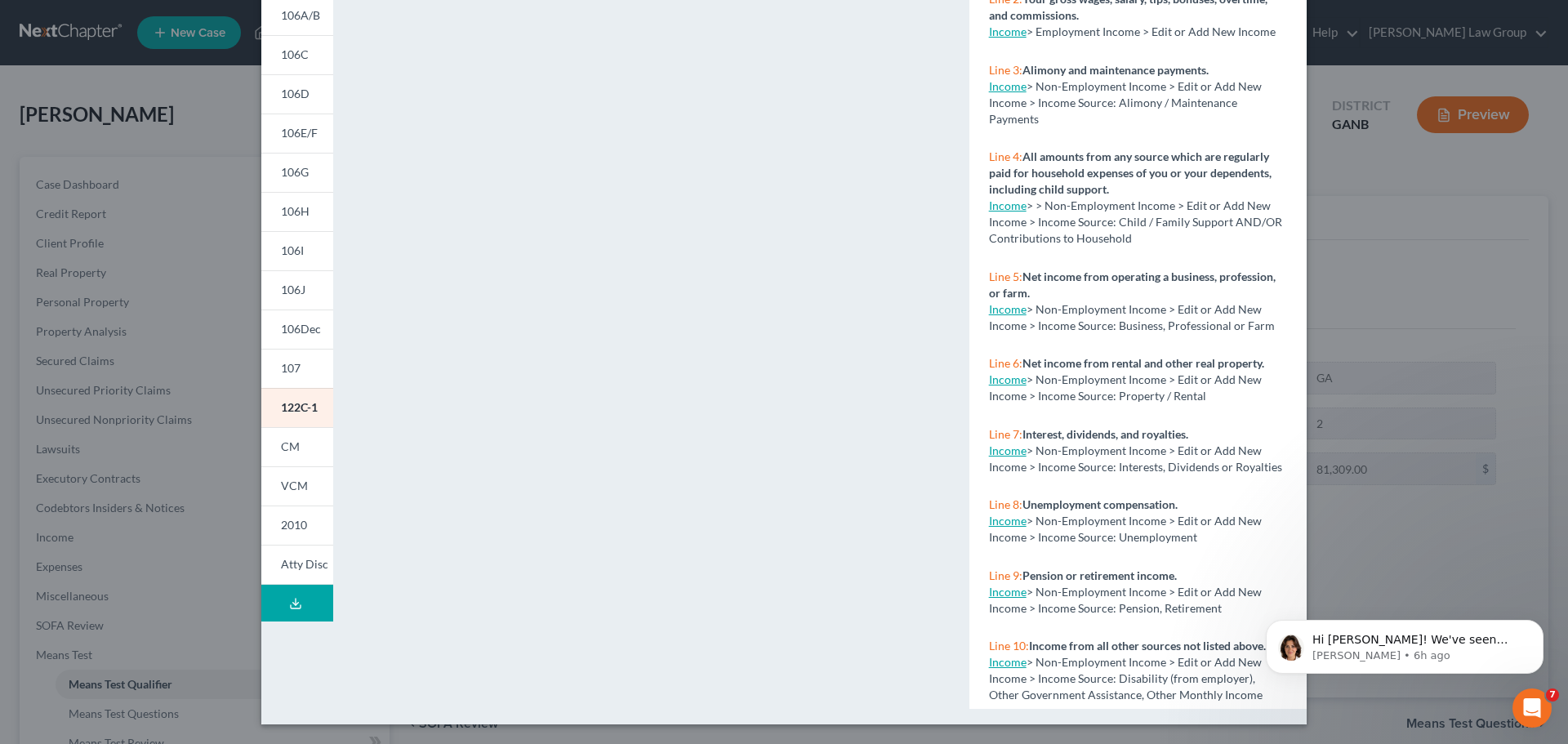
drag, startPoint x: 1562, startPoint y: 547, endPoint x: 22, endPoint y: 39, distance: 1621.6
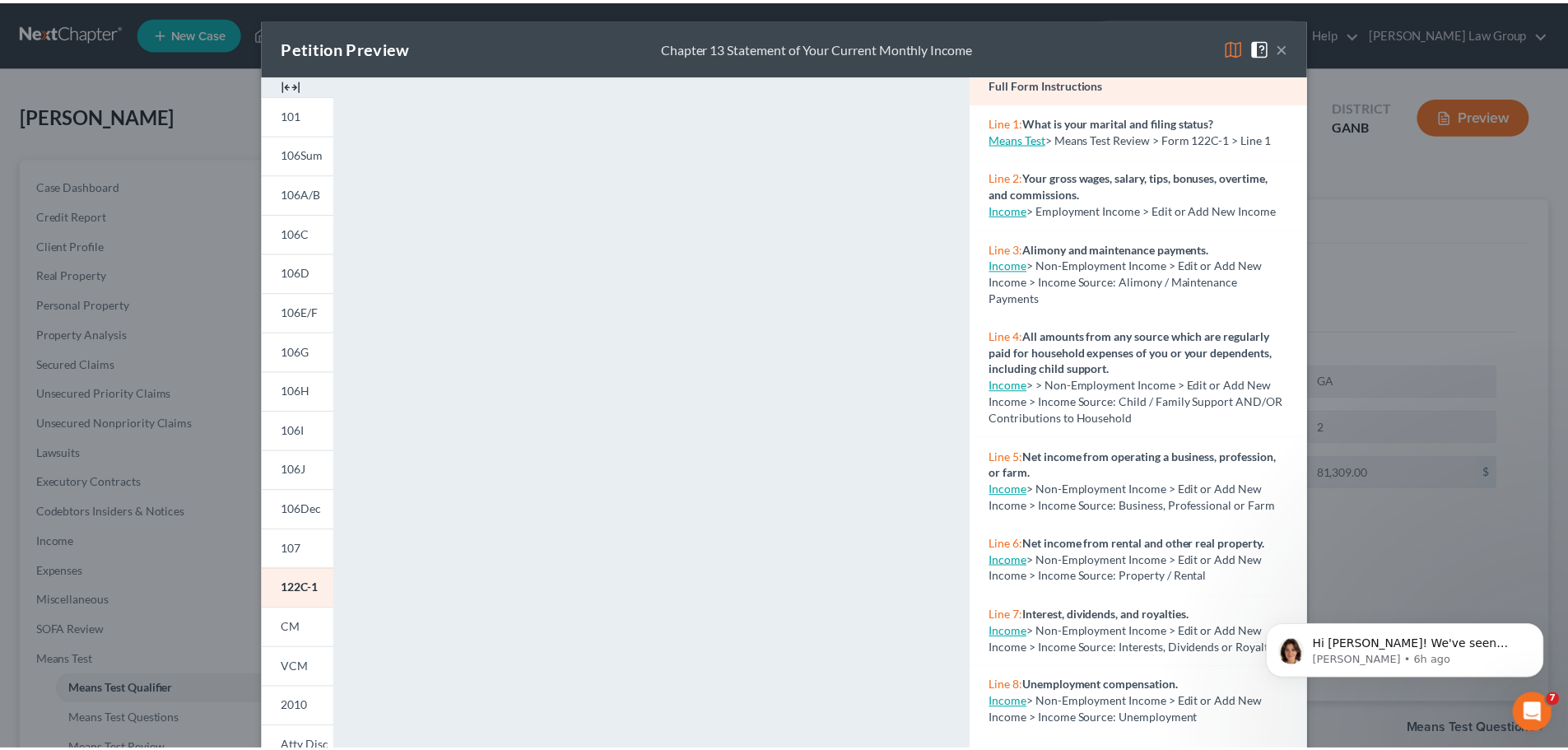
scroll to position [0, 0]
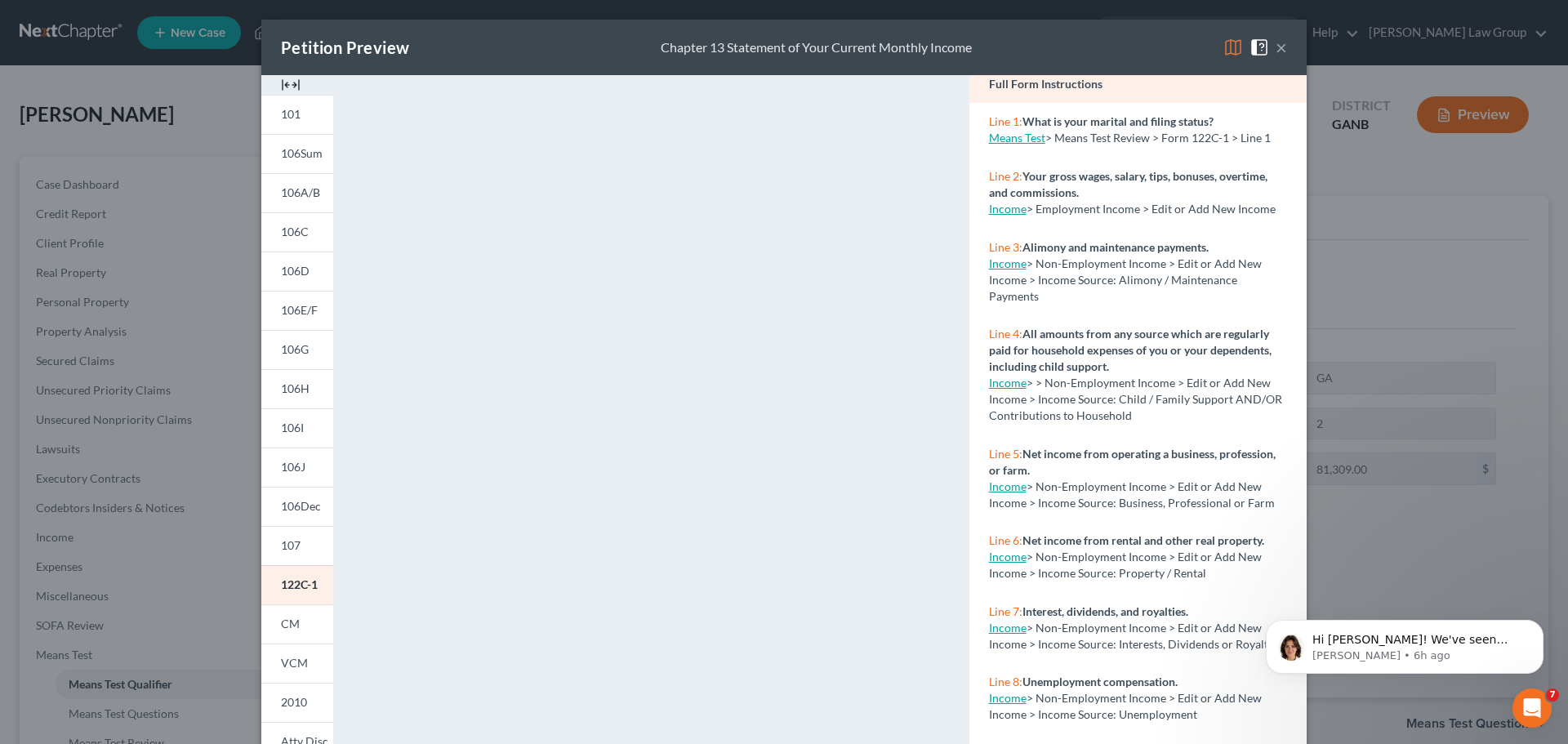
click at [1277, 51] on button "×" at bounding box center [1281, 48] width 12 height 20
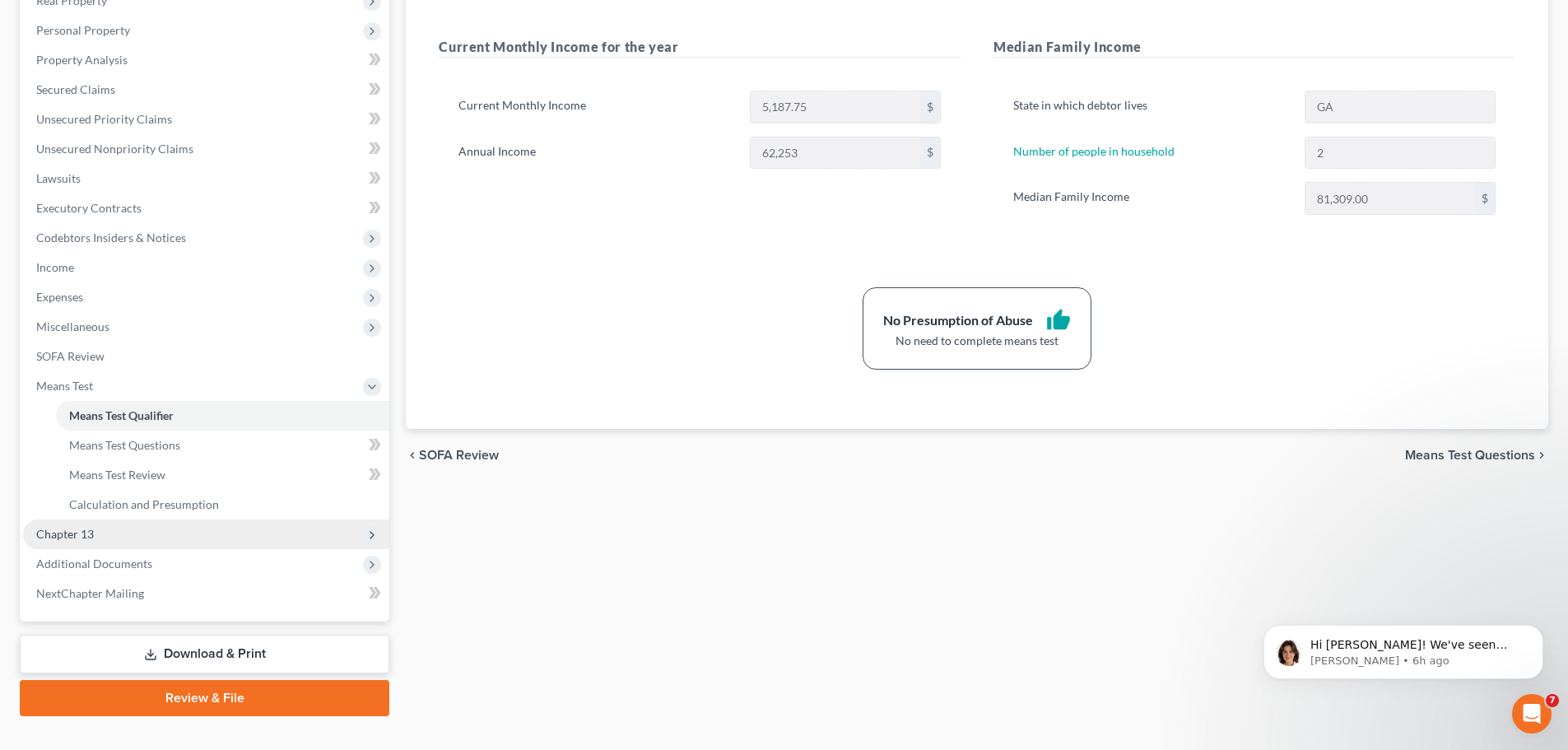
scroll to position [303, 0]
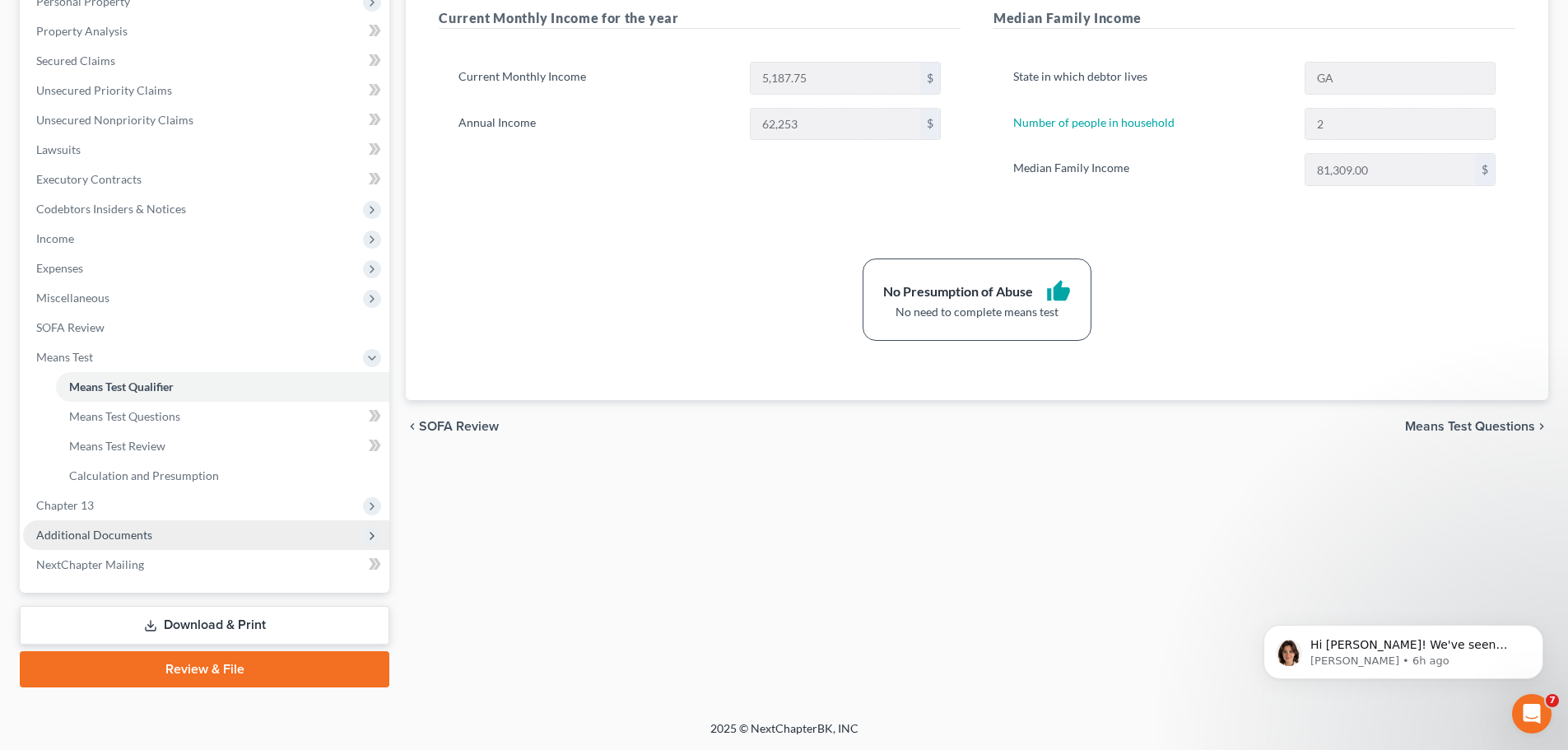
click at [129, 532] on span "Additional Documents" at bounding box center [95, 535] width 116 height 14
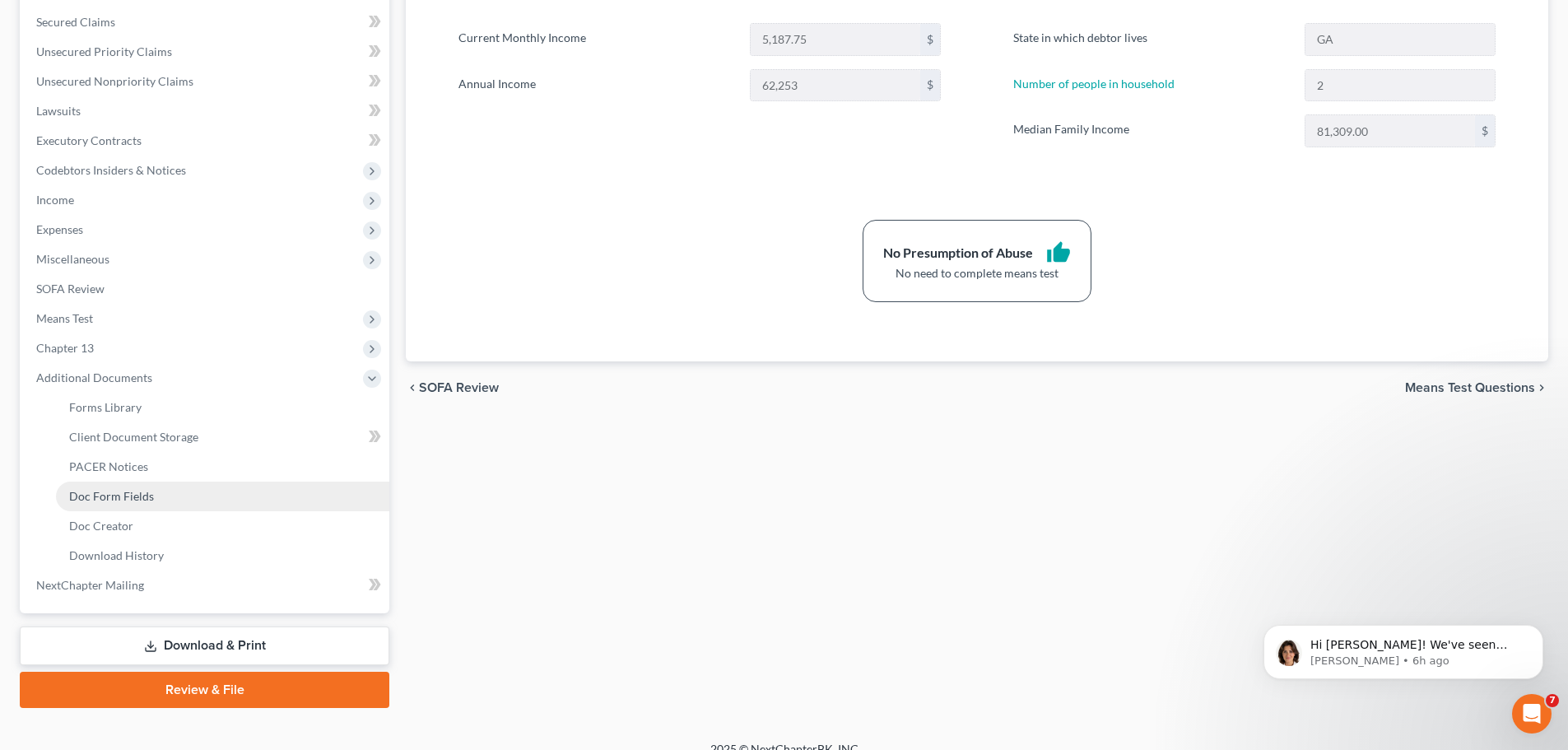
scroll to position [363, 0]
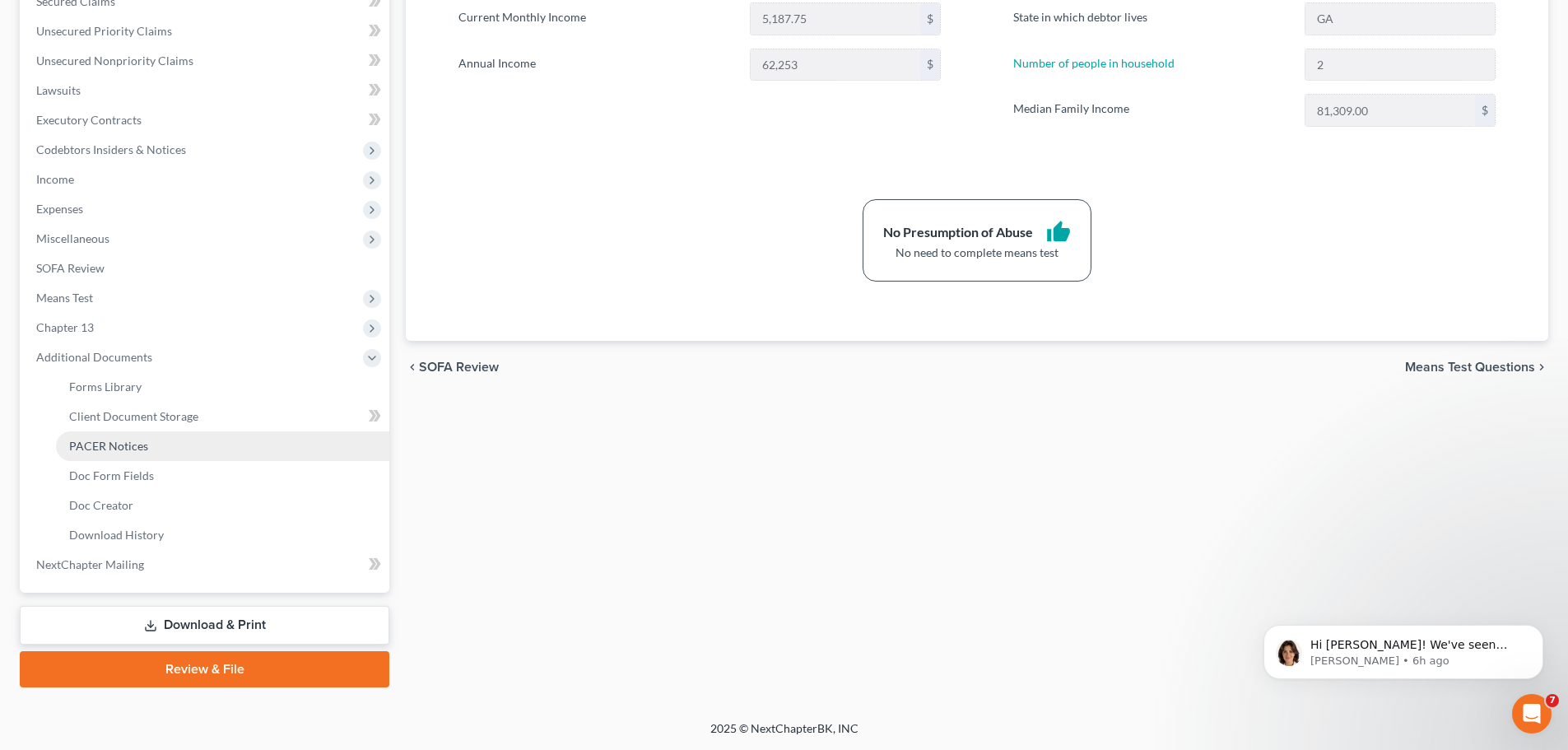
click at [162, 439] on link "PACER Notices" at bounding box center [223, 446] width 334 height 30
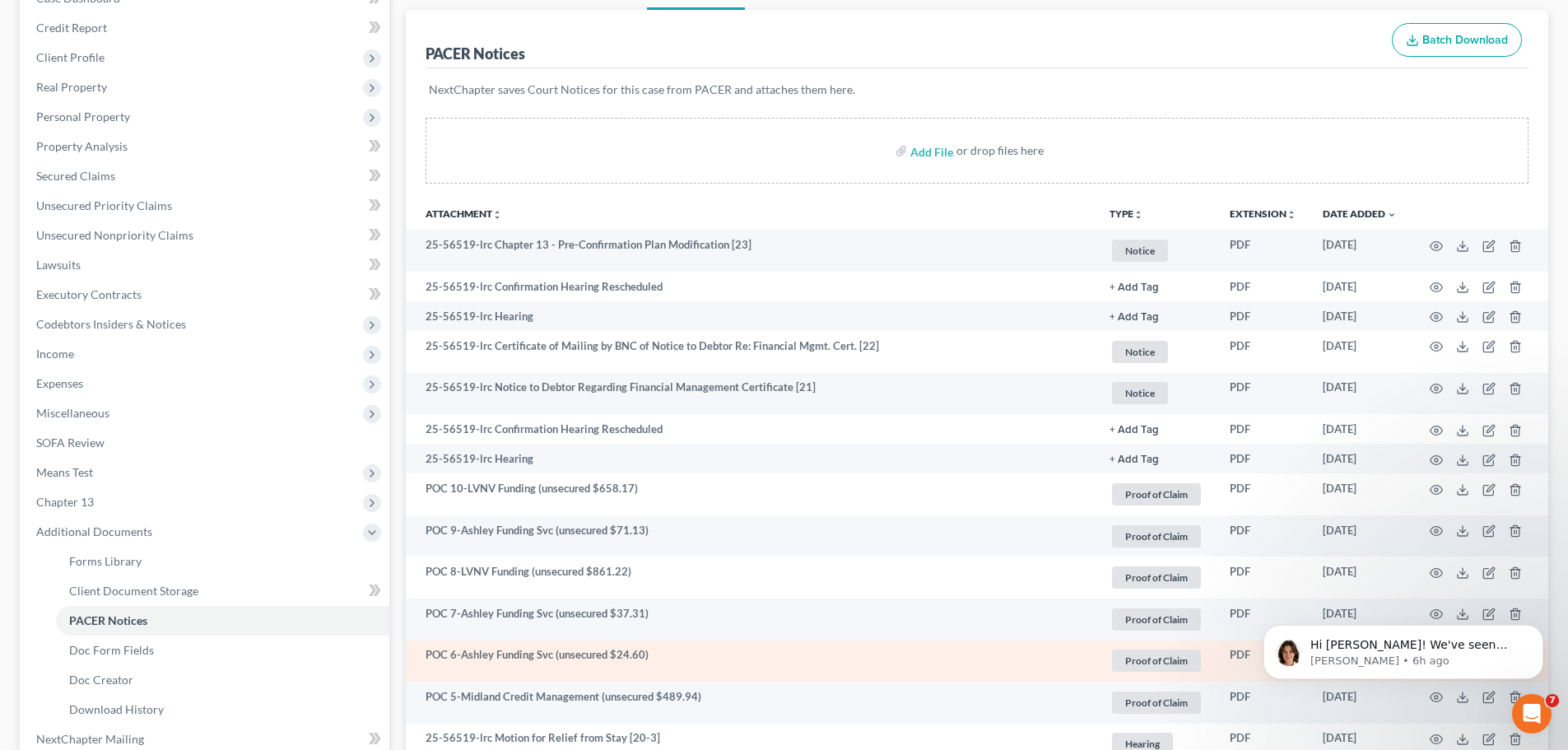
scroll to position [165, 0]
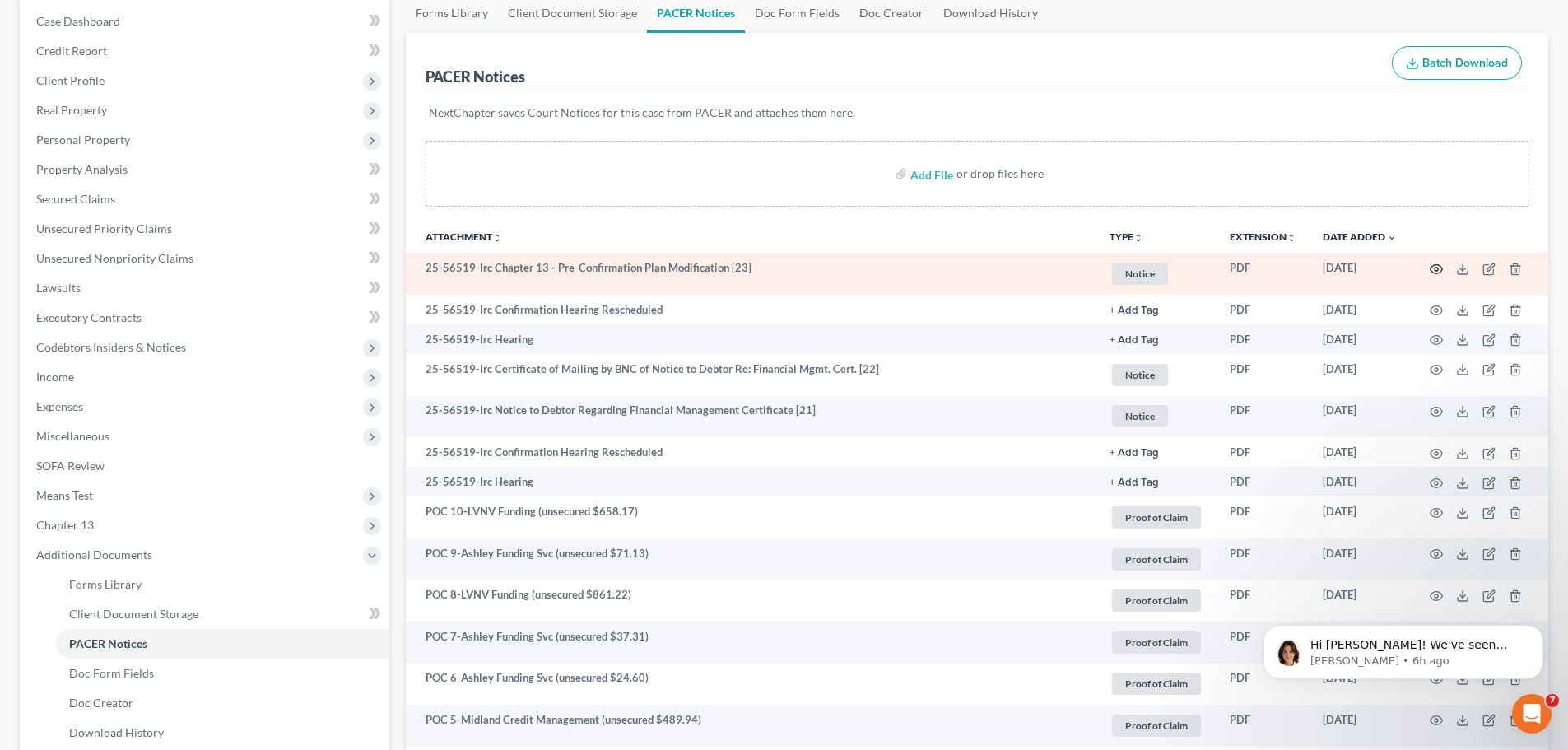
click at [1438, 270] on circle "button" at bounding box center [1437, 269] width 4 height 4
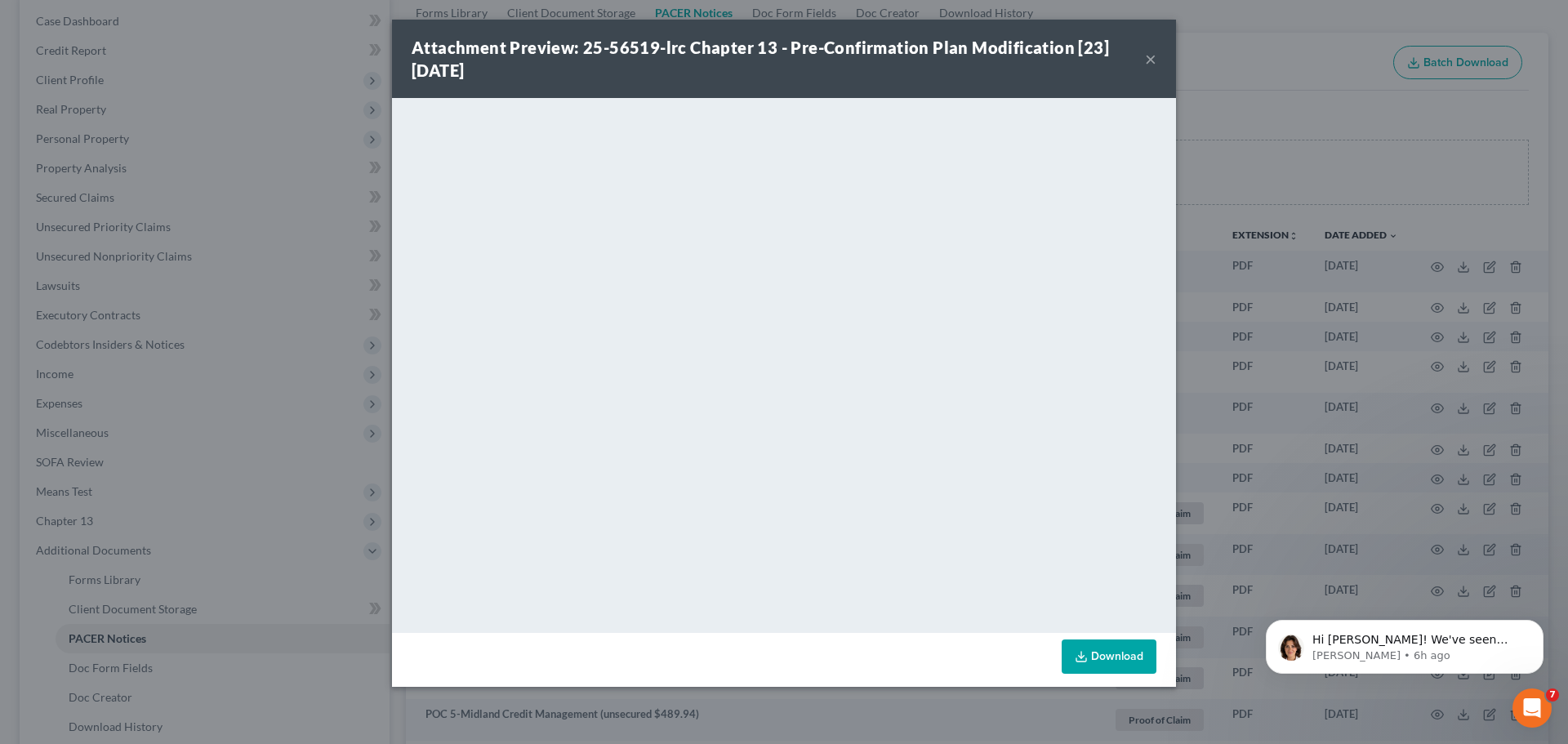
click at [1154, 56] on button "×" at bounding box center [1151, 59] width 12 height 20
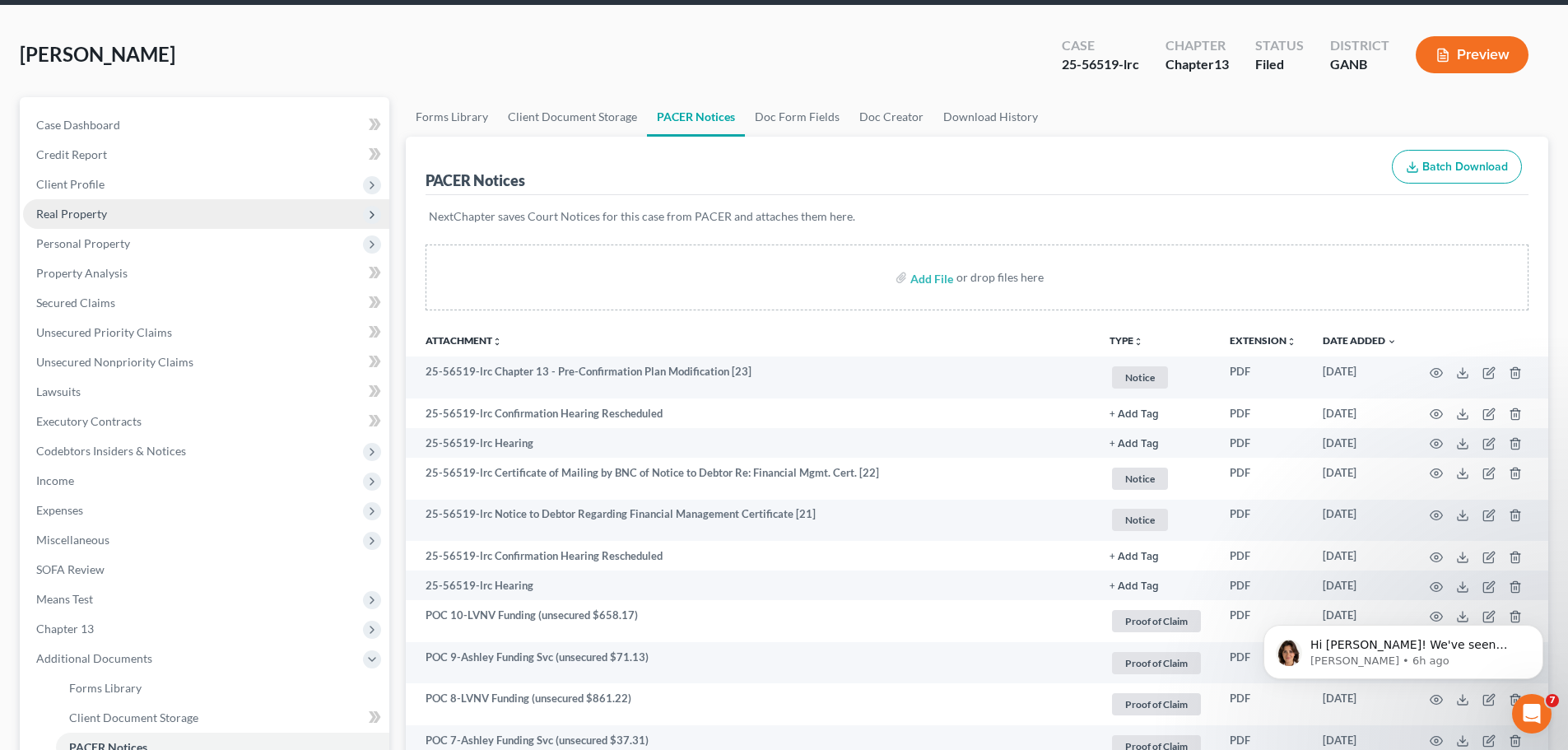
scroll to position [0, 0]
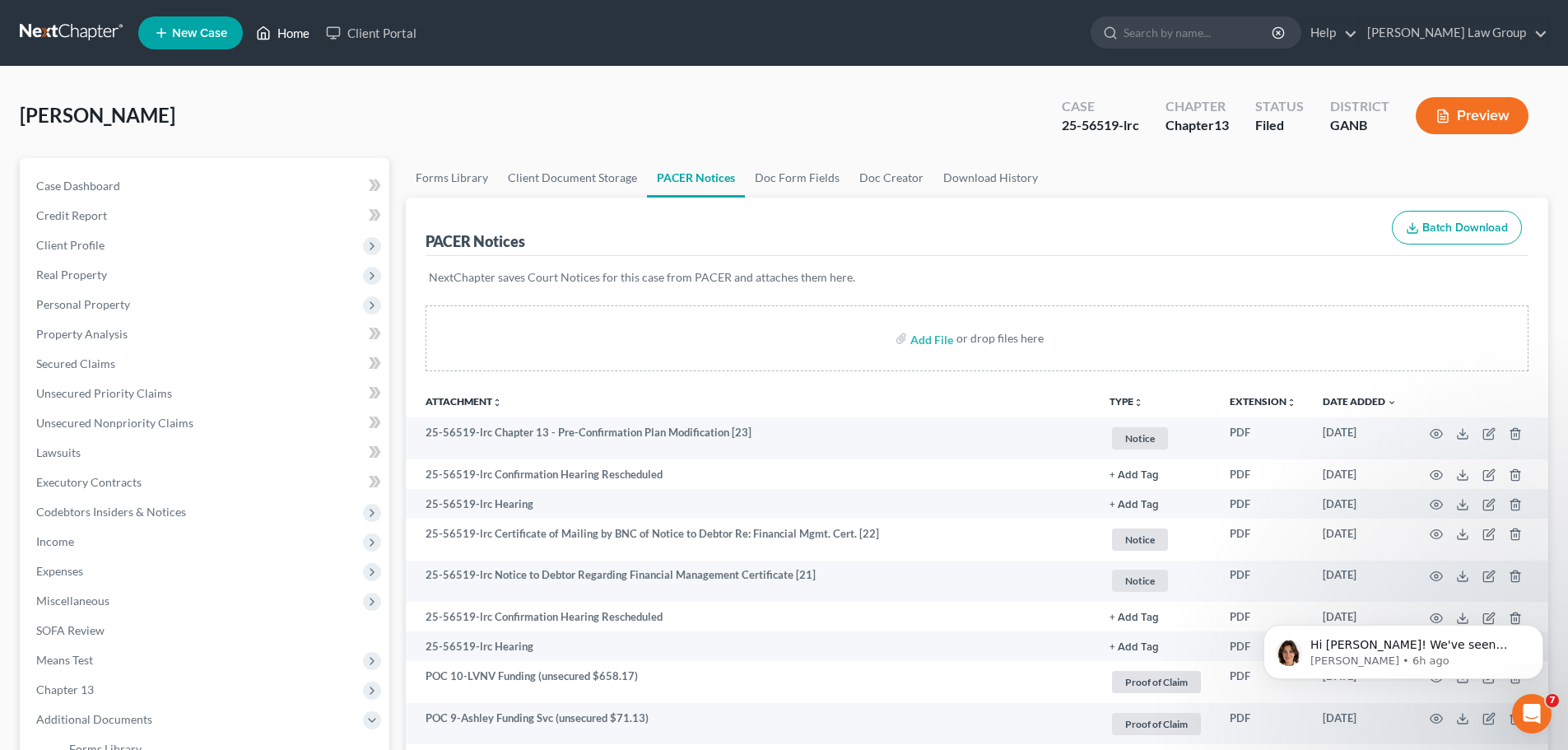
click at [288, 44] on link "Home" at bounding box center [283, 33] width 70 height 30
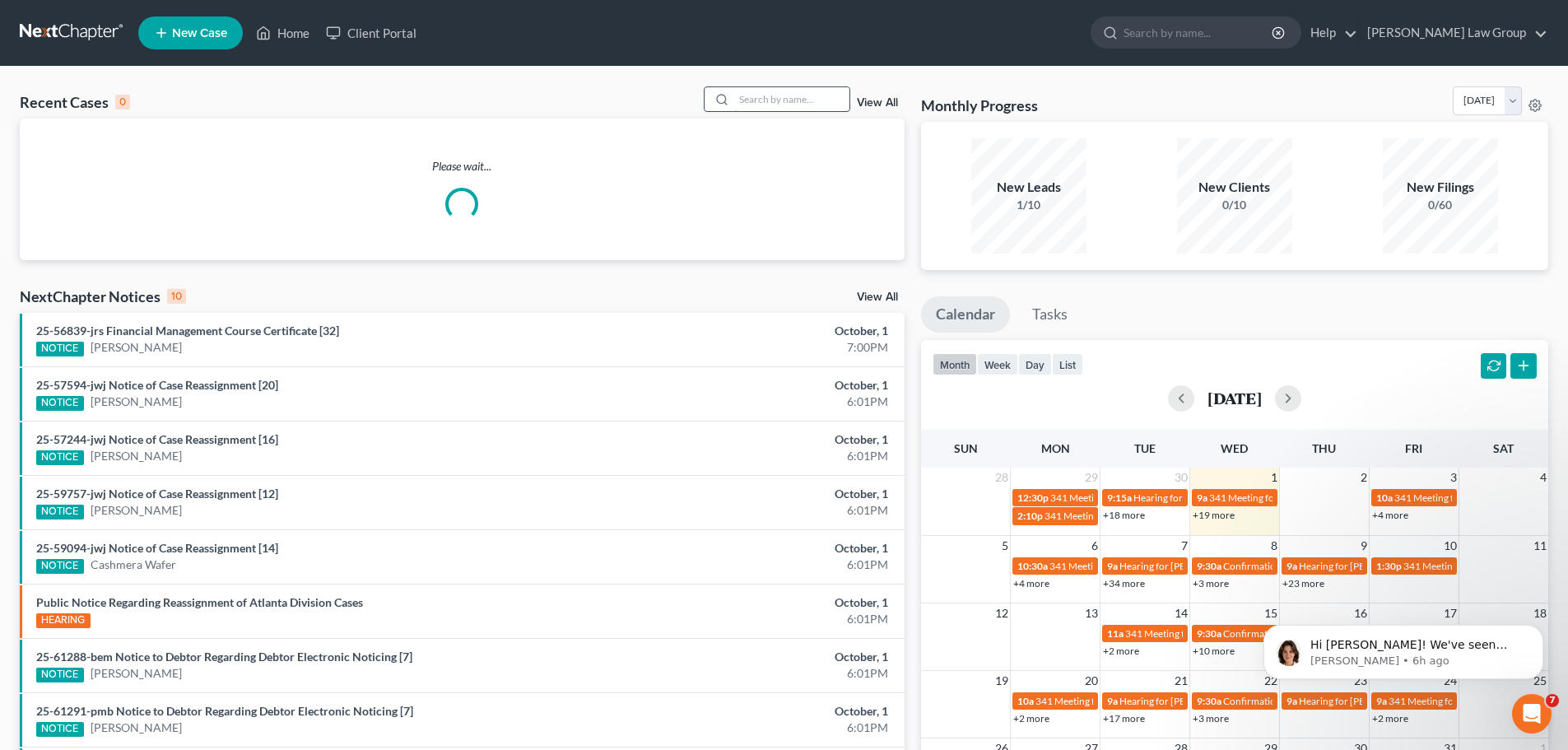
click at [801, 98] on input "search" at bounding box center [792, 99] width 115 height 24
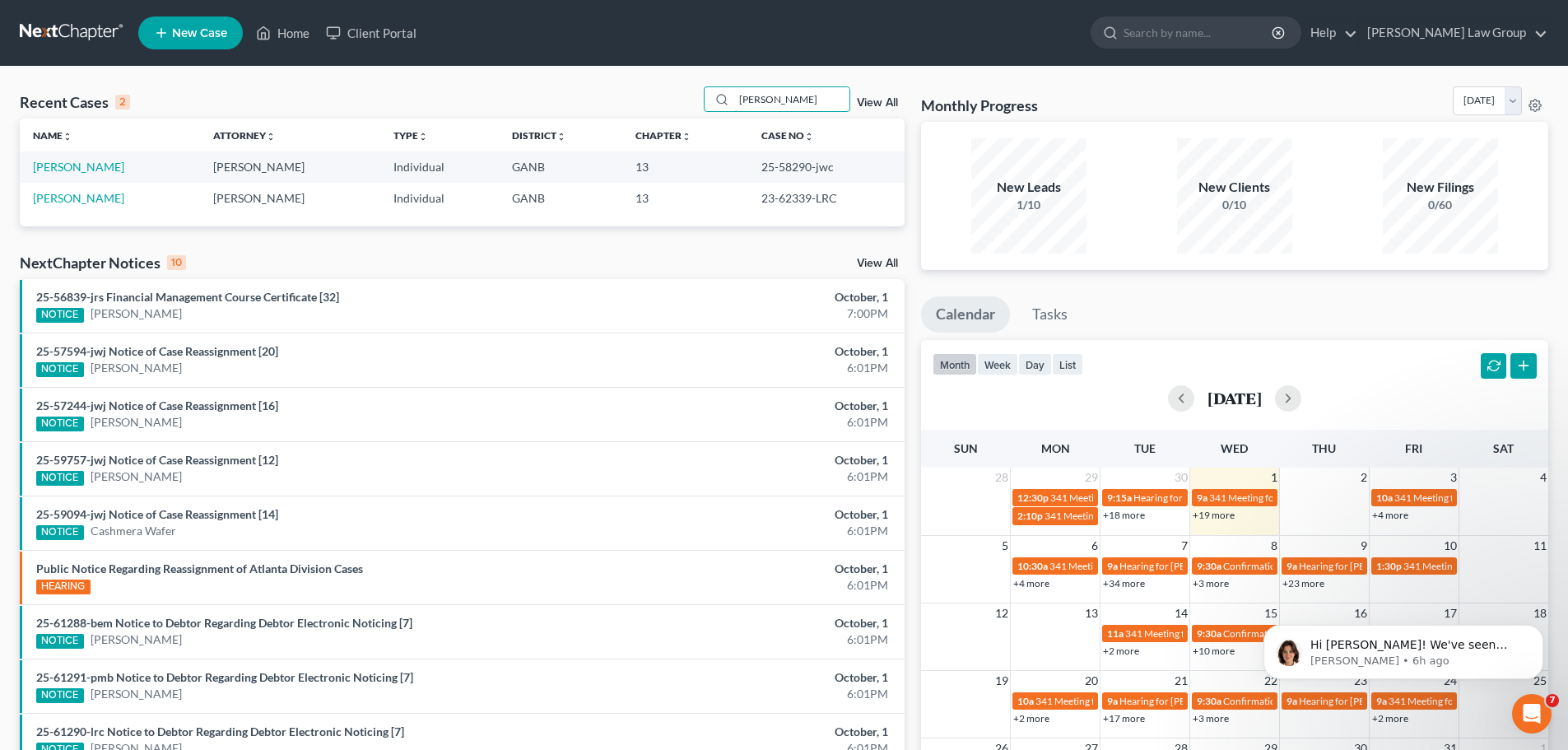
drag, startPoint x: 813, startPoint y: 105, endPoint x: 668, endPoint y: 105, distance: 145.0
click at [668, 105] on div "Recent Cases 2 [PERSON_NAME] View All" at bounding box center [463, 102] width 885 height 32
type input "[PERSON_NAME]"
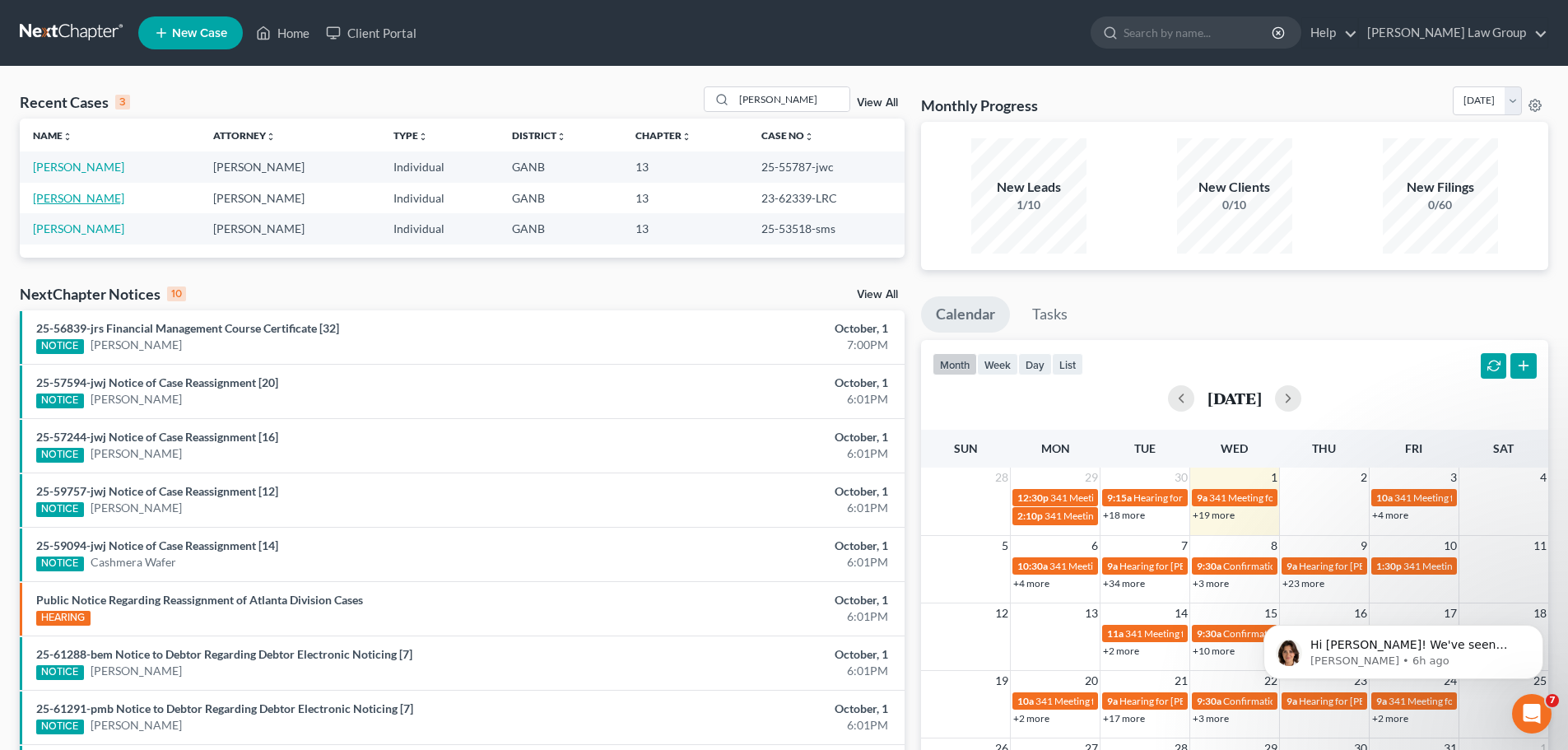
click at [125, 203] on link "[PERSON_NAME]" at bounding box center [78, 197] width 92 height 14
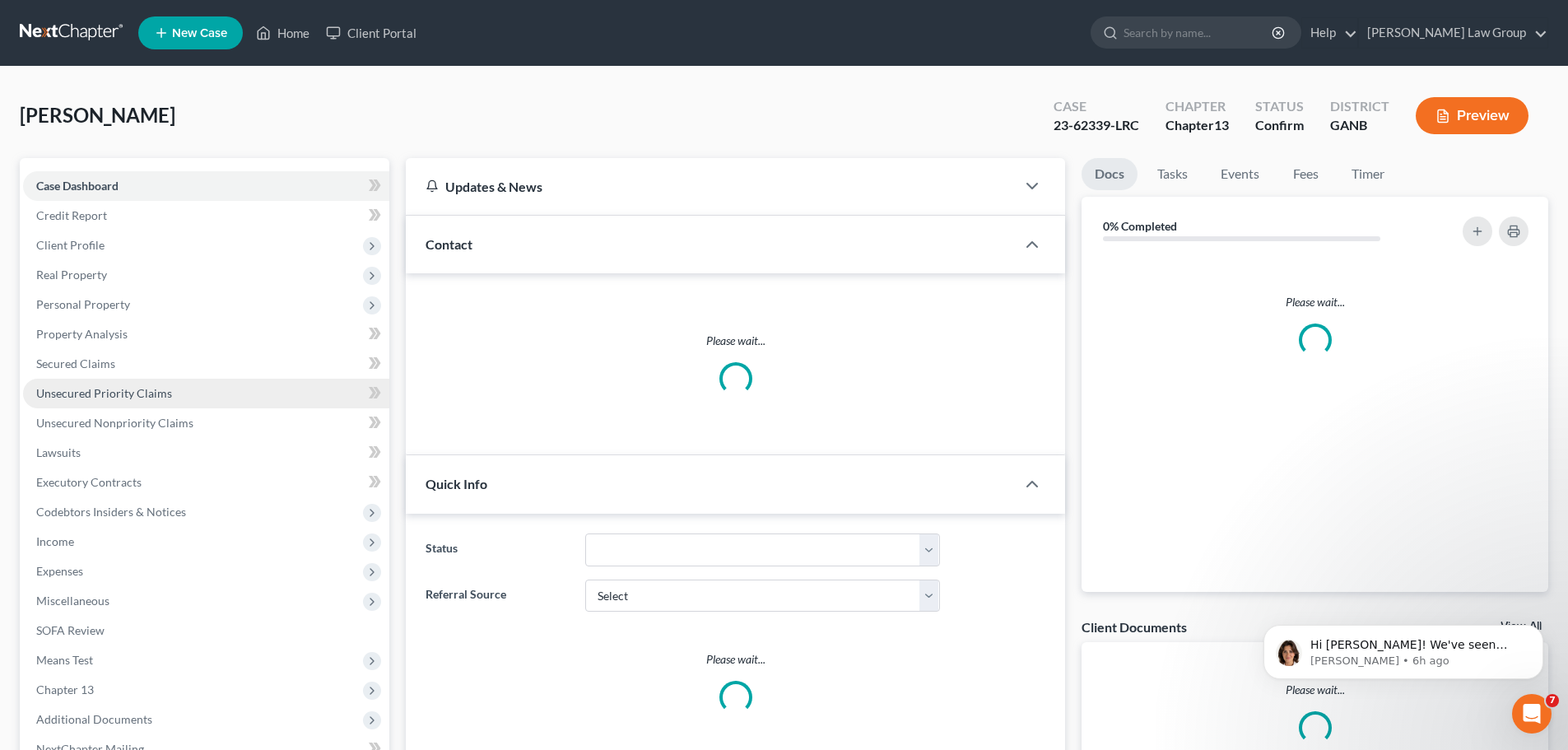
click at [149, 395] on span "Unsecured Priority Claims" at bounding box center [104, 393] width 135 height 14
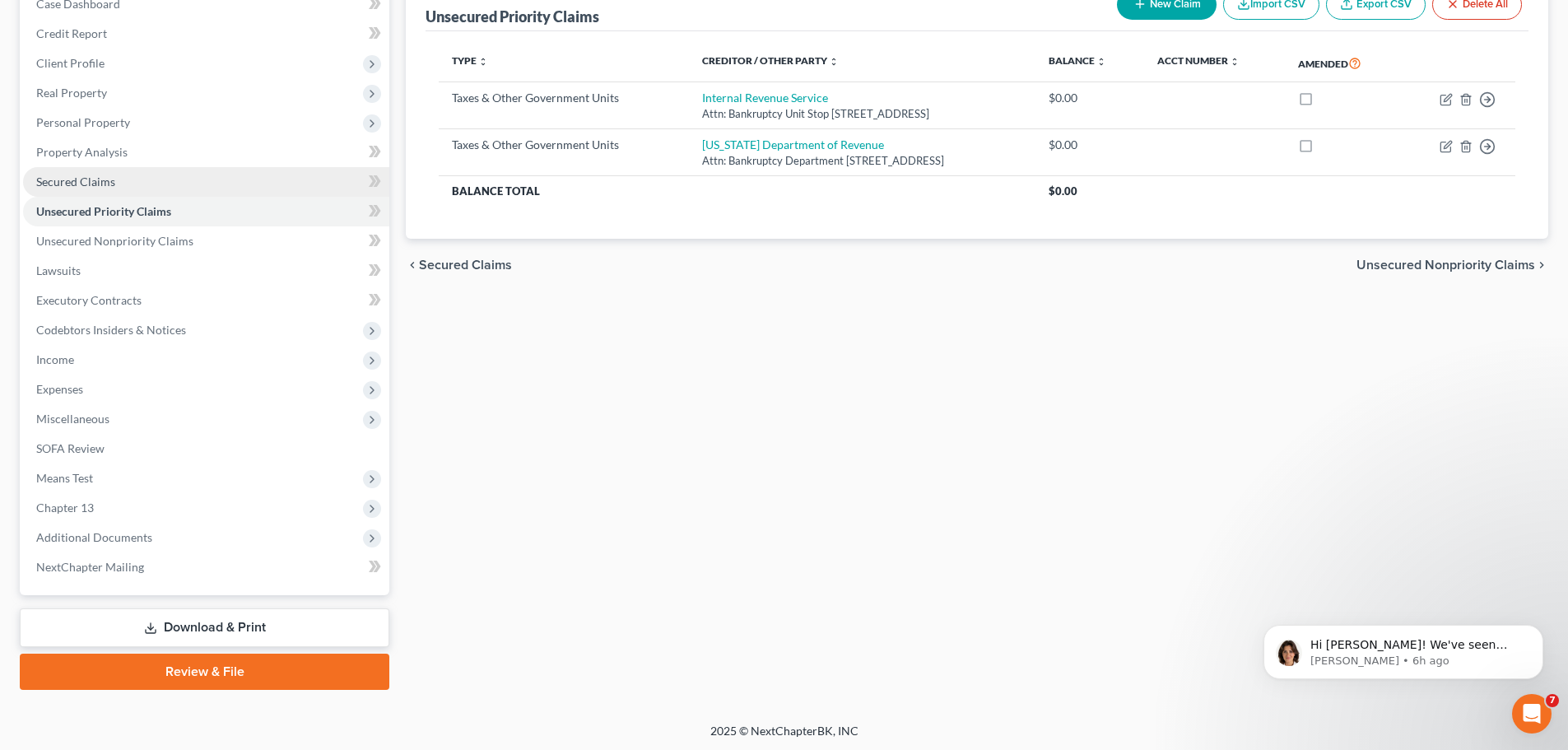
scroll to position [185, 0]
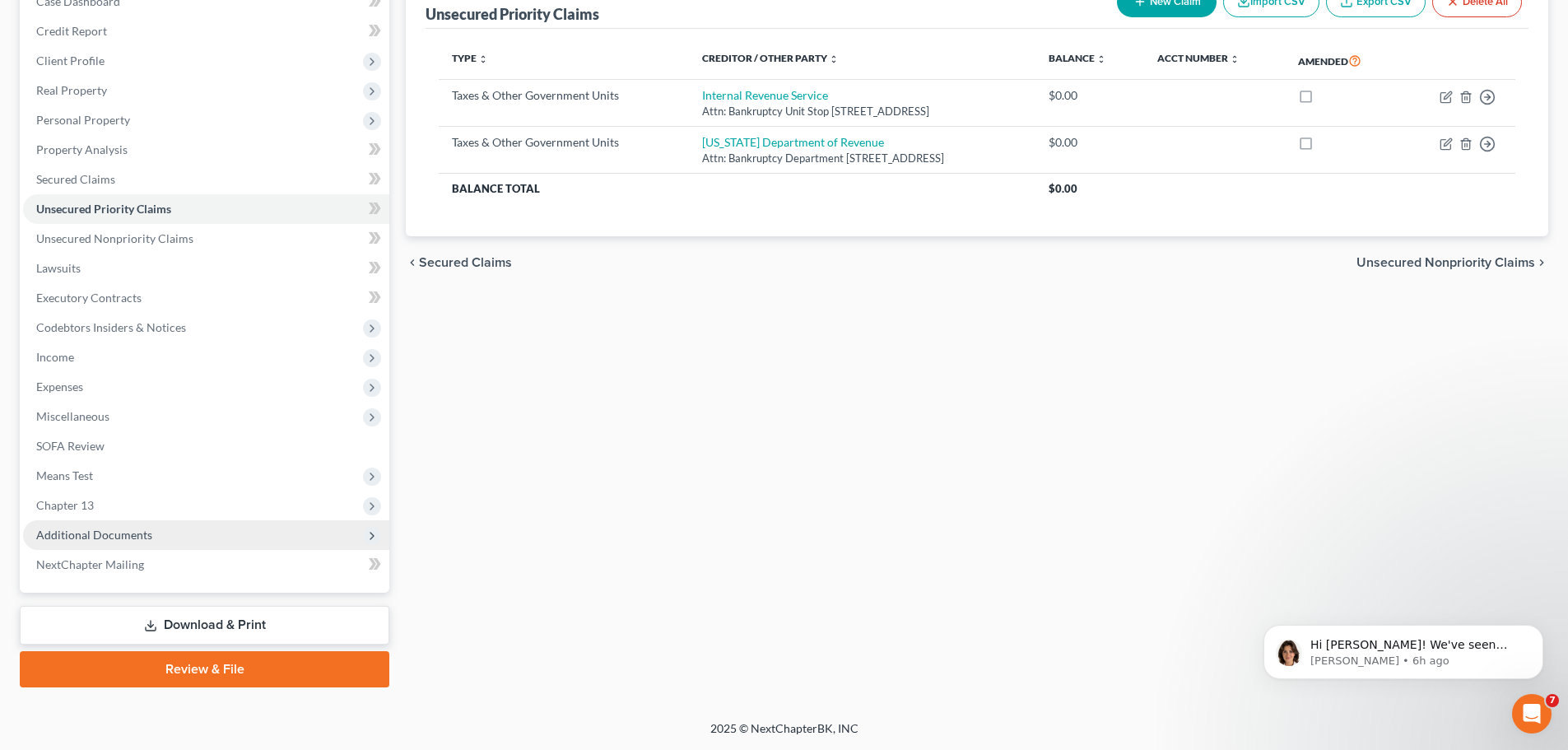
click at [150, 525] on span "Additional Documents" at bounding box center [205, 535] width 366 height 30
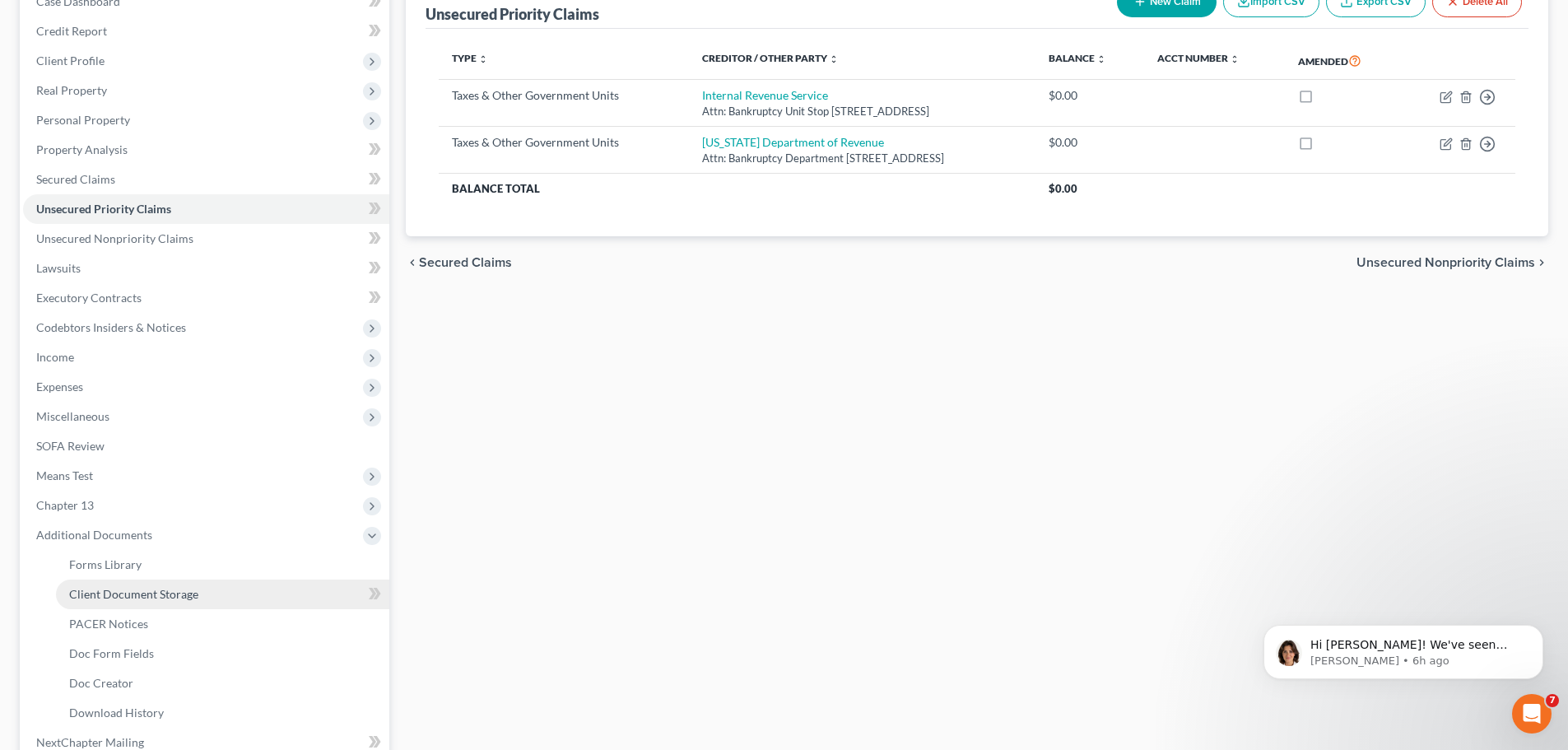
click at [234, 590] on link "Client Document Storage" at bounding box center [223, 595] width 334 height 30
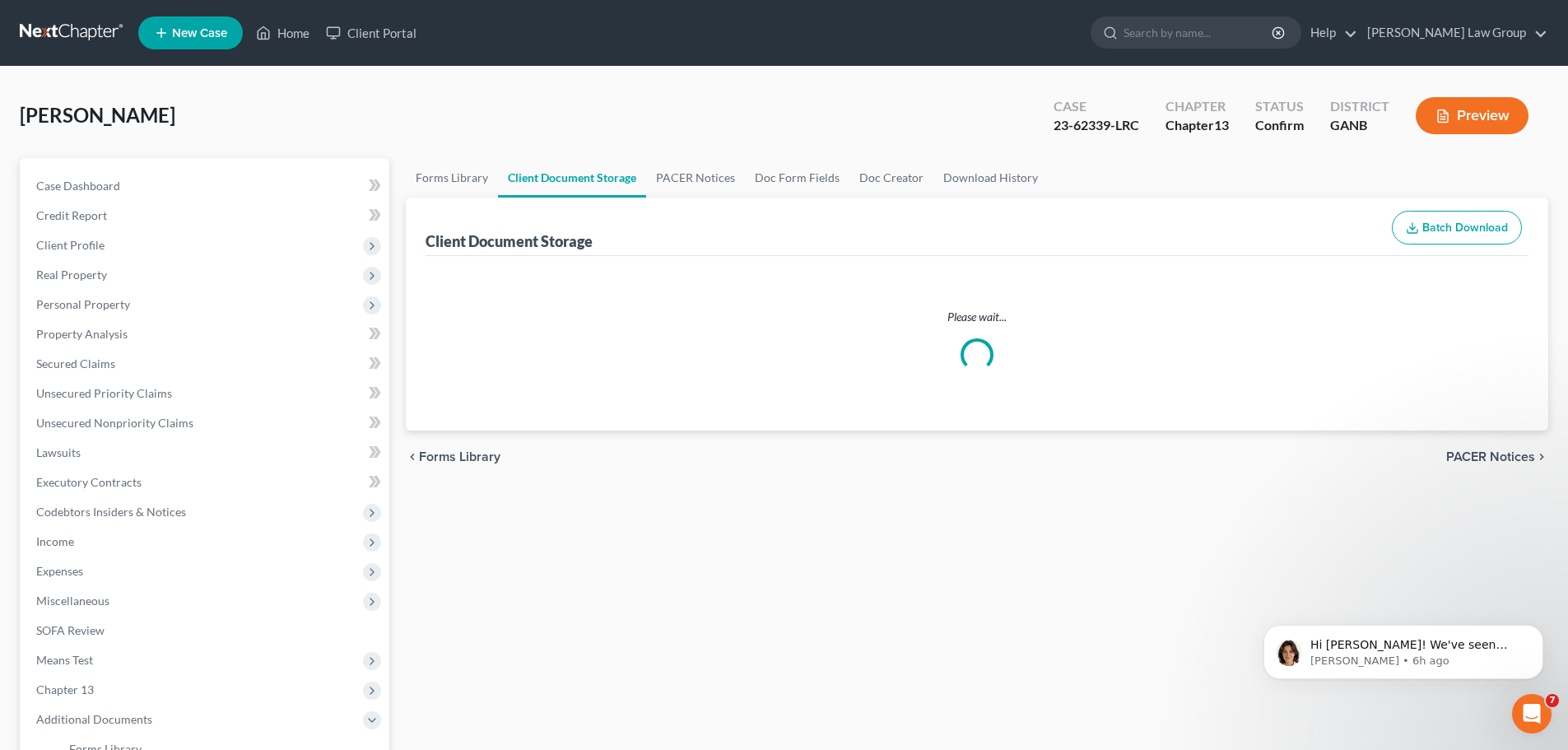
select select "0"
select select "5"
select select "35"
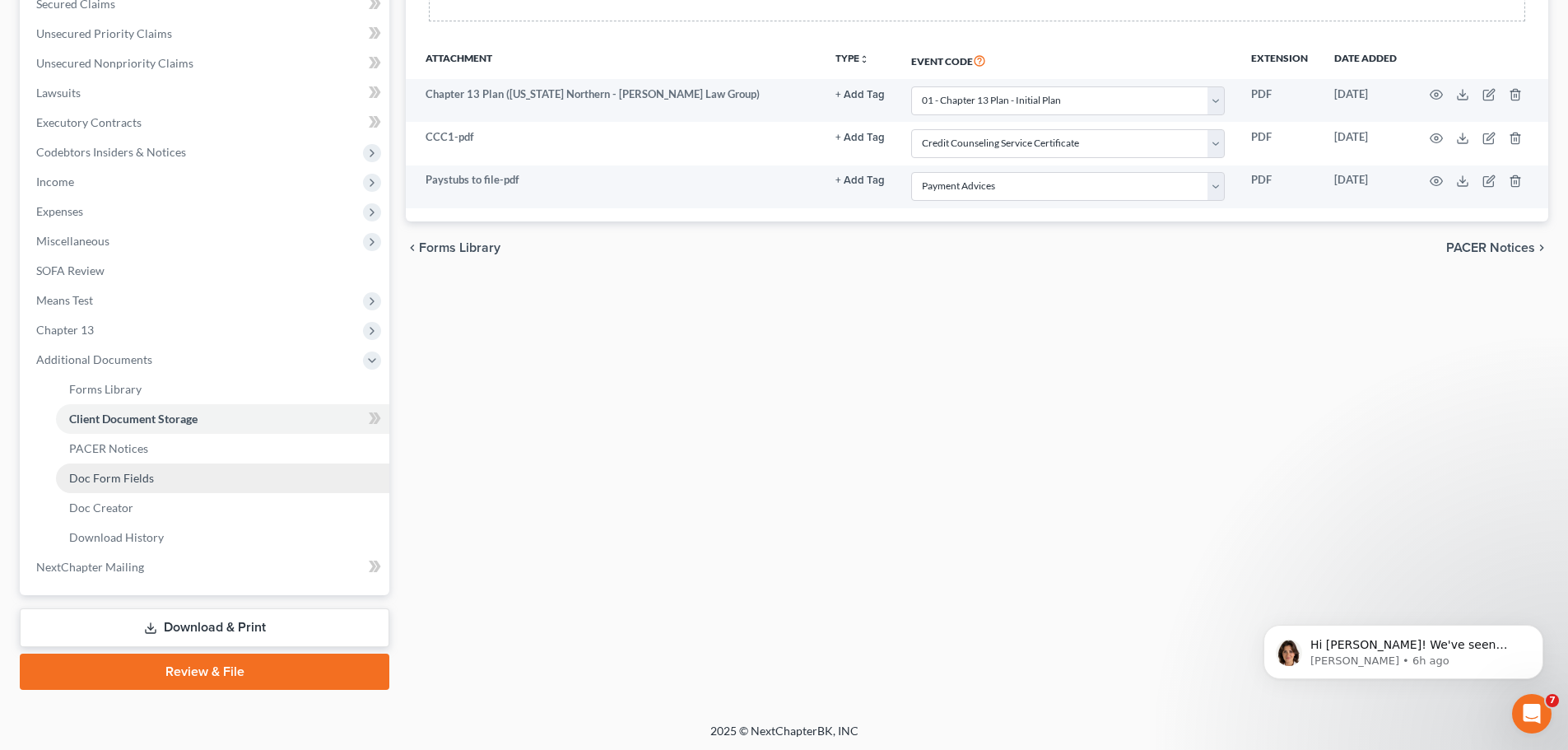
scroll to position [363, 0]
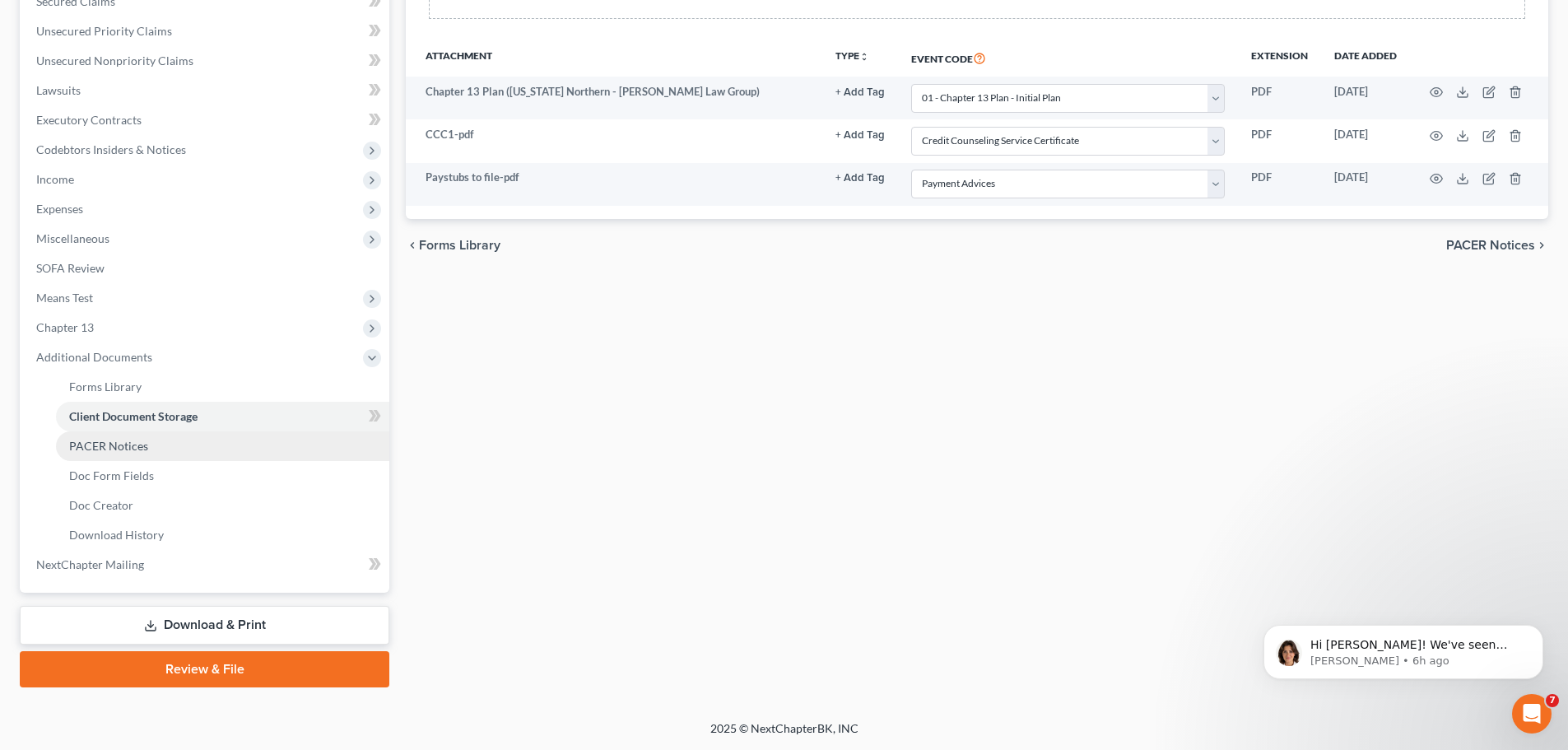
click at [139, 442] on span "PACER Notices" at bounding box center [108, 445] width 79 height 14
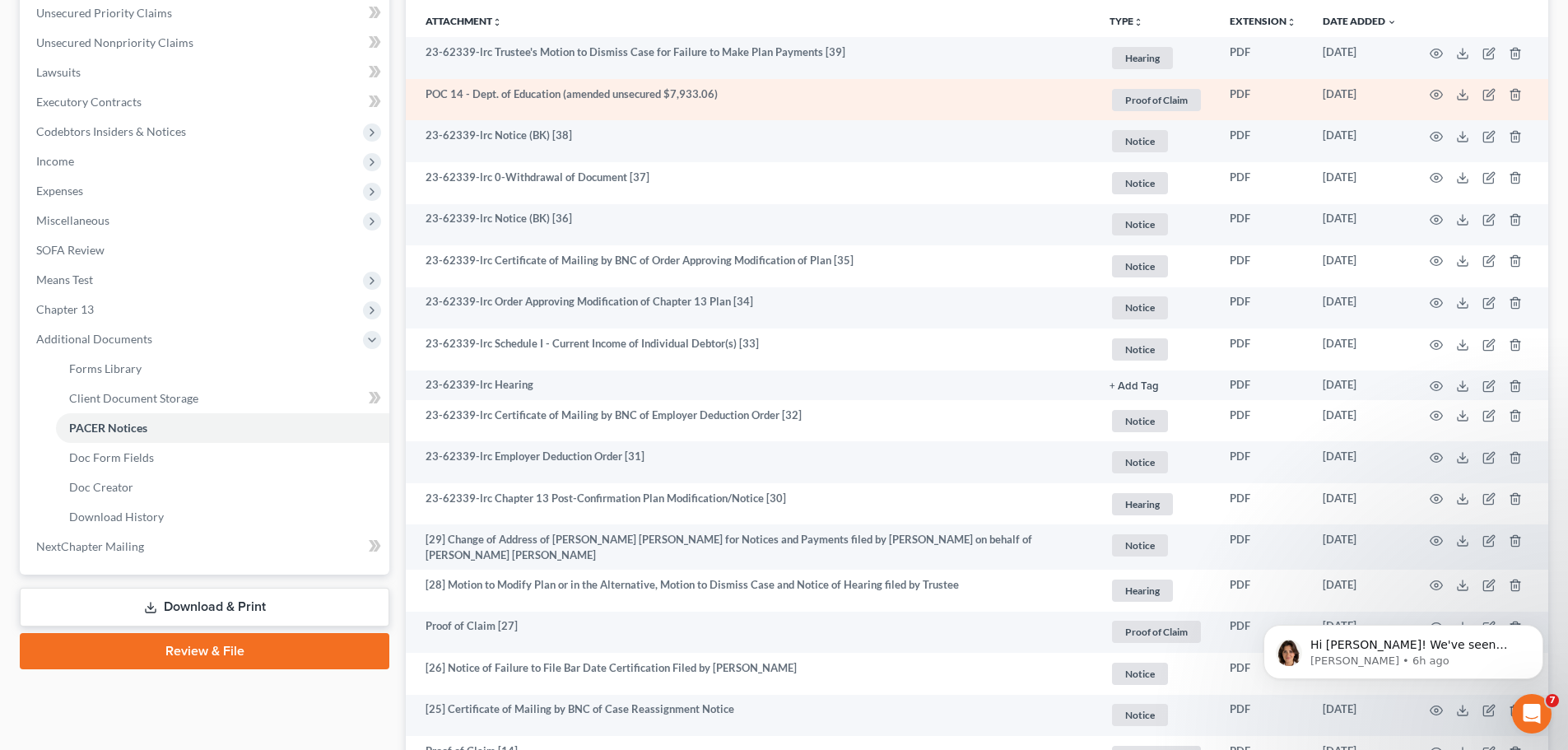
scroll to position [329, 0]
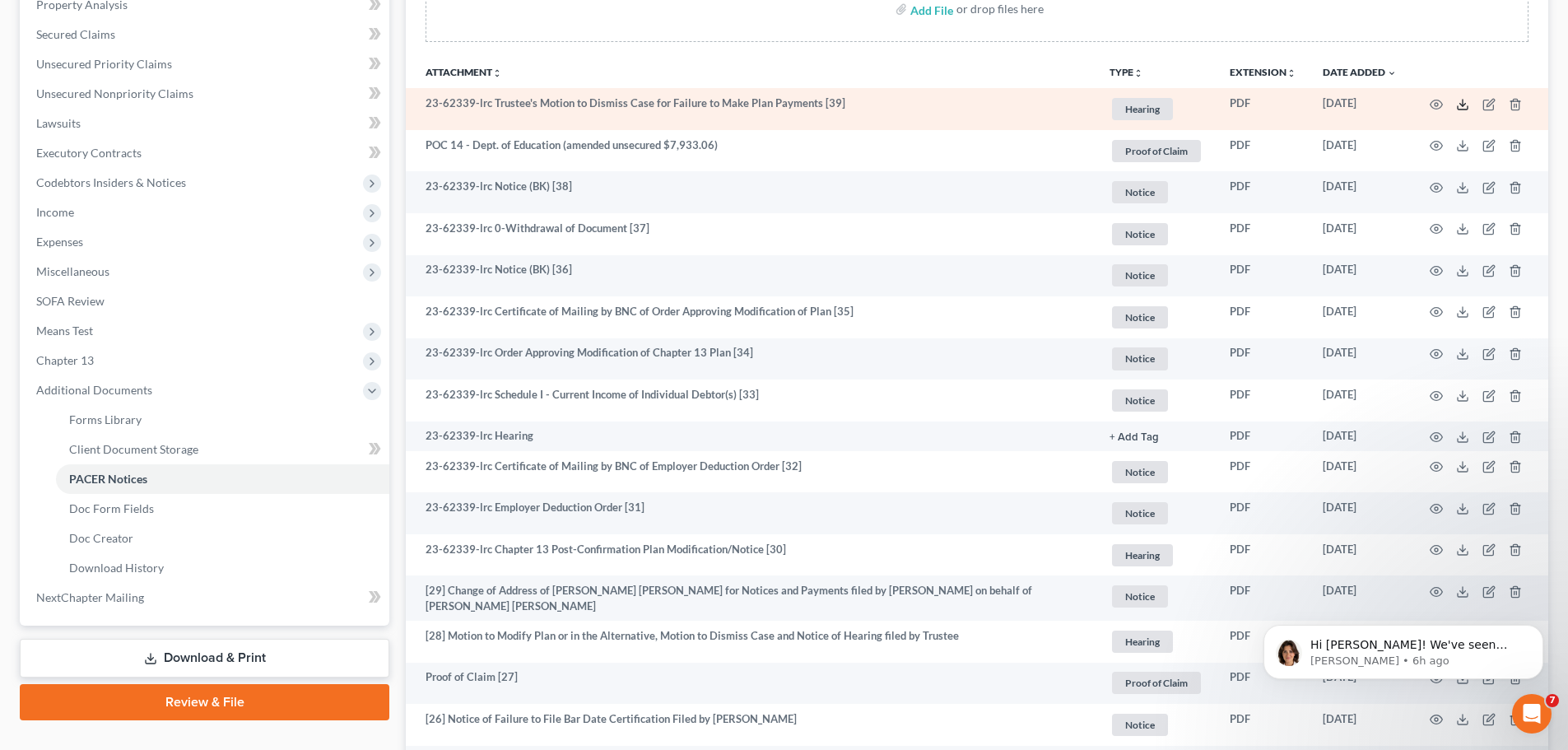
click at [1463, 100] on icon at bounding box center [1463, 105] width 13 height 13
